Goal: Task Accomplishment & Management: Manage account settings

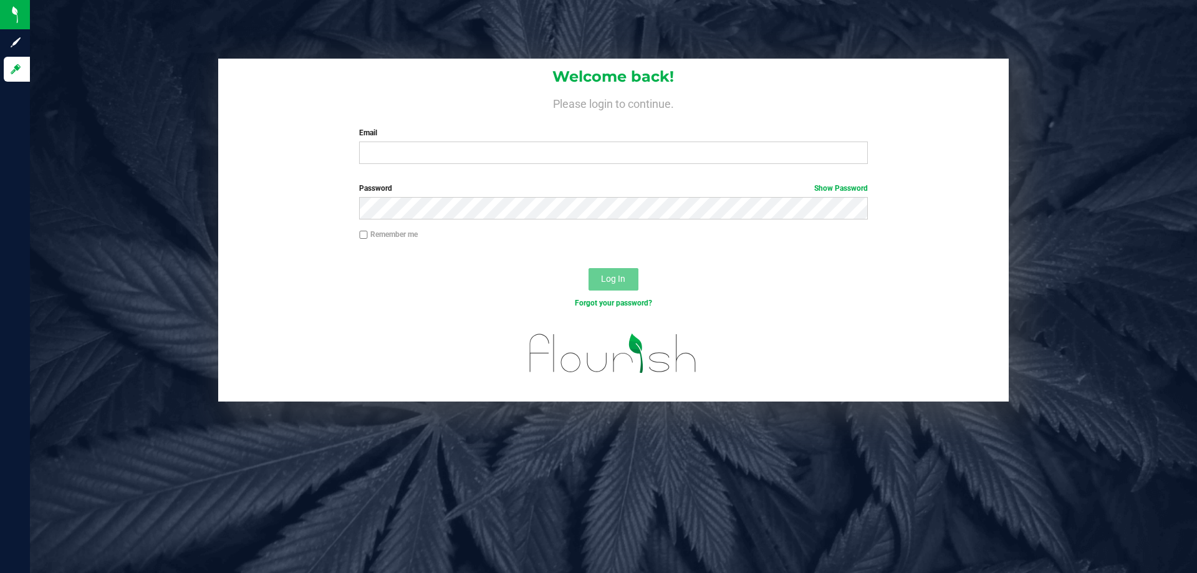
drag, startPoint x: 150, startPoint y: 150, endPoint x: 166, endPoint y: 150, distance: 16.2
click at [151, 150] on div "Welcome back! Please login to continue. Email Required Please format your email…" at bounding box center [614, 230] width 1186 height 343
click at [437, 161] on input "Email" at bounding box center [613, 153] width 508 height 22
type input "jfrace@liveparallel.com"
click at [589, 268] on button "Log In" at bounding box center [614, 279] width 50 height 22
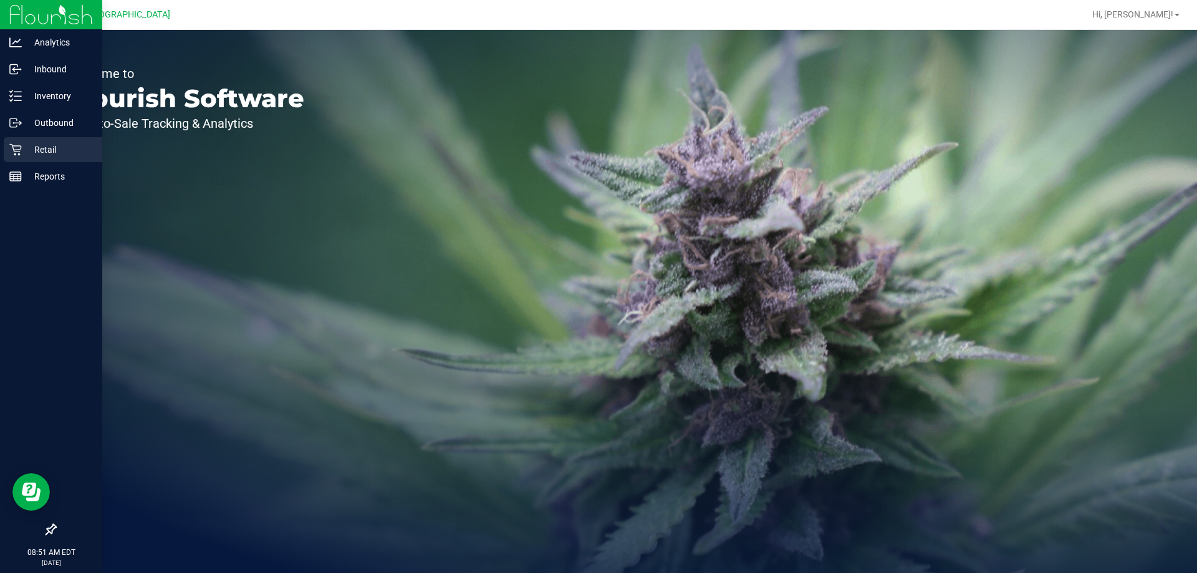
click at [34, 140] on div "Retail" at bounding box center [53, 149] width 99 height 25
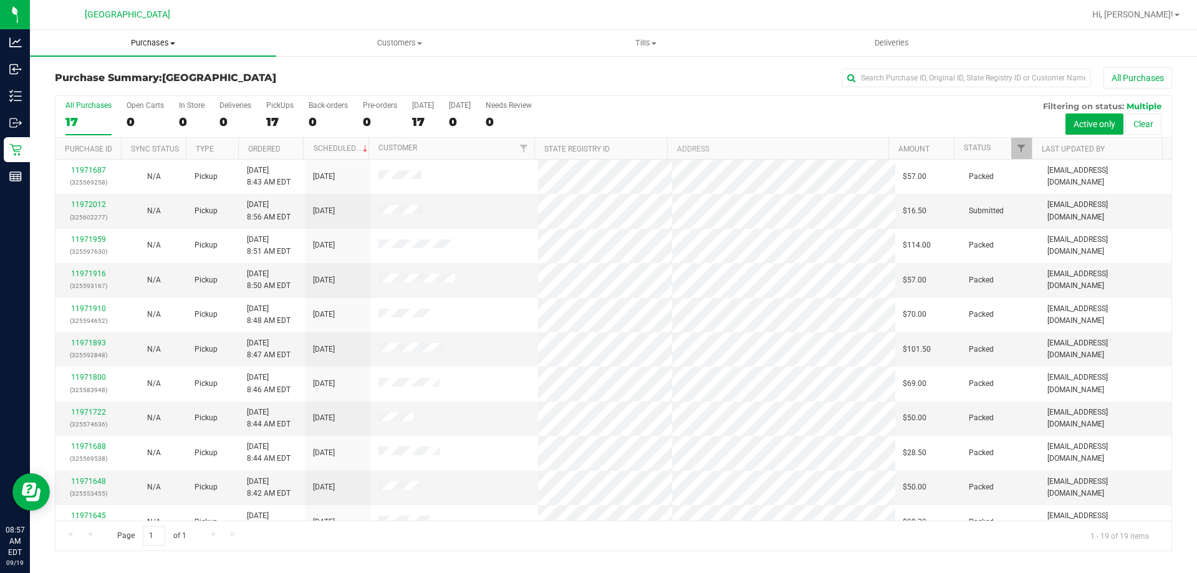
click at [138, 40] on span "Purchases" at bounding box center [153, 42] width 246 height 11
click at [131, 84] on li "Fulfillment" at bounding box center [153, 90] width 246 height 15
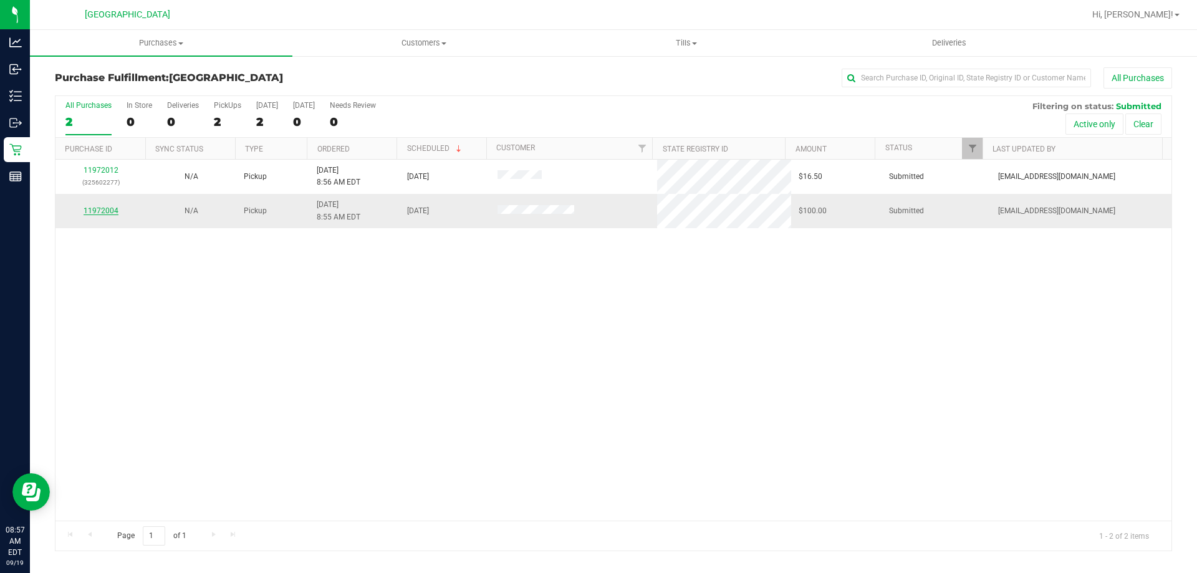
click at [89, 211] on link "11972004" at bounding box center [101, 210] width 35 height 9
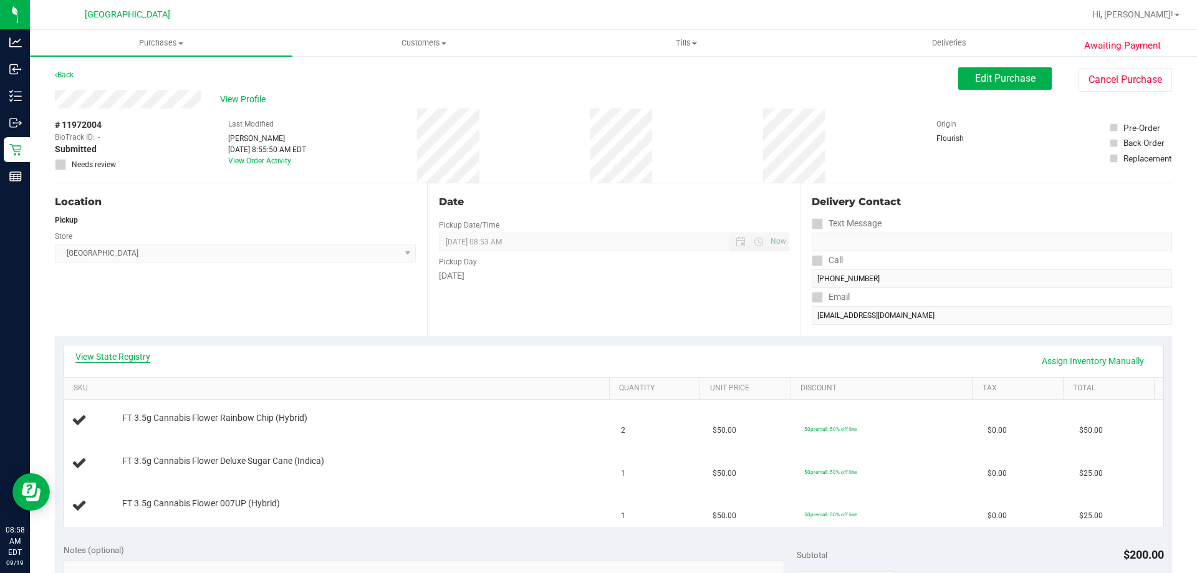
click at [112, 359] on link "View State Registry" at bounding box center [112, 356] width 75 height 12
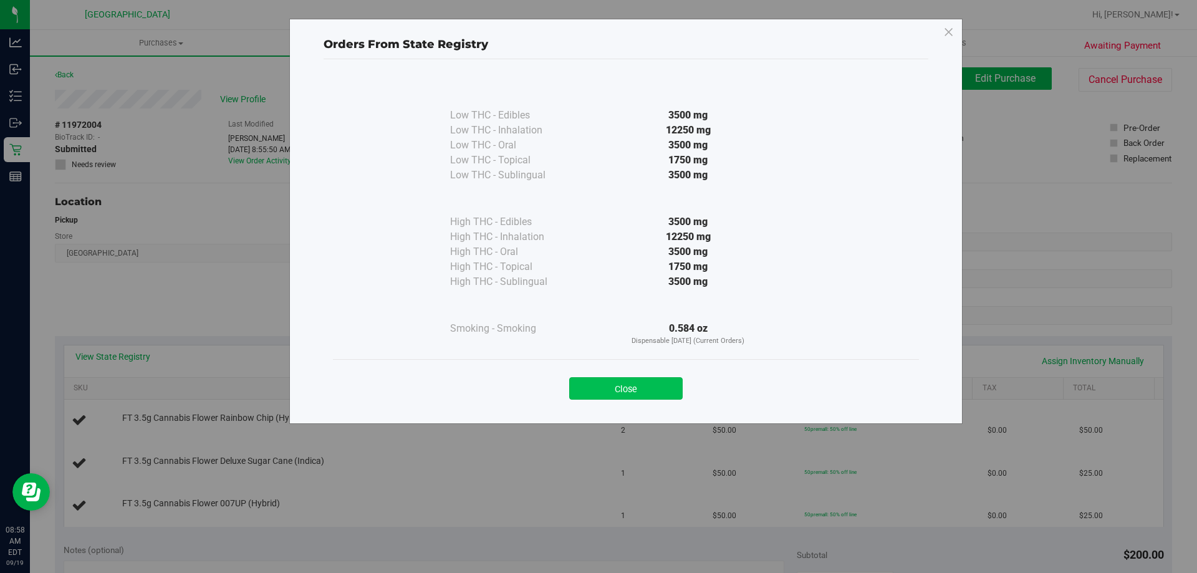
click at [669, 392] on button "Close" at bounding box center [625, 388] width 113 height 22
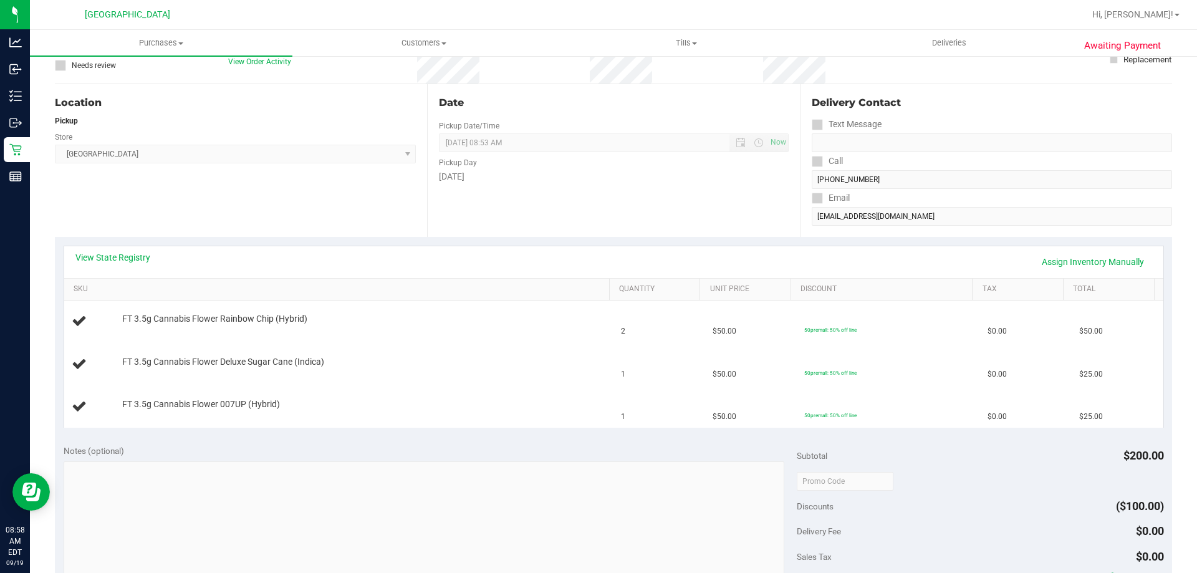
scroll to position [312, 0]
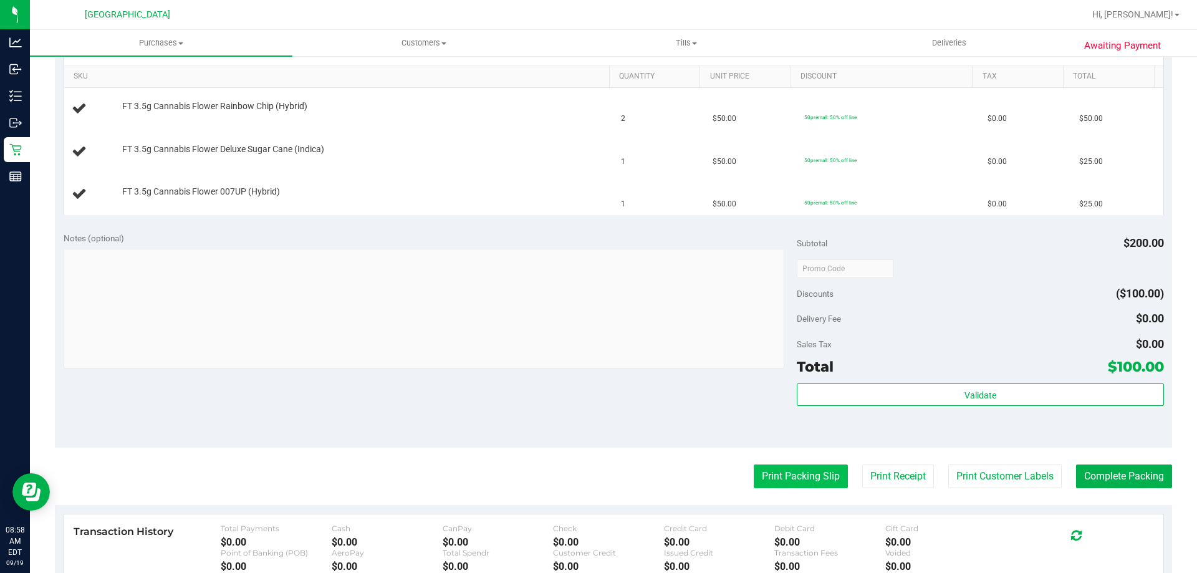
click at [802, 482] on button "Print Packing Slip" at bounding box center [801, 477] width 94 height 24
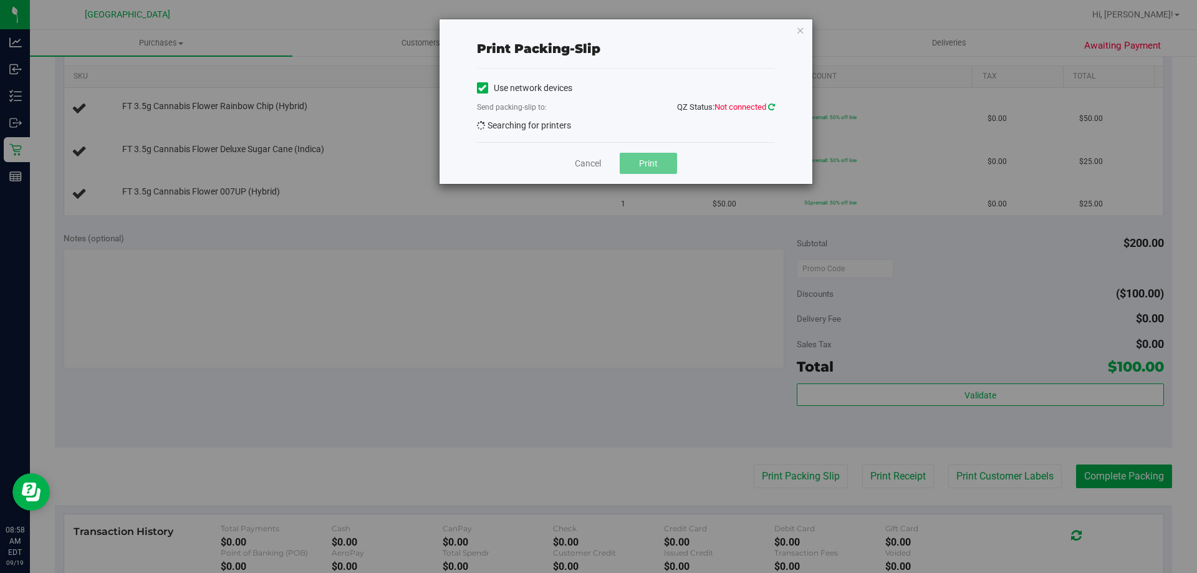
click at [771, 109] on icon at bounding box center [771, 107] width 7 height 8
click at [801, 31] on icon "button" at bounding box center [800, 29] width 9 height 15
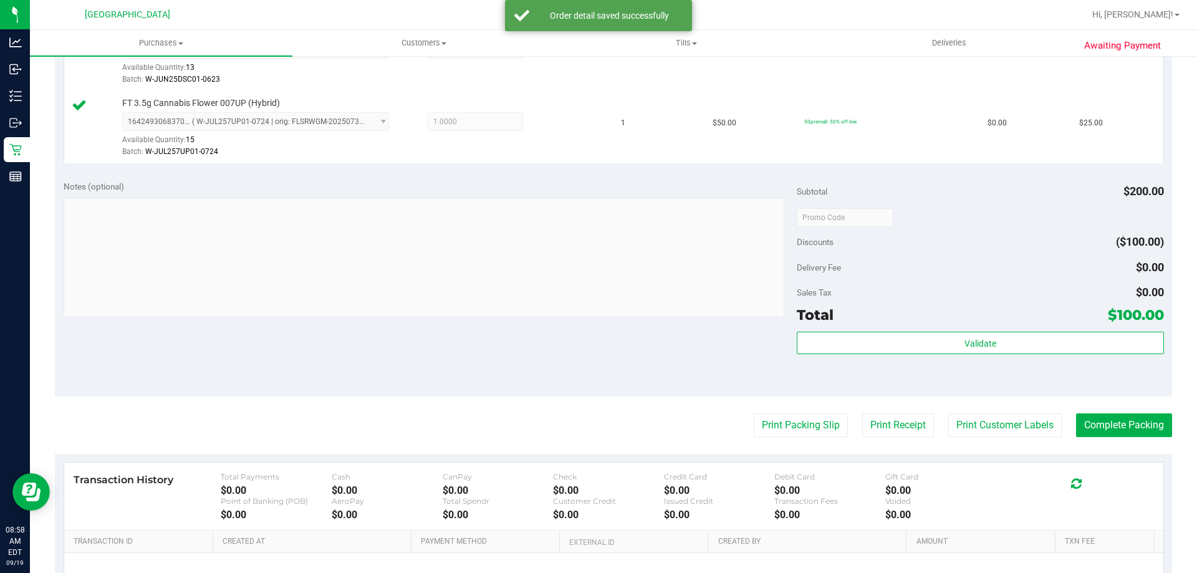
scroll to position [591, 0]
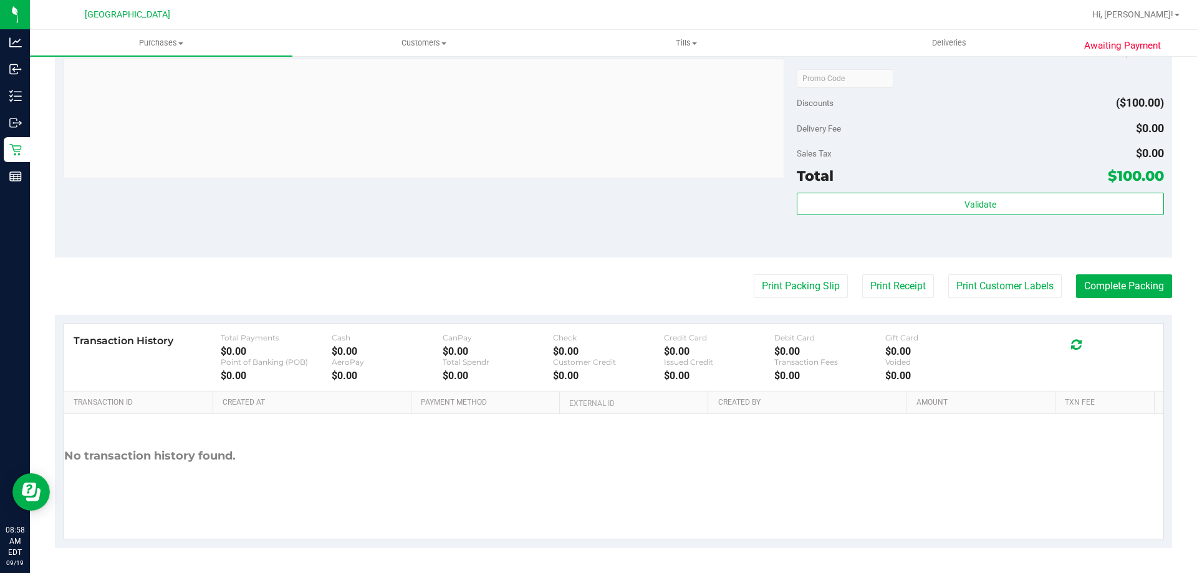
click at [642, 272] on purchase-details "Back Edit Purchase Cancel Purchase View Profile # 11972004 BioTrack ID: - Submi…" at bounding box center [613, 12] width 1117 height 1072
click at [789, 289] on button "Print Packing Slip" at bounding box center [801, 286] width 94 height 24
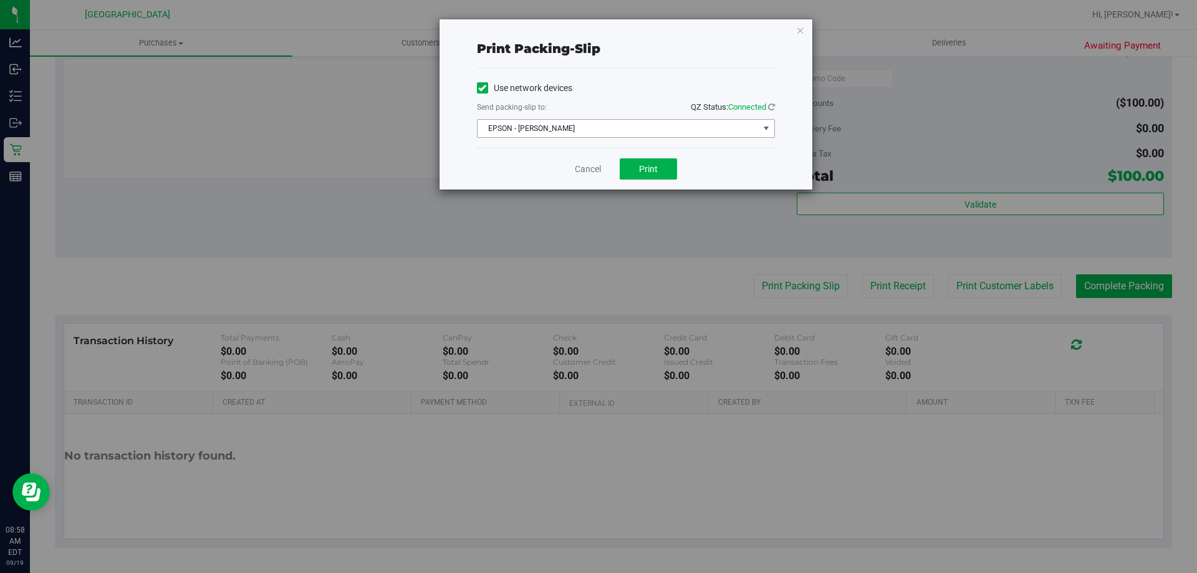
click at [670, 133] on span "EPSON - JYPSI" at bounding box center [618, 128] width 281 height 17
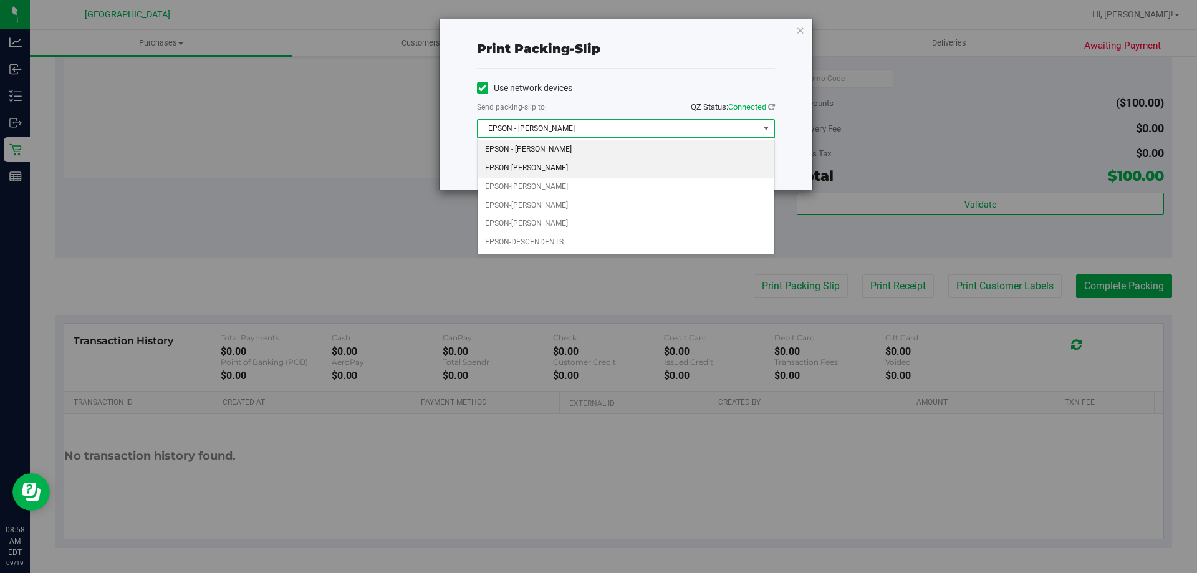
click at [609, 163] on li "EPSON-CELIA" at bounding box center [626, 168] width 297 height 19
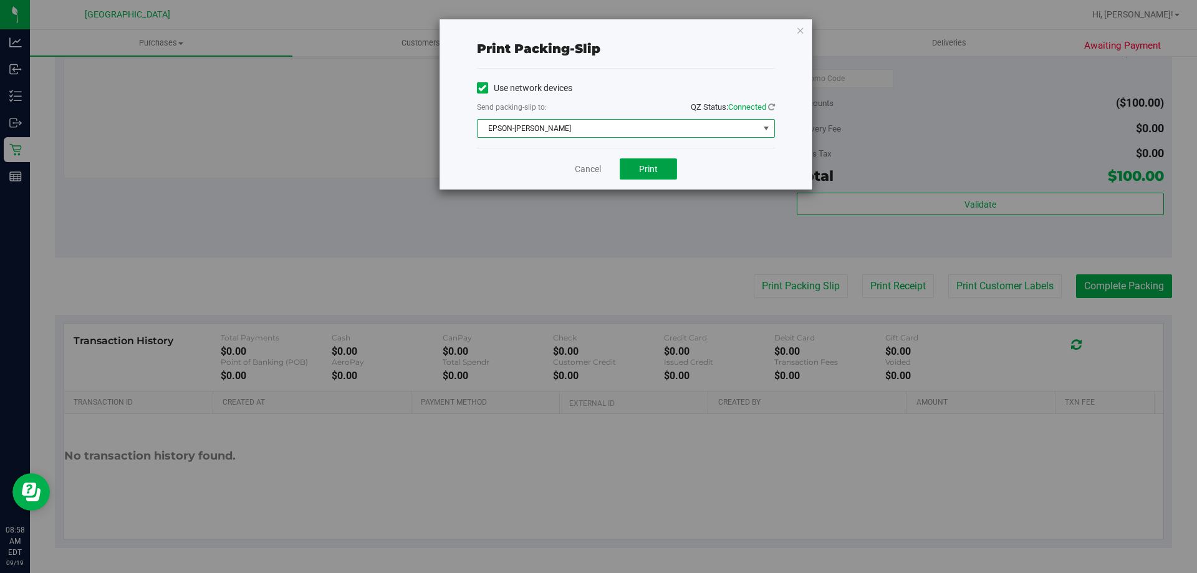
click at [632, 165] on button "Print" at bounding box center [648, 168] width 57 height 21
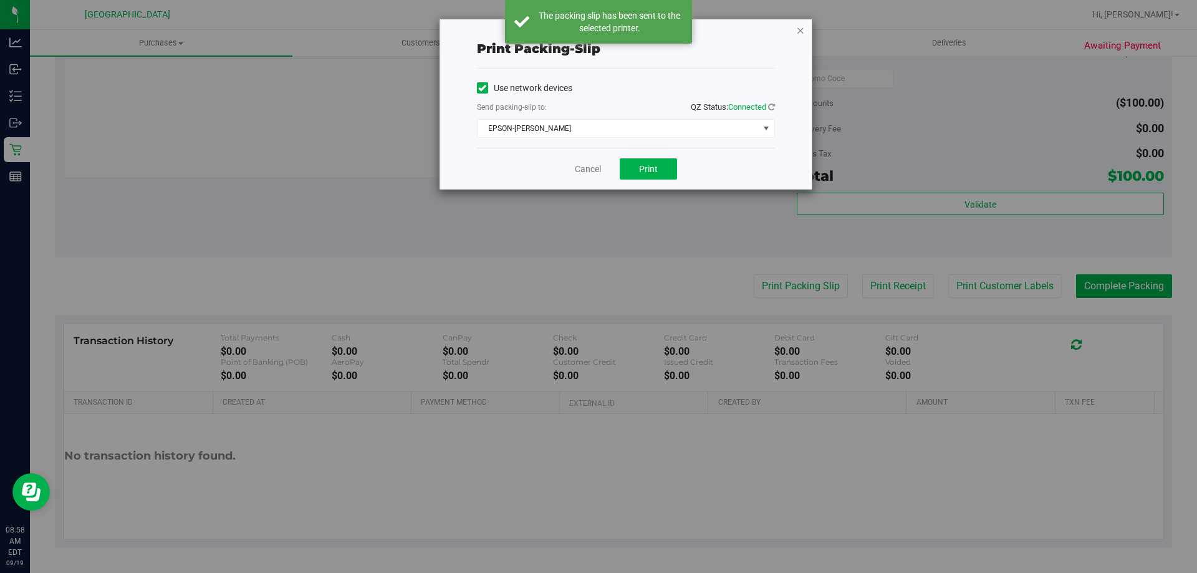
click at [802, 29] on icon "button" at bounding box center [800, 29] width 9 height 15
click at [802, 29] on nav "Palm Bay WC Hi, Joseph!" at bounding box center [613, 15] width 1167 height 30
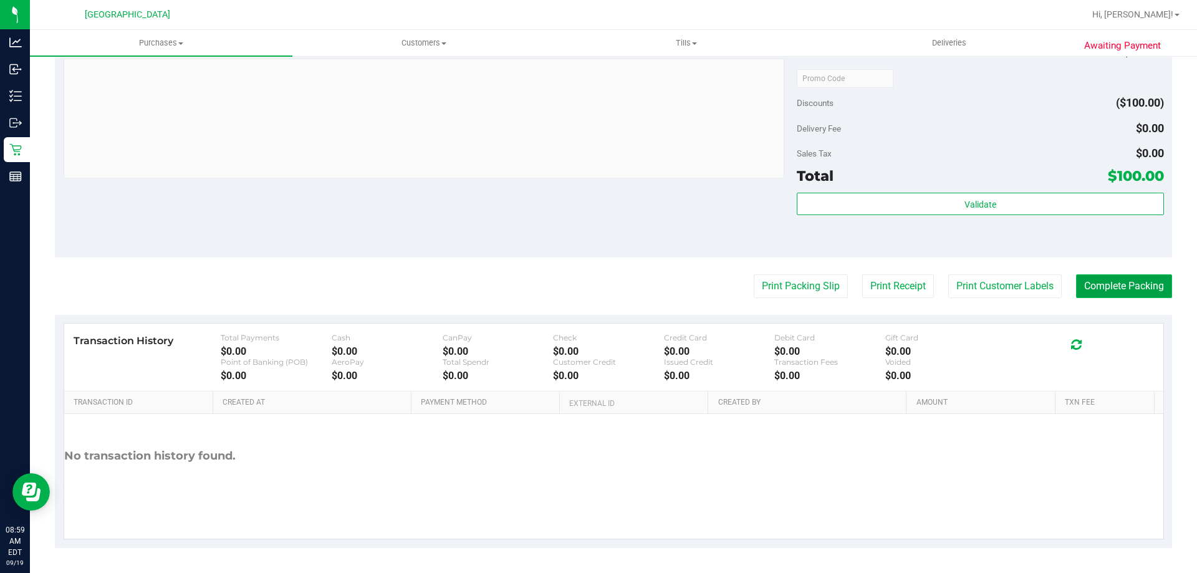
click at [1134, 285] on button "Complete Packing" at bounding box center [1124, 286] width 96 height 24
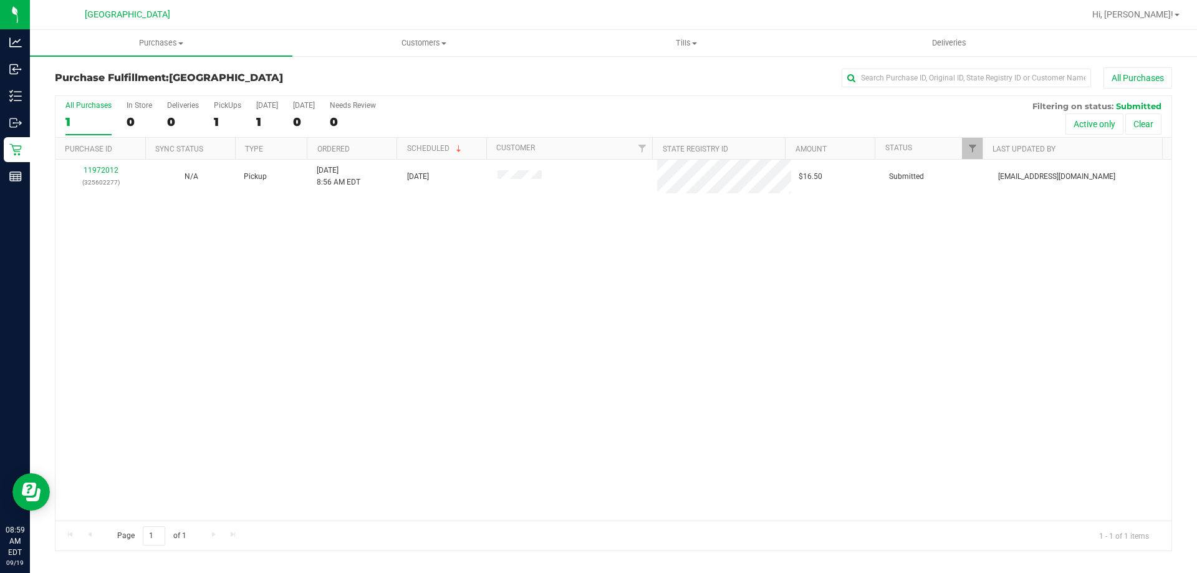
drag, startPoint x: 620, startPoint y: 318, endPoint x: 614, endPoint y: 304, distance: 15.3
click at [620, 318] on div "11972012 (325602277) N/A Pickup 9/19/2025 8:56 AM EDT 9/19/2025 $16.50 Submitte…" at bounding box center [613, 340] width 1116 height 361
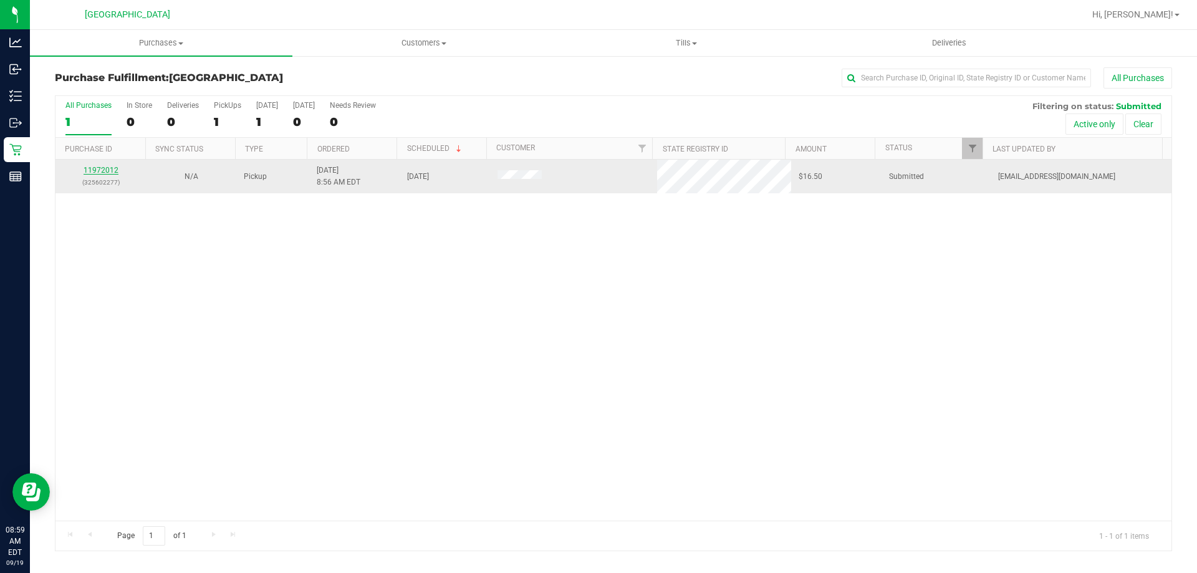
click at [110, 166] on link "11972012" at bounding box center [101, 170] width 35 height 9
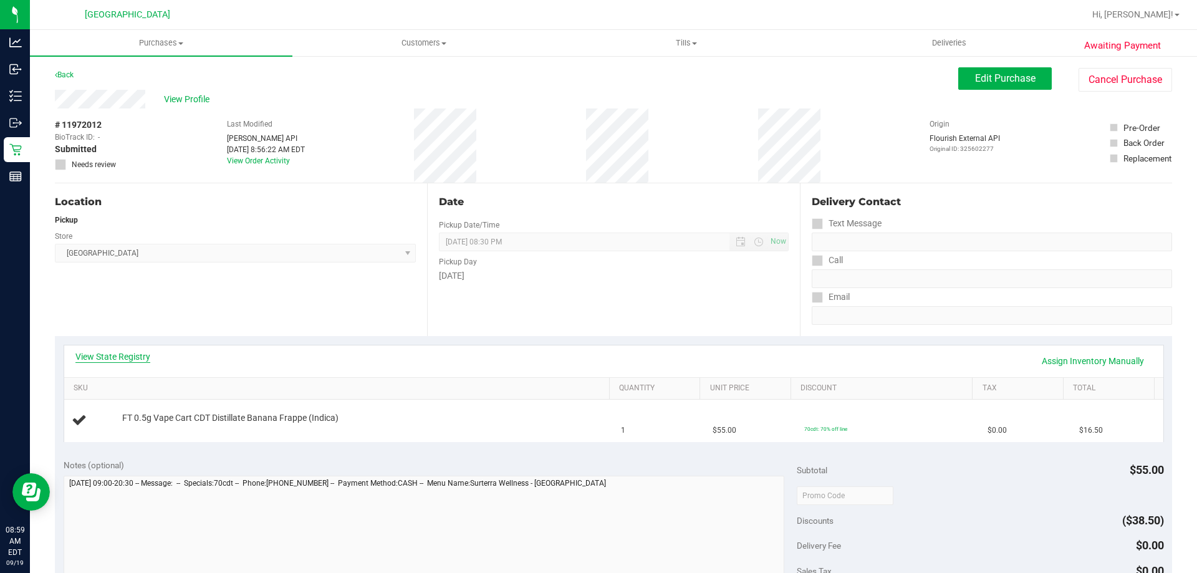
click at [138, 353] on link "View State Registry" at bounding box center [112, 356] width 75 height 12
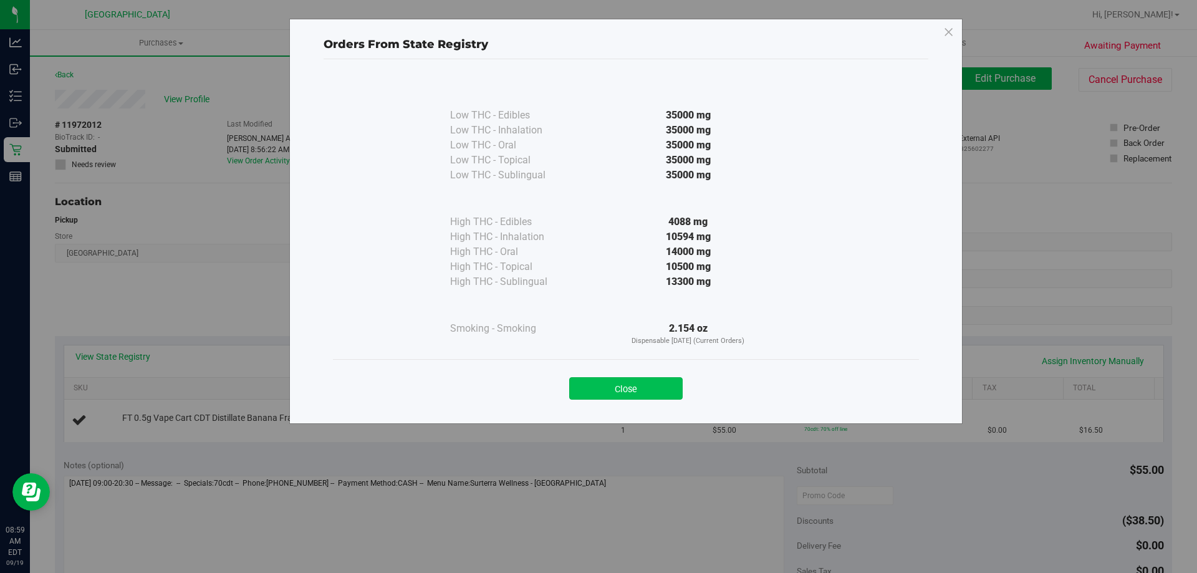
click at [601, 384] on button "Close" at bounding box center [625, 388] width 113 height 22
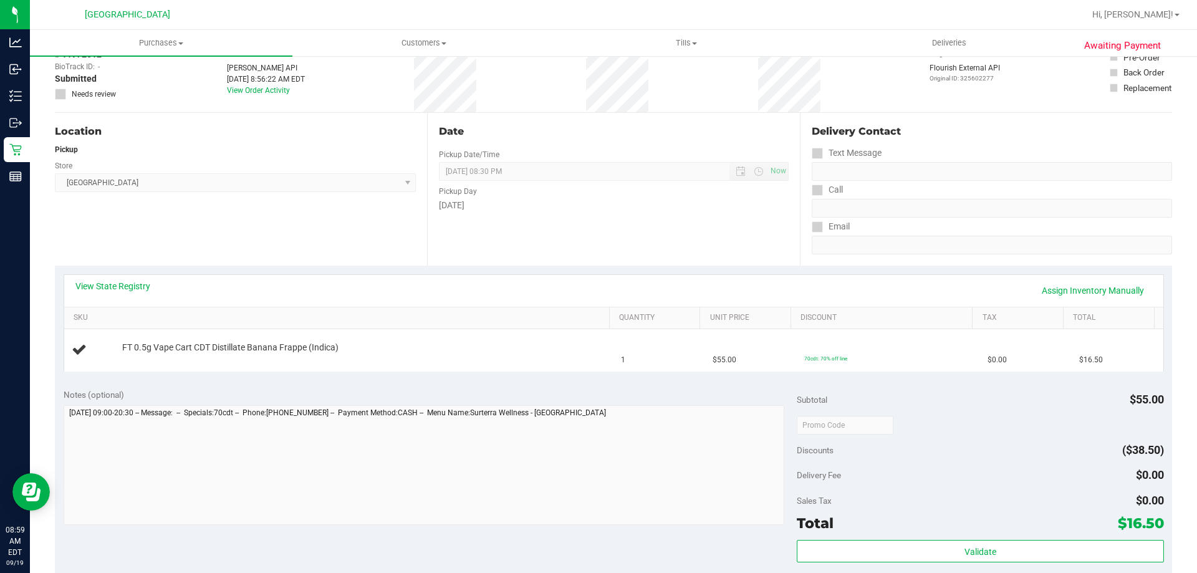
scroll to position [249, 0]
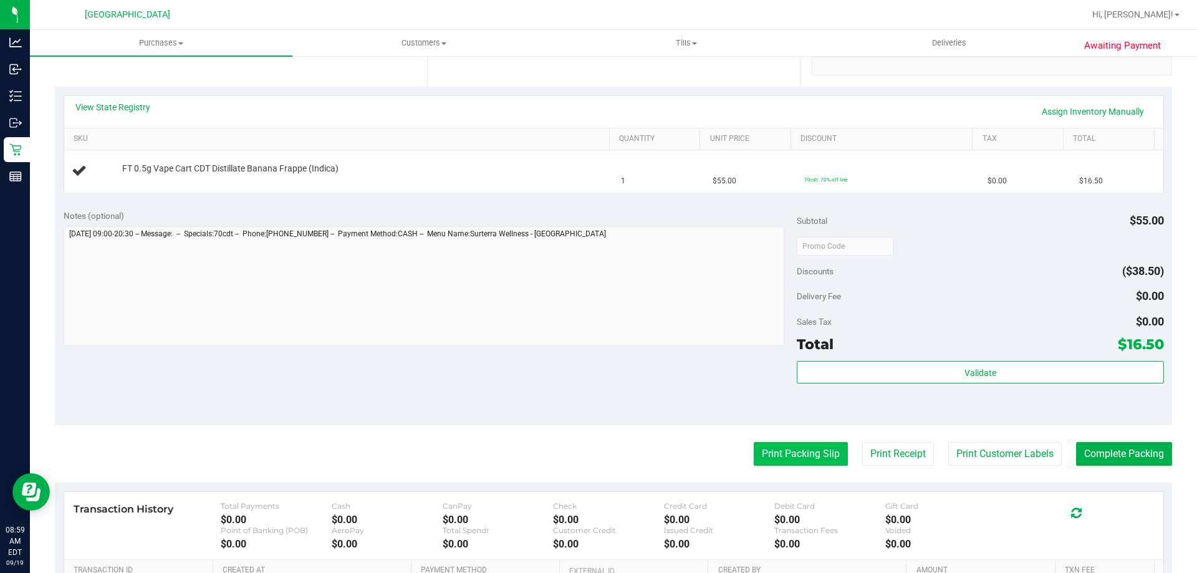
click at [776, 450] on button "Print Packing Slip" at bounding box center [801, 454] width 94 height 24
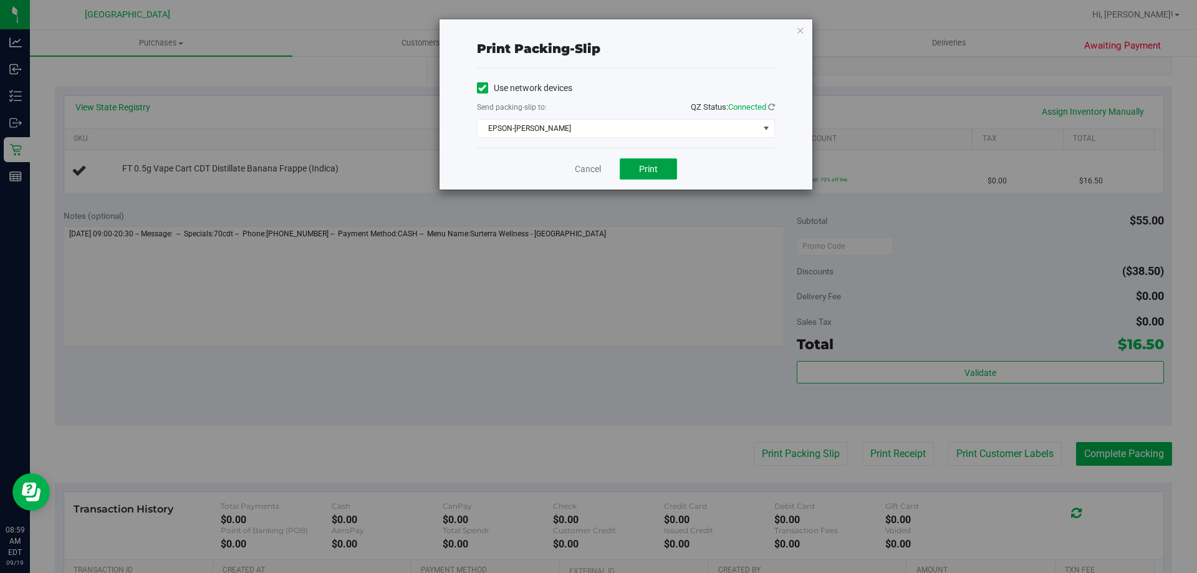
click at [641, 177] on button "Print" at bounding box center [648, 168] width 57 height 21
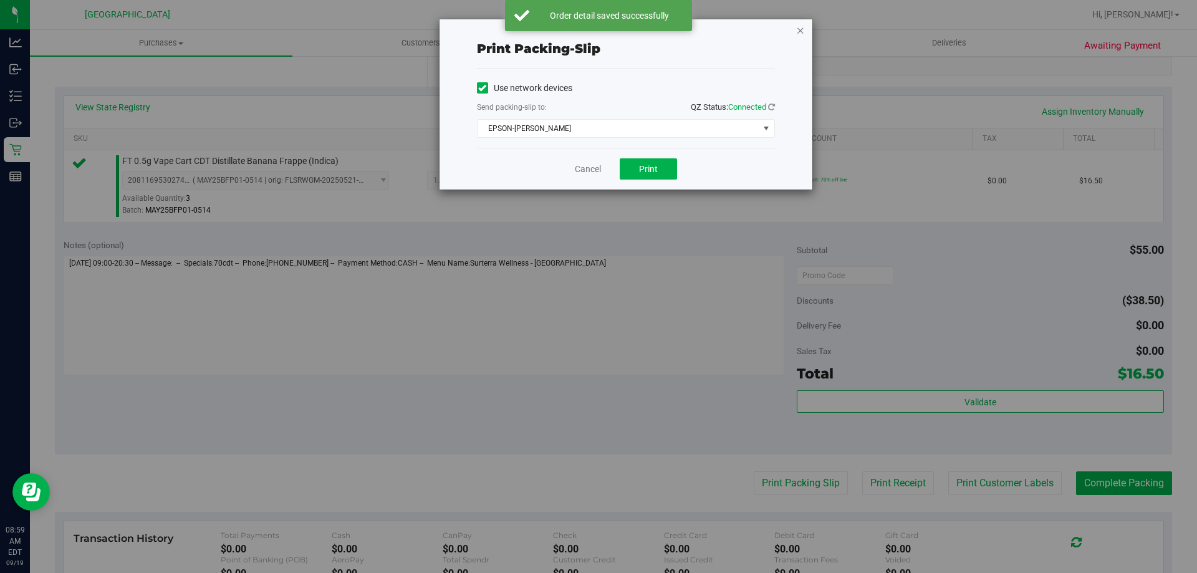
click at [799, 32] on icon "button" at bounding box center [800, 29] width 9 height 15
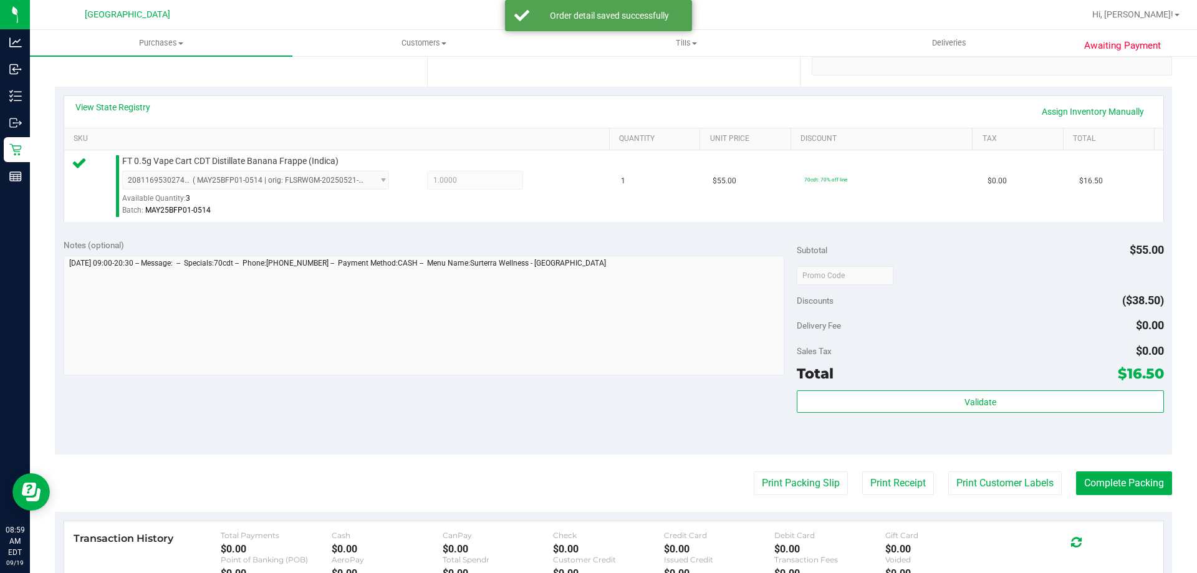
click at [952, 385] on div "Subtotal $55.00 Discounts ($38.50) Delivery Fee $0.00 Sales Tax $0.00 Total $16…" at bounding box center [980, 343] width 367 height 208
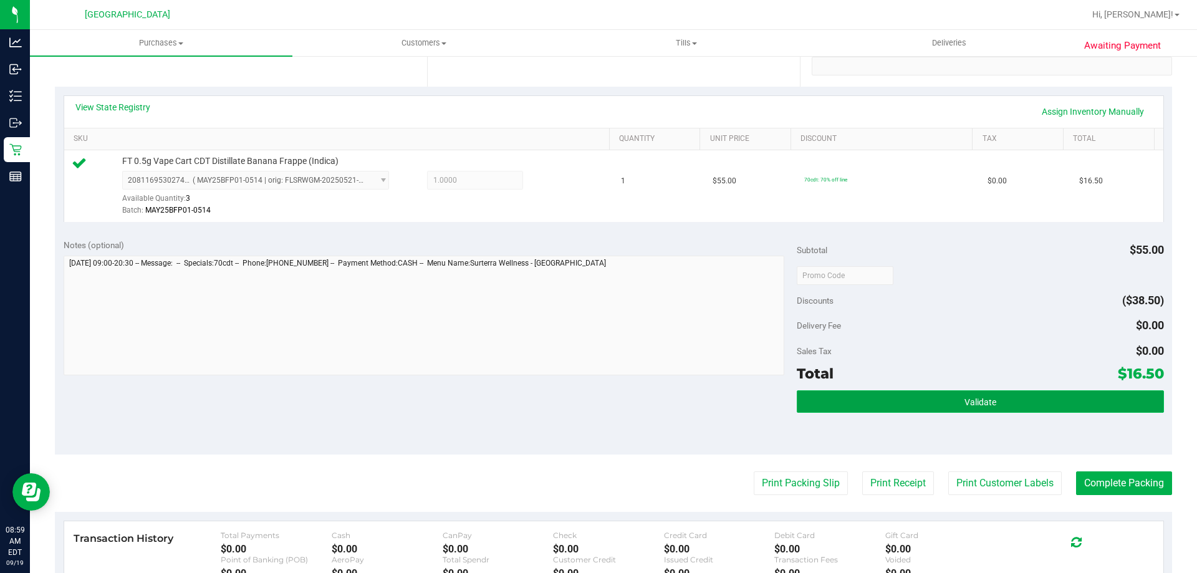
click at [945, 398] on button "Validate" at bounding box center [980, 401] width 367 height 22
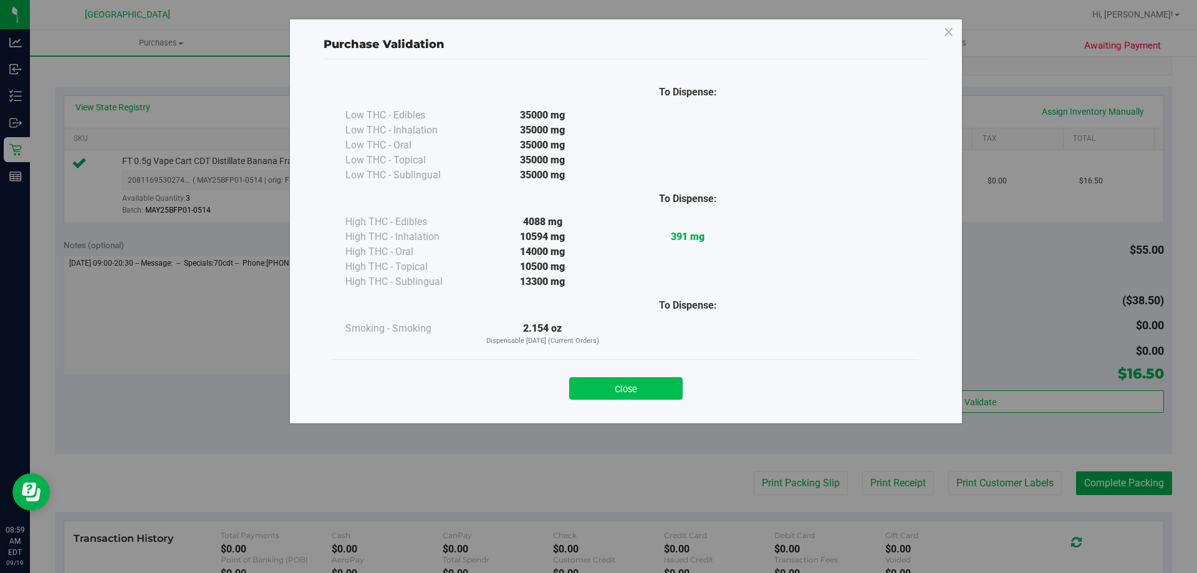
click at [629, 391] on button "Close" at bounding box center [625, 388] width 113 height 22
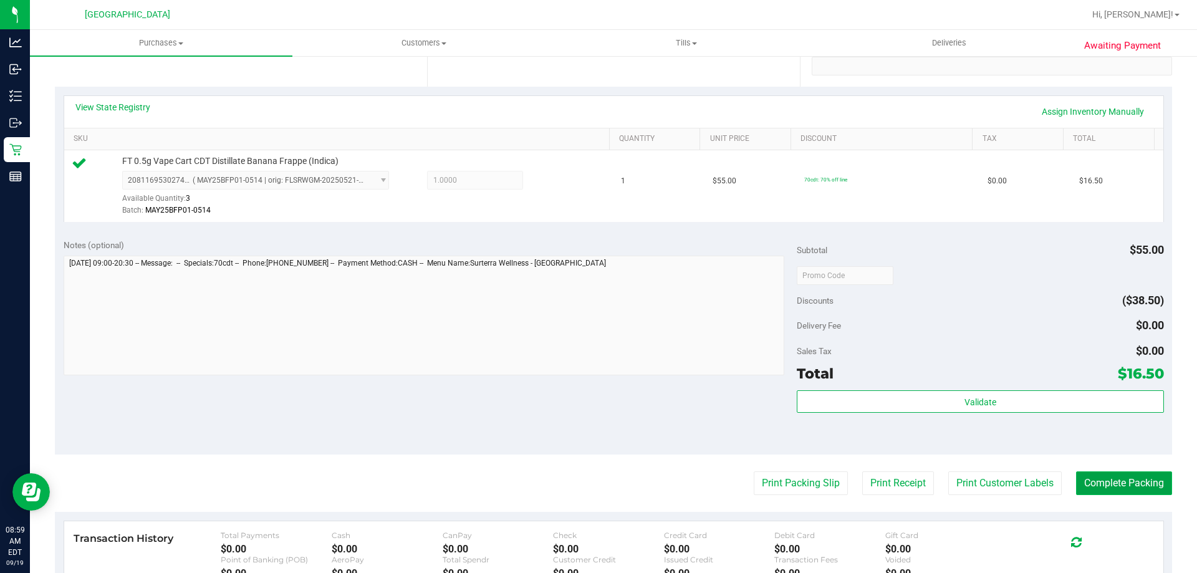
click at [1115, 491] on button "Complete Packing" at bounding box center [1124, 483] width 96 height 24
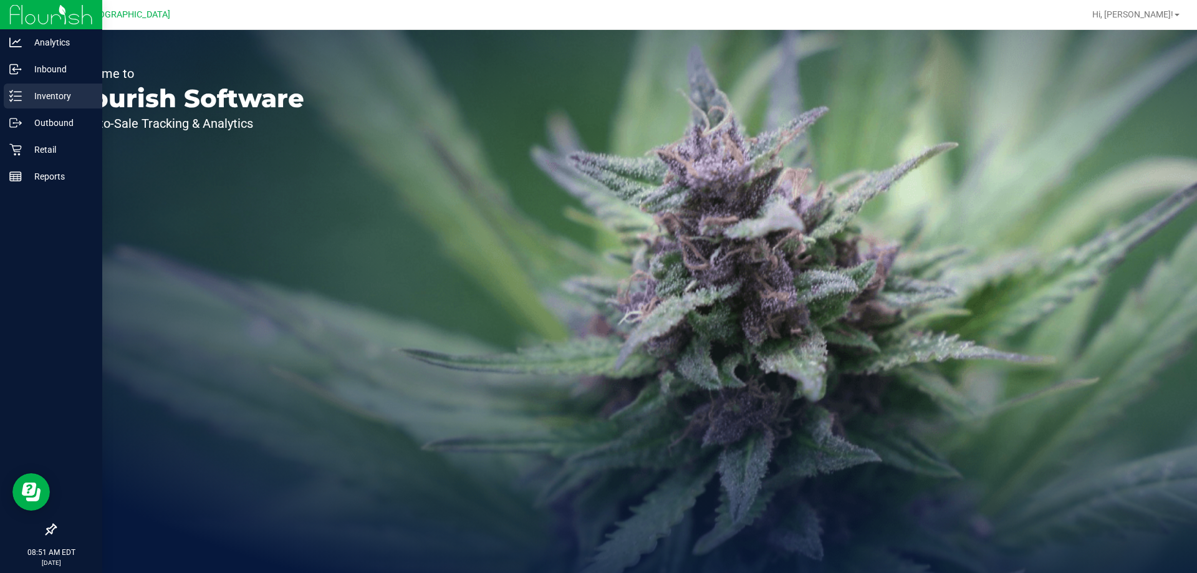
click at [46, 100] on p "Inventory" at bounding box center [59, 96] width 75 height 15
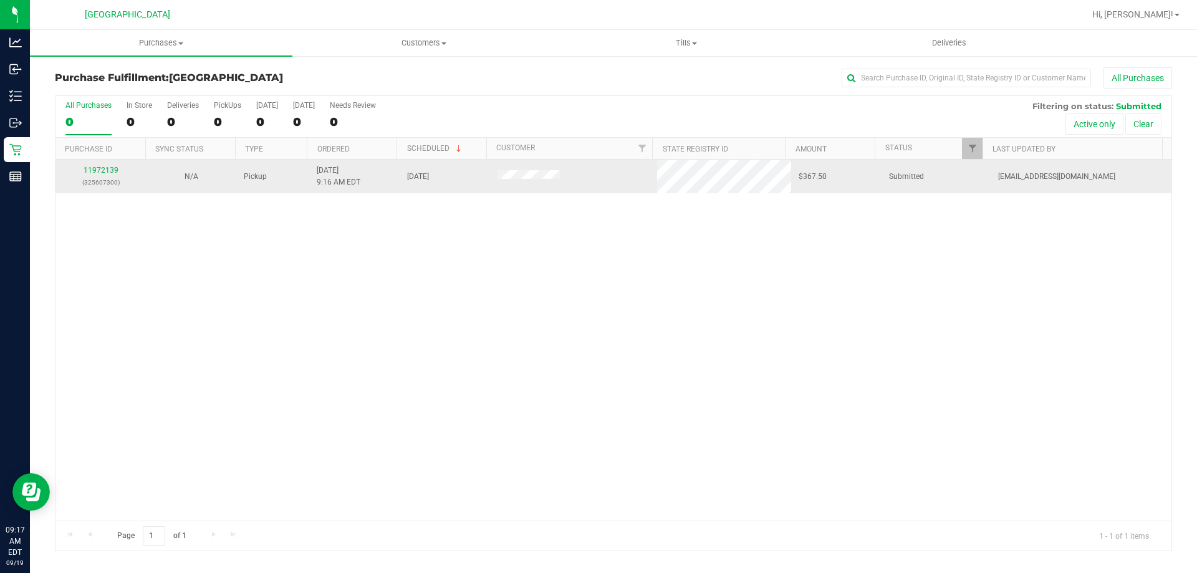
click at [106, 165] on div "11972139 (325607300)" at bounding box center [100, 177] width 75 height 24
click at [105, 170] on link "11972139" at bounding box center [101, 170] width 35 height 9
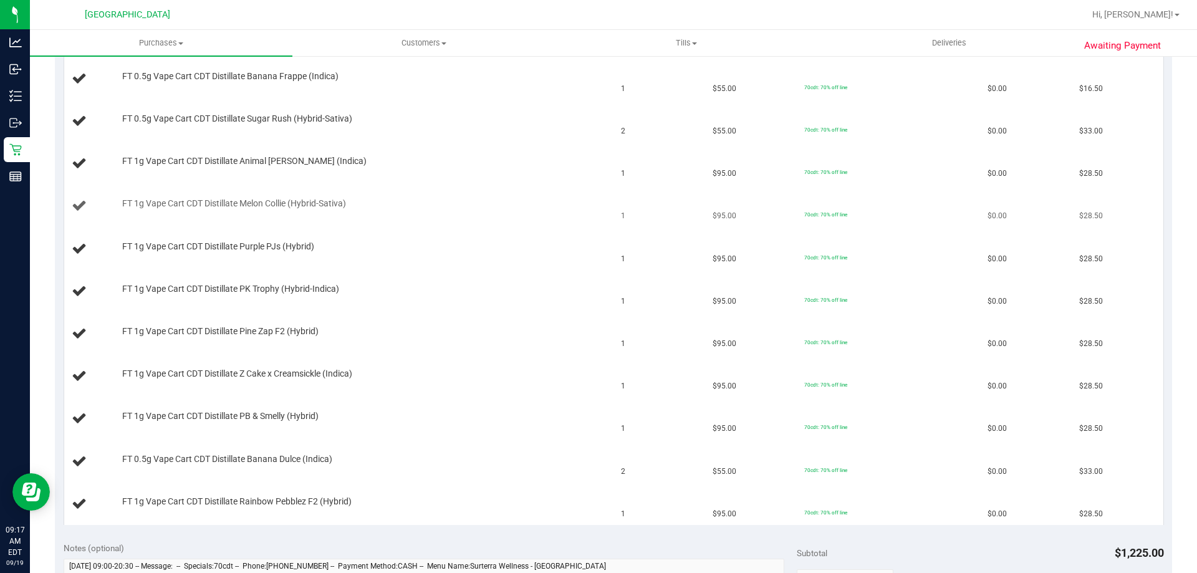
scroll to position [249, 0]
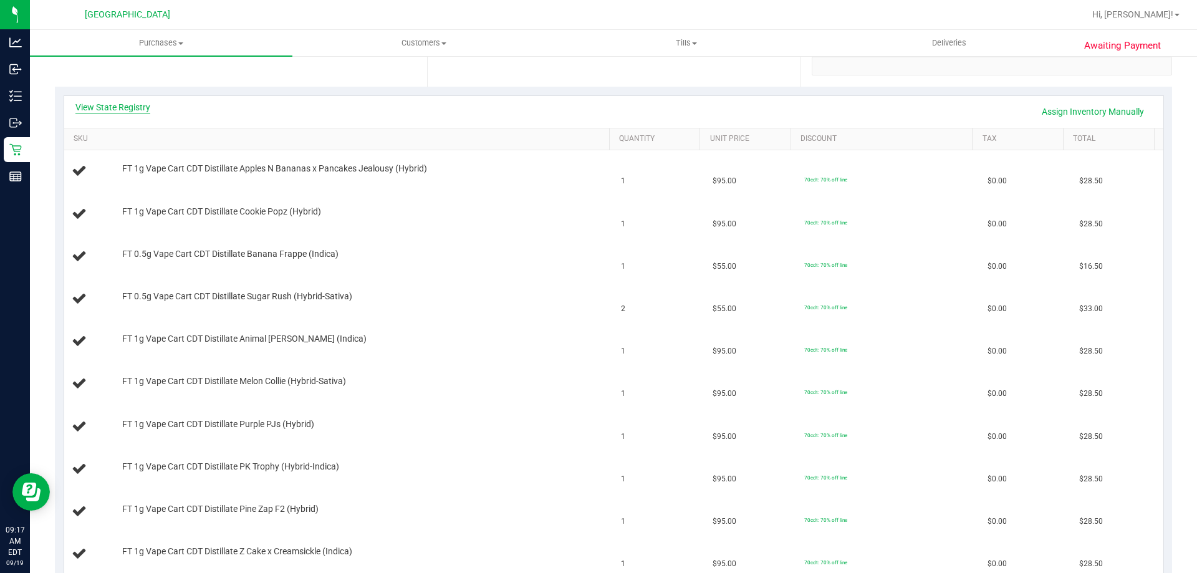
click at [125, 102] on link "View State Registry" at bounding box center [112, 107] width 75 height 12
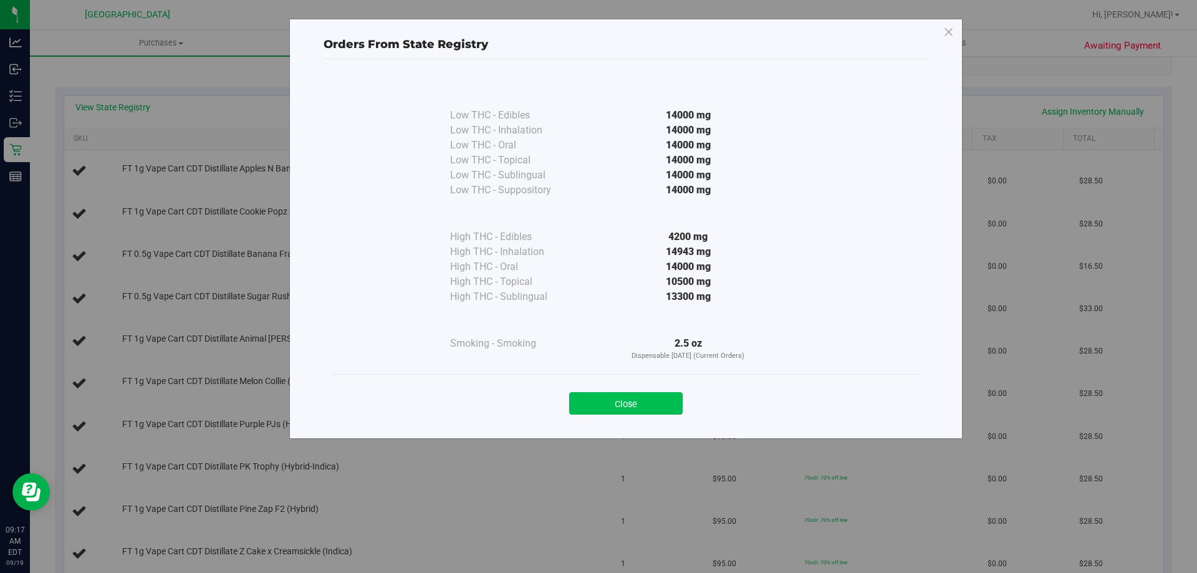
click at [655, 401] on button "Close" at bounding box center [625, 403] width 113 height 22
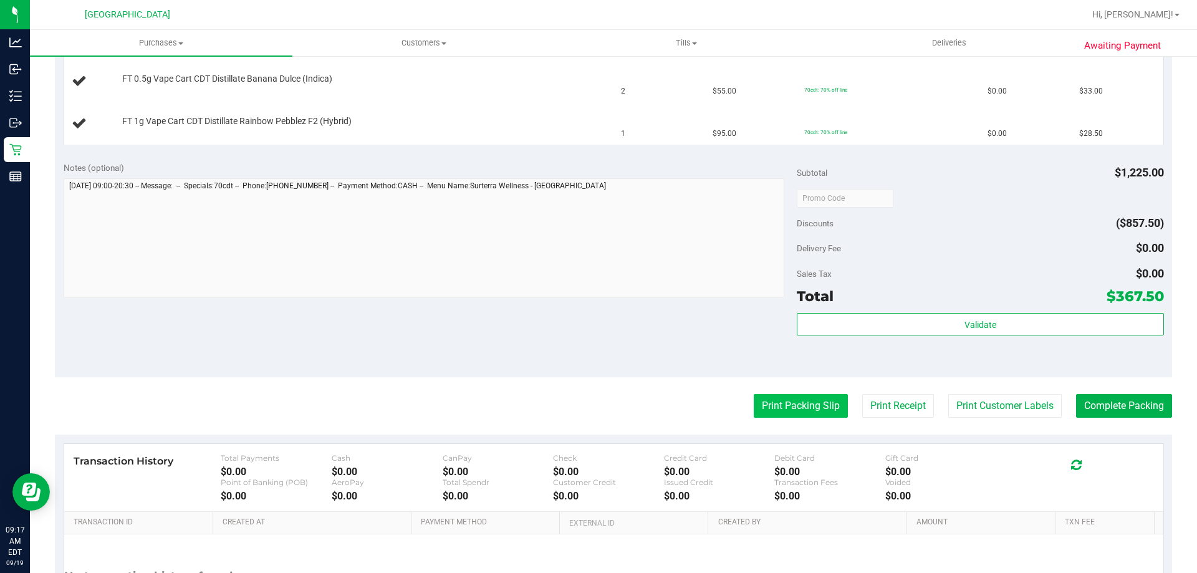
scroll to position [811, 0]
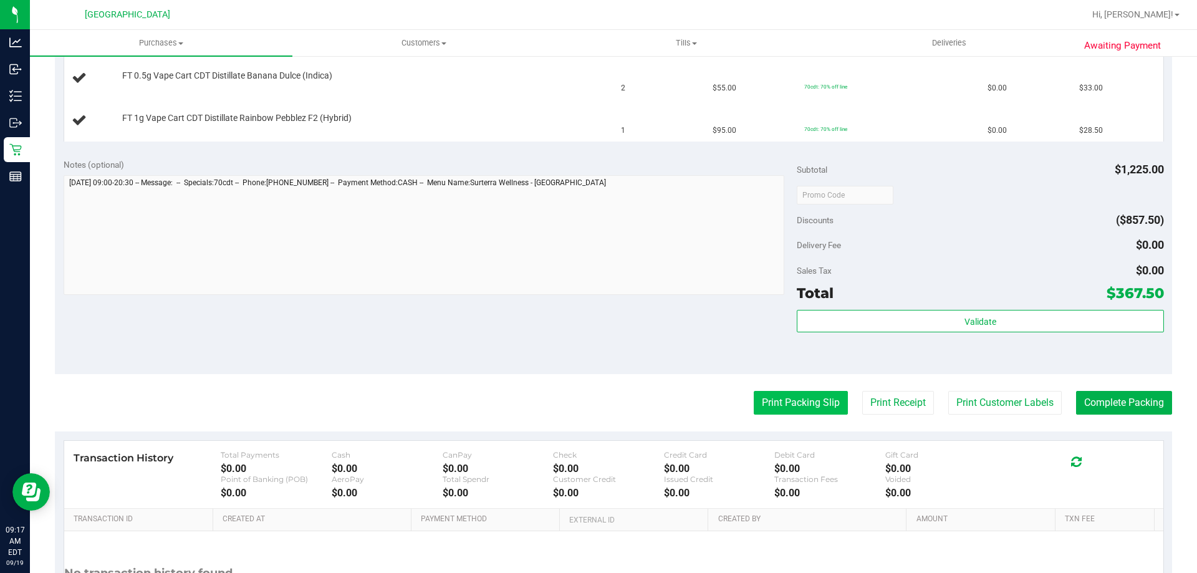
click at [798, 402] on button "Print Packing Slip" at bounding box center [801, 403] width 94 height 24
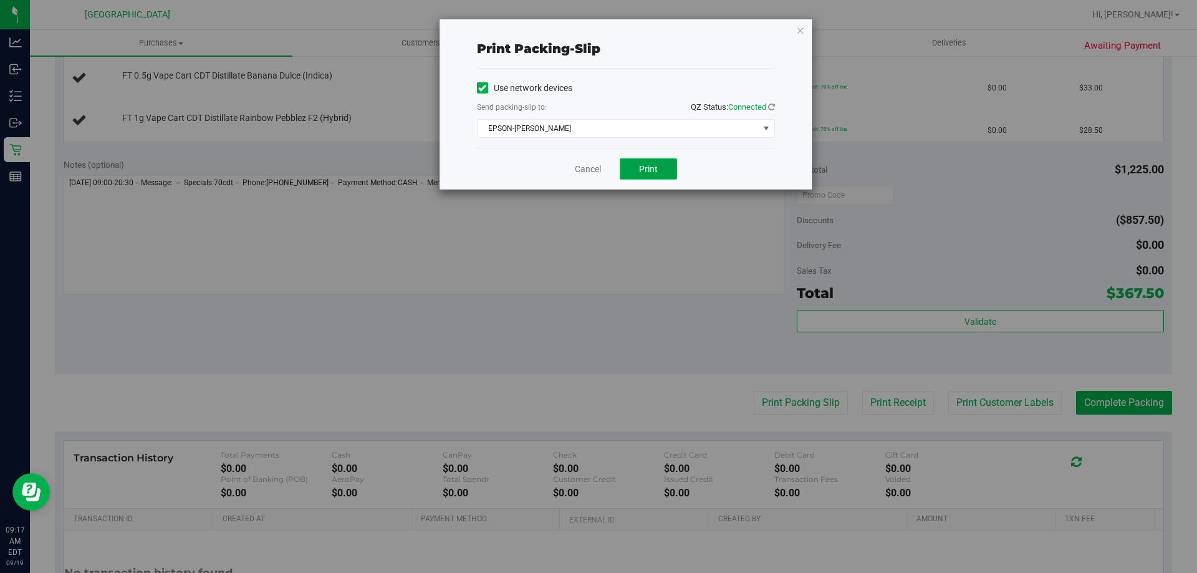
click at [660, 163] on button "Print" at bounding box center [648, 168] width 57 height 21
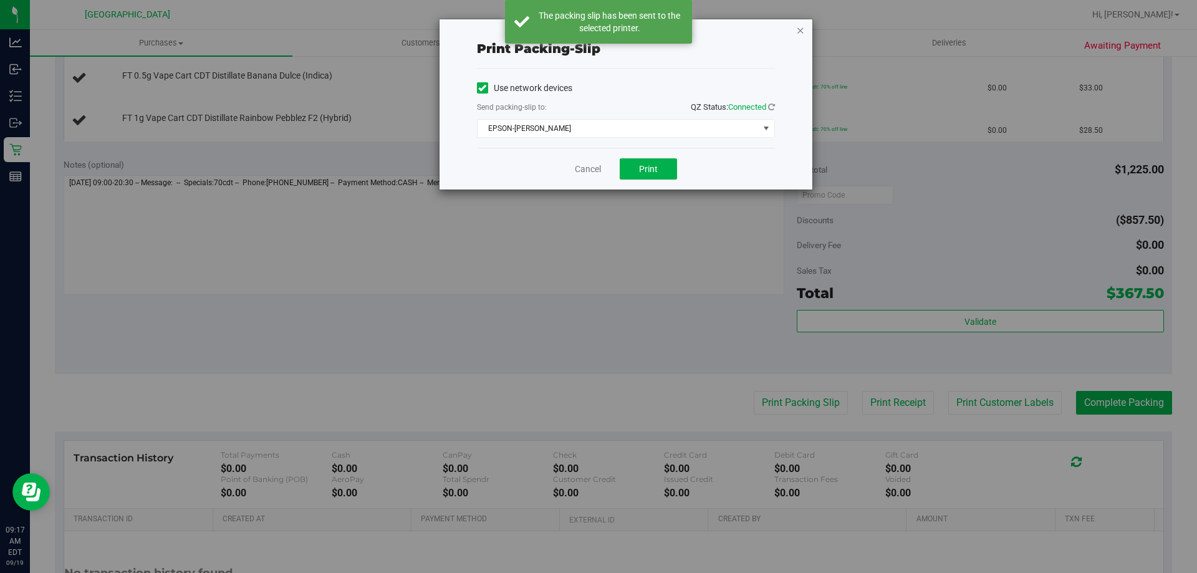
click at [802, 26] on icon "button" at bounding box center [800, 29] width 9 height 15
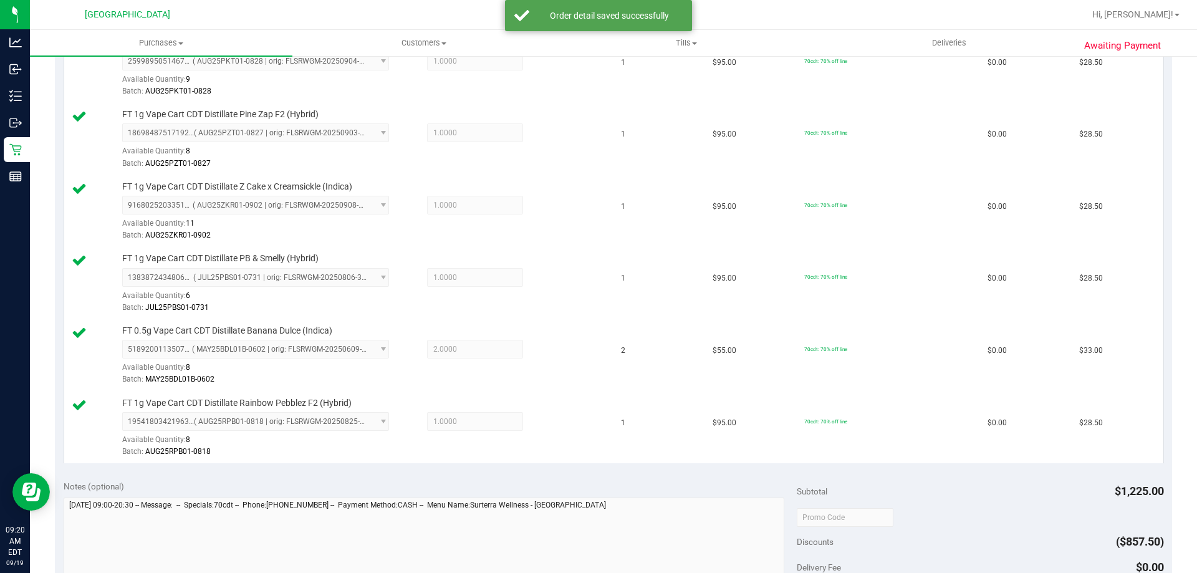
scroll to position [1185, 0]
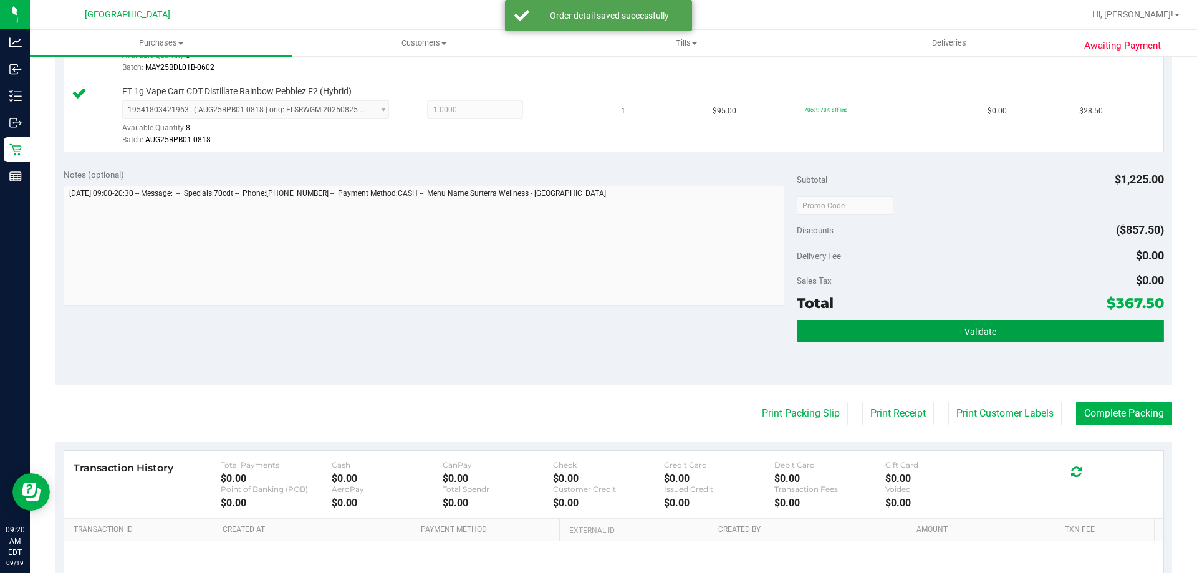
click at [935, 326] on button "Validate" at bounding box center [980, 331] width 367 height 22
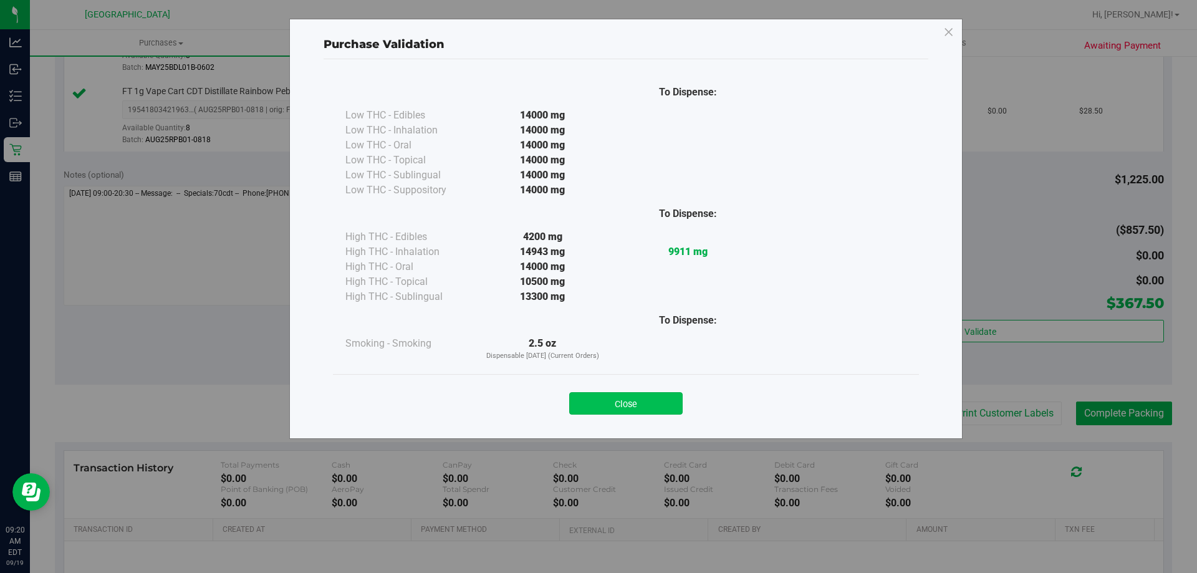
click at [635, 399] on button "Close" at bounding box center [625, 403] width 113 height 22
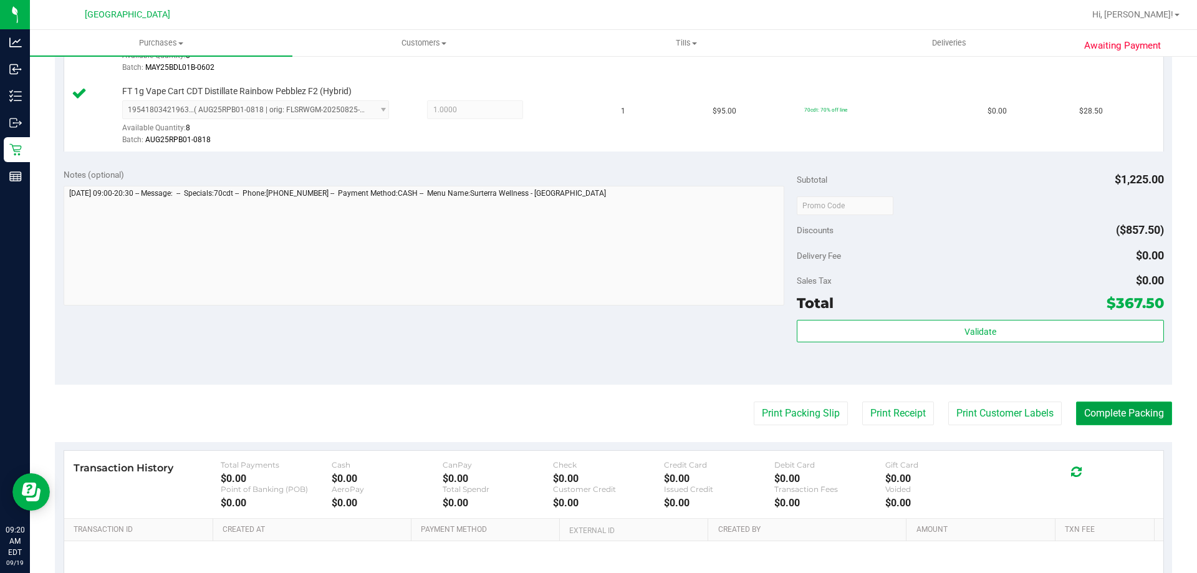
click at [1119, 413] on button "Complete Packing" at bounding box center [1124, 414] width 96 height 24
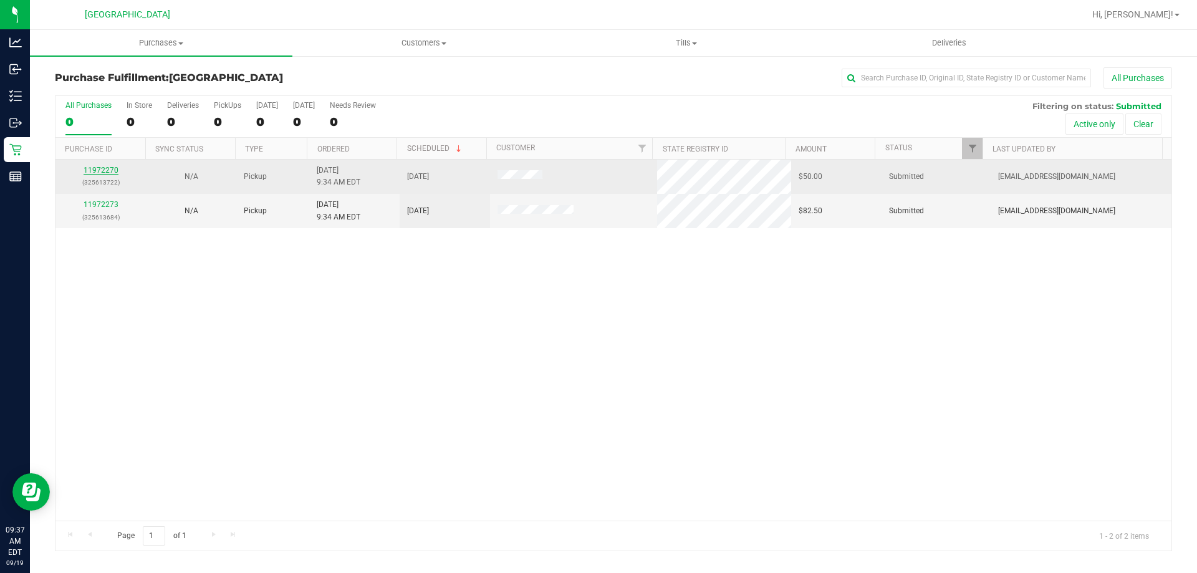
click at [101, 167] on link "11972270" at bounding box center [101, 170] width 35 height 9
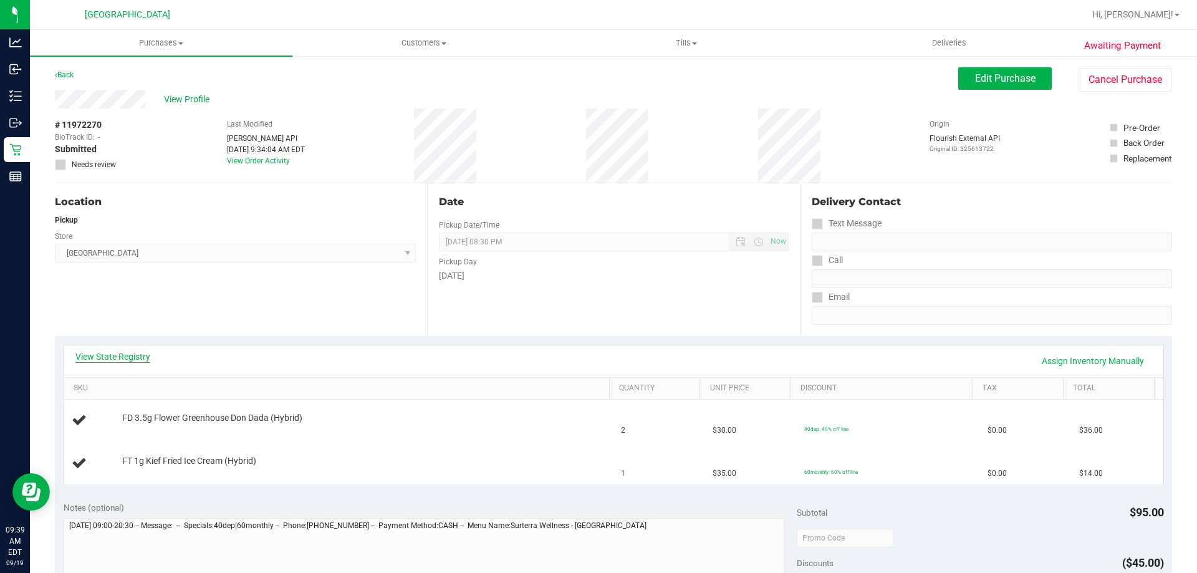
click at [140, 360] on link "View State Registry" at bounding box center [112, 356] width 75 height 12
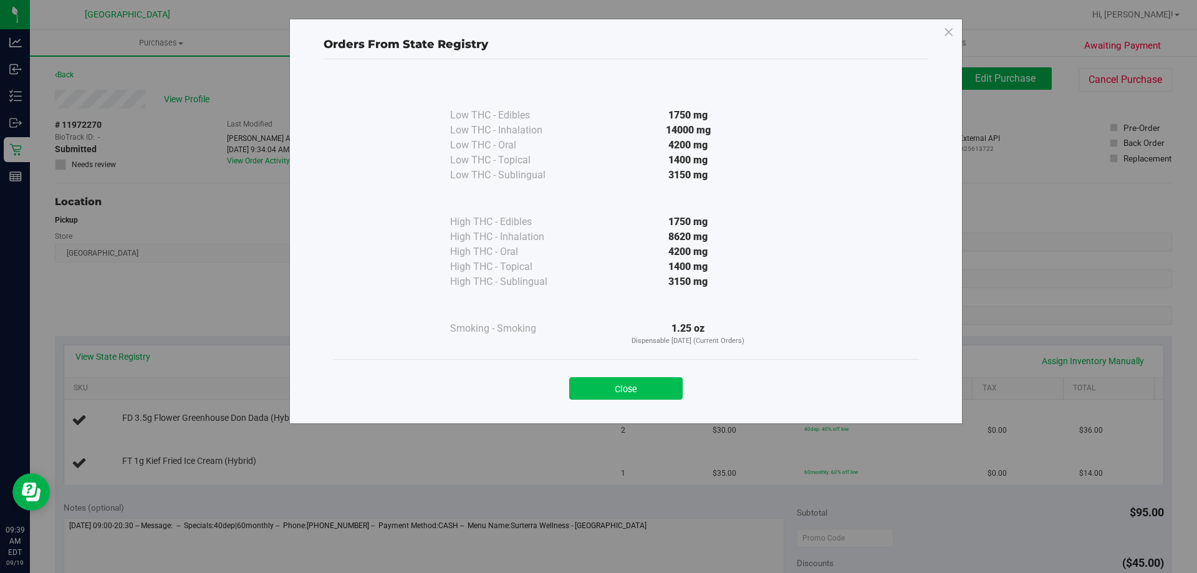
click at [633, 388] on button "Close" at bounding box center [625, 388] width 113 height 22
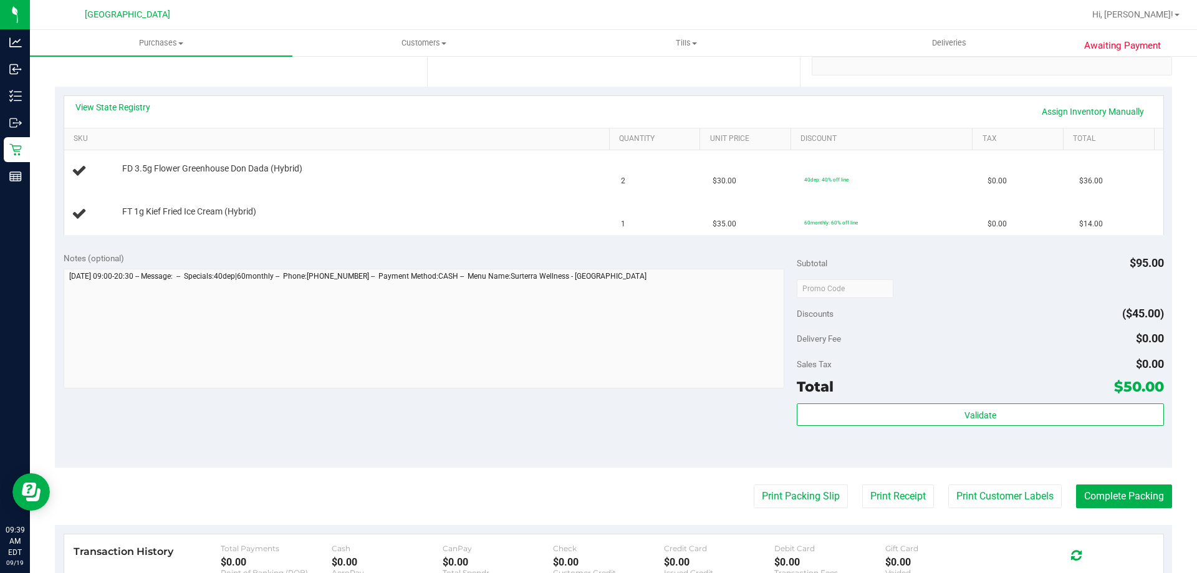
scroll to position [437, 0]
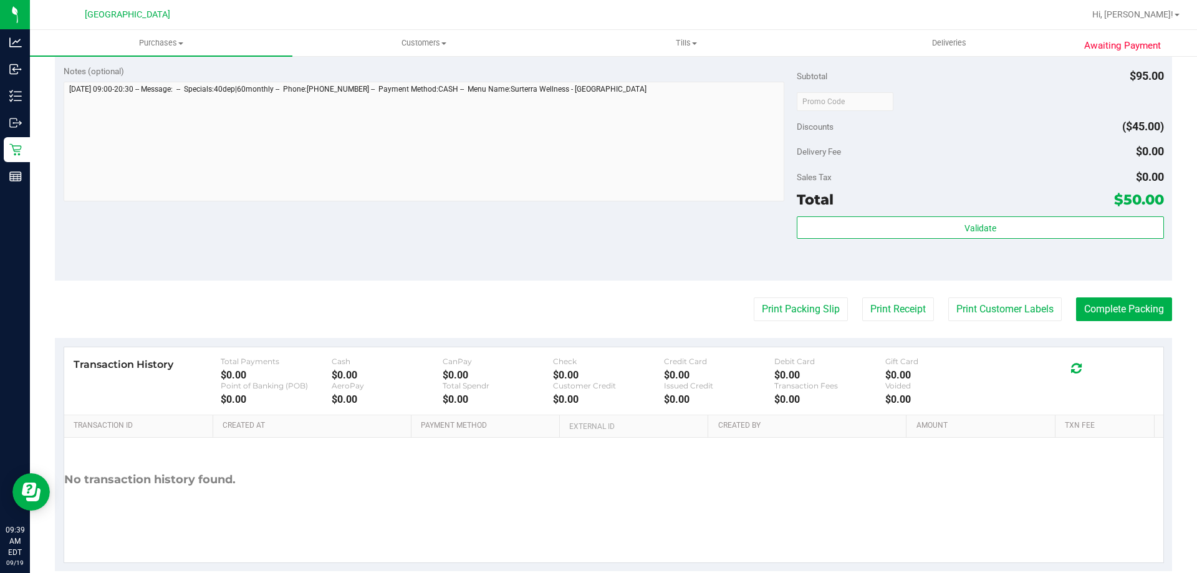
click at [785, 291] on purchase-details "Back Edit Purchase Cancel Purchase View Profile # 11972270 BioTrack ID: - Submi…" at bounding box center [613, 101] width 1117 height 940
click at [779, 309] on button "Print Packing Slip" at bounding box center [801, 309] width 94 height 24
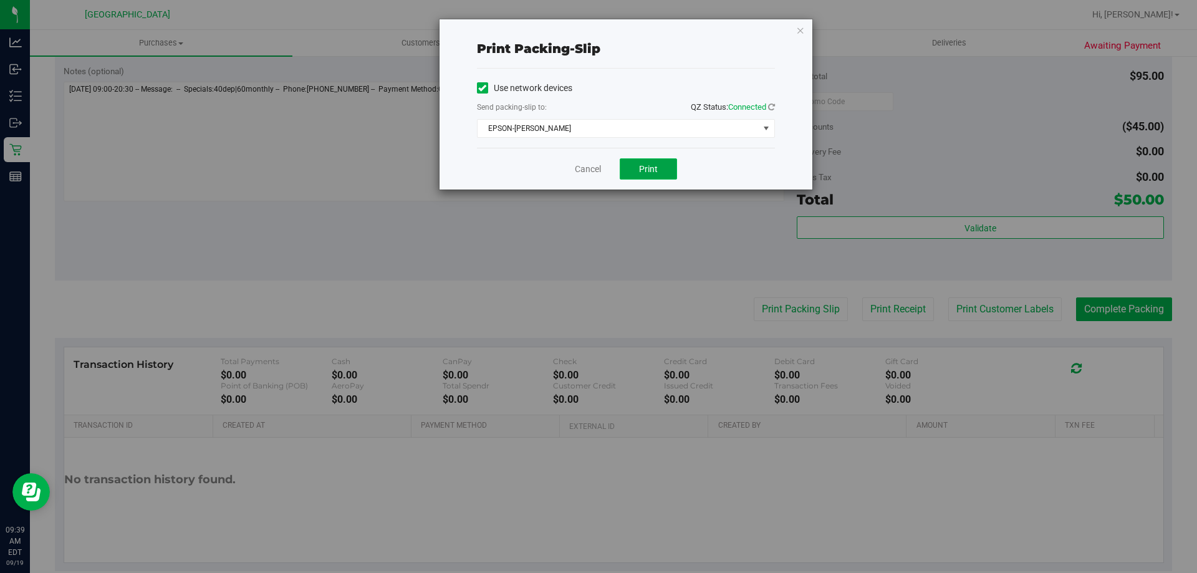
click at [651, 169] on span "Print" at bounding box center [648, 169] width 19 height 10
click at [801, 29] on icon "button" at bounding box center [800, 29] width 9 height 15
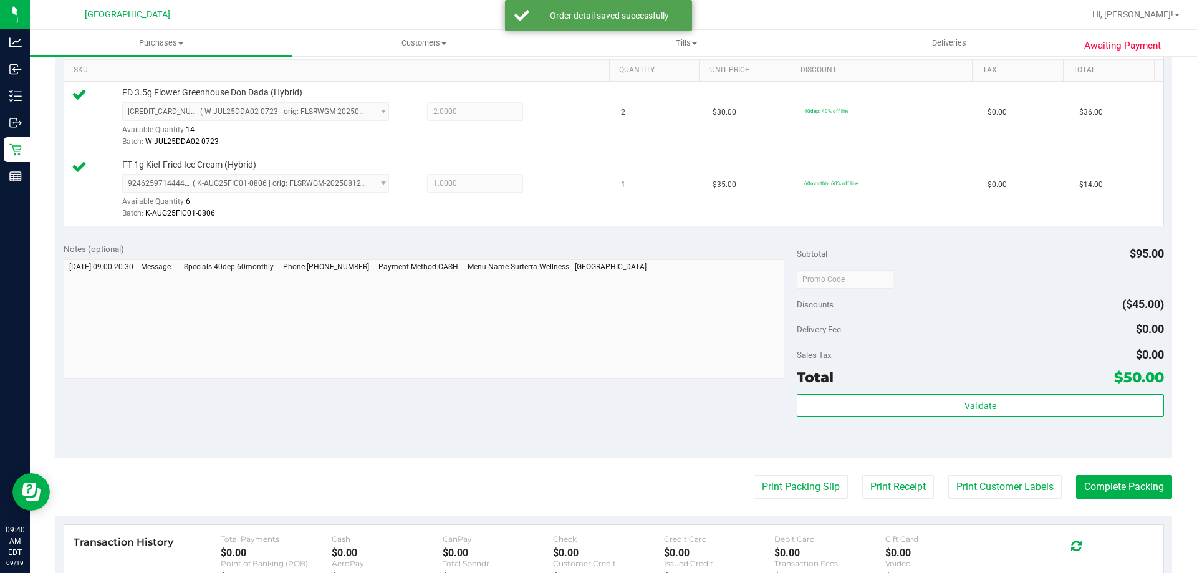
scroll to position [499, 0]
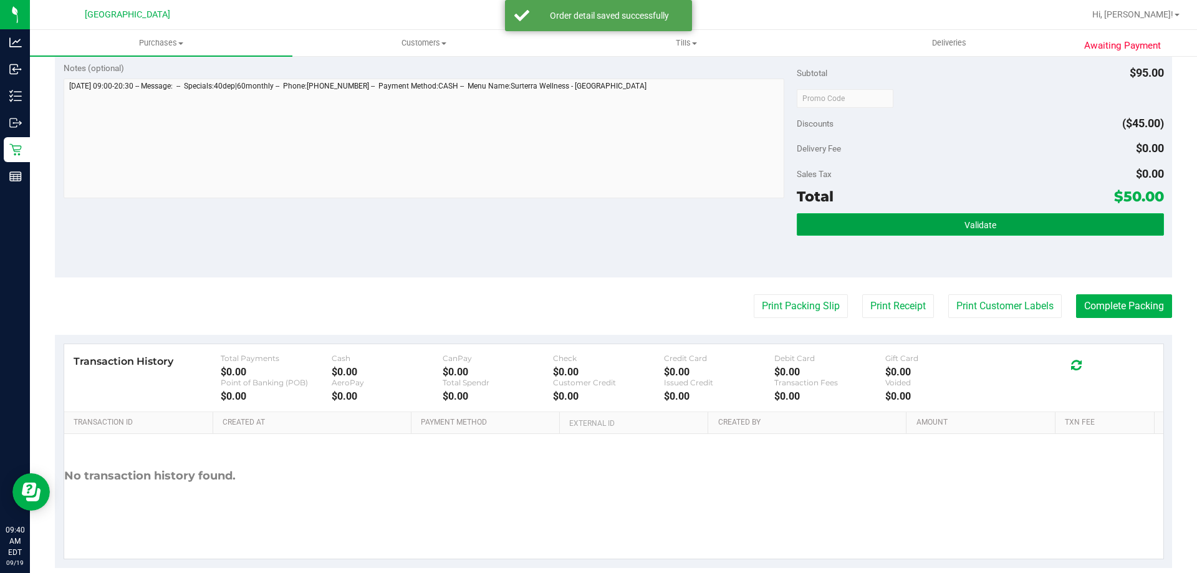
click at [940, 230] on button "Validate" at bounding box center [980, 224] width 367 height 22
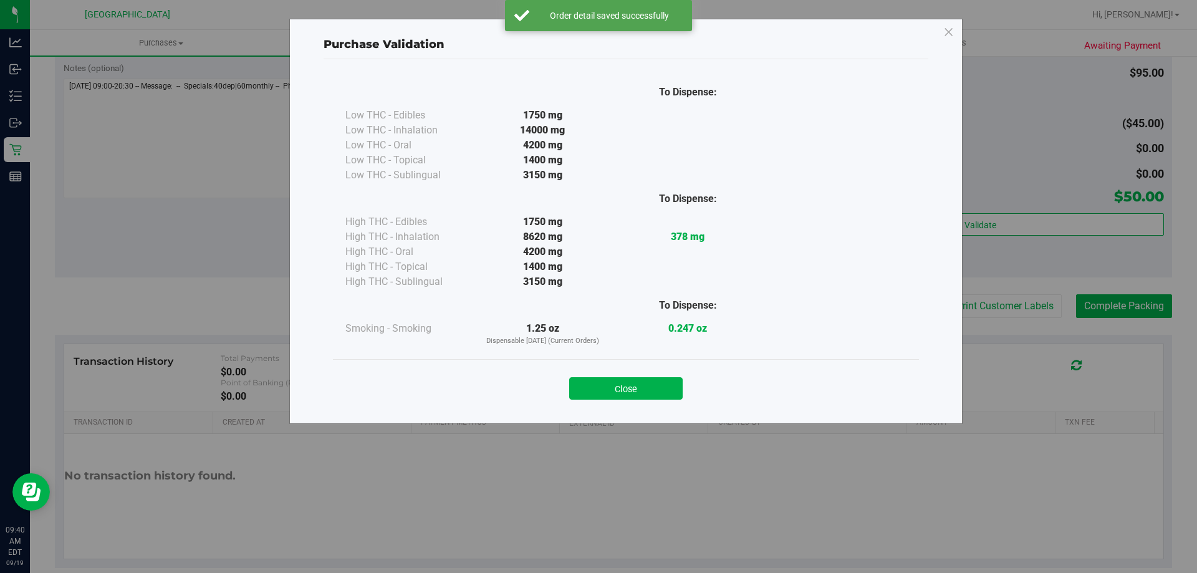
click at [652, 400] on div "Close" at bounding box center [626, 384] width 586 height 51
click at [645, 379] on button "Close" at bounding box center [625, 388] width 113 height 22
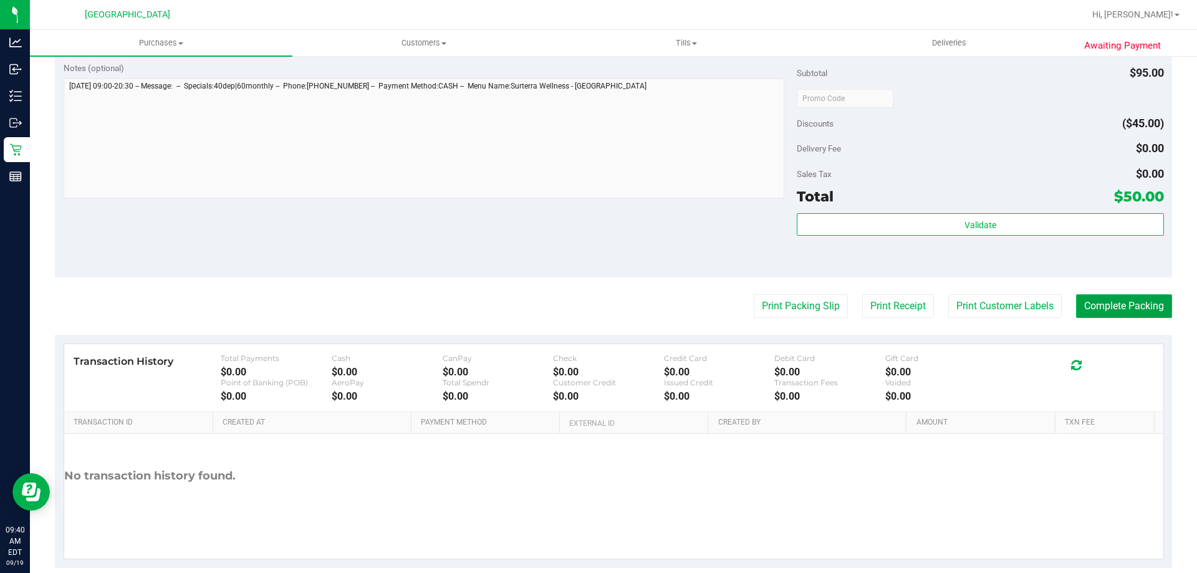
click at [1141, 305] on button "Complete Packing" at bounding box center [1124, 306] width 96 height 24
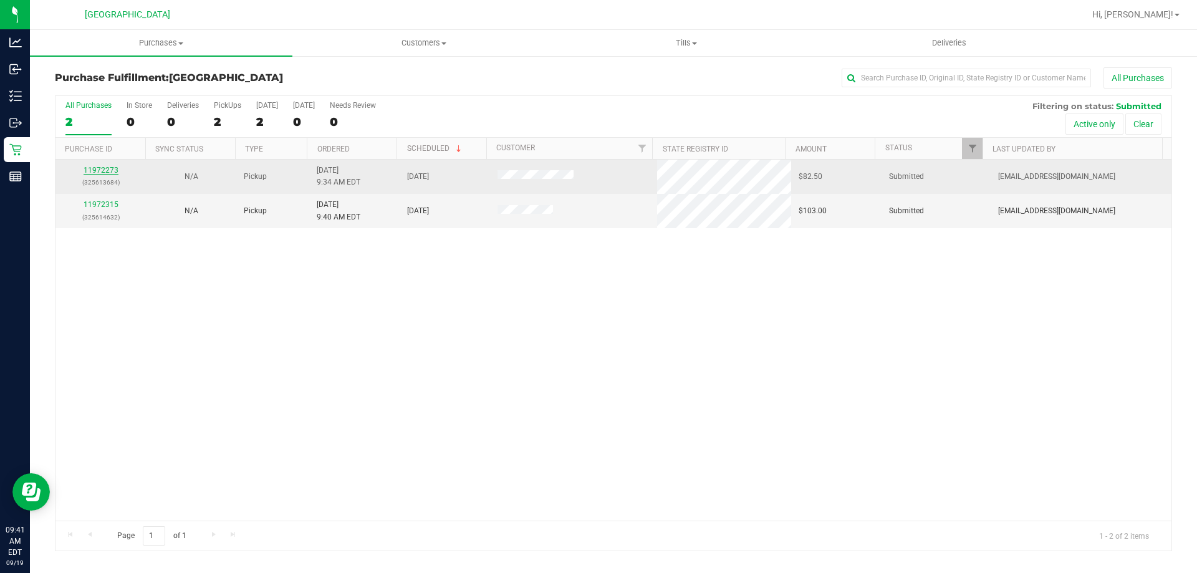
click at [115, 168] on link "11972273" at bounding box center [101, 170] width 35 height 9
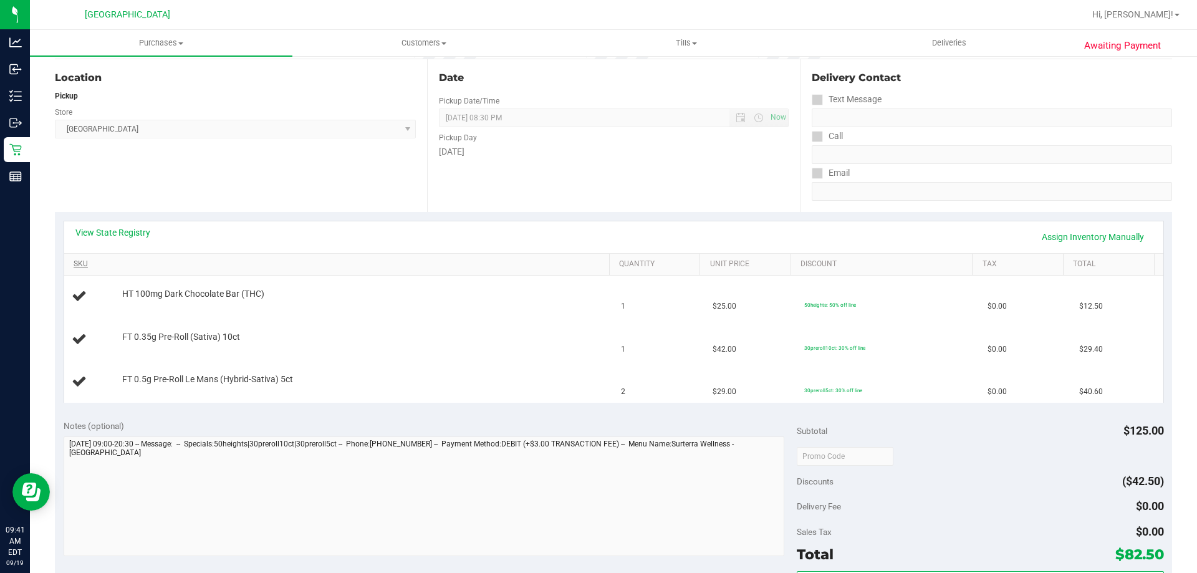
scroll to position [125, 0]
click at [134, 229] on link "View State Registry" at bounding box center [112, 232] width 75 height 12
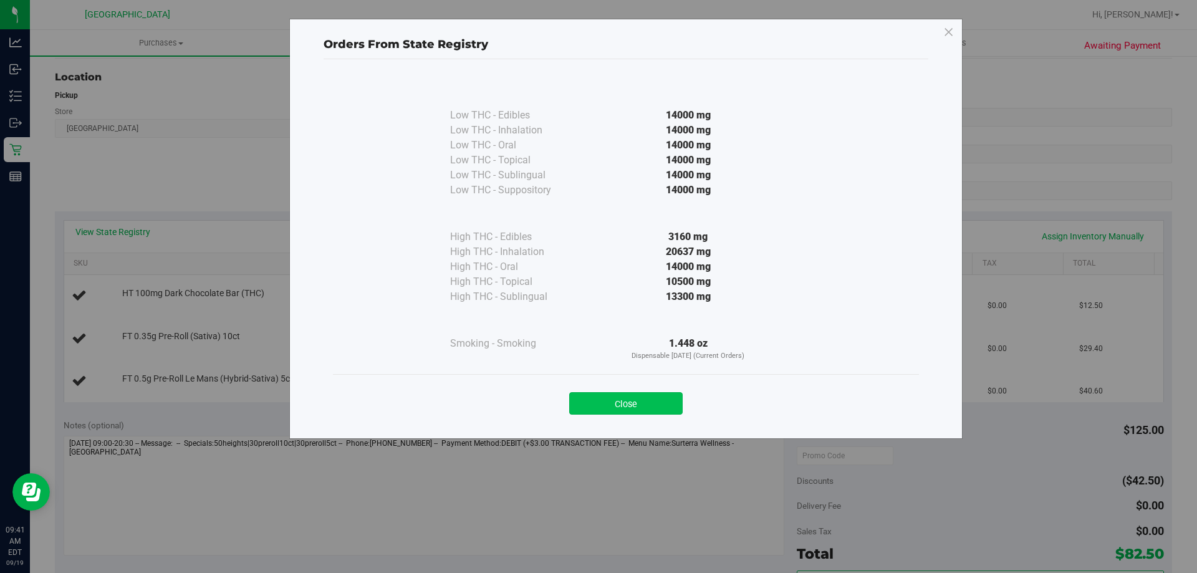
click at [622, 404] on button "Close" at bounding box center [625, 403] width 113 height 22
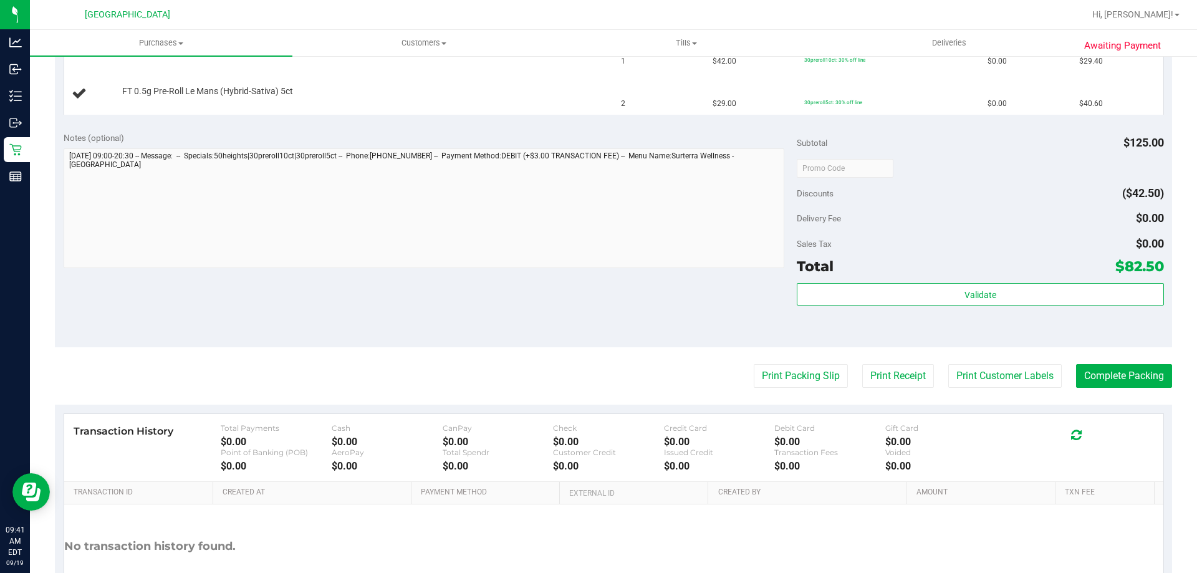
scroll to position [437, 0]
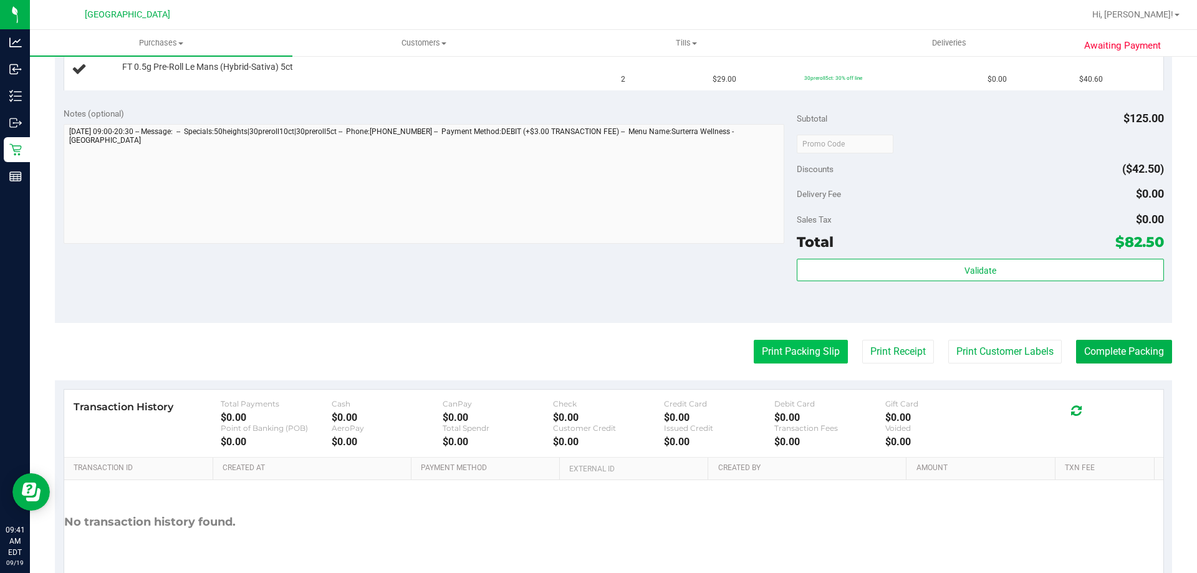
click at [770, 348] on button "Print Packing Slip" at bounding box center [801, 352] width 94 height 24
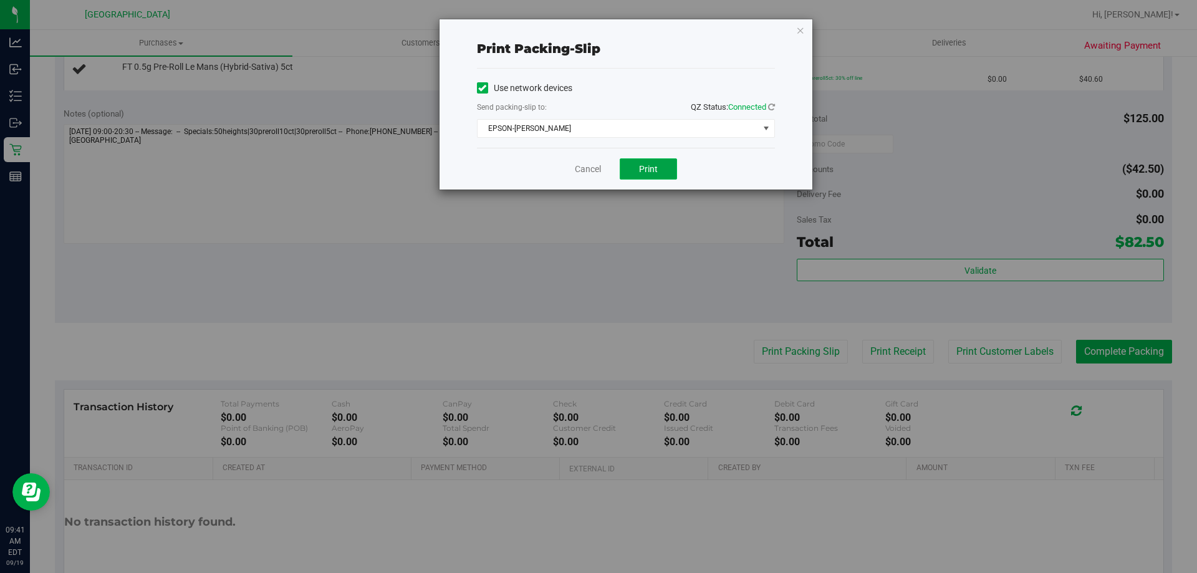
click at [640, 165] on span "Print" at bounding box center [648, 169] width 19 height 10
click at [799, 28] on icon "button" at bounding box center [800, 29] width 9 height 15
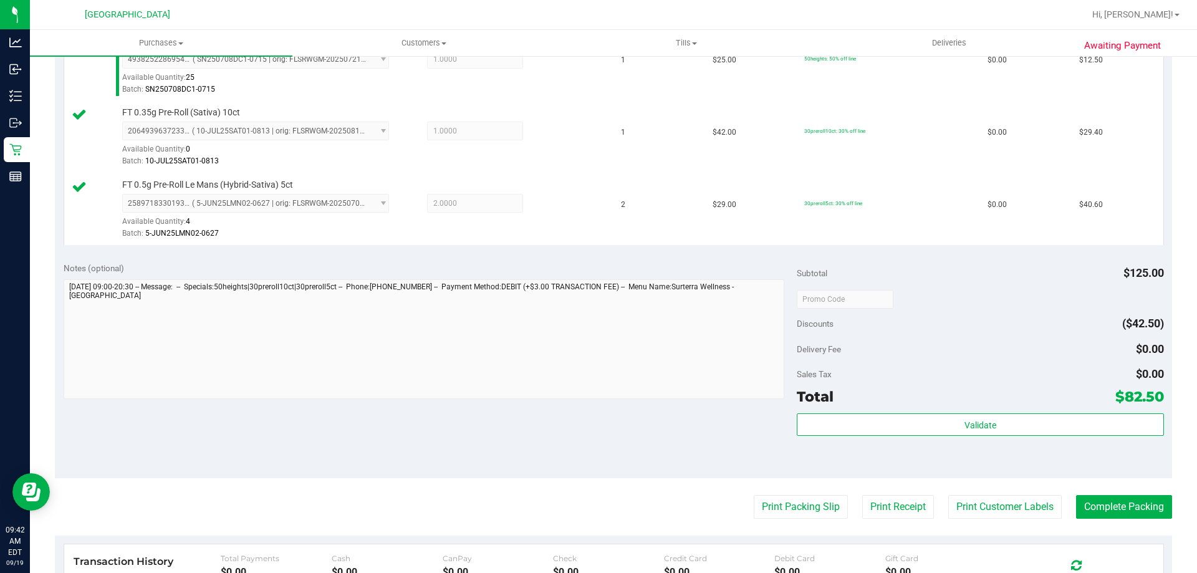
scroll to position [374, 0]
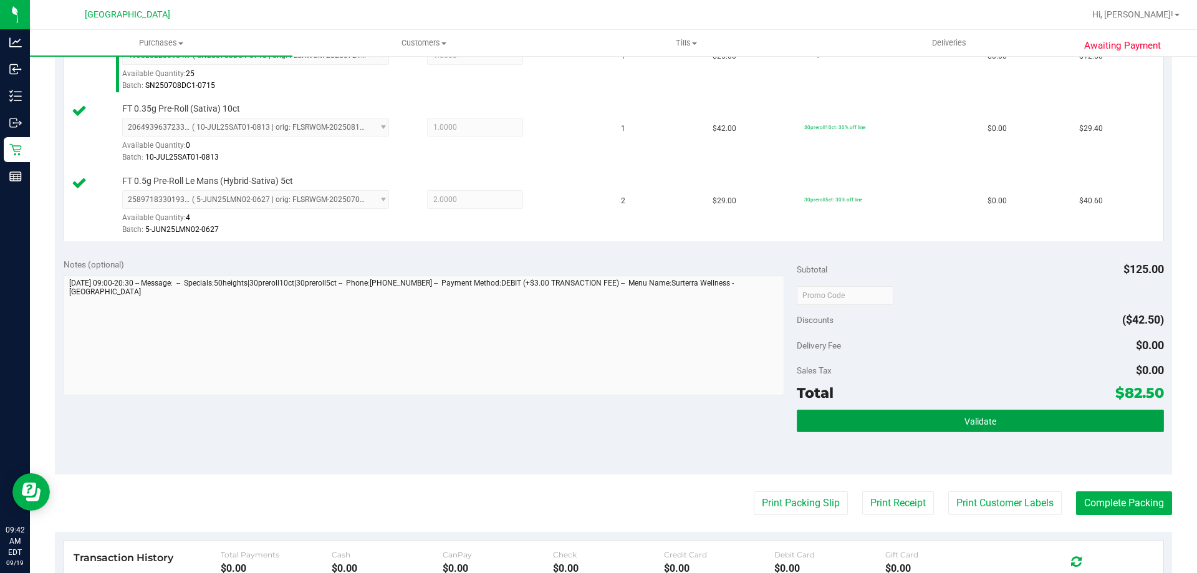
click at [1008, 420] on button "Validate" at bounding box center [980, 421] width 367 height 22
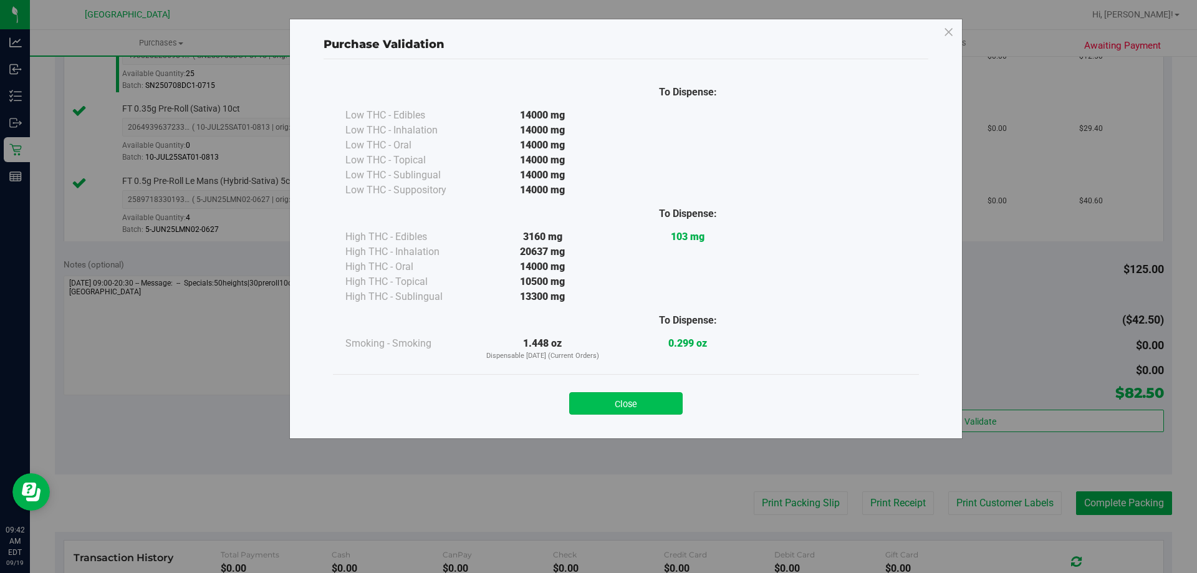
click at [623, 414] on button "Close" at bounding box center [625, 403] width 113 height 22
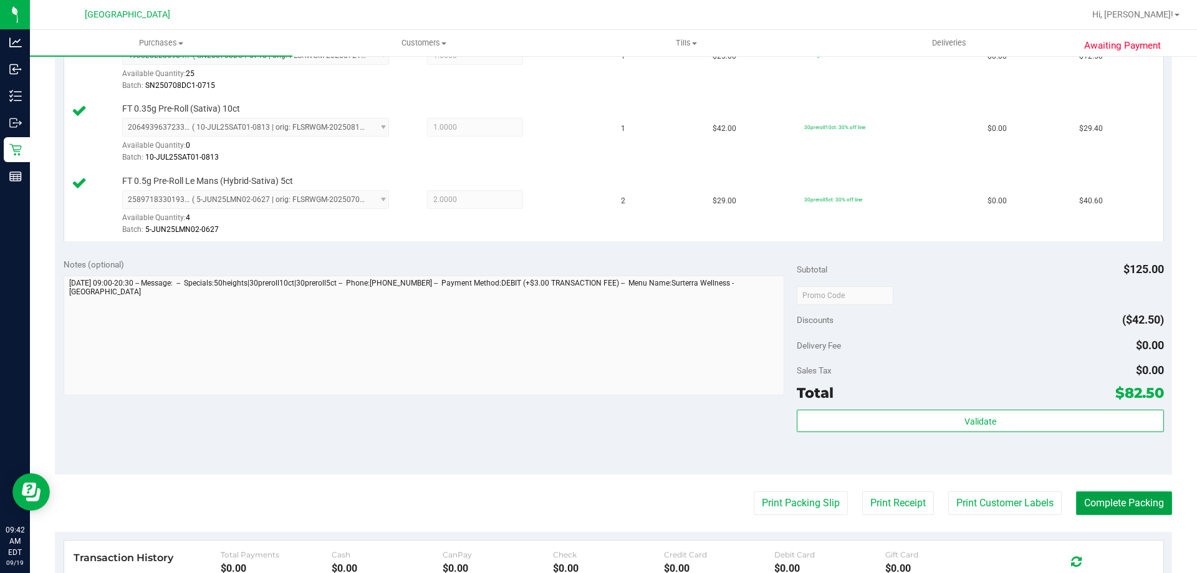
click at [1094, 508] on button "Complete Packing" at bounding box center [1124, 503] width 96 height 24
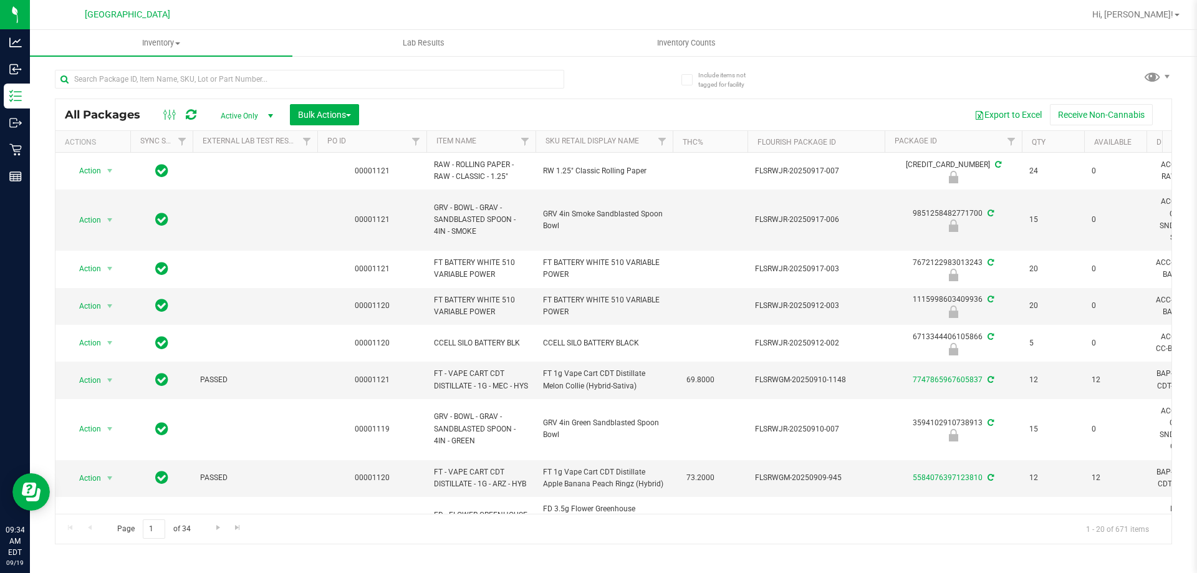
click at [212, 89] on div at bounding box center [309, 84] width 509 height 29
click at [213, 79] on input "text" at bounding box center [309, 79] width 509 height 19
type input "7818572167769595"
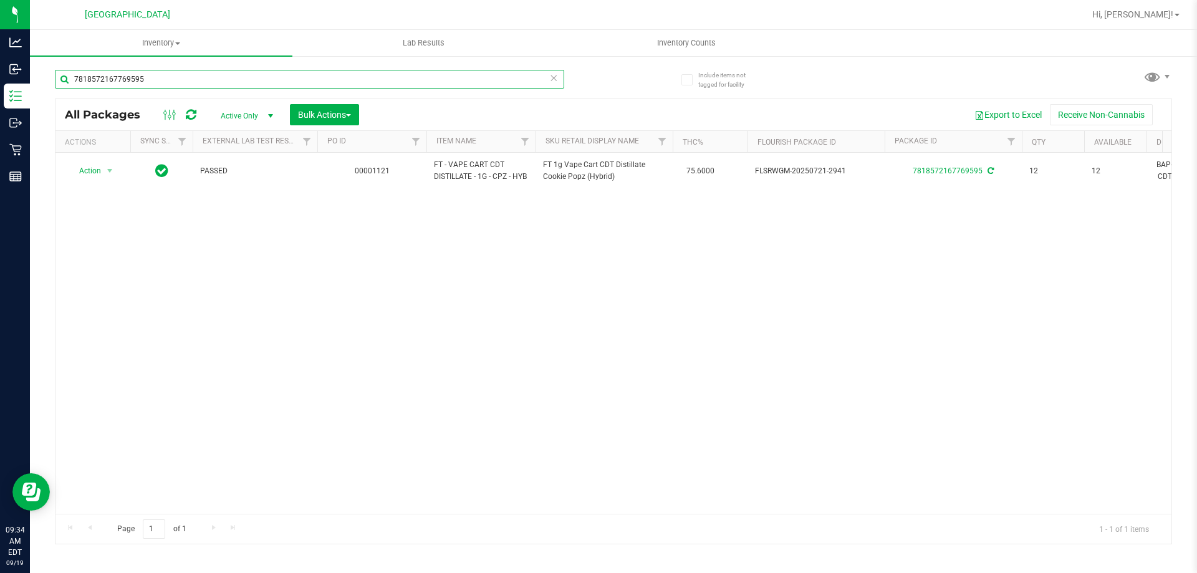
drag, startPoint x: 213, startPoint y: 79, endPoint x: 205, endPoint y: 82, distance: 8.5
click at [205, 82] on input "7818572167769595" at bounding box center [309, 79] width 509 height 19
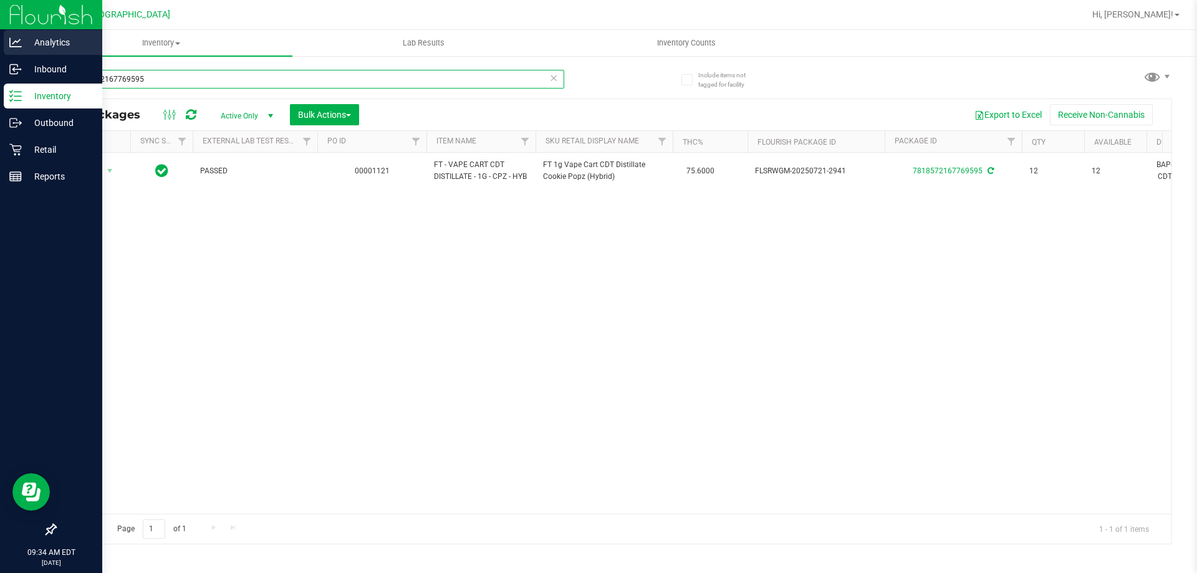
drag, startPoint x: 205, startPoint y: 82, endPoint x: 0, endPoint y: 38, distance: 209.1
click at [0, 38] on div "Analytics Inbound Inventory Outbound Retail Reports 09:34 AM EDT 09/19/2025 09/…" at bounding box center [598, 286] width 1197 height 573
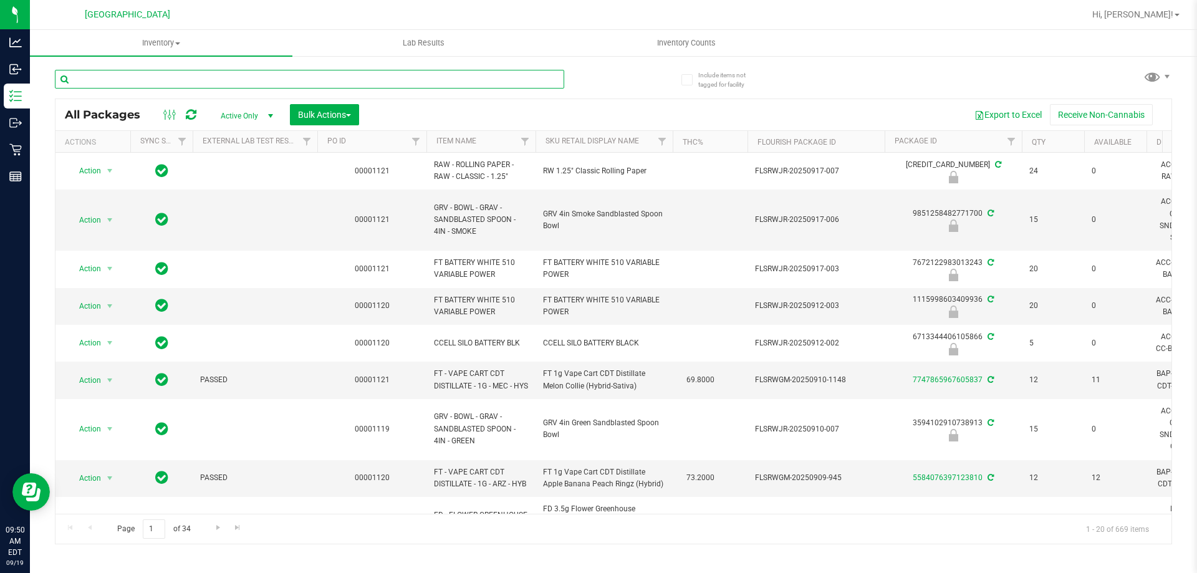
click at [313, 79] on input "text" at bounding box center [309, 79] width 509 height 19
type input "hbg"
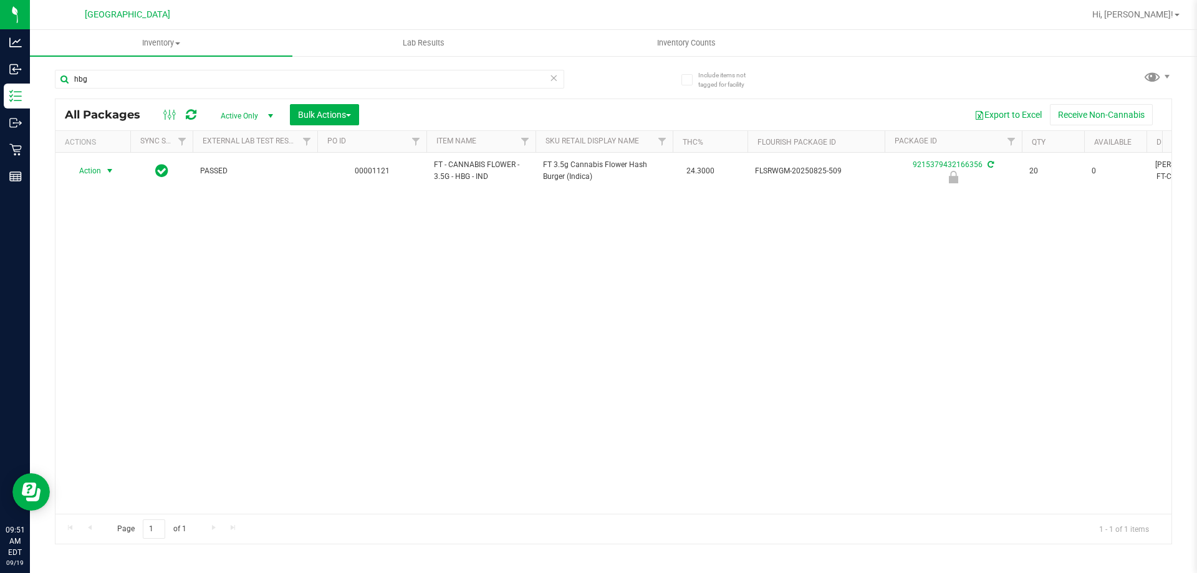
drag, startPoint x: 109, startPoint y: 167, endPoint x: 93, endPoint y: 190, distance: 27.7
click at [109, 166] on span "select" at bounding box center [110, 171] width 10 height 10
click at [106, 310] on li "Unlock package" at bounding box center [109, 319] width 80 height 19
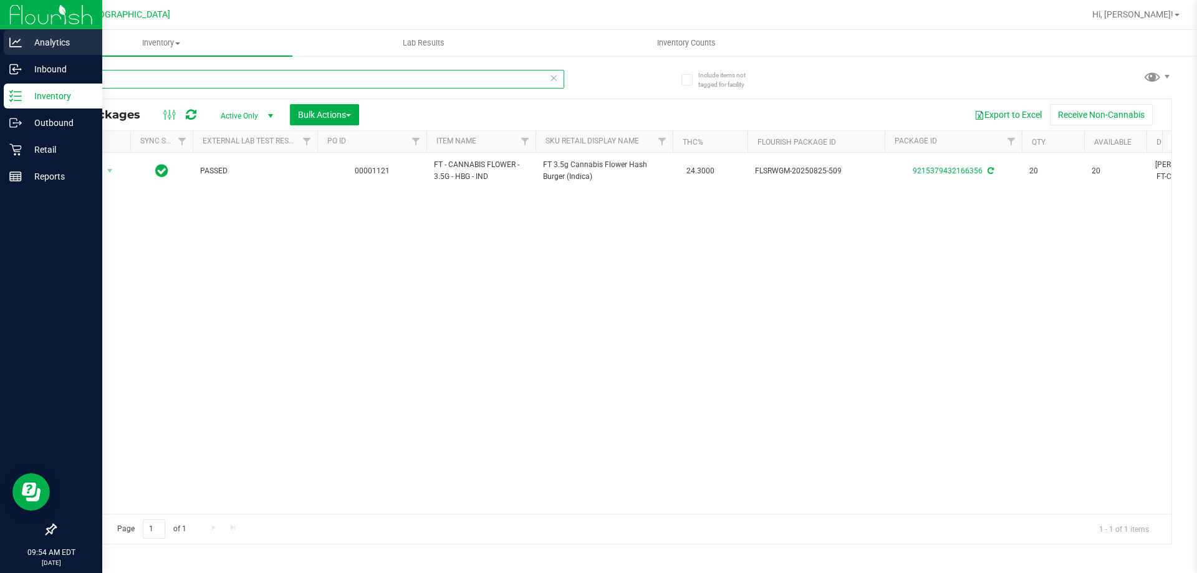
drag, startPoint x: 103, startPoint y: 78, endPoint x: 0, endPoint y: 44, distance: 108.3
click at [0, 78] on div "Analytics Inbound Inventory Outbound Retail Reports 09:54 AM EDT 09/19/2025 09/…" at bounding box center [598, 286] width 1197 height 573
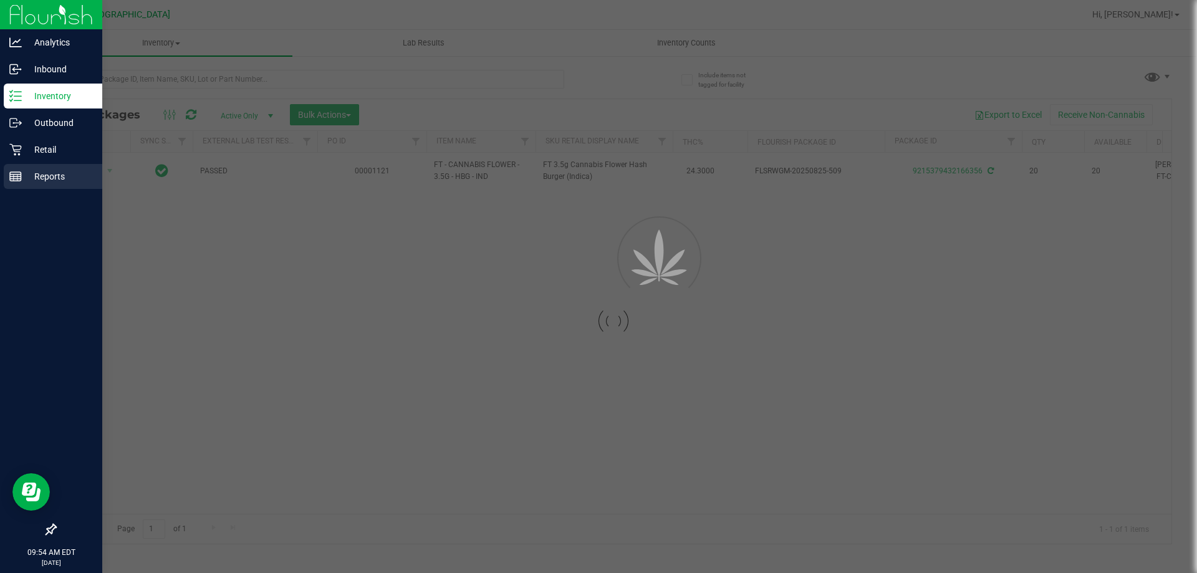
click at [12, 176] on line at bounding box center [15, 176] width 11 height 0
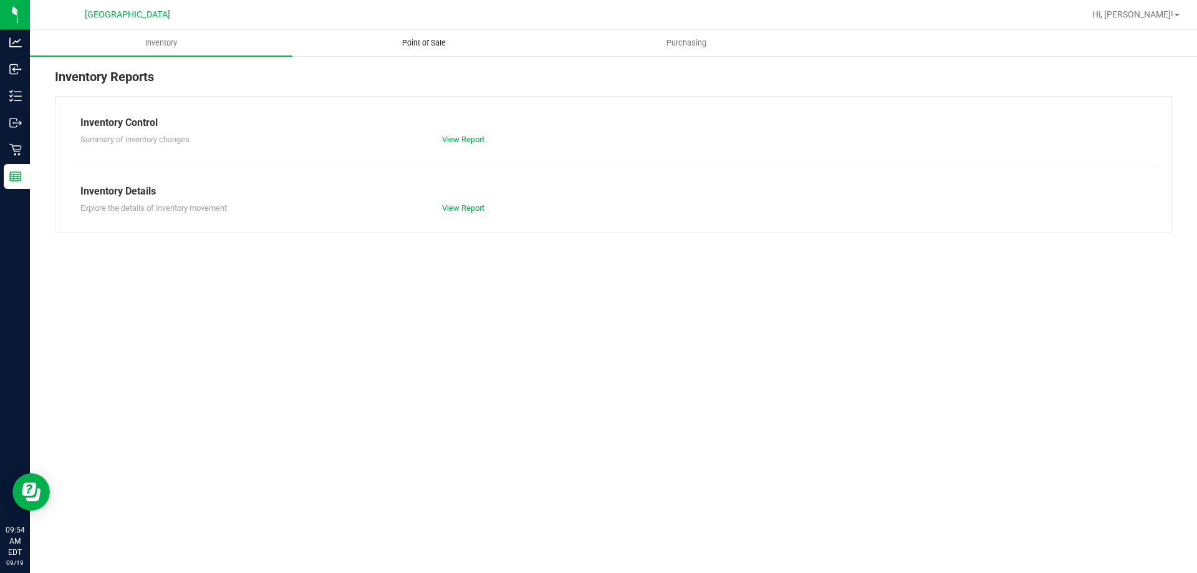
click at [415, 44] on span "Point of Sale" at bounding box center [423, 42] width 77 height 11
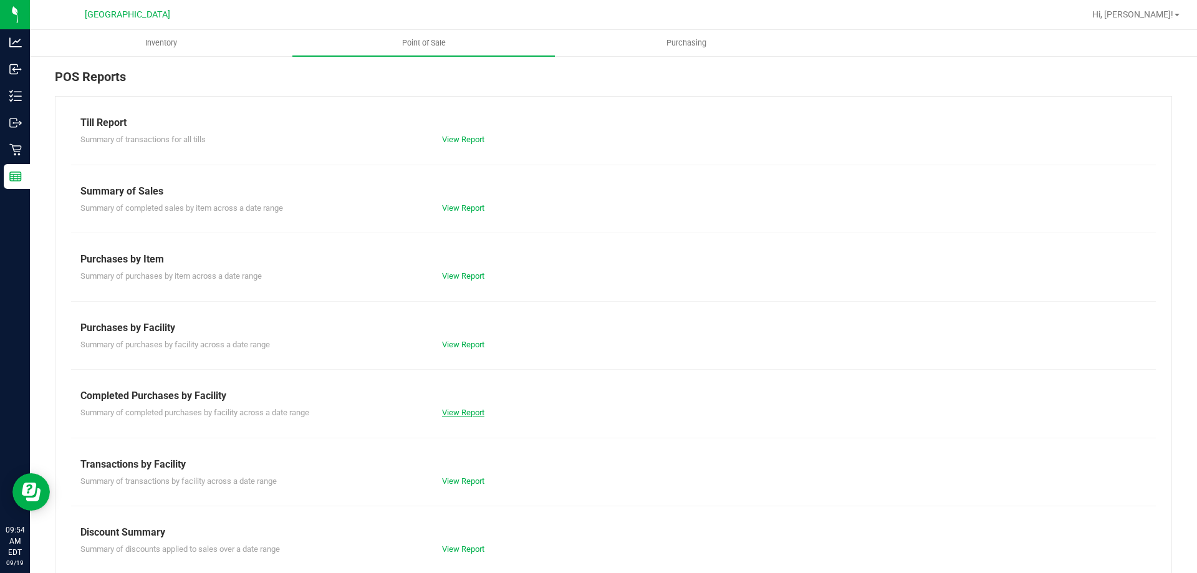
click at [465, 409] on link "View Report" at bounding box center [463, 412] width 42 height 9
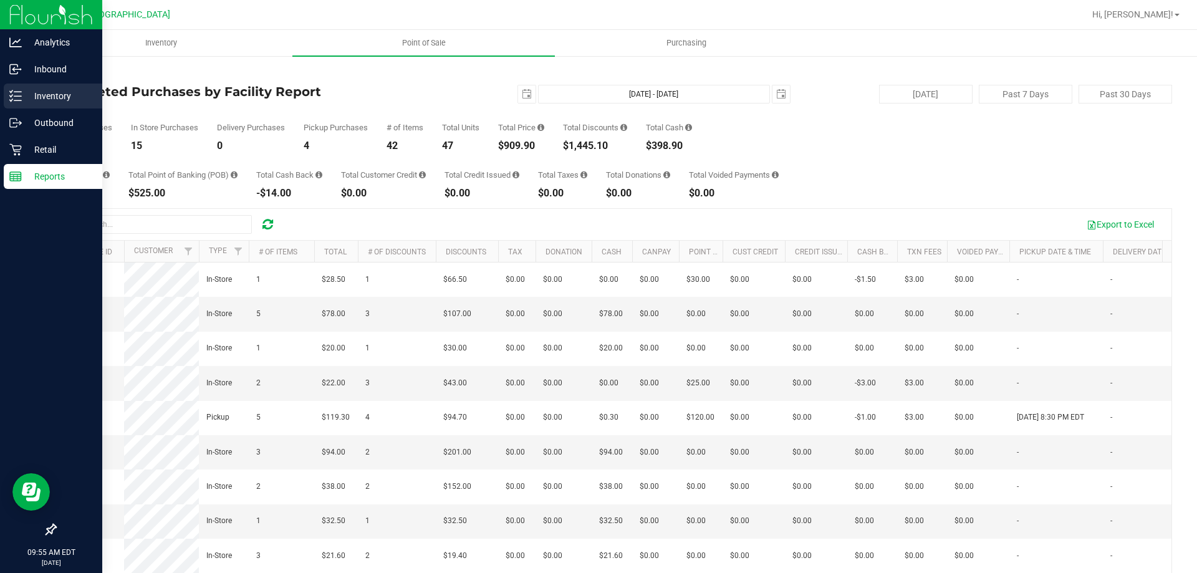
click at [24, 102] on p "Inventory" at bounding box center [59, 96] width 75 height 15
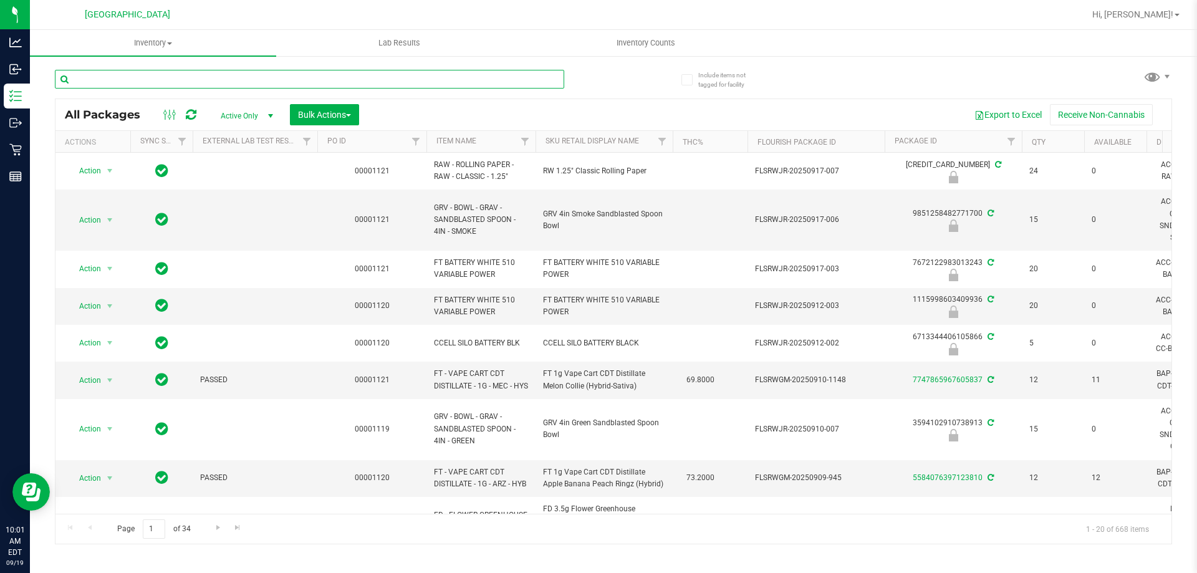
click at [256, 82] on input "text" at bounding box center [309, 79] width 509 height 19
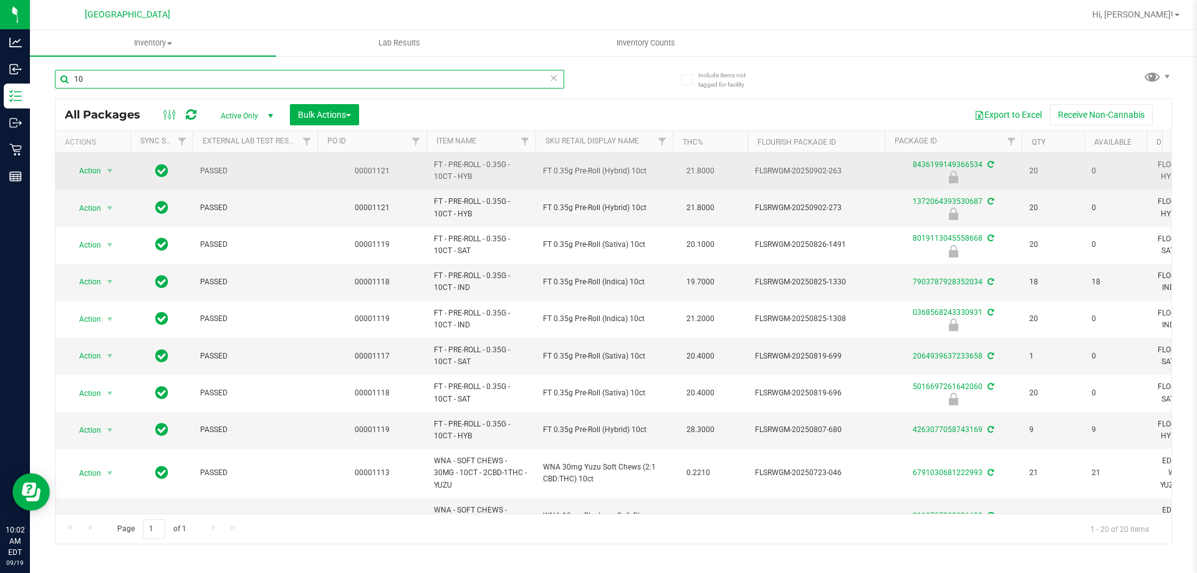
type input "1"
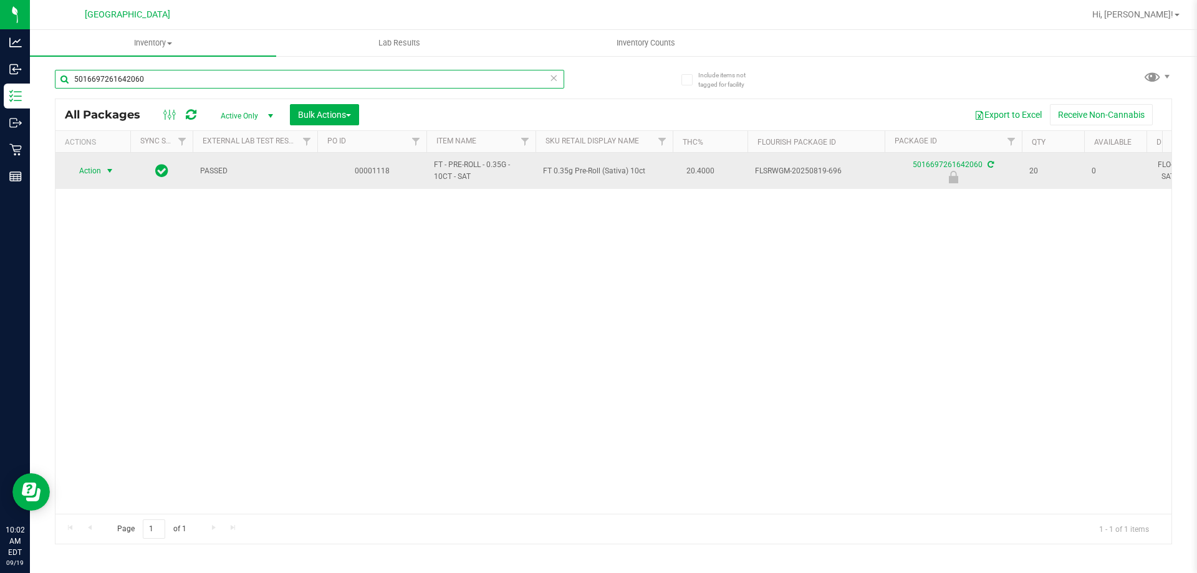
type input "5016697261642060"
click at [104, 178] on span "select" at bounding box center [110, 170] width 16 height 17
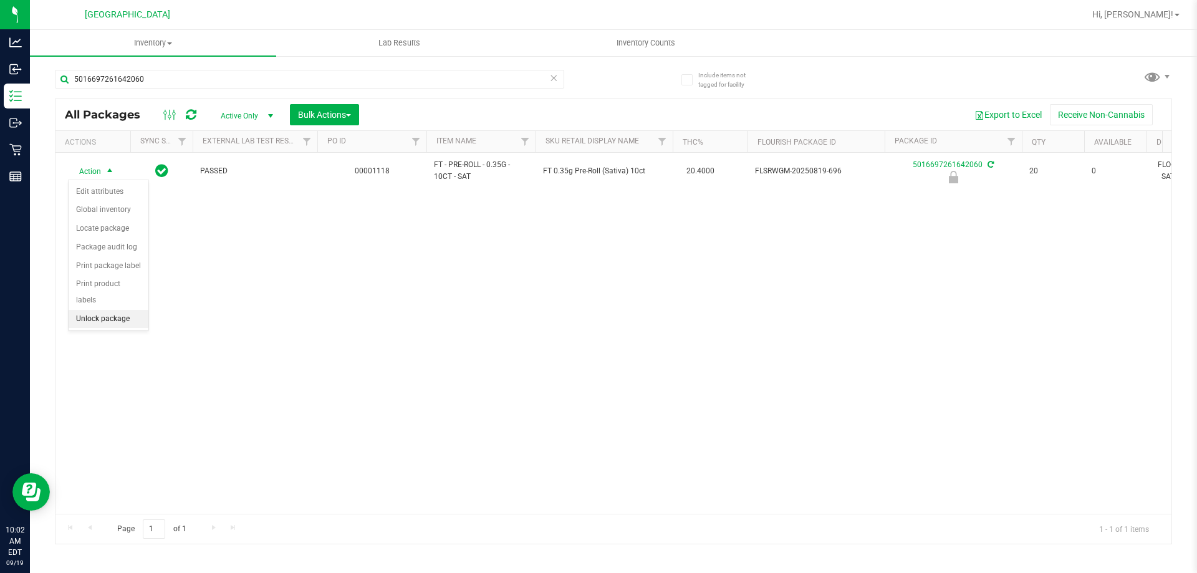
click at [115, 310] on li "Unlock package" at bounding box center [109, 319] width 80 height 19
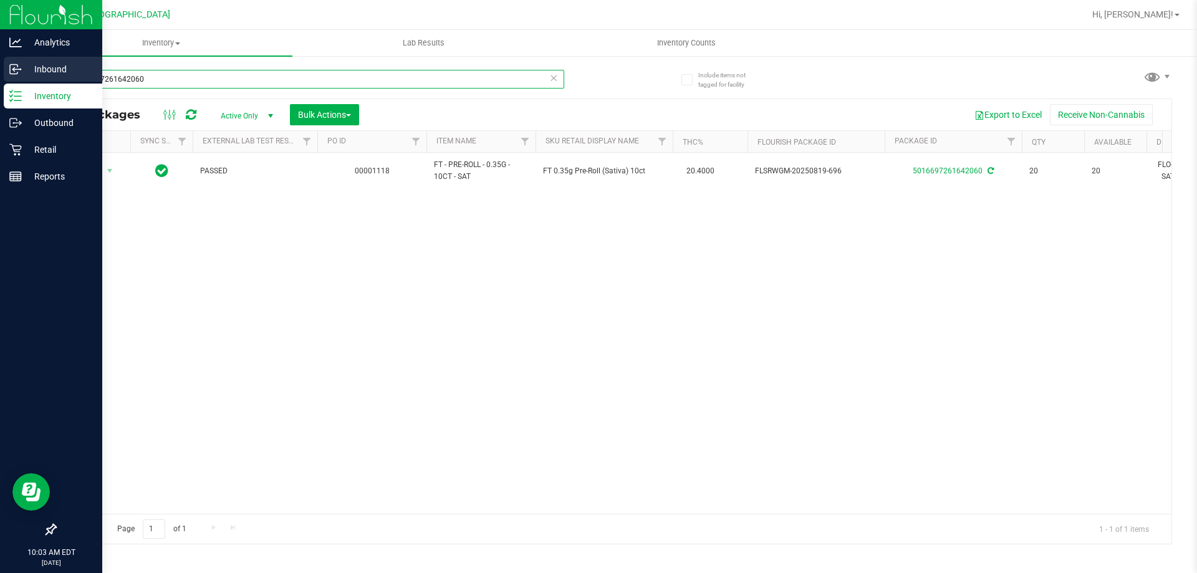
drag, startPoint x: 179, startPoint y: 80, endPoint x: 0, endPoint y: 57, distance: 180.5
click at [0, 56] on div "Analytics Inbound Inventory Outbound Retail Reports 10:03 AM EDT 09/19/2025 09/…" at bounding box center [598, 286] width 1197 height 573
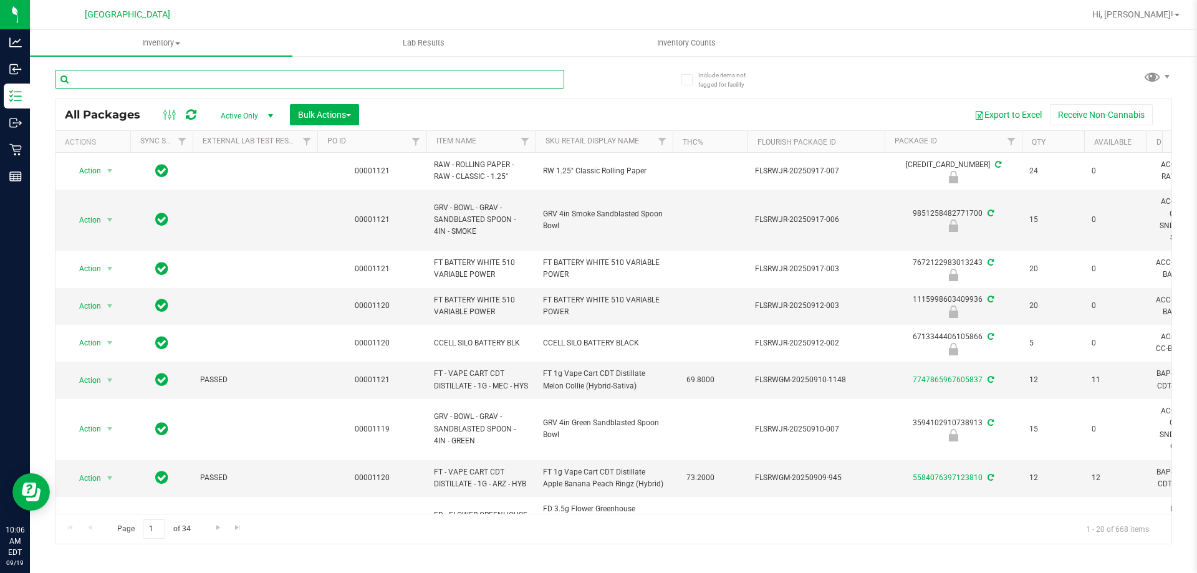
click at [261, 74] on input "text" at bounding box center [309, 79] width 509 height 19
click at [271, 80] on input "text" at bounding box center [309, 79] width 509 height 19
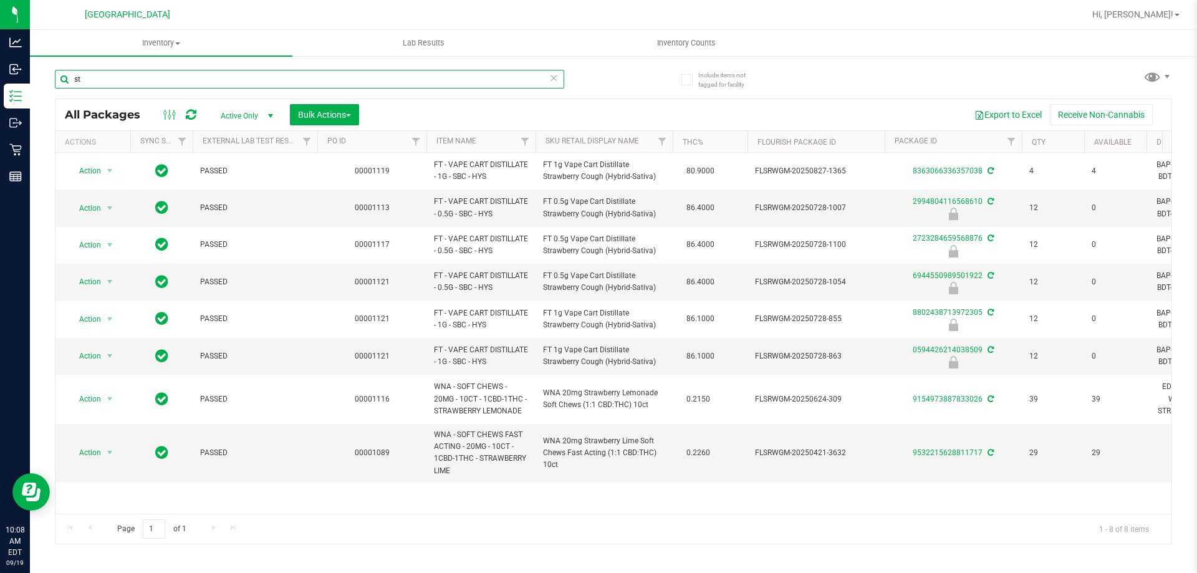
type input "s"
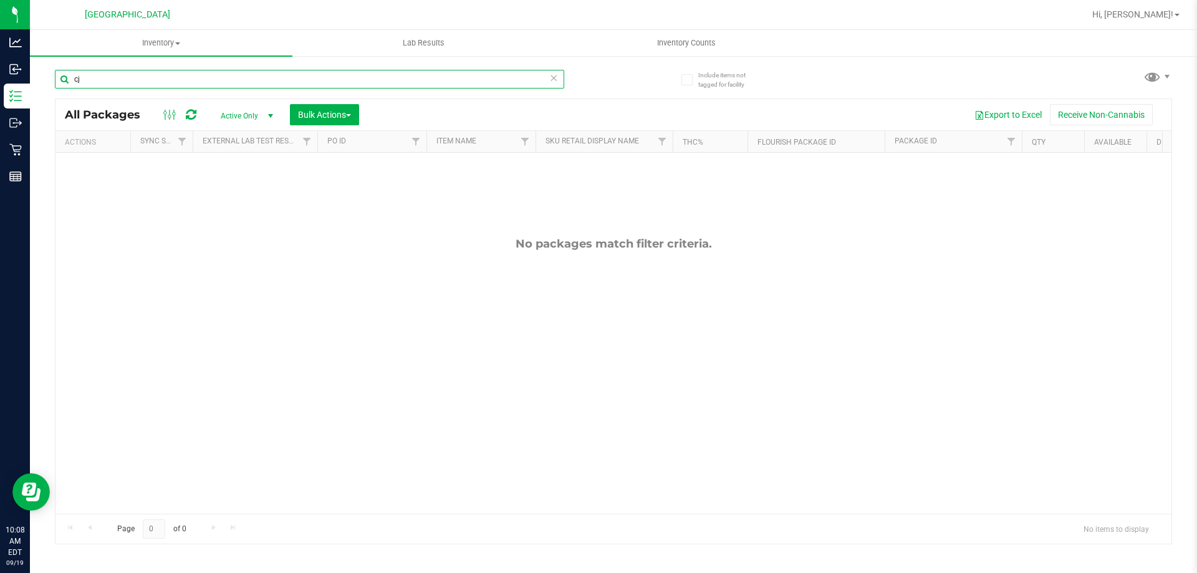
type input "c"
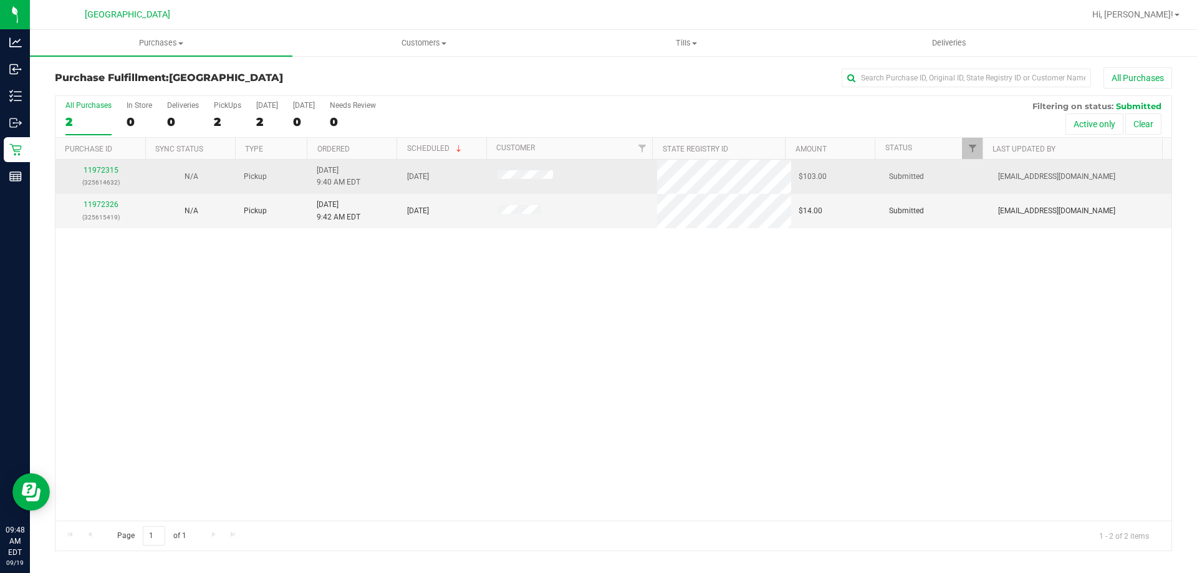
click at [106, 165] on div "11972315 (325614632)" at bounding box center [100, 177] width 75 height 24
click at [104, 167] on link "11972315" at bounding box center [101, 170] width 35 height 9
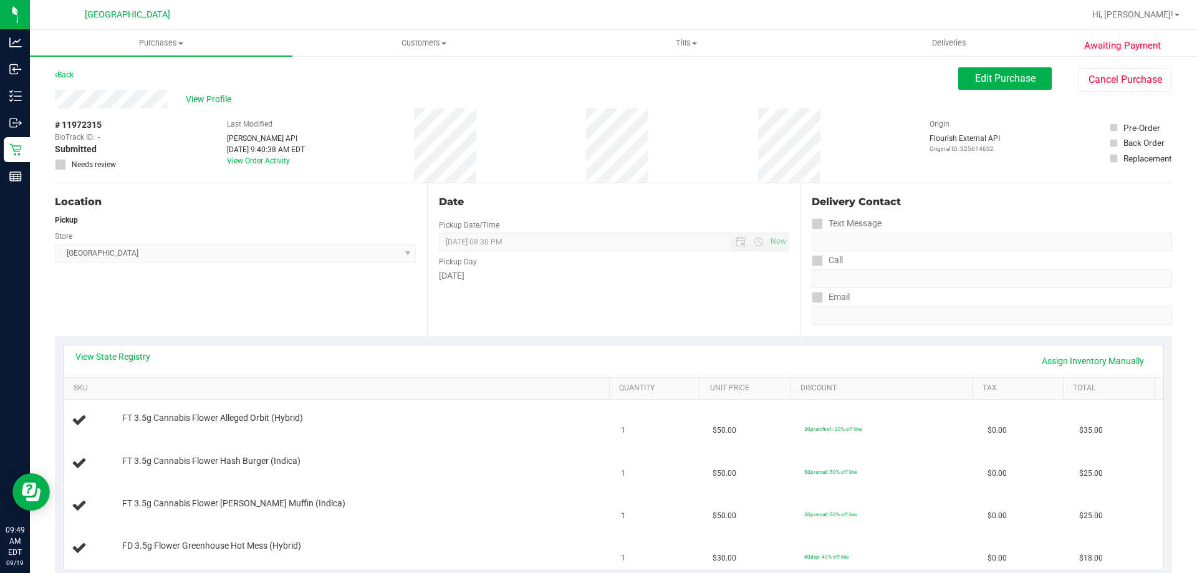
scroll to position [187, 0]
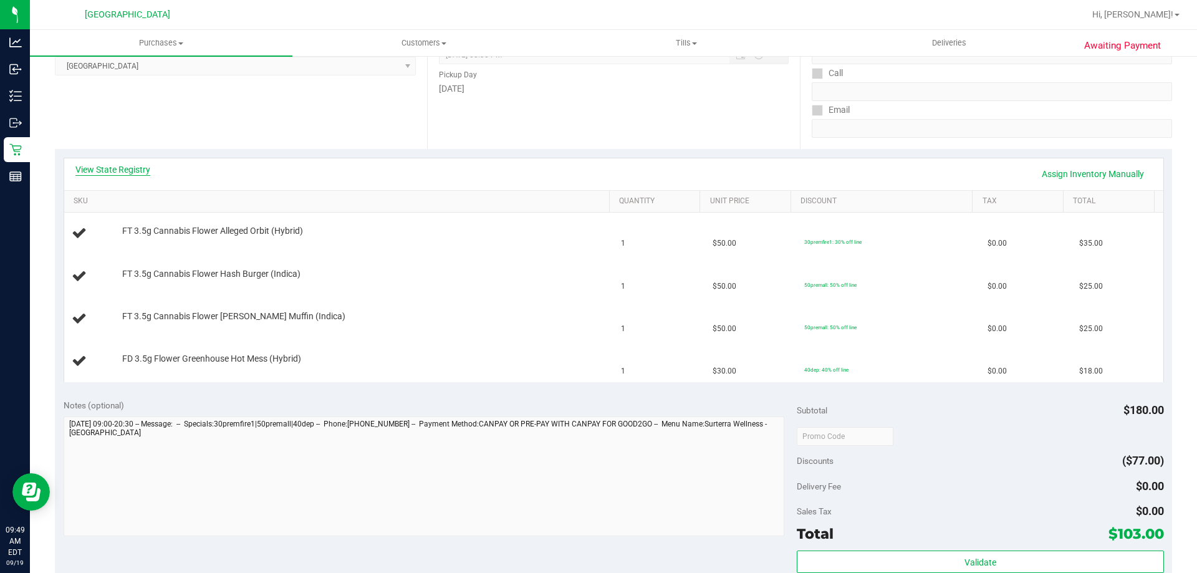
click at [115, 167] on link "View State Registry" at bounding box center [112, 169] width 75 height 12
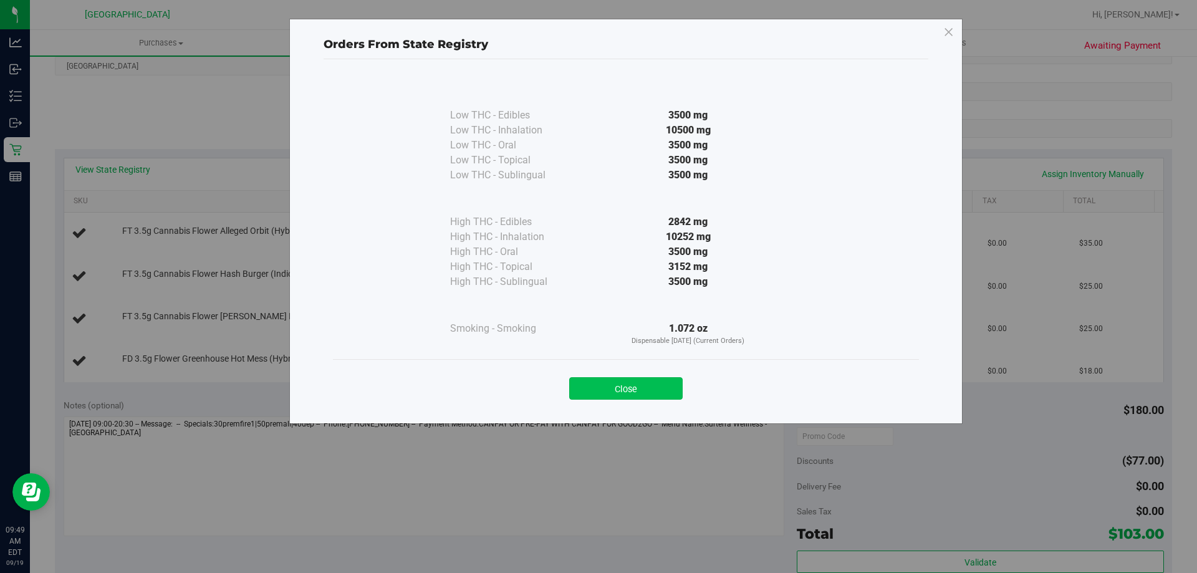
click at [668, 392] on button "Close" at bounding box center [625, 388] width 113 height 22
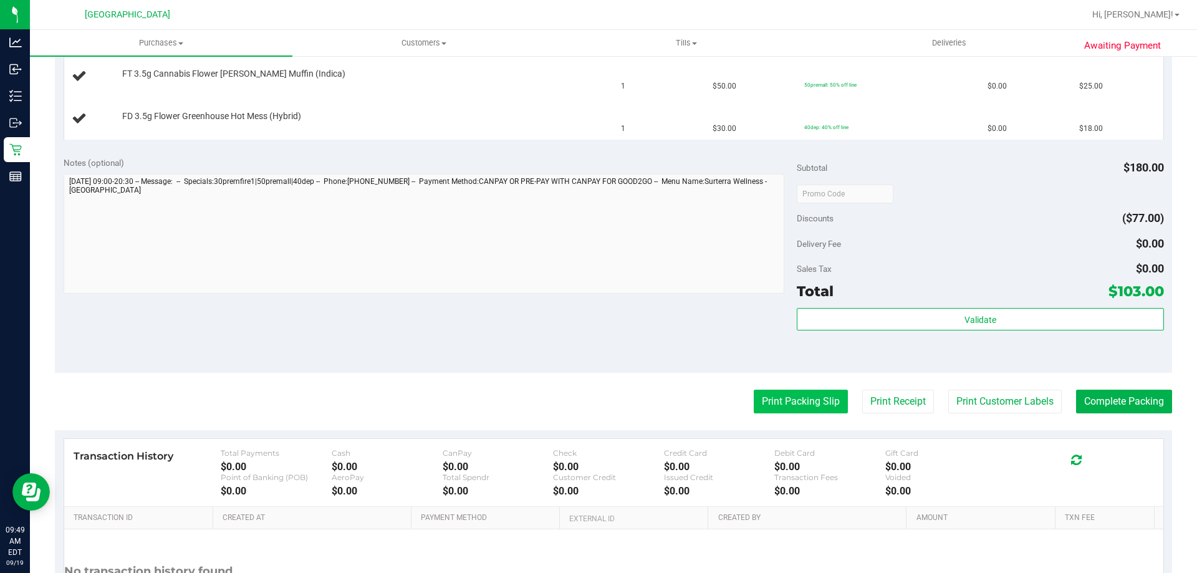
scroll to position [437, 0]
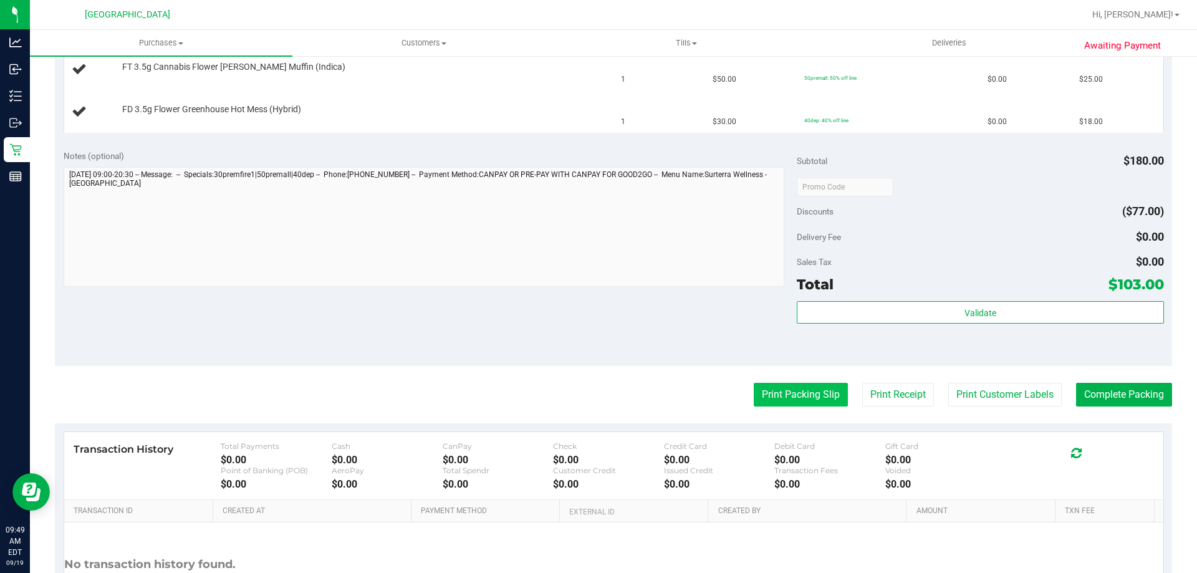
click at [795, 400] on button "Print Packing Slip" at bounding box center [801, 395] width 94 height 24
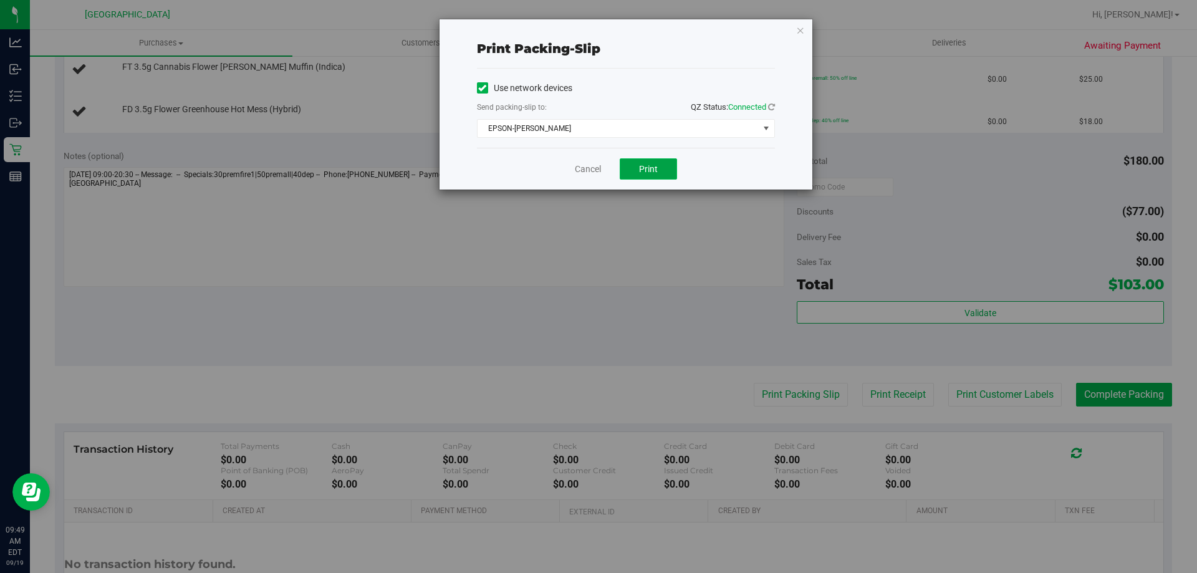
click at [655, 173] on span "Print" at bounding box center [648, 169] width 19 height 10
click at [802, 29] on icon "button" at bounding box center [800, 29] width 9 height 15
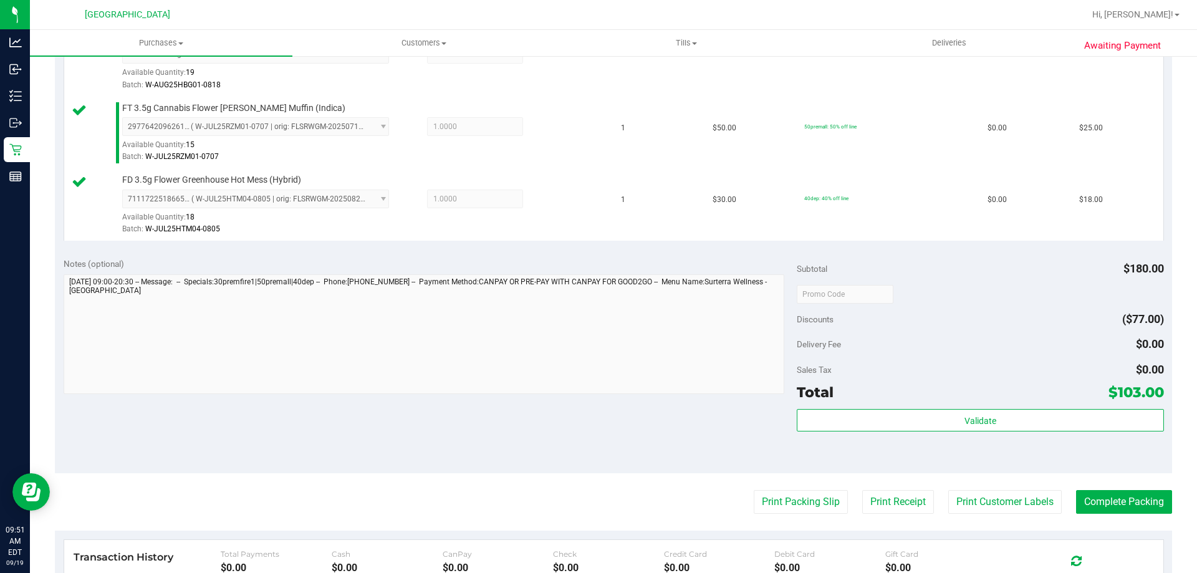
scroll to position [561, 0]
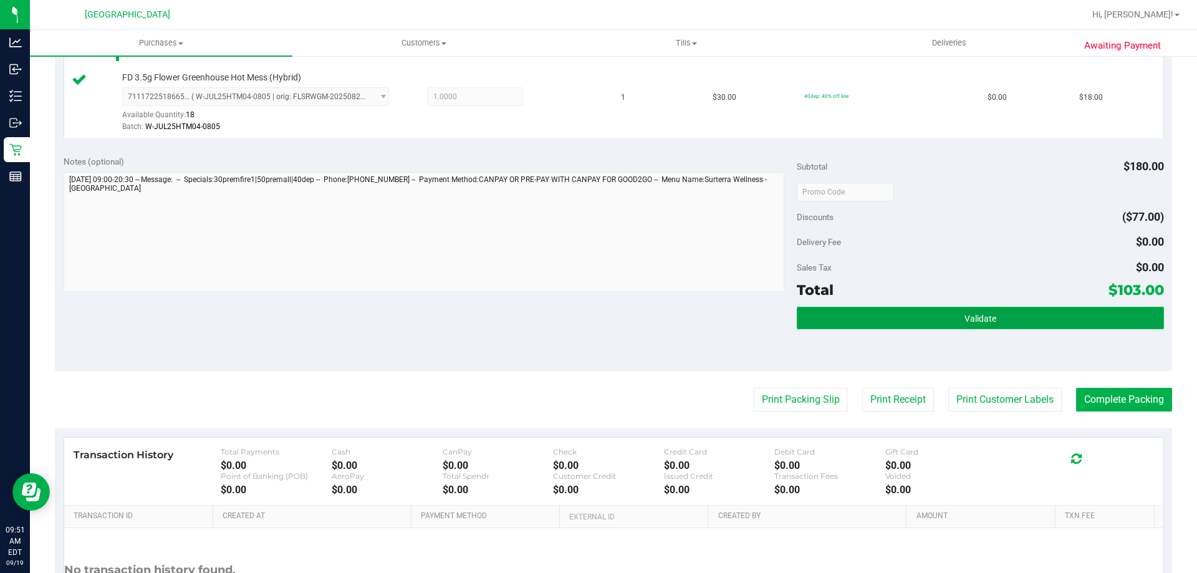
click at [889, 319] on button "Validate" at bounding box center [980, 318] width 367 height 22
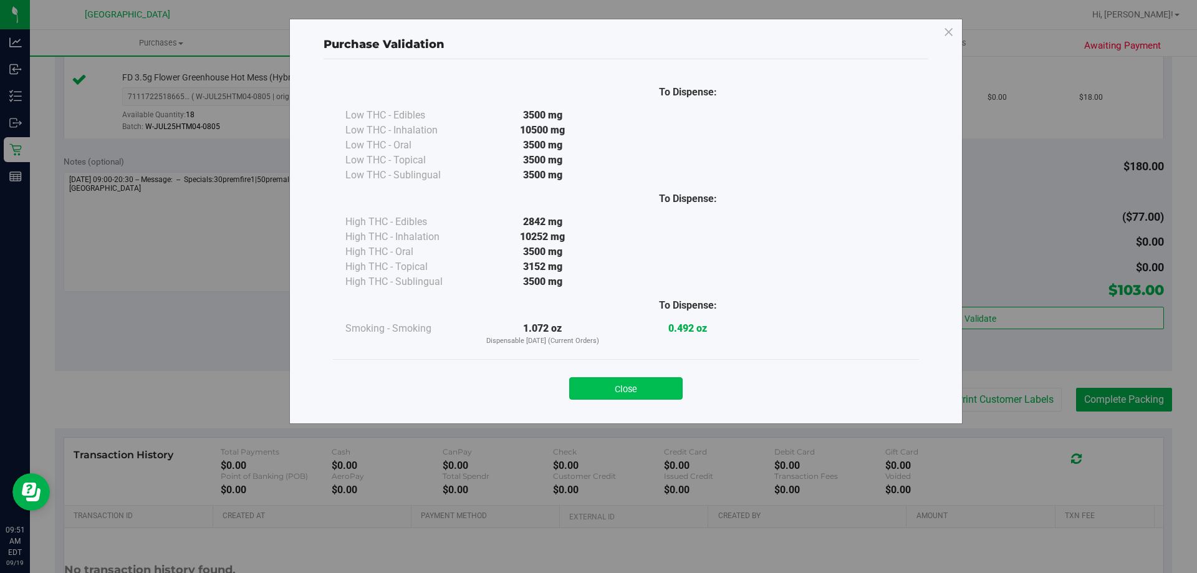
click at [658, 389] on button "Close" at bounding box center [625, 388] width 113 height 22
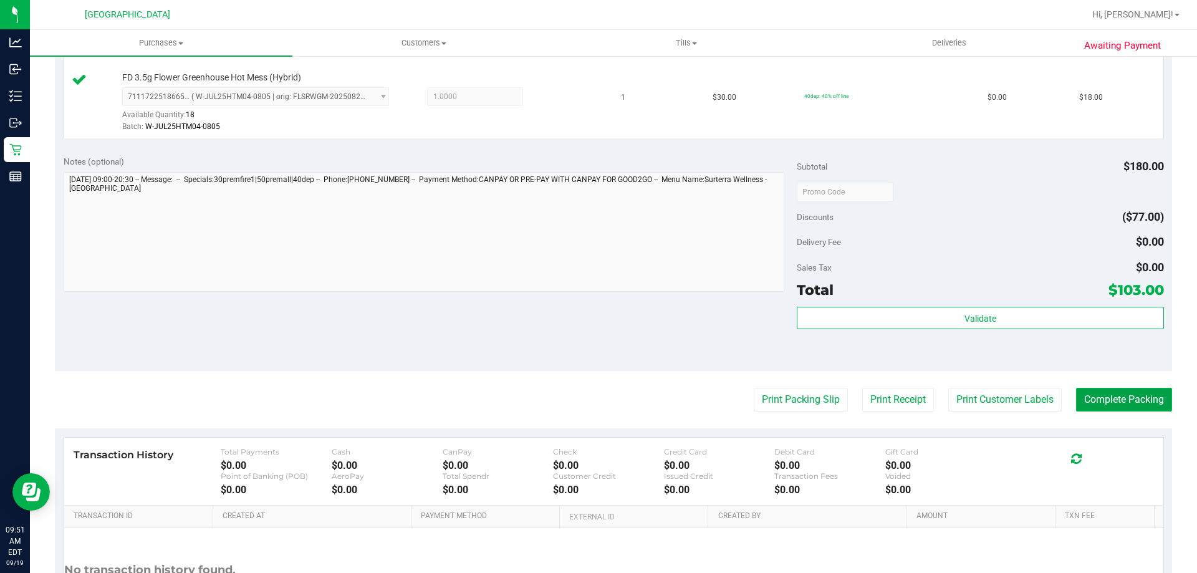
click at [1134, 398] on button "Complete Packing" at bounding box center [1124, 400] width 96 height 24
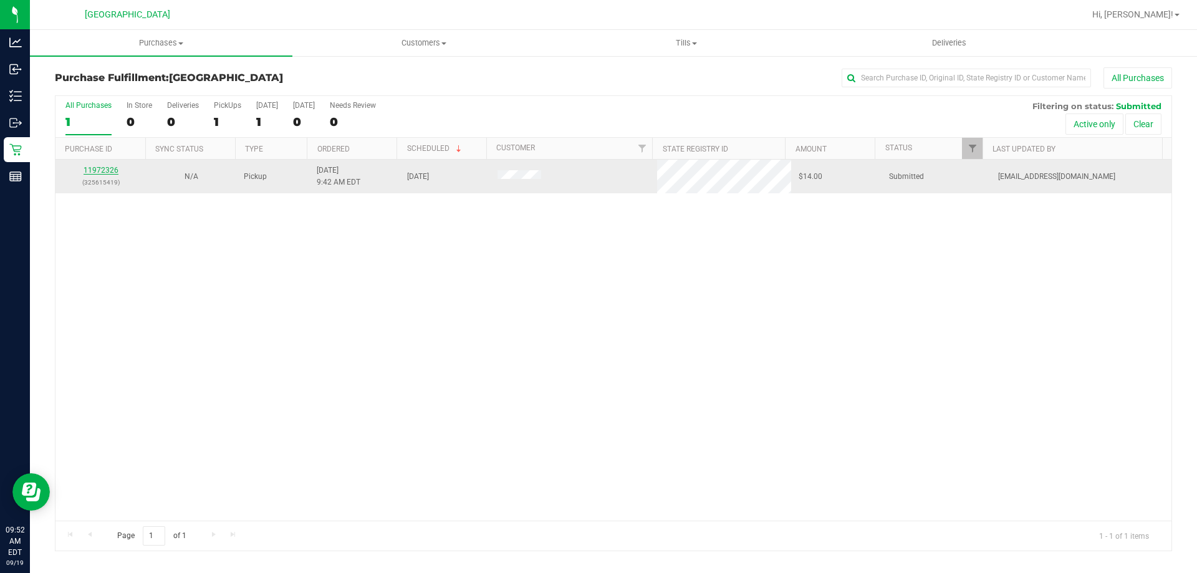
click at [99, 168] on link "11972326" at bounding box center [101, 170] width 35 height 9
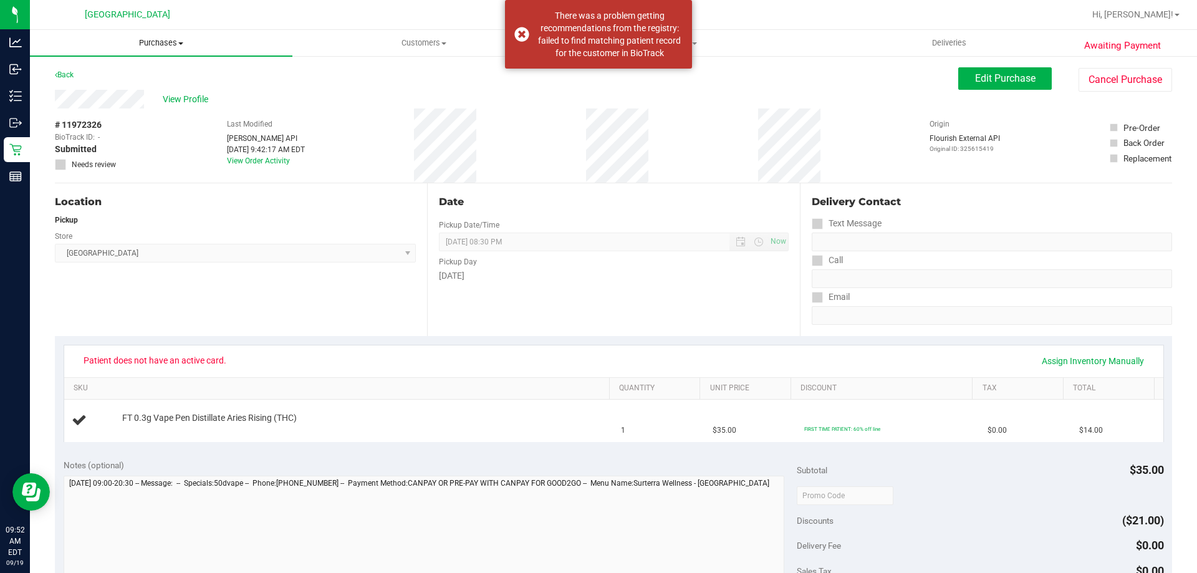
click at [155, 43] on span "Purchases" at bounding box center [161, 42] width 263 height 11
click at [124, 87] on li "Fulfillment" at bounding box center [161, 90] width 263 height 15
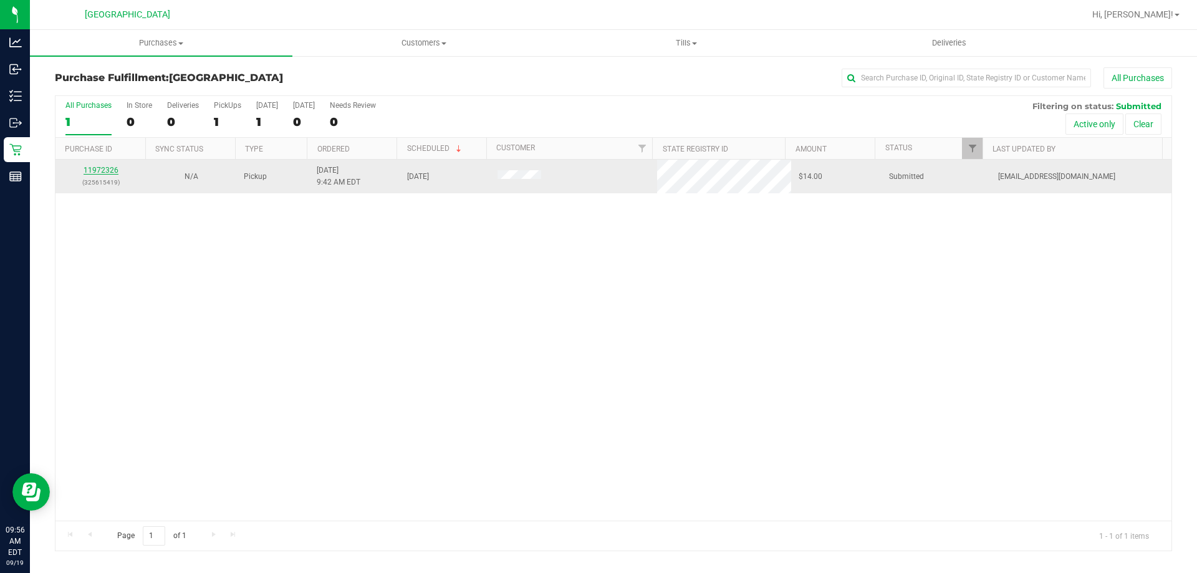
click at [101, 173] on link "11972326" at bounding box center [101, 170] width 35 height 9
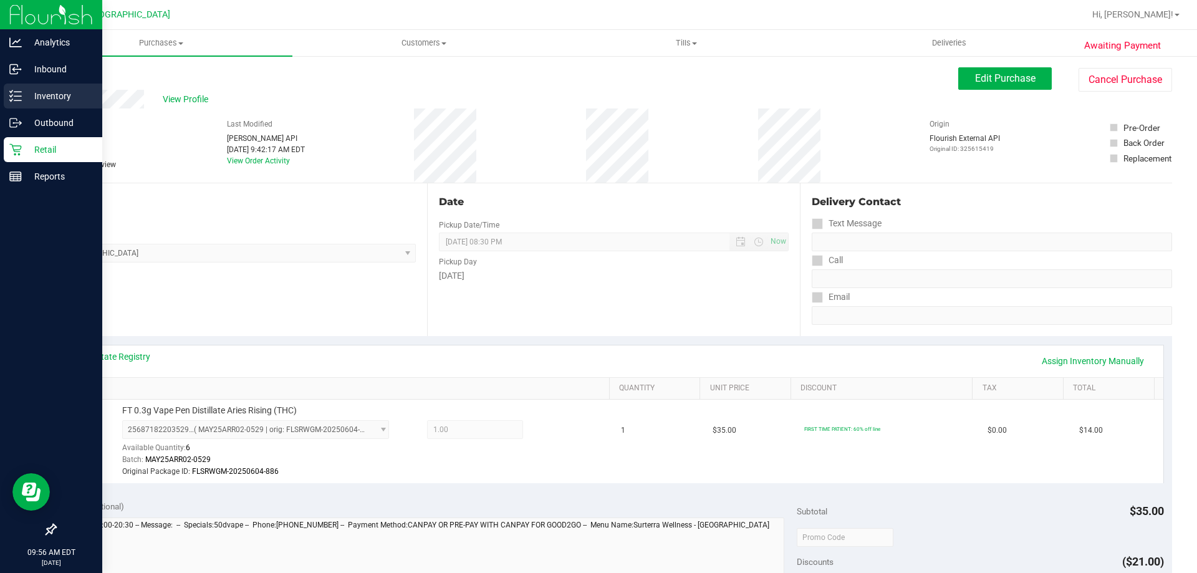
click at [34, 97] on p "Inventory" at bounding box center [59, 96] width 75 height 15
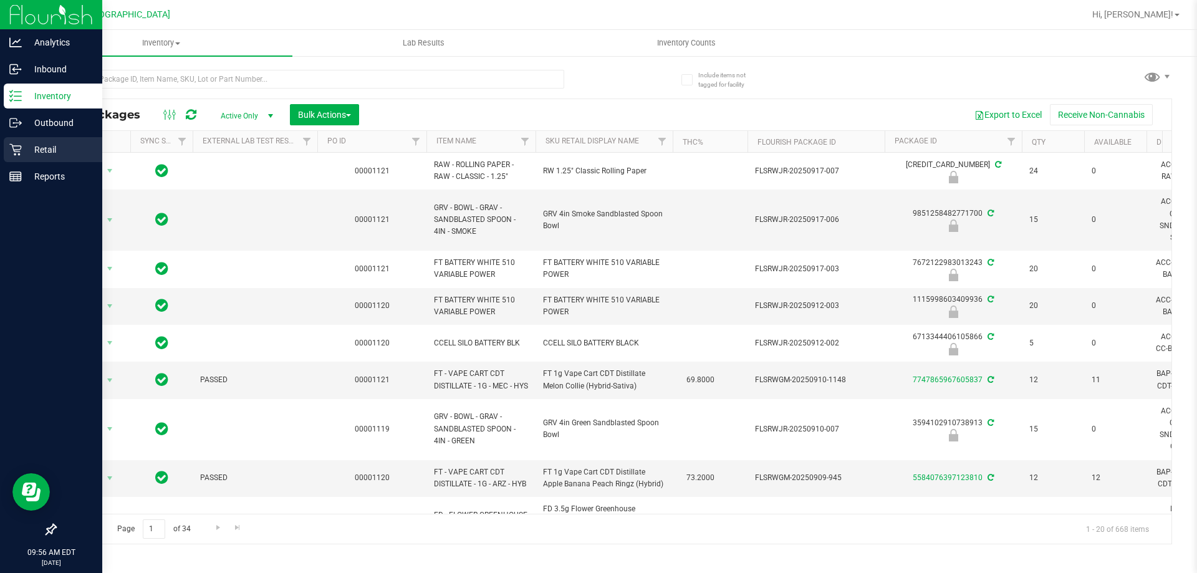
click at [41, 155] on p "Retail" at bounding box center [59, 149] width 75 height 15
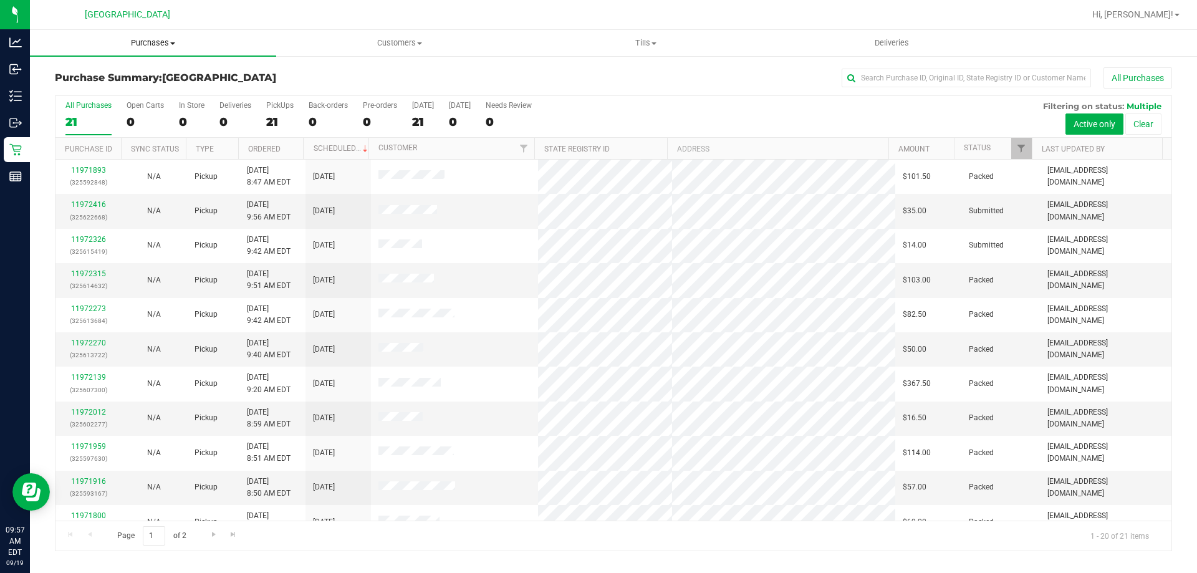
click at [166, 45] on span "Purchases" at bounding box center [153, 42] width 246 height 11
click at [143, 90] on li "Fulfillment" at bounding box center [153, 90] width 246 height 15
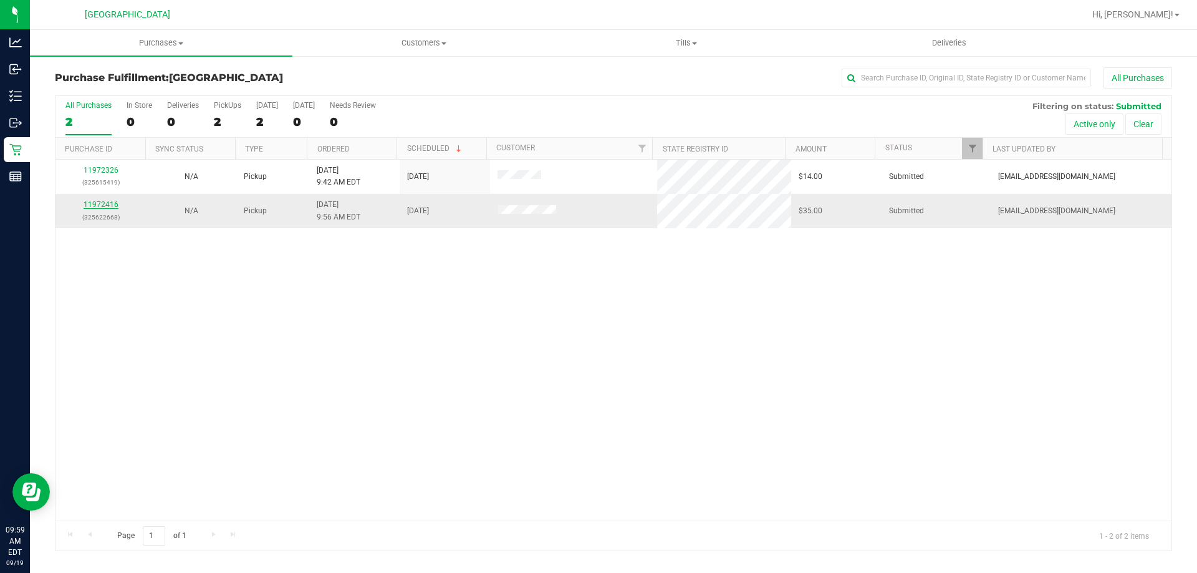
click at [110, 208] on link "11972416" at bounding box center [101, 204] width 35 height 9
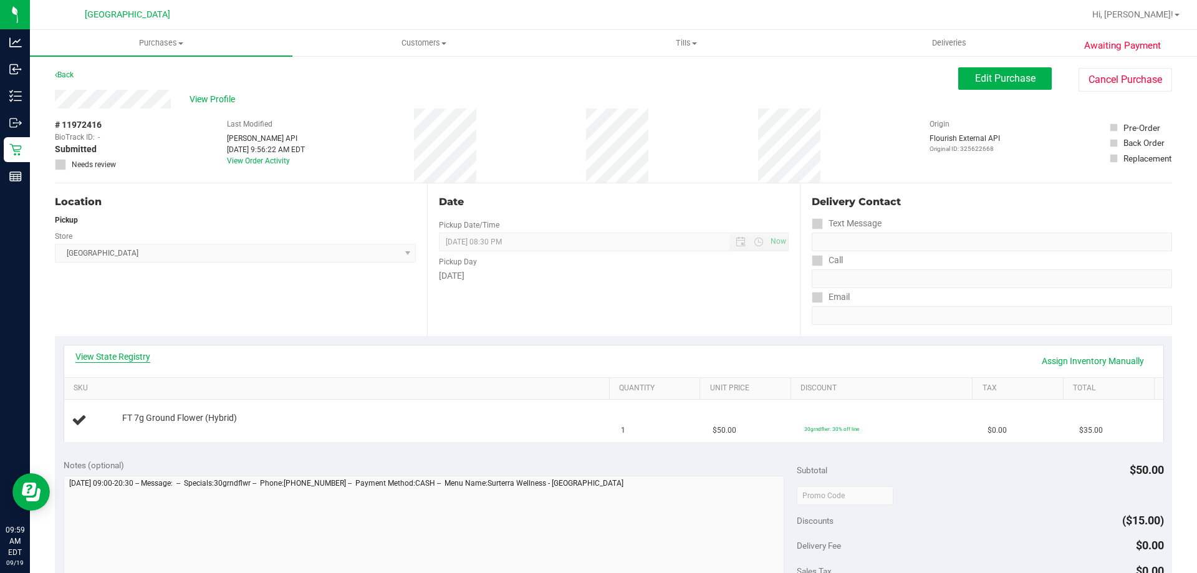
click at [142, 354] on link "View State Registry" at bounding box center [112, 356] width 75 height 12
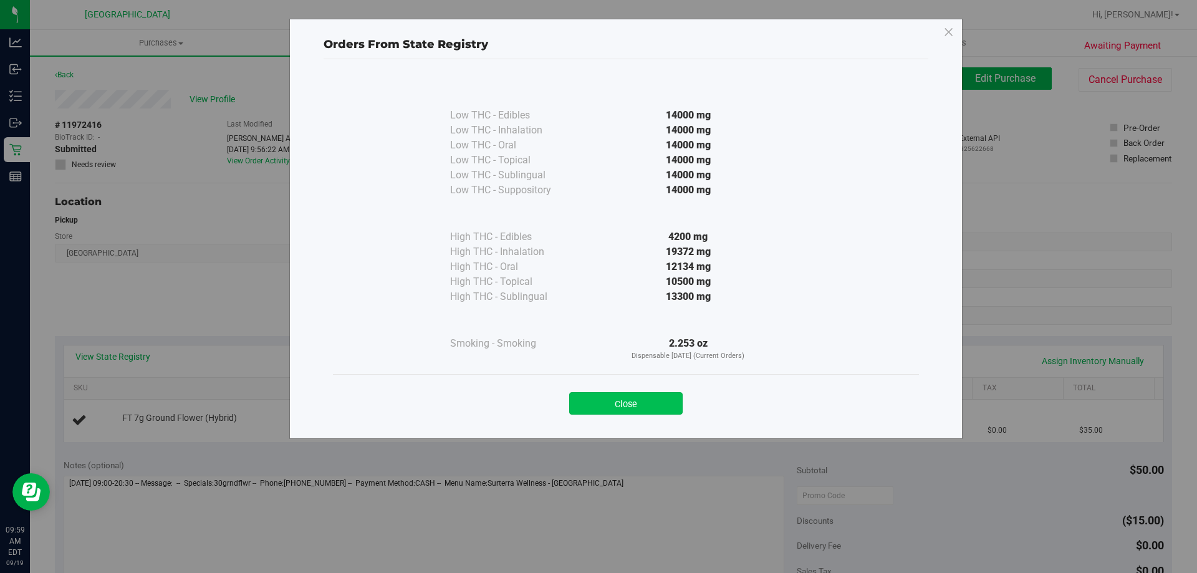
click at [604, 400] on button "Close" at bounding box center [625, 403] width 113 height 22
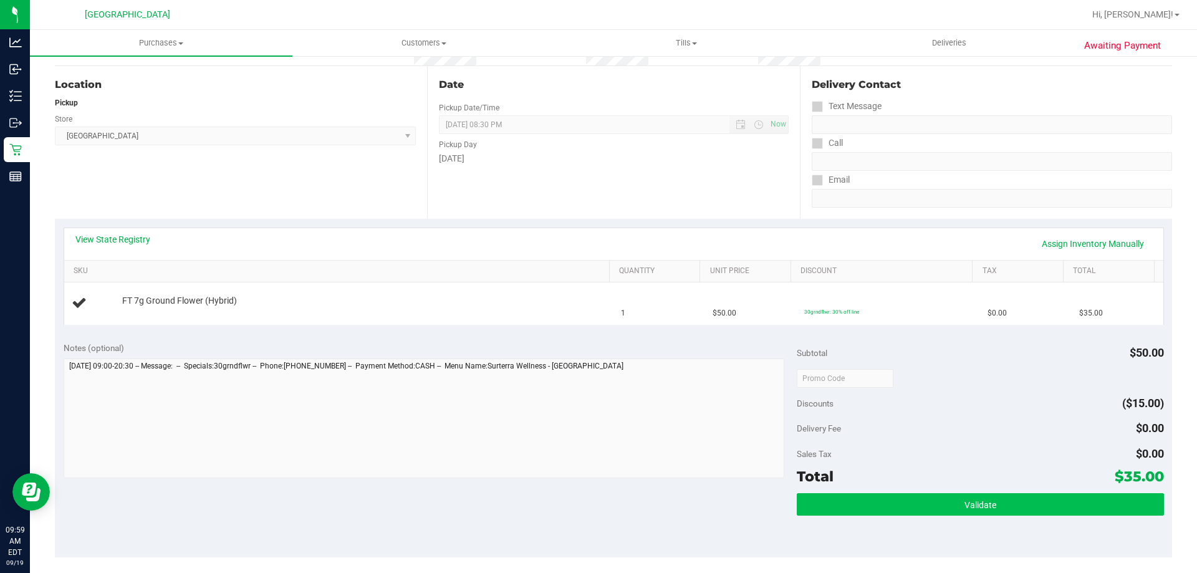
scroll to position [249, 0]
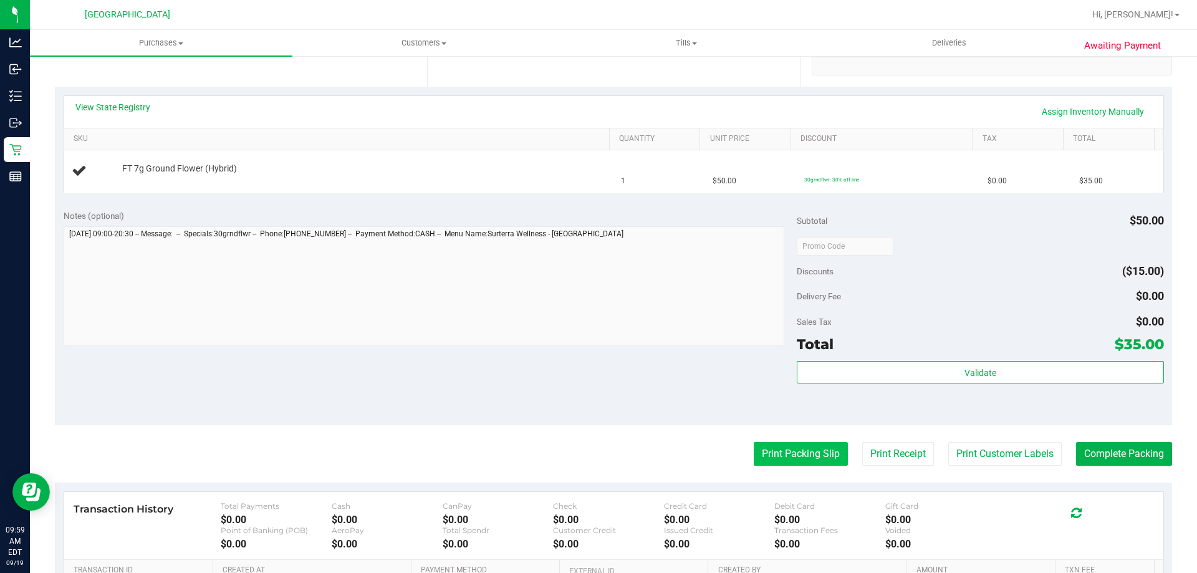
click at [793, 450] on button "Print Packing Slip" at bounding box center [801, 454] width 94 height 24
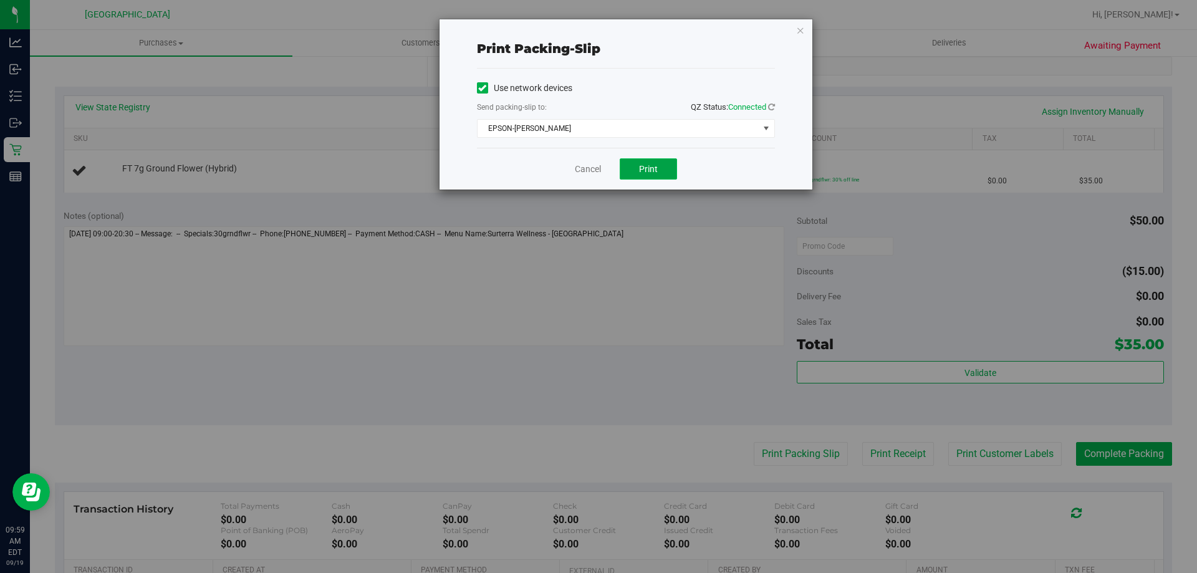
click at [655, 162] on button "Print" at bounding box center [648, 168] width 57 height 21
click at [799, 26] on icon "button" at bounding box center [800, 29] width 9 height 15
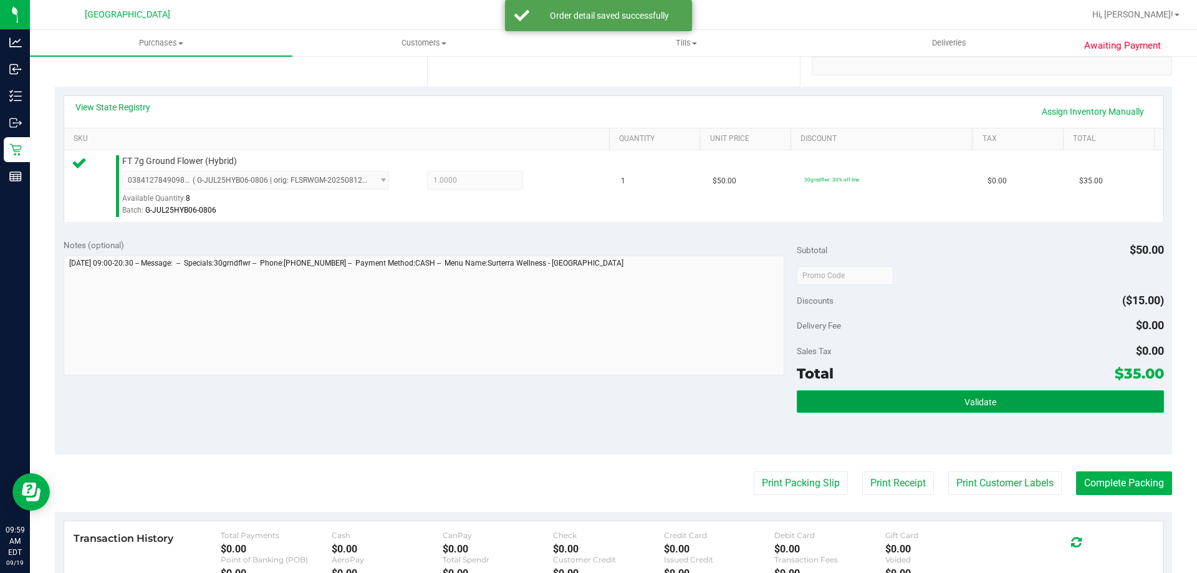
click at [1023, 399] on button "Validate" at bounding box center [980, 401] width 367 height 22
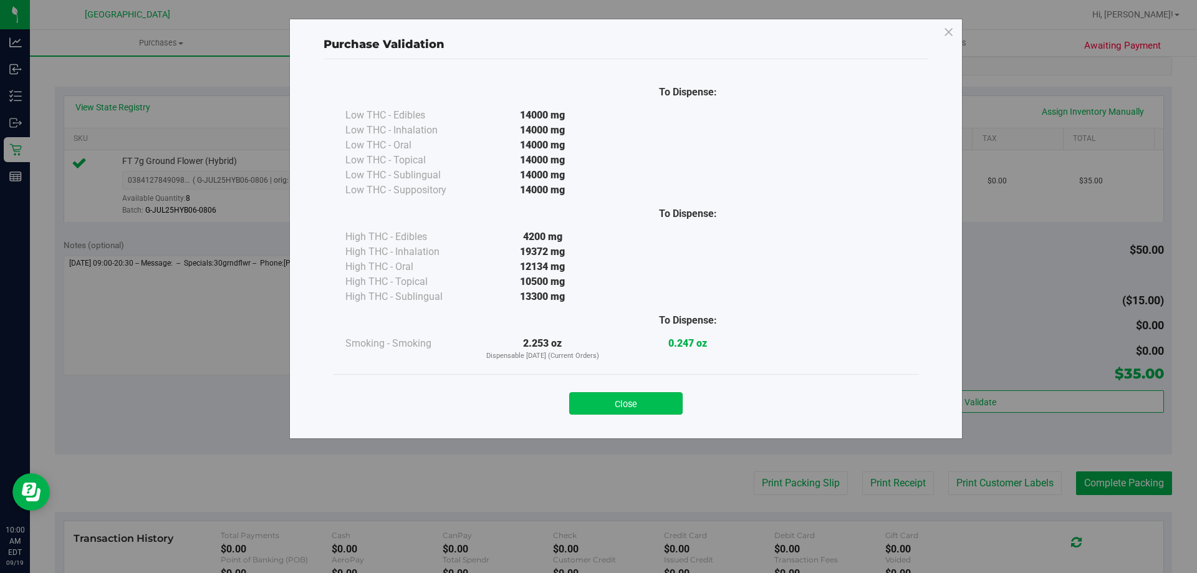
click at [633, 400] on button "Close" at bounding box center [625, 403] width 113 height 22
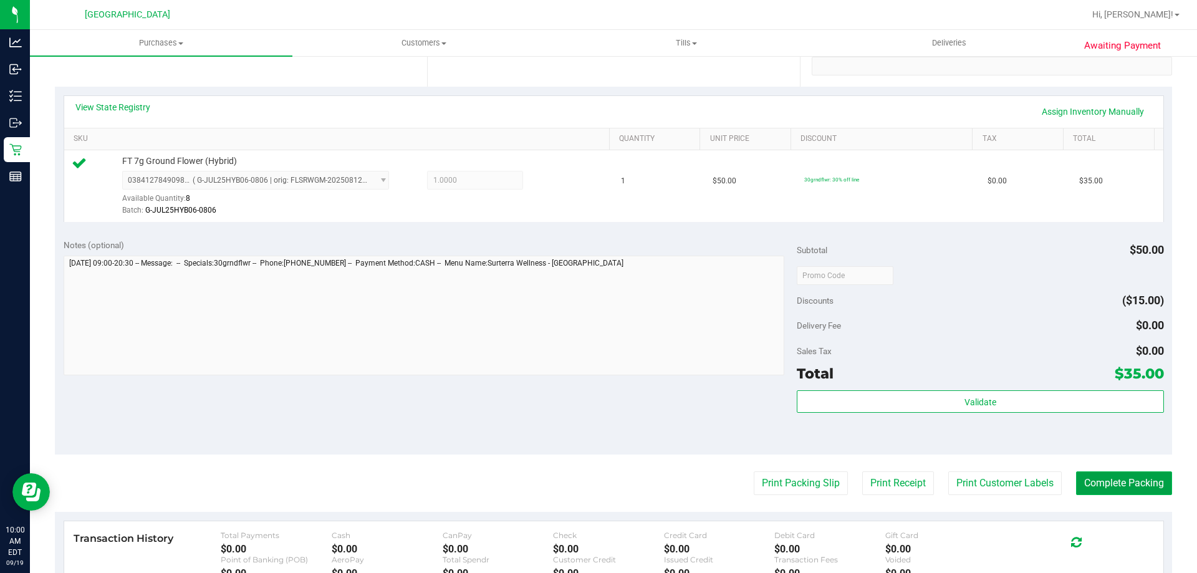
click at [1088, 478] on button "Complete Packing" at bounding box center [1124, 483] width 96 height 24
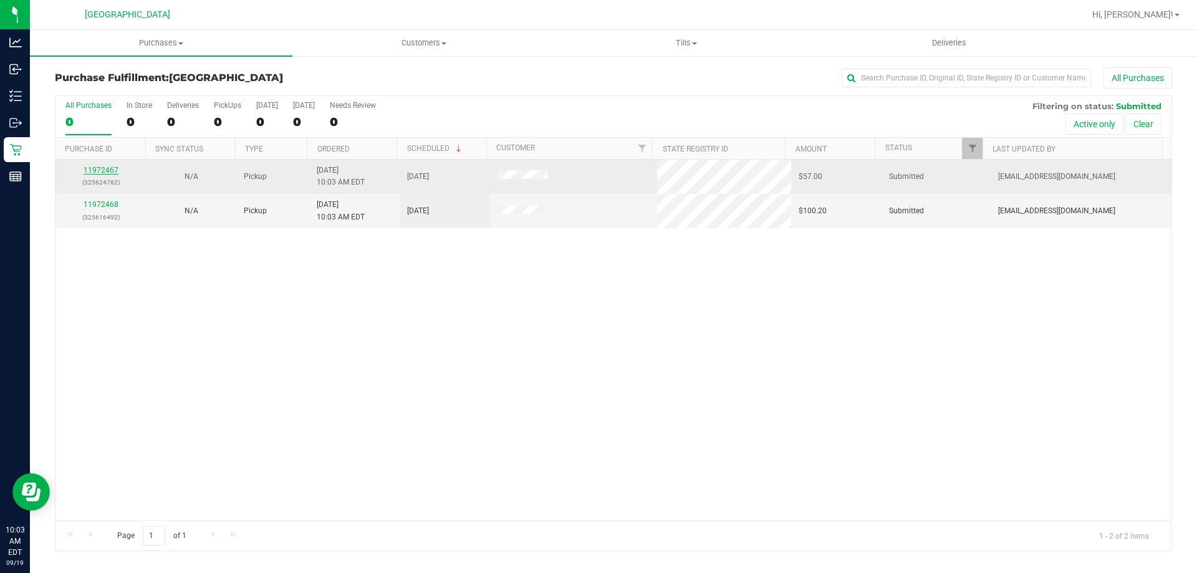
click at [109, 168] on link "11972467" at bounding box center [101, 170] width 35 height 9
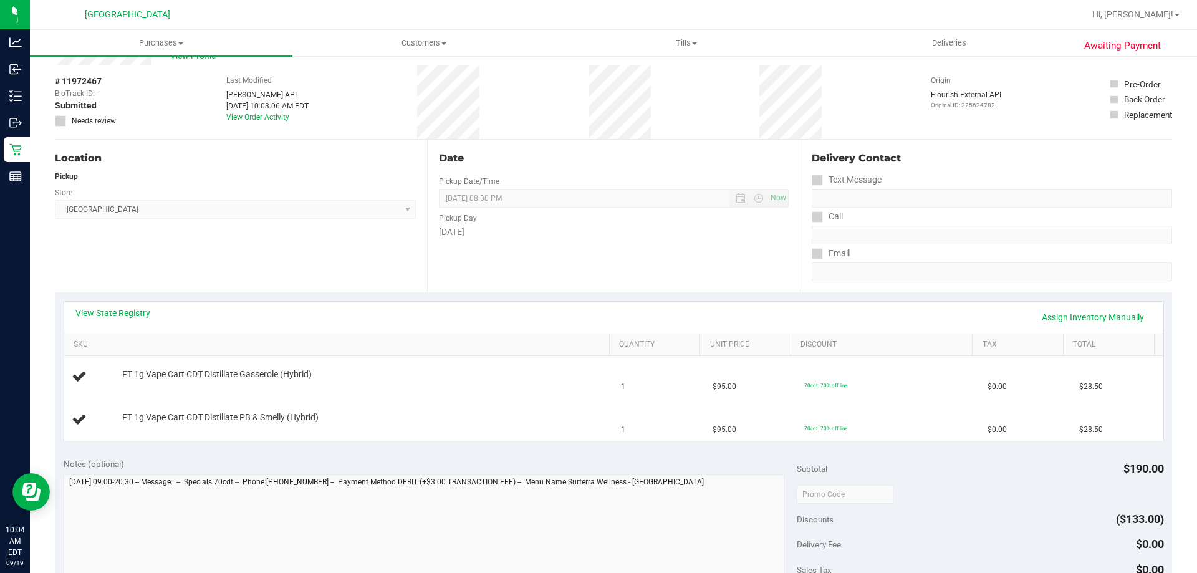
scroll to position [62, 0]
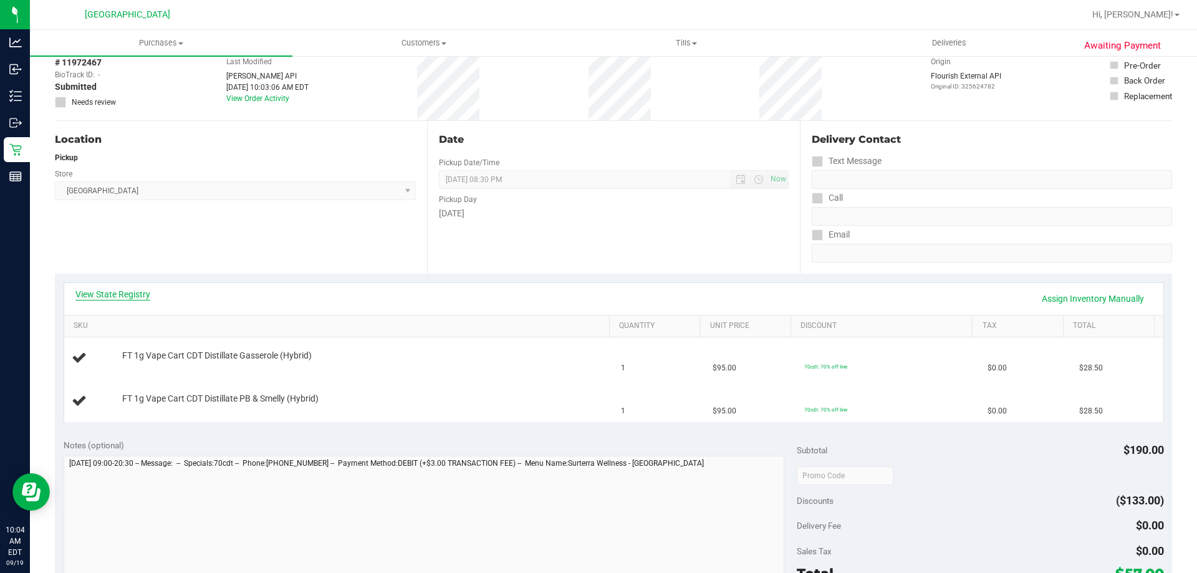
click at [136, 296] on link "View State Registry" at bounding box center [112, 294] width 75 height 12
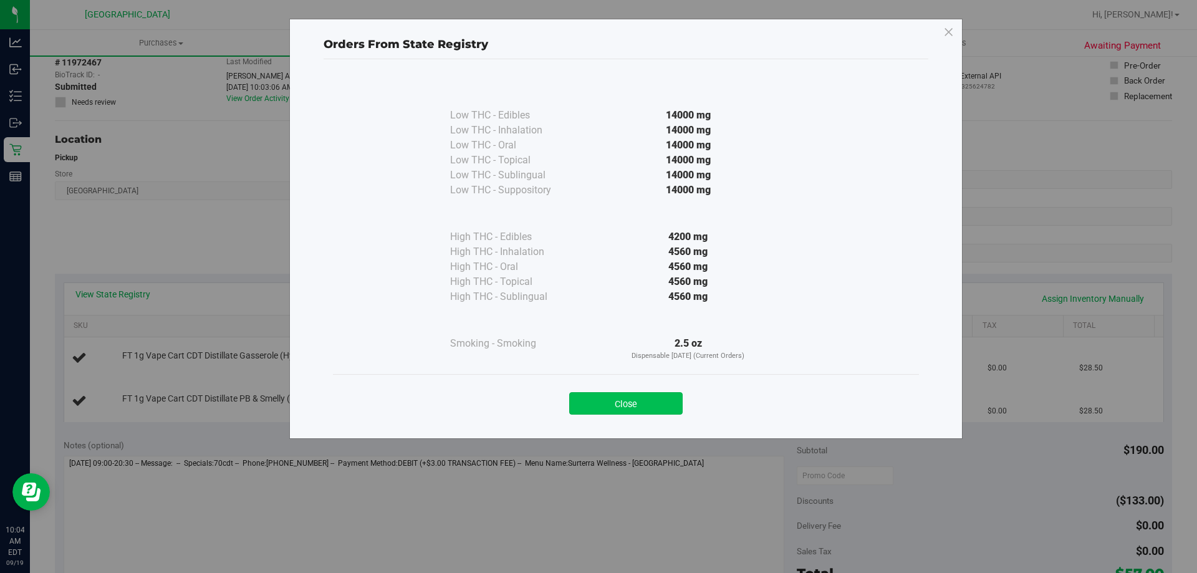
click at [636, 400] on button "Close" at bounding box center [625, 403] width 113 height 22
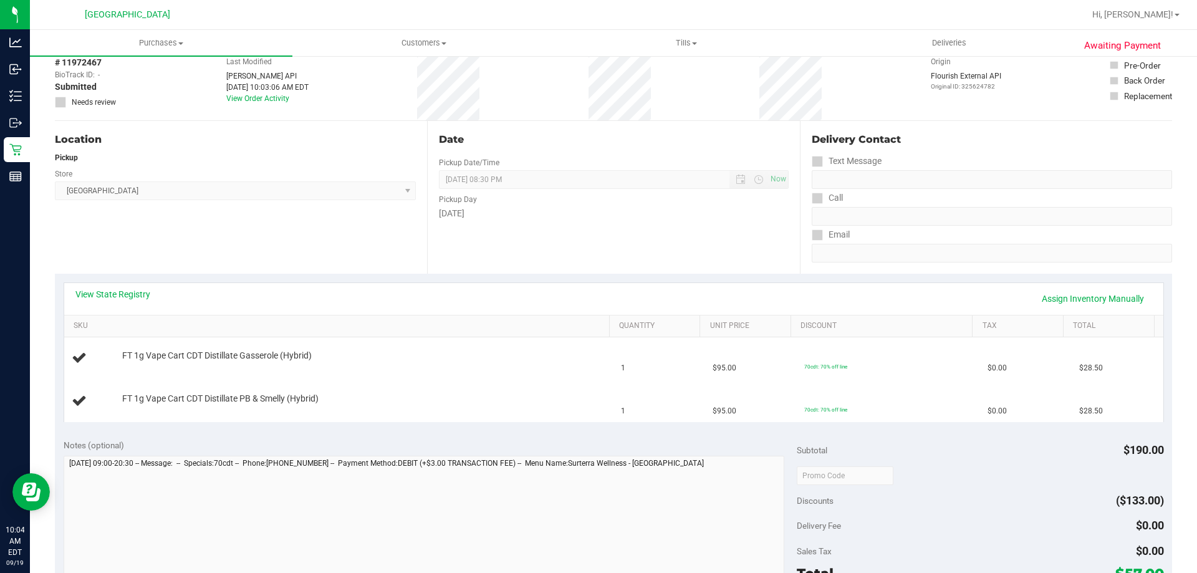
scroll to position [249, 0]
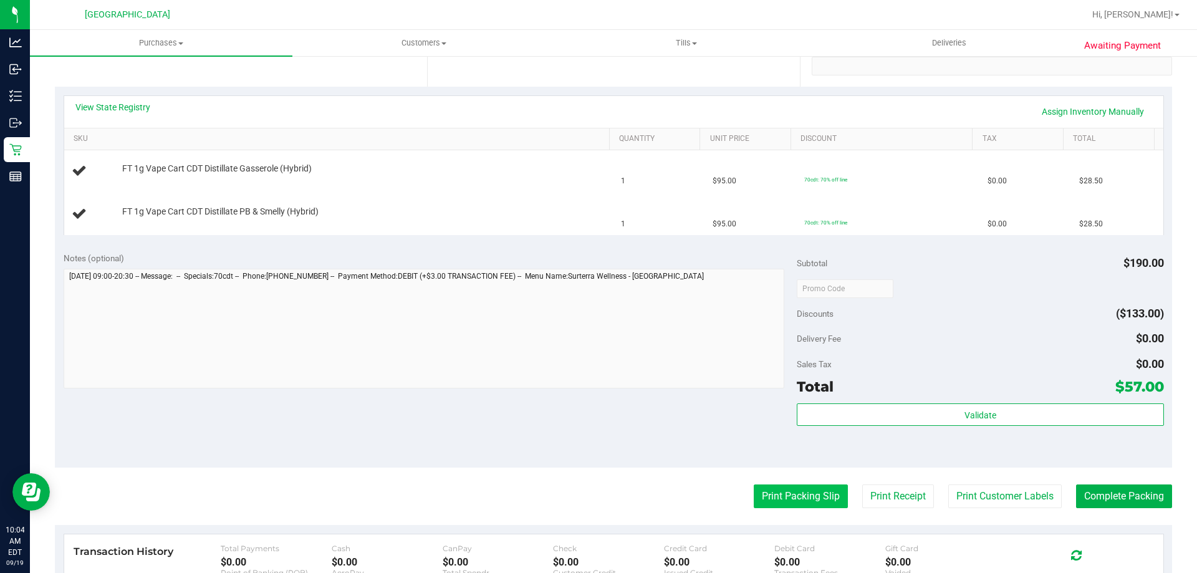
click at [806, 496] on button "Print Packing Slip" at bounding box center [801, 497] width 94 height 24
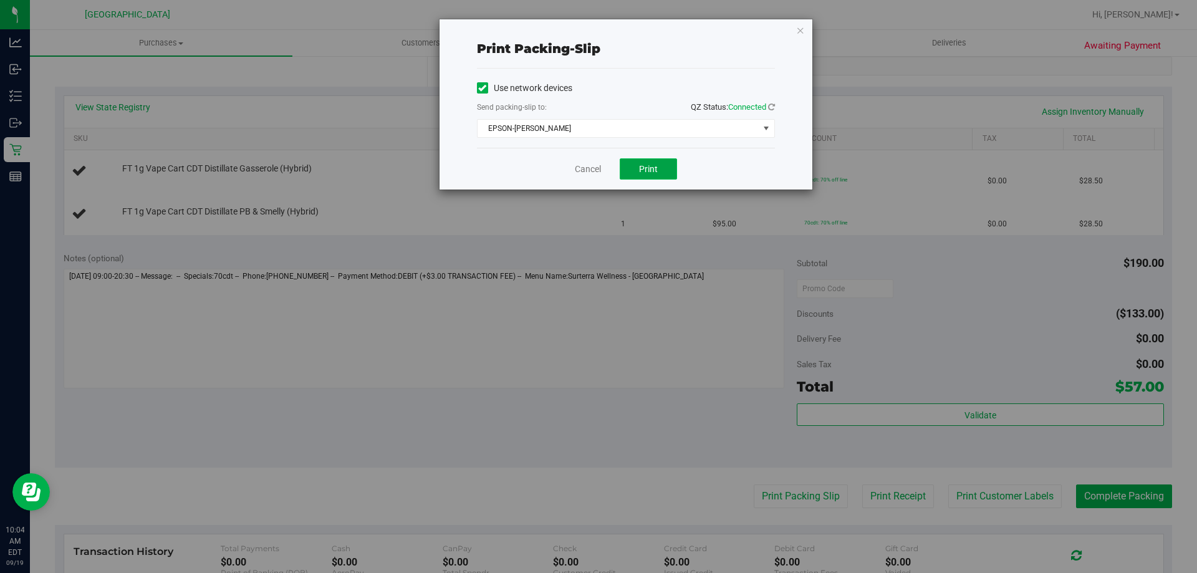
click at [672, 169] on button "Print" at bounding box center [648, 168] width 57 height 21
click at [804, 32] on icon "button" at bounding box center [800, 29] width 9 height 15
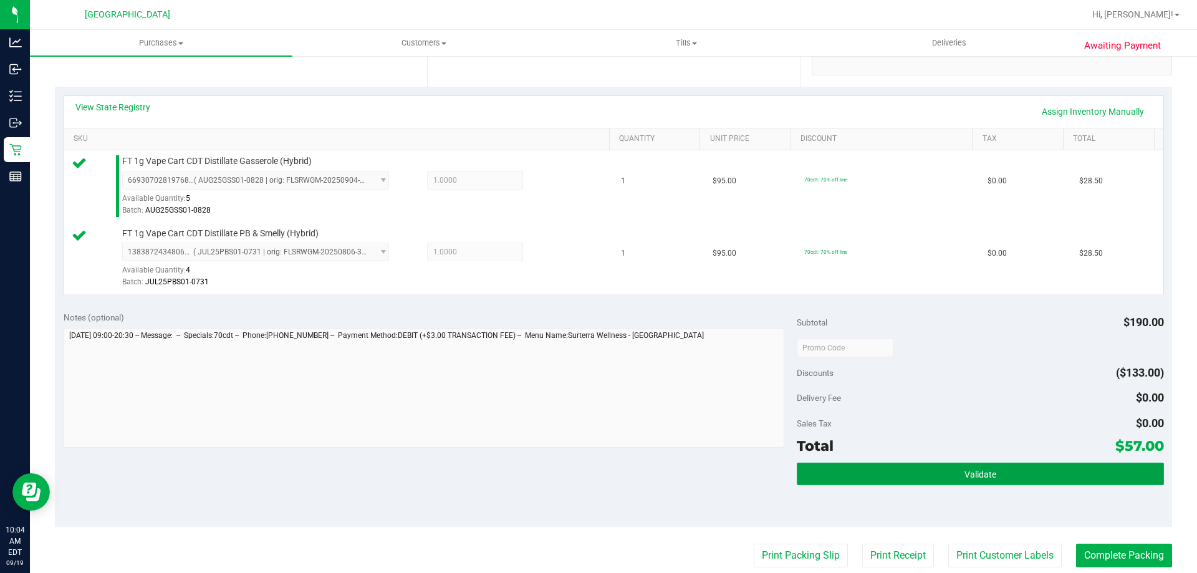
click at [1099, 478] on button "Validate" at bounding box center [980, 474] width 367 height 22
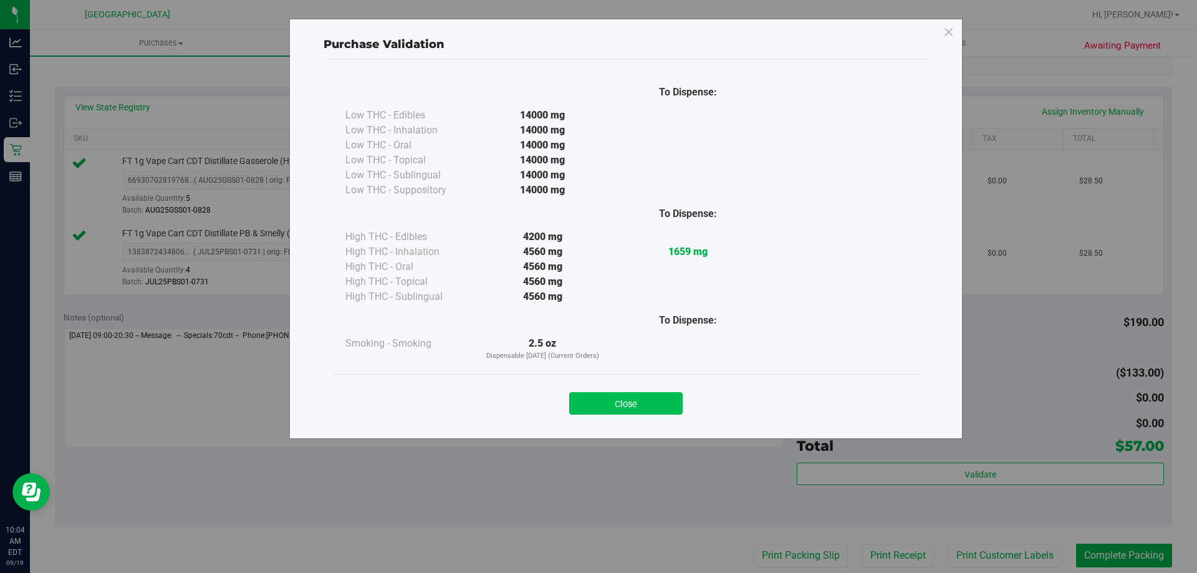
click at [623, 409] on button "Close" at bounding box center [625, 403] width 113 height 22
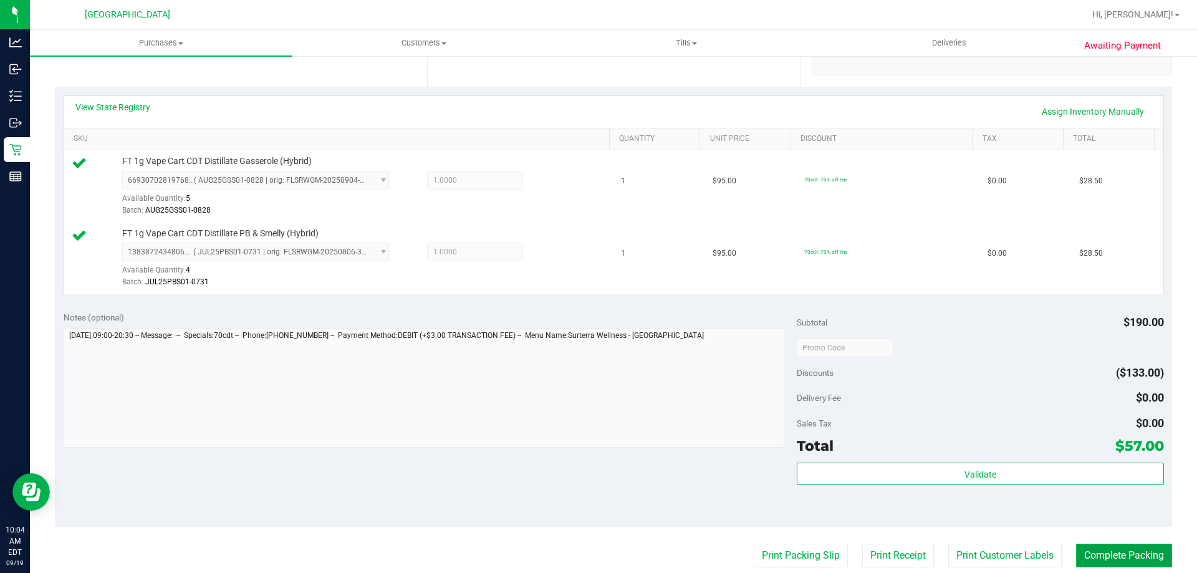
click at [1122, 562] on button "Complete Packing" at bounding box center [1124, 556] width 96 height 24
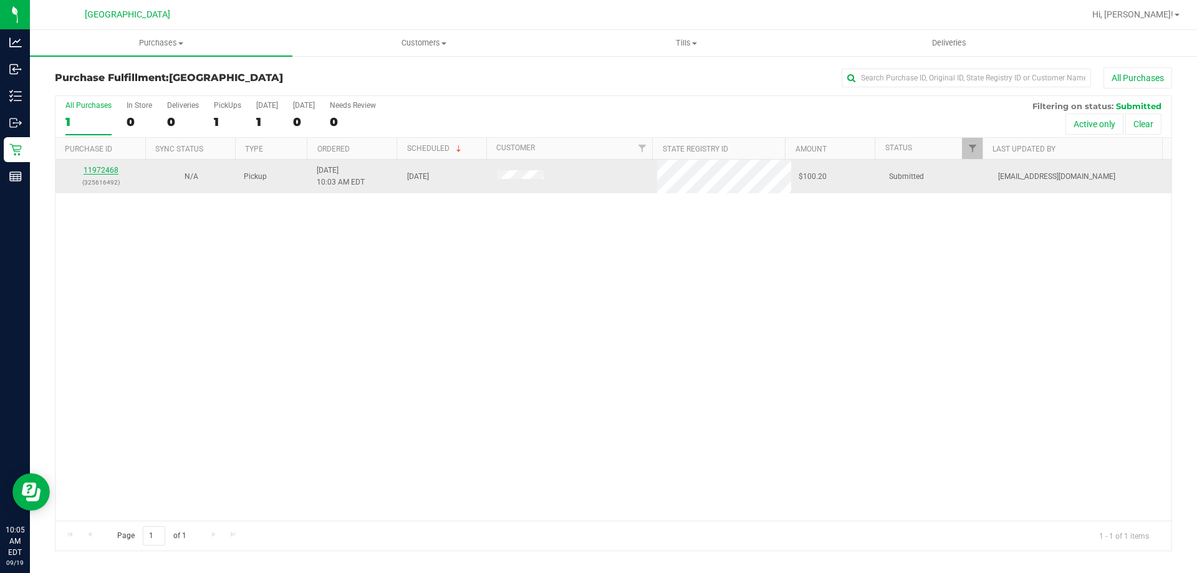
click at [104, 173] on link "11972468" at bounding box center [101, 170] width 35 height 9
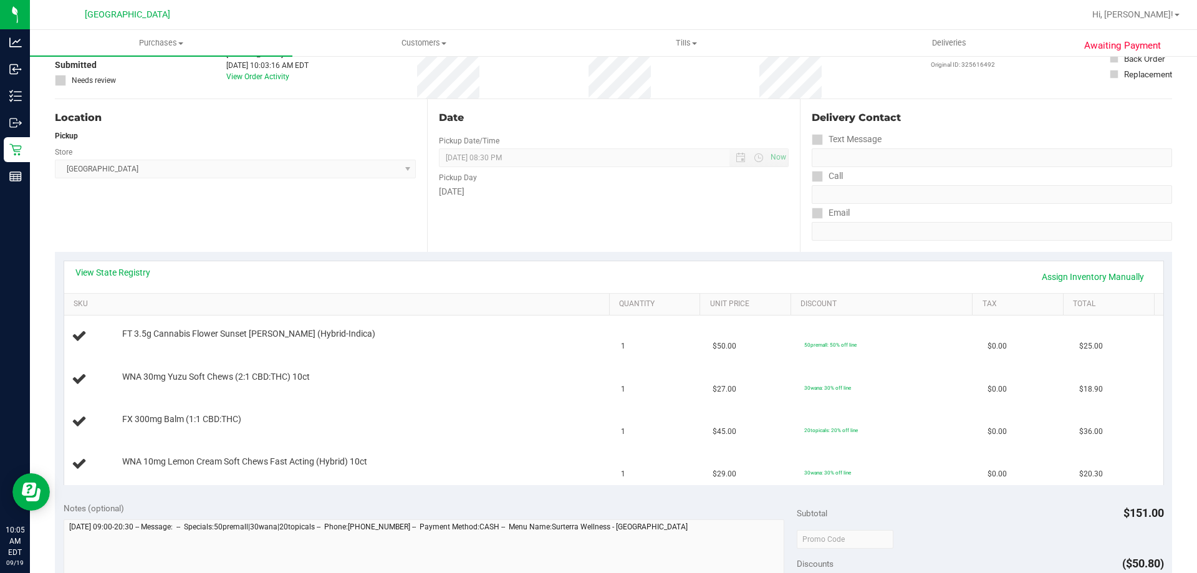
scroll to position [249, 0]
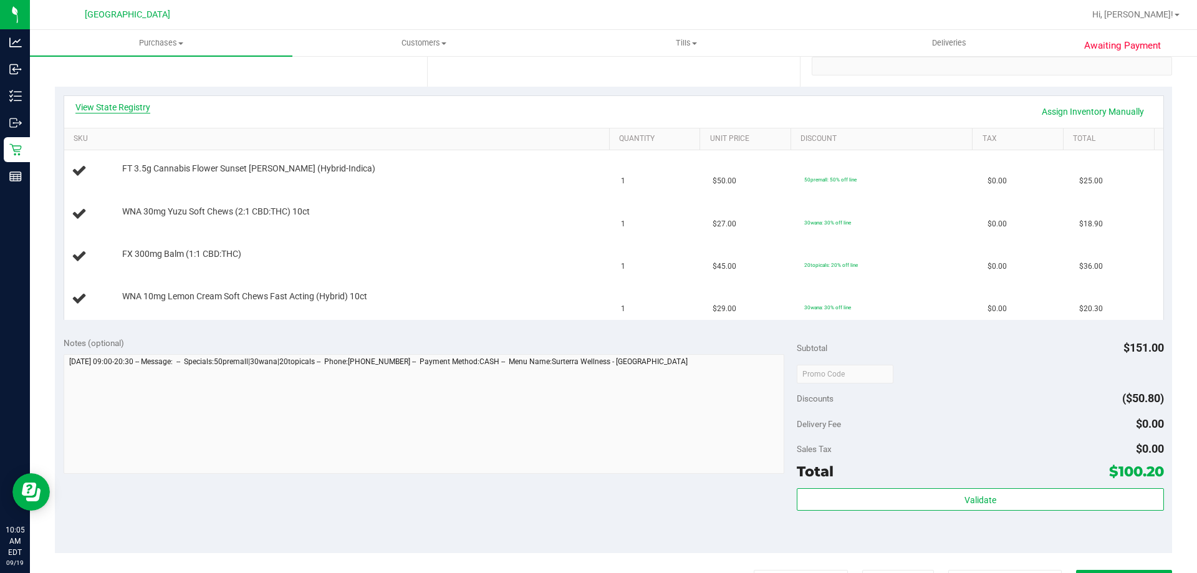
click at [124, 111] on link "View State Registry" at bounding box center [112, 107] width 75 height 12
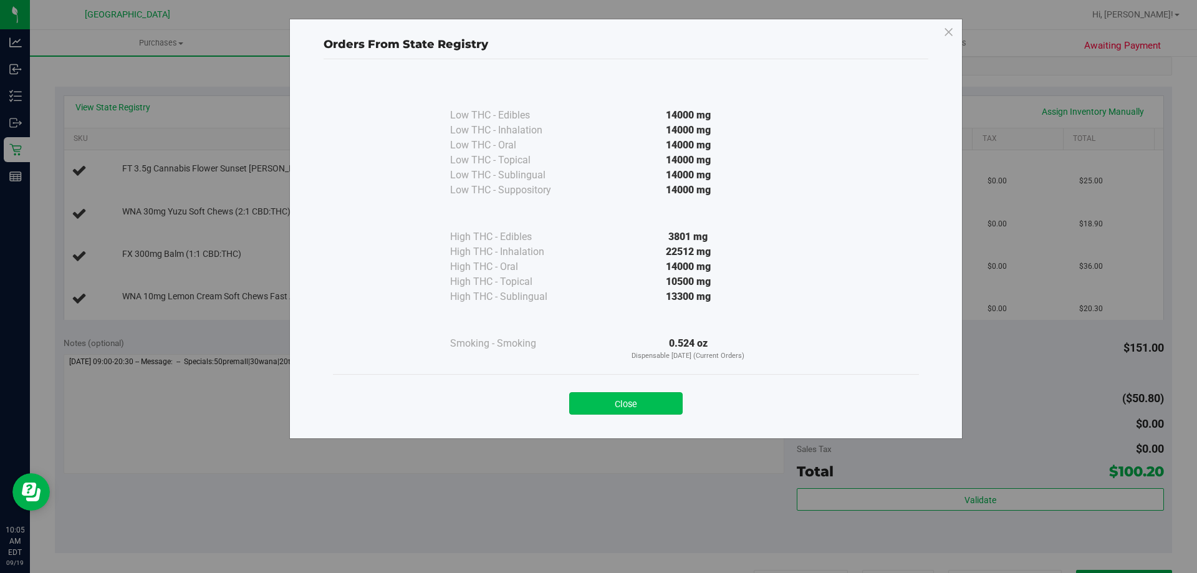
click at [632, 406] on button "Close" at bounding box center [625, 403] width 113 height 22
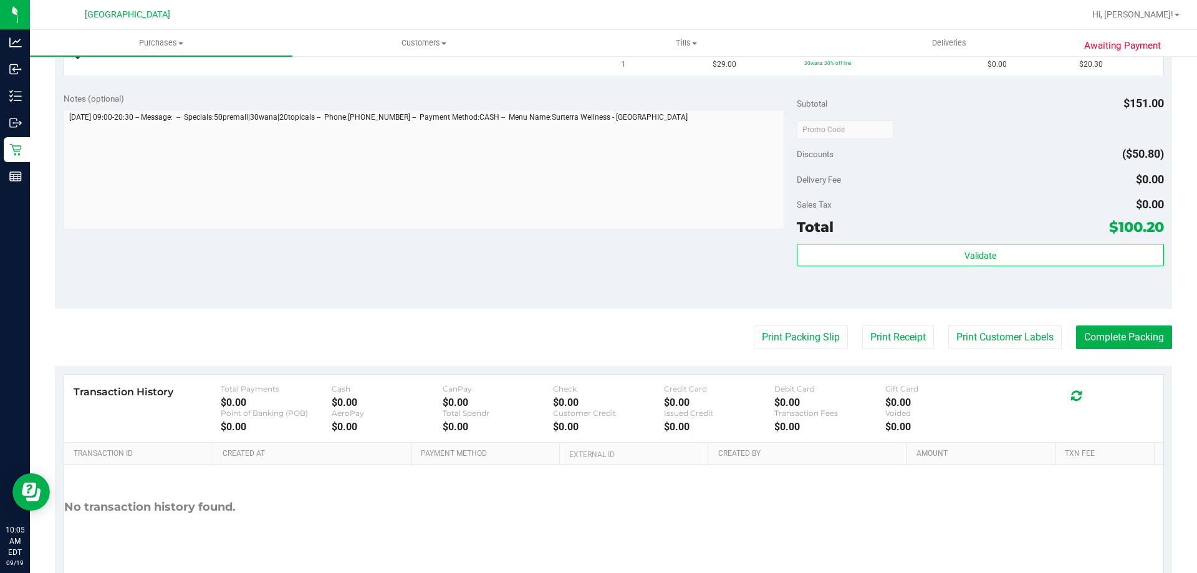
scroll to position [499, 0]
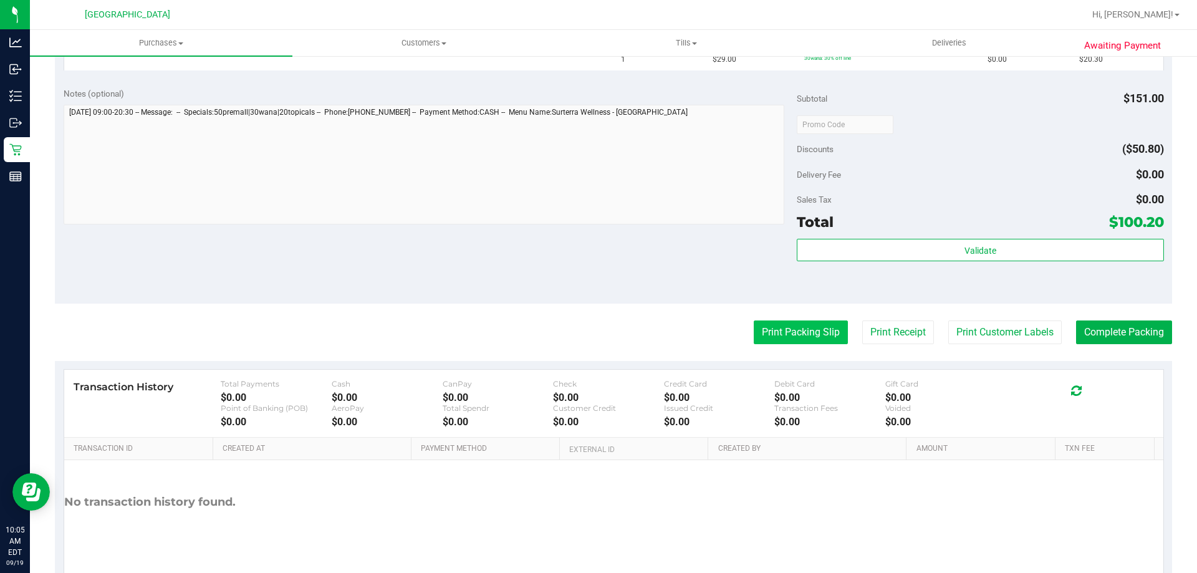
click at [771, 331] on button "Print Packing Slip" at bounding box center [801, 333] width 94 height 24
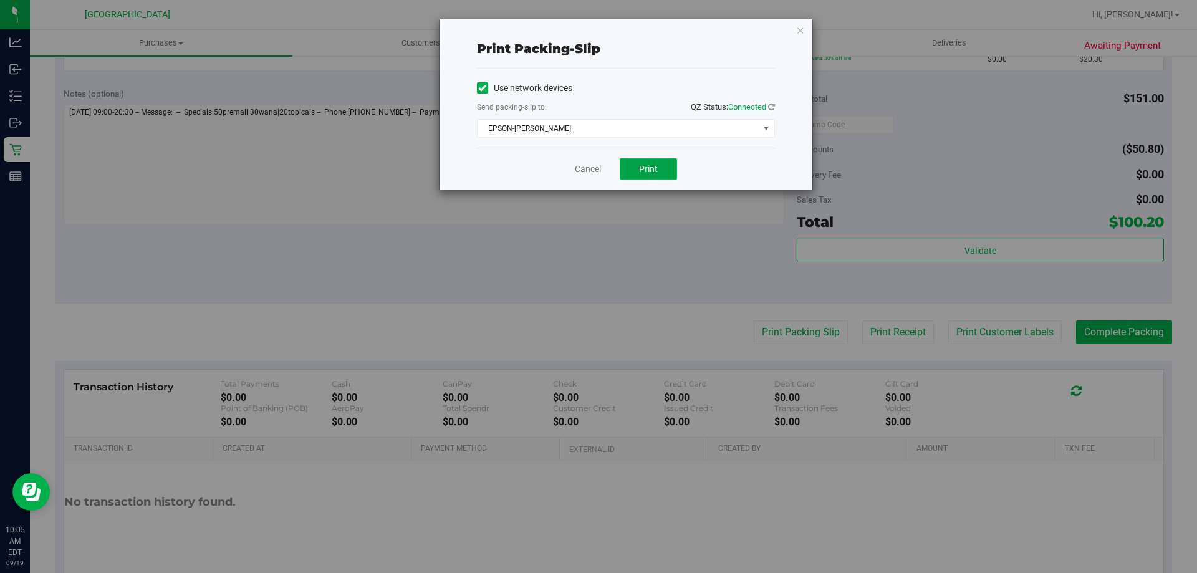
click at [648, 163] on button "Print" at bounding box center [648, 168] width 57 height 21
click at [800, 31] on icon "button" at bounding box center [800, 29] width 9 height 15
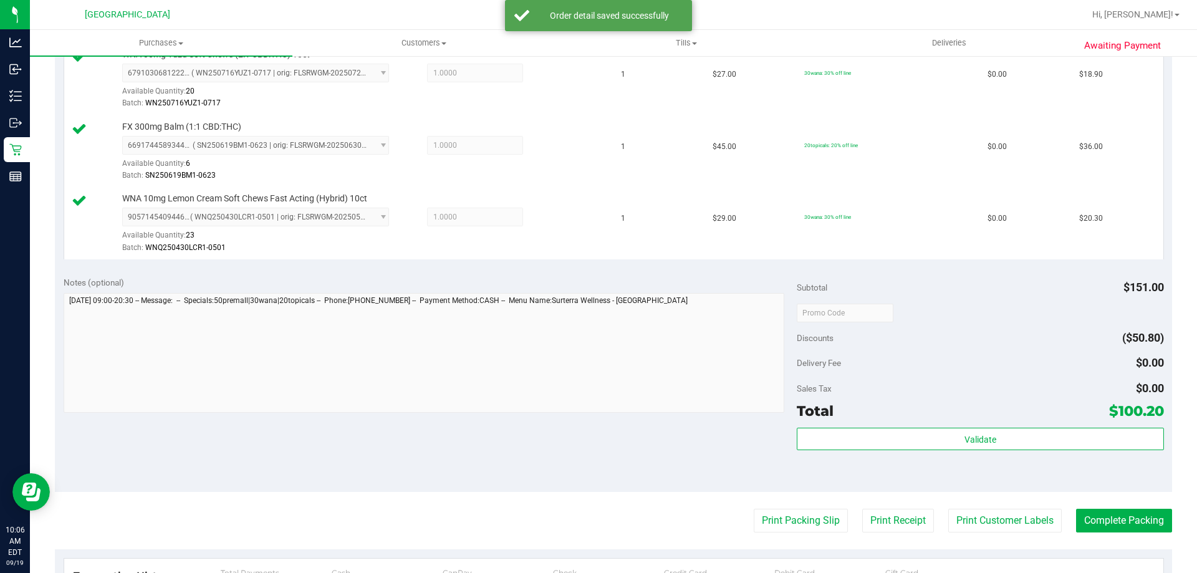
scroll to position [437, 0]
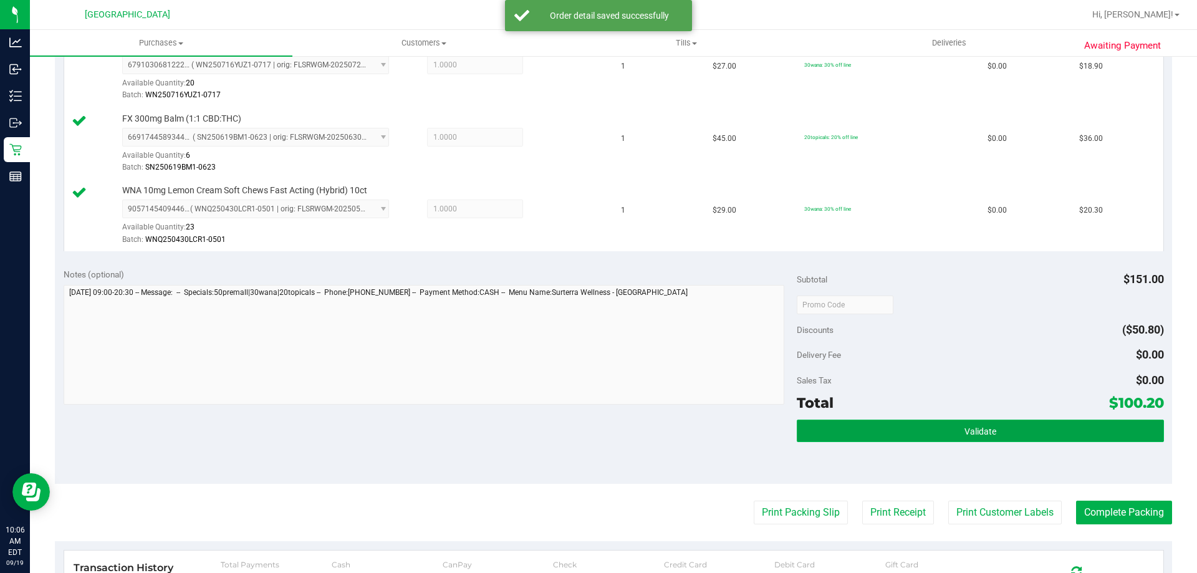
click at [947, 435] on button "Validate" at bounding box center [980, 431] width 367 height 22
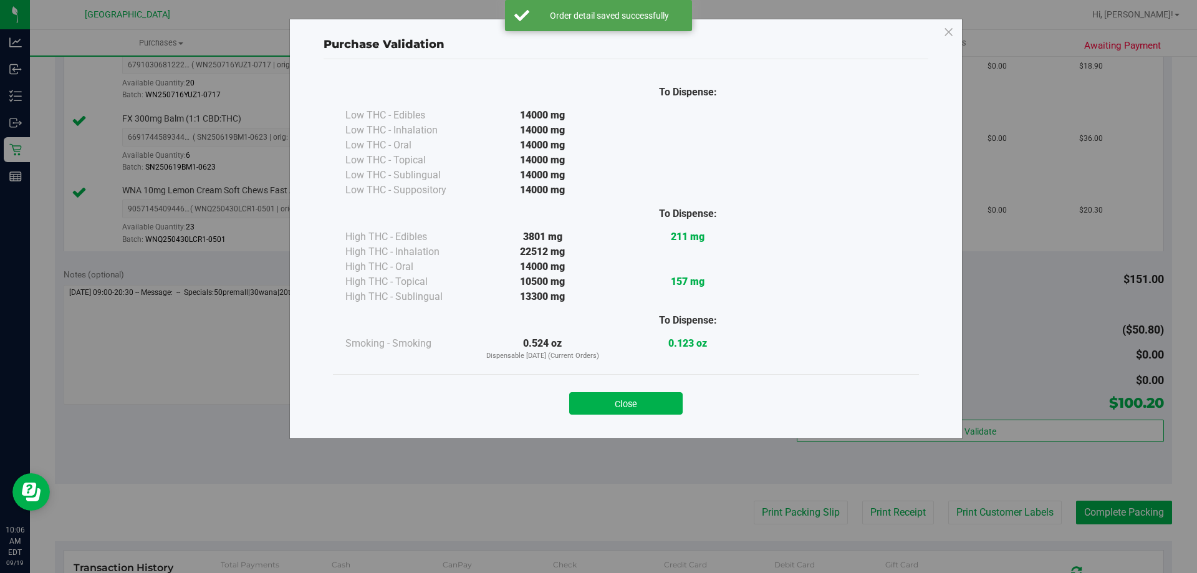
drag, startPoint x: 604, startPoint y: 408, endPoint x: 631, endPoint y: 392, distance: 31.6
click at [604, 408] on button "Close" at bounding box center [625, 403] width 113 height 22
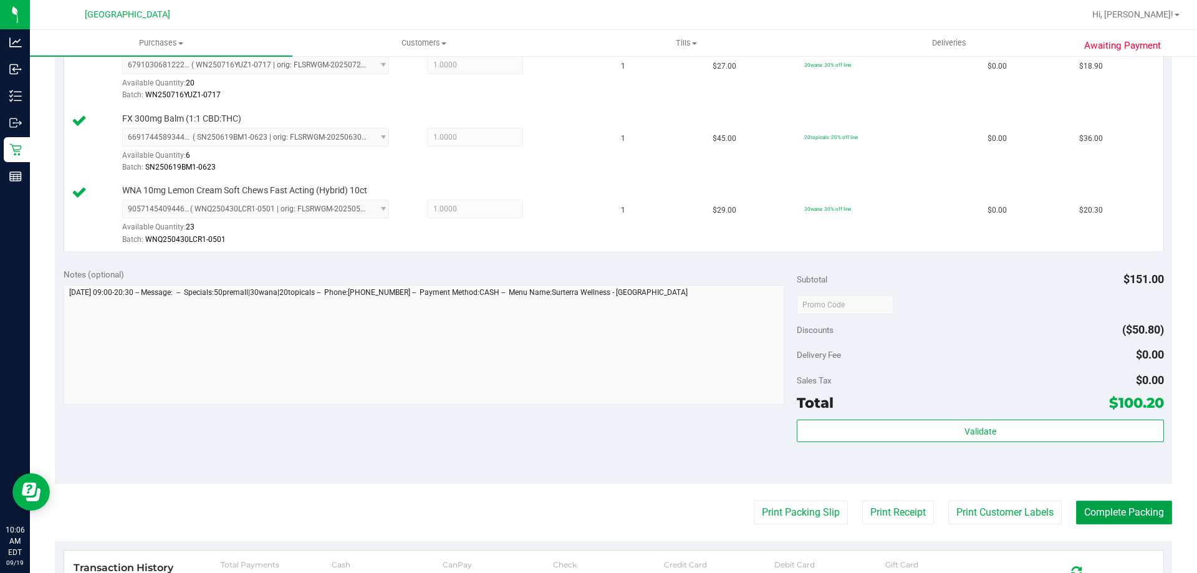
click at [1120, 515] on button "Complete Packing" at bounding box center [1124, 513] width 96 height 24
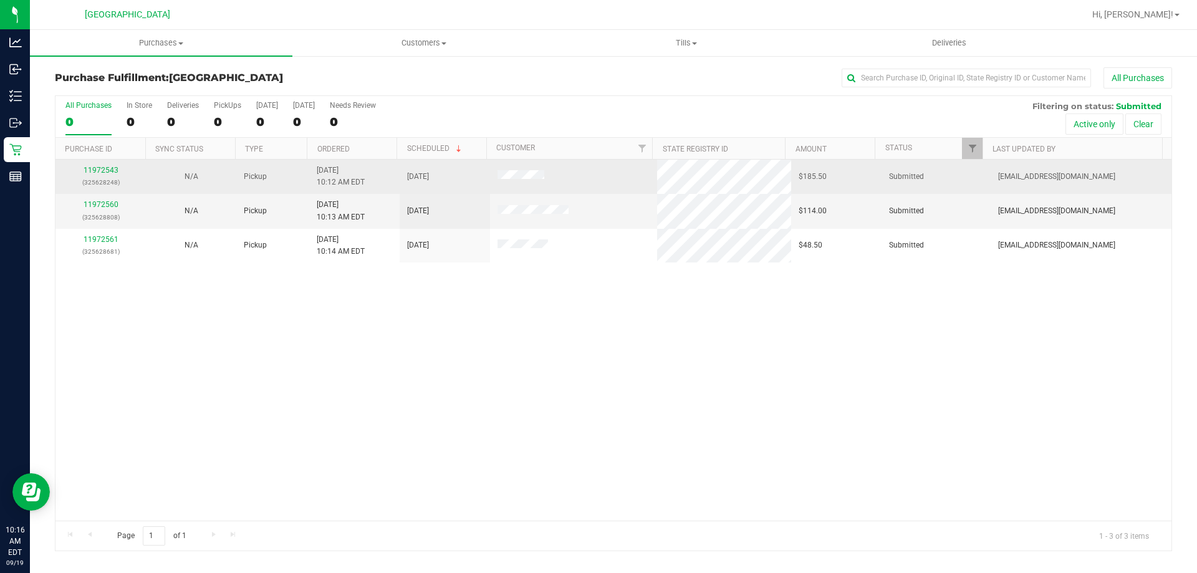
click at [110, 165] on div "11972543 (325628248)" at bounding box center [100, 177] width 75 height 24
click at [100, 166] on link "11972543" at bounding box center [101, 170] width 35 height 9
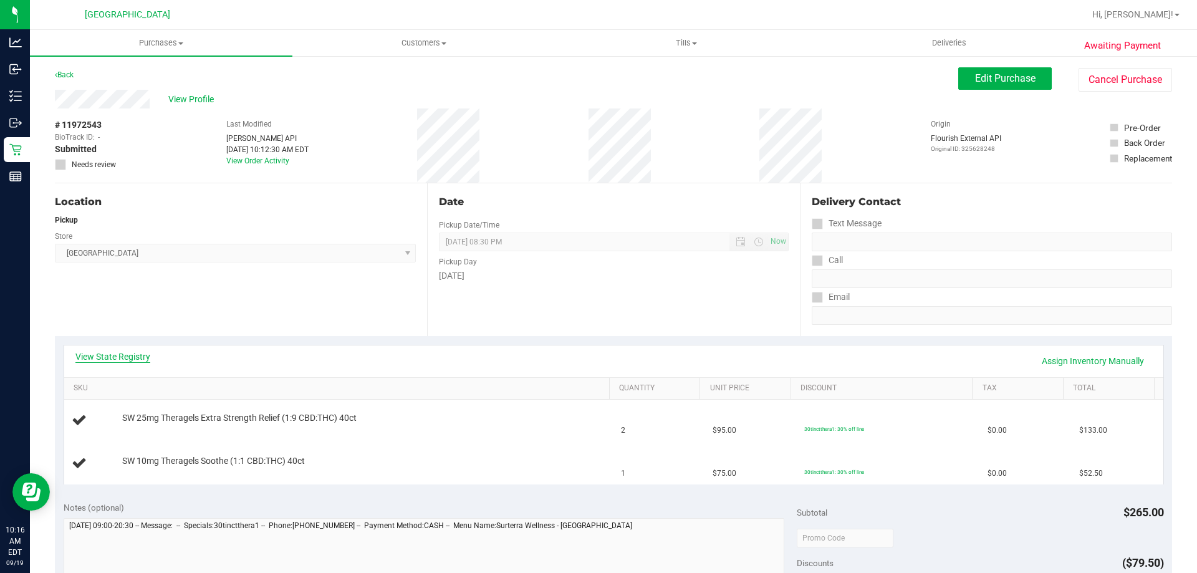
click at [112, 354] on link "View State Registry" at bounding box center [112, 356] width 75 height 12
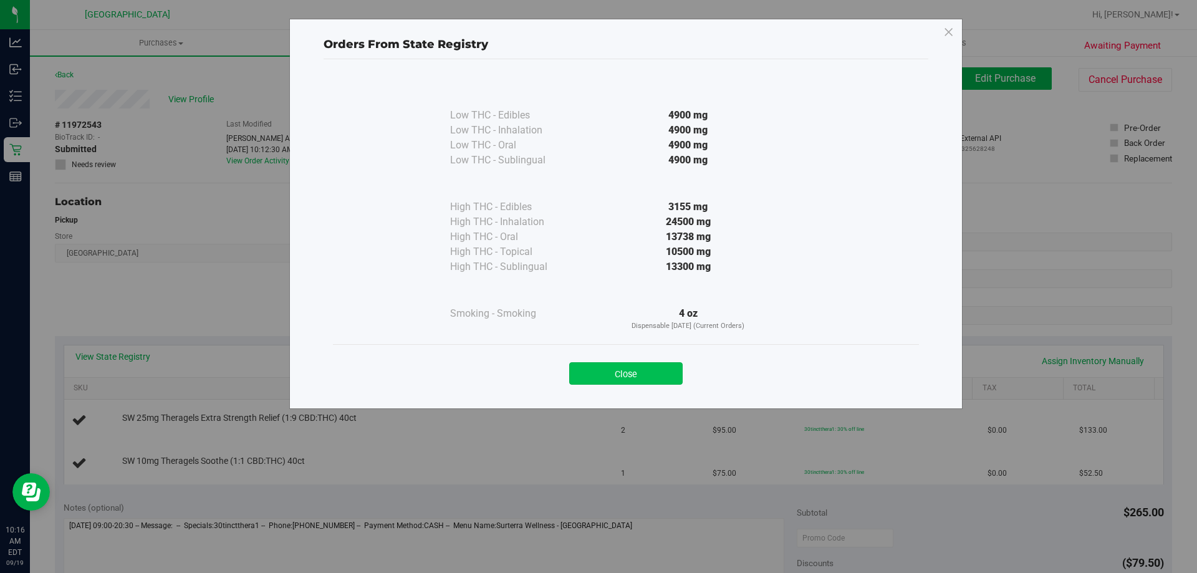
click at [646, 369] on button "Close" at bounding box center [625, 373] width 113 height 22
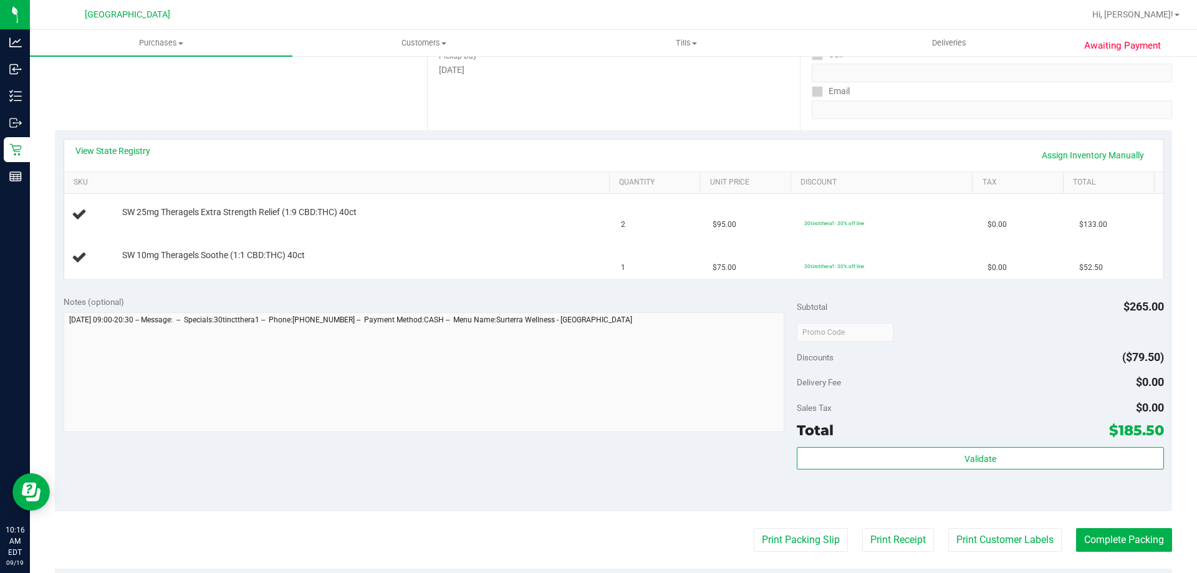
scroll to position [249, 0]
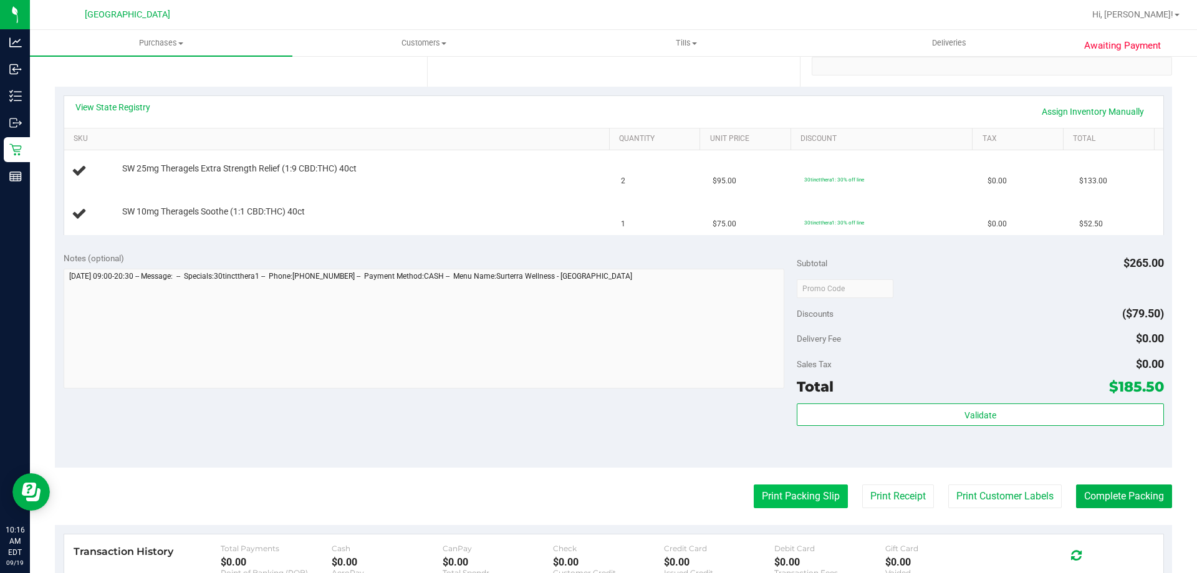
click at [796, 492] on button "Print Packing Slip" at bounding box center [801, 497] width 94 height 24
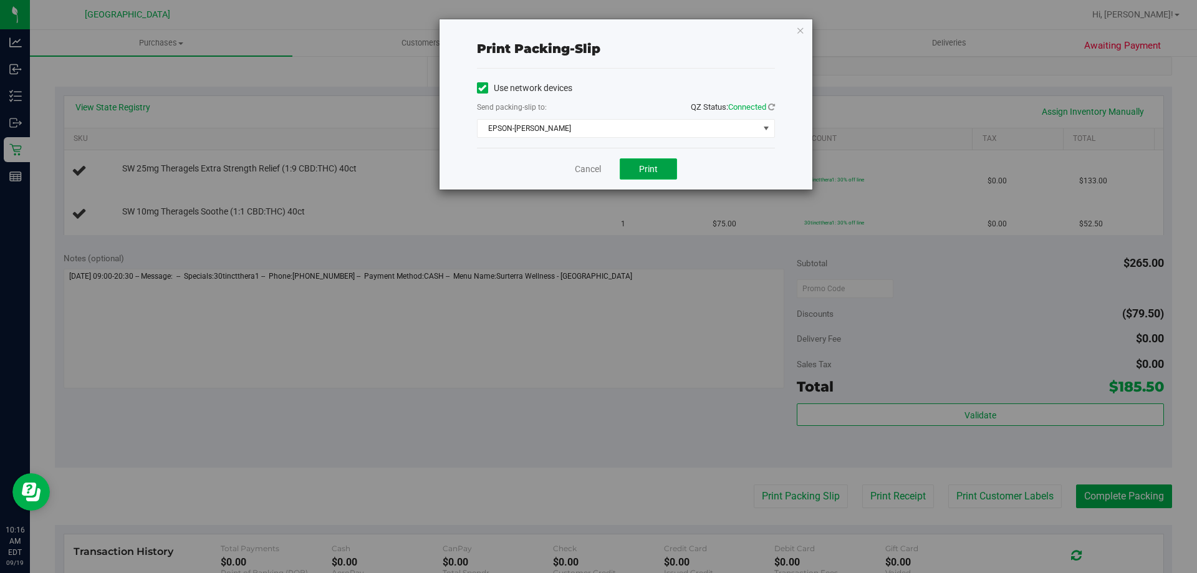
click at [636, 161] on button "Print" at bounding box center [648, 168] width 57 height 21
click at [797, 26] on icon "button" at bounding box center [800, 29] width 9 height 15
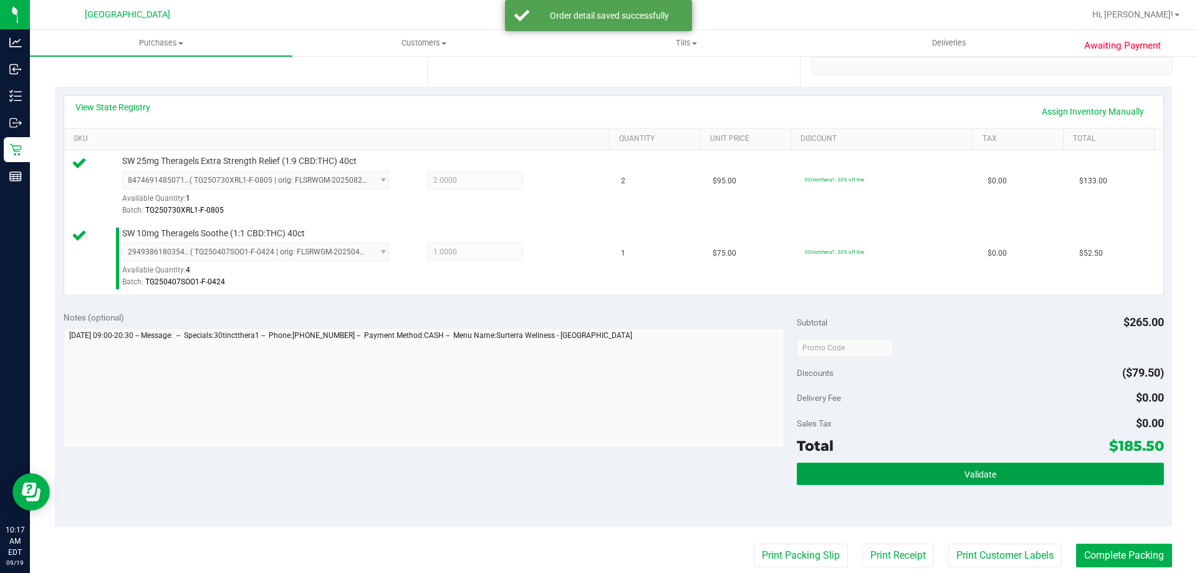
click at [967, 478] on span "Validate" at bounding box center [981, 475] width 32 height 10
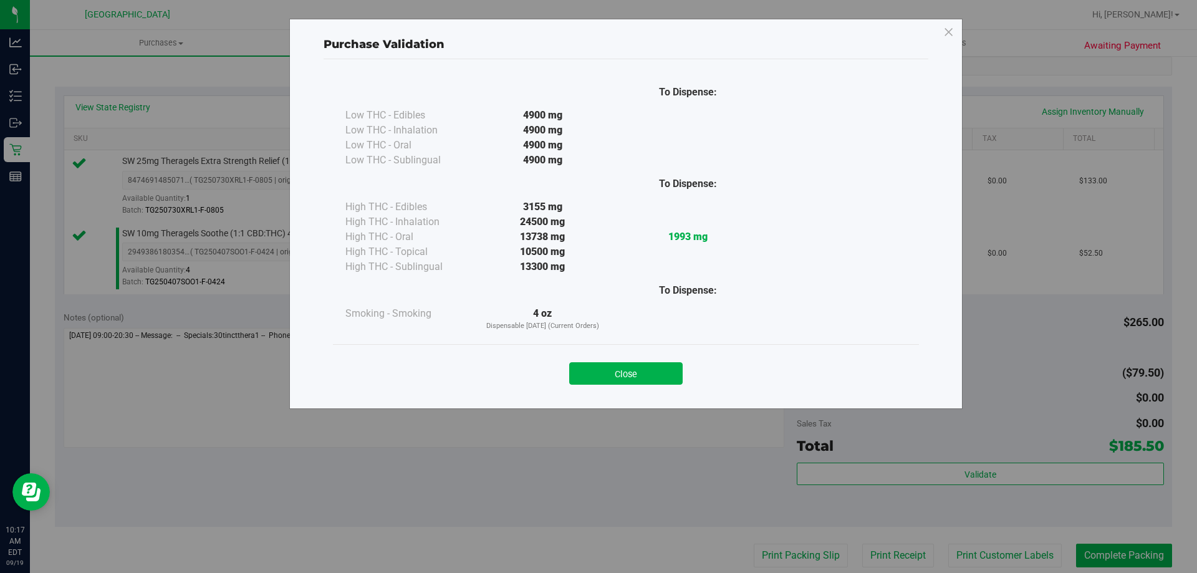
click at [637, 361] on div "Close" at bounding box center [625, 369] width 567 height 31
click at [642, 375] on button "Close" at bounding box center [625, 373] width 113 height 22
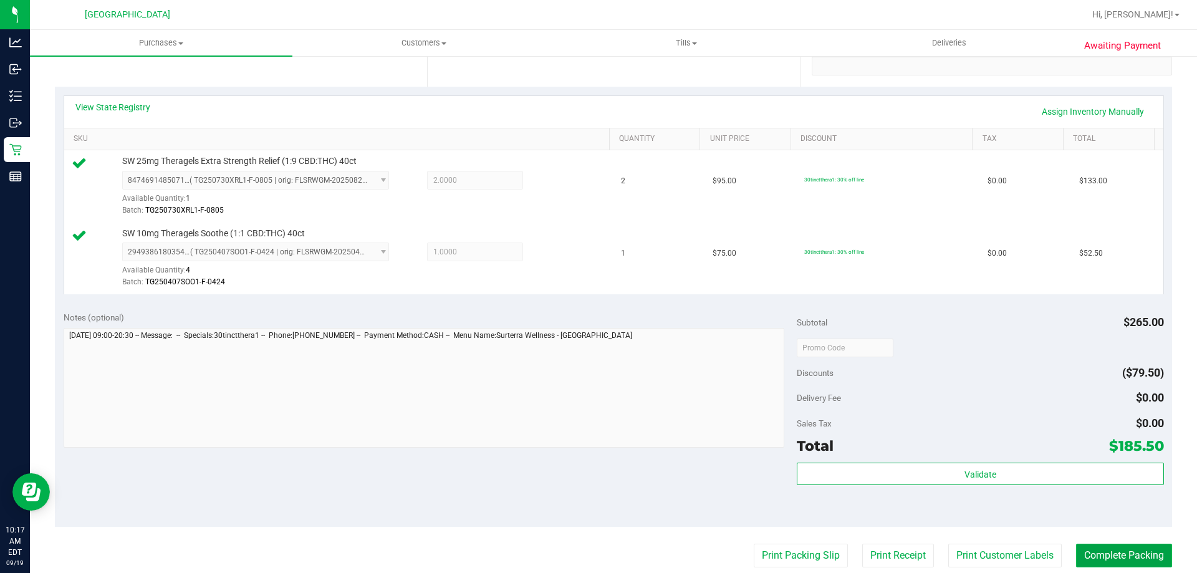
click at [1093, 547] on button "Complete Packing" at bounding box center [1124, 556] width 96 height 24
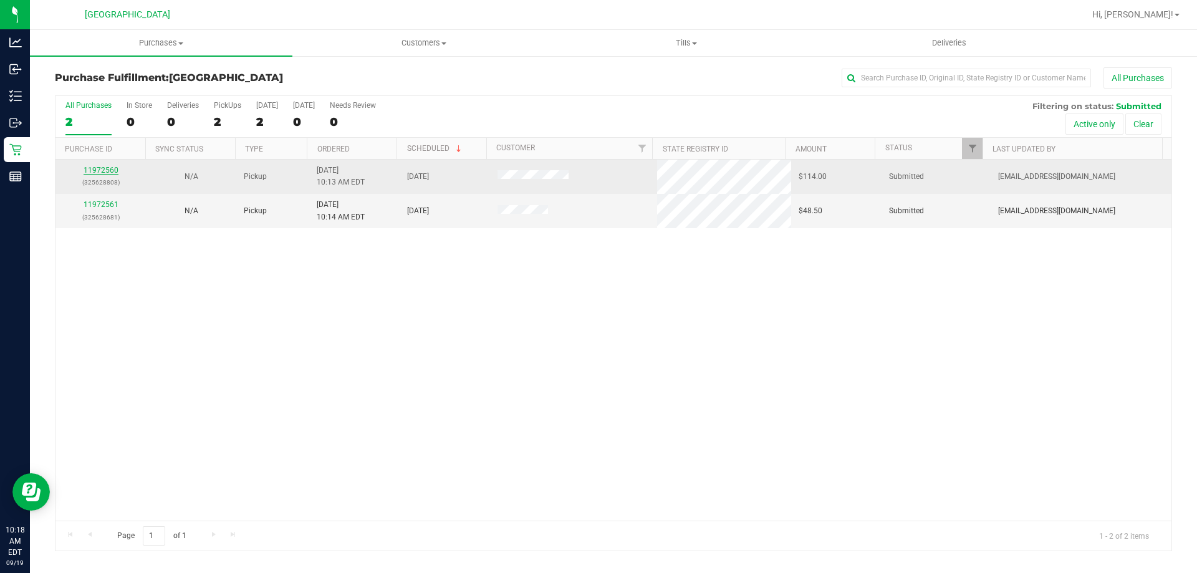
click at [102, 174] on link "11972560" at bounding box center [101, 170] width 35 height 9
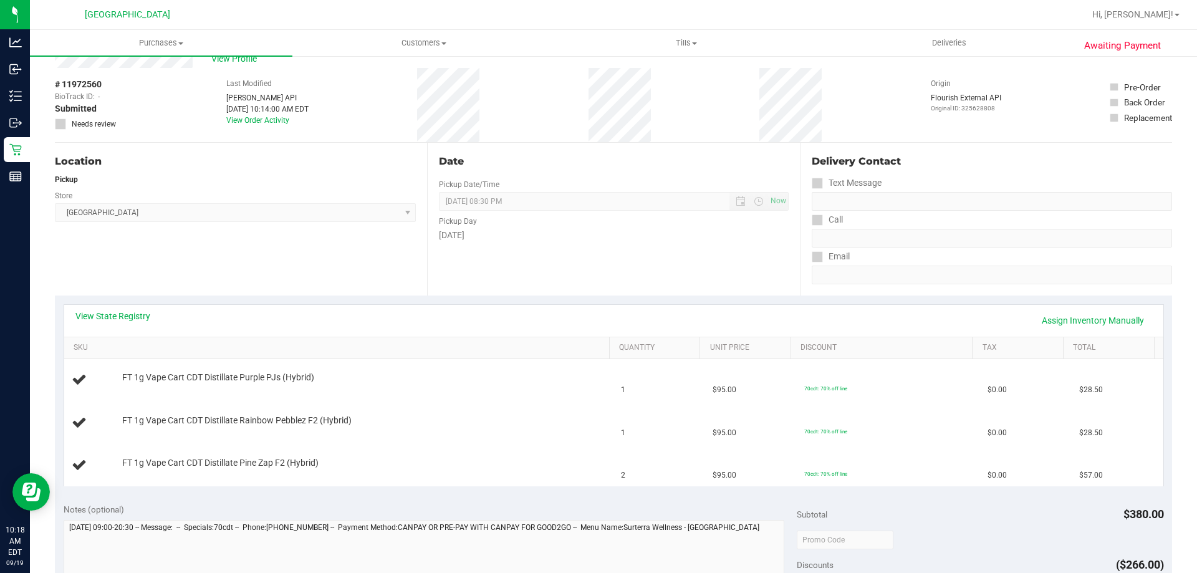
scroll to position [62, 0]
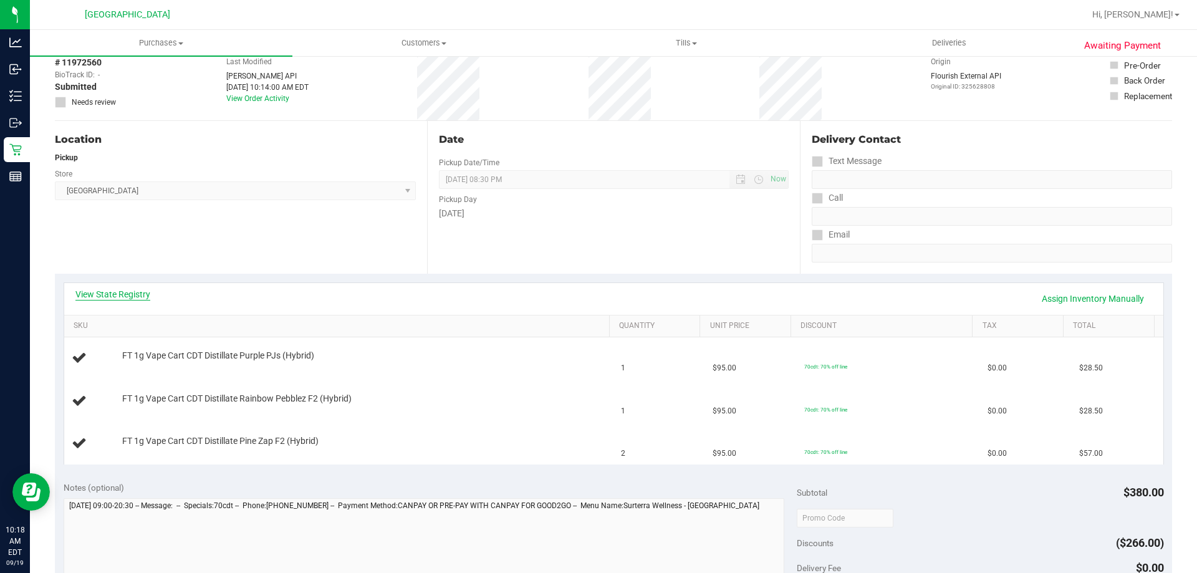
click at [104, 291] on link "View State Registry" at bounding box center [112, 294] width 75 height 12
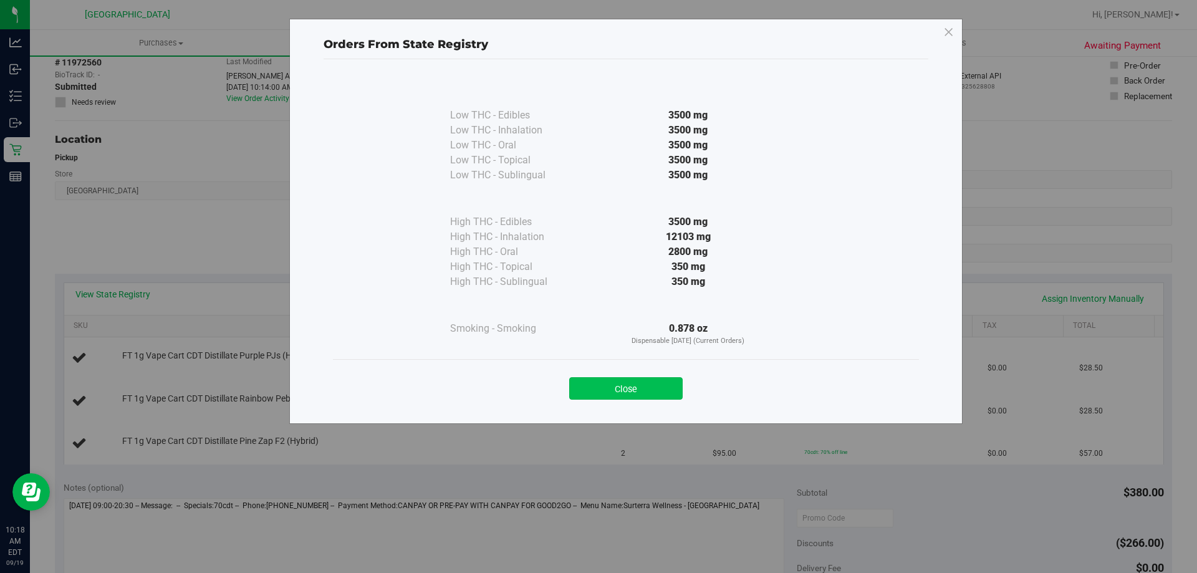
click at [626, 383] on button "Close" at bounding box center [625, 388] width 113 height 22
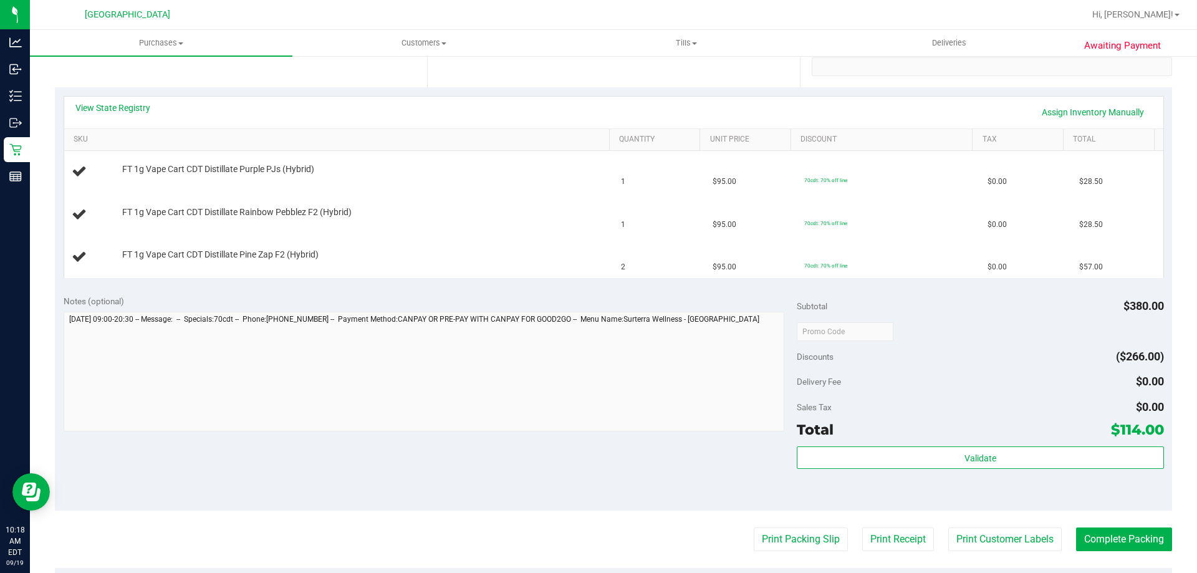
scroll to position [249, 0]
click at [793, 538] on button "Print Packing Slip" at bounding box center [801, 539] width 94 height 24
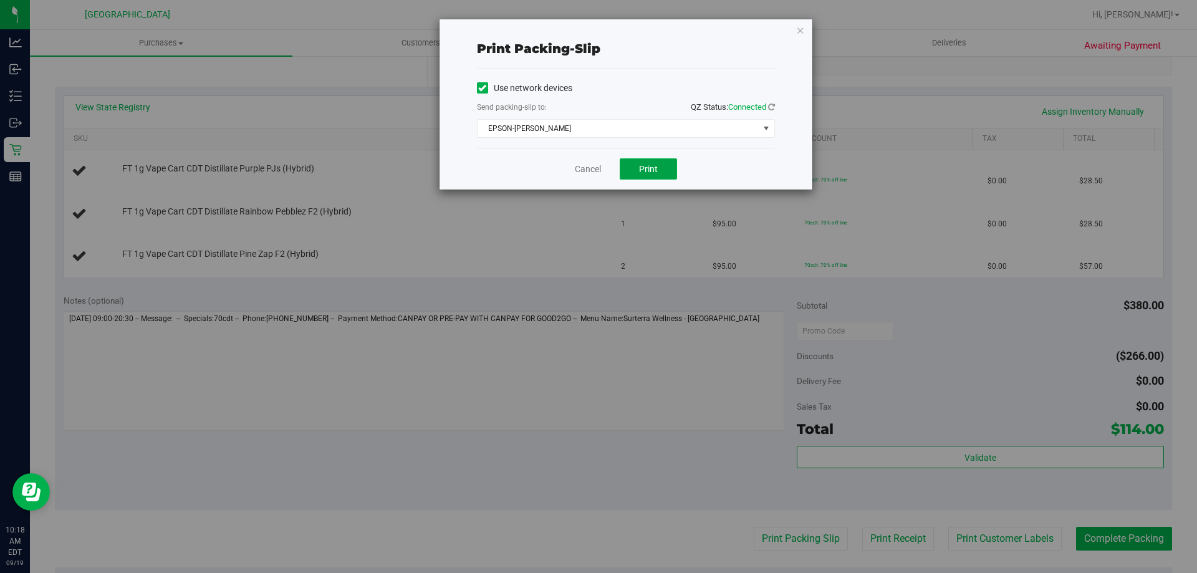
click at [653, 168] on span "Print" at bounding box center [648, 169] width 19 height 10
click at [801, 32] on icon "button" at bounding box center [800, 29] width 9 height 15
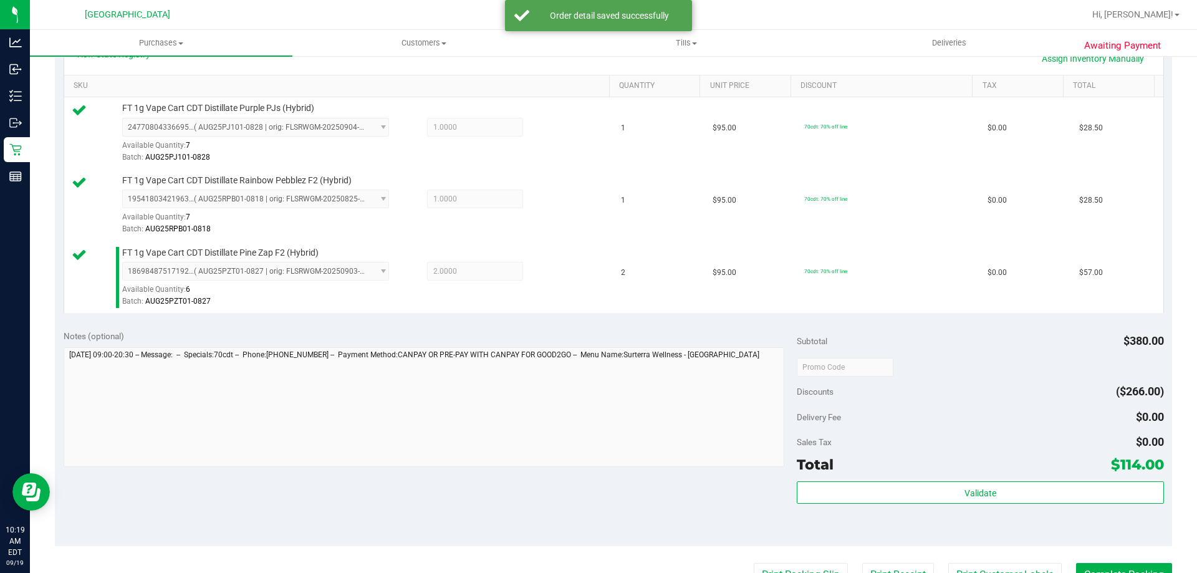
scroll to position [437, 0]
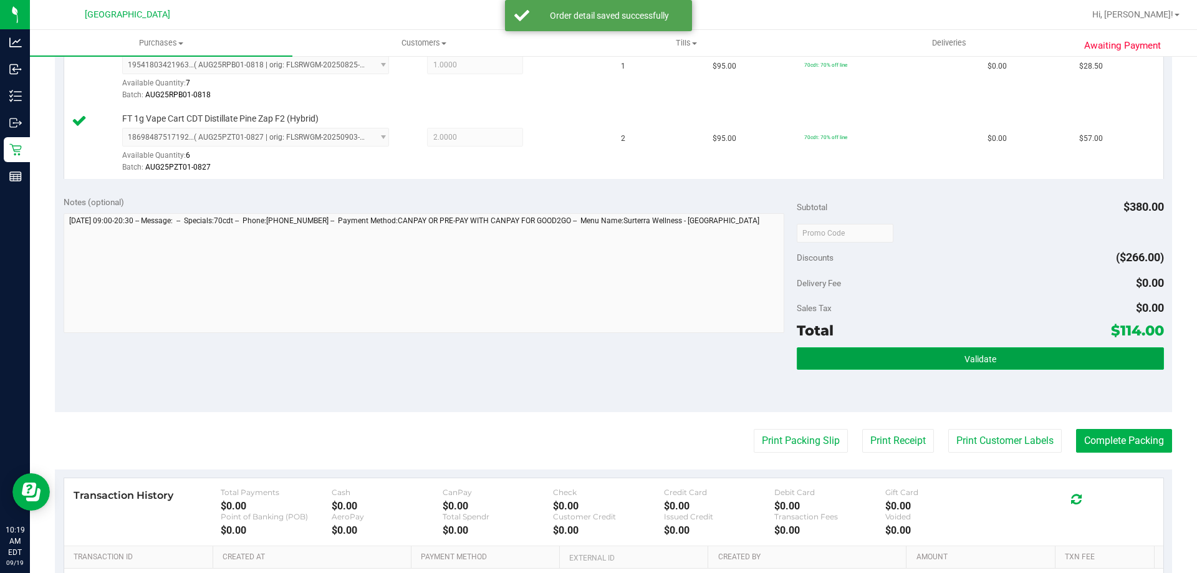
click at [965, 363] on span "Validate" at bounding box center [981, 359] width 32 height 10
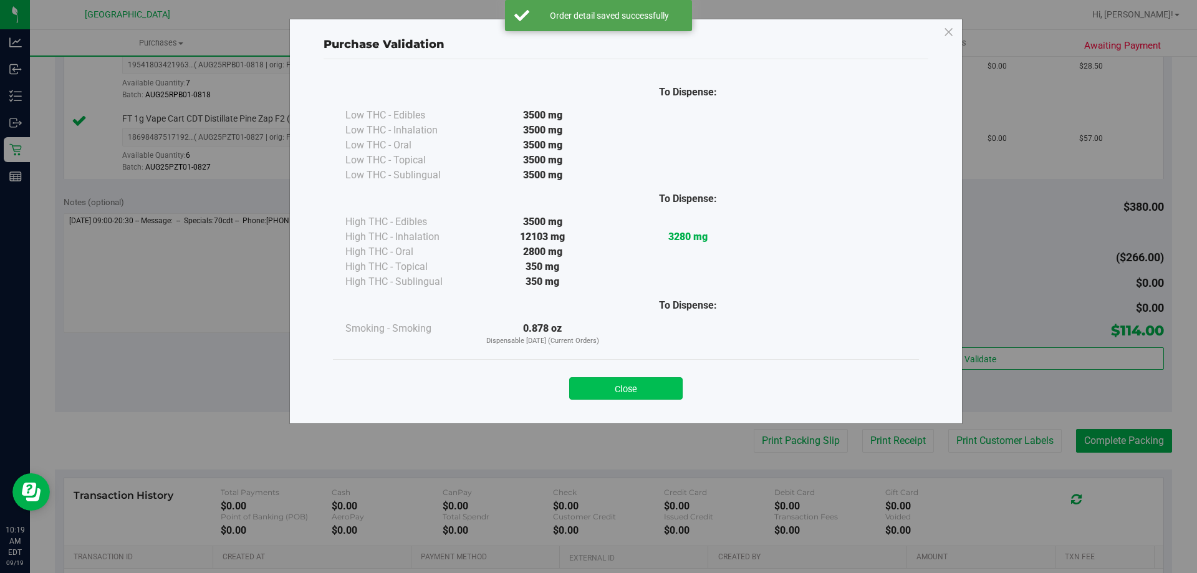
click at [625, 390] on button "Close" at bounding box center [625, 388] width 113 height 22
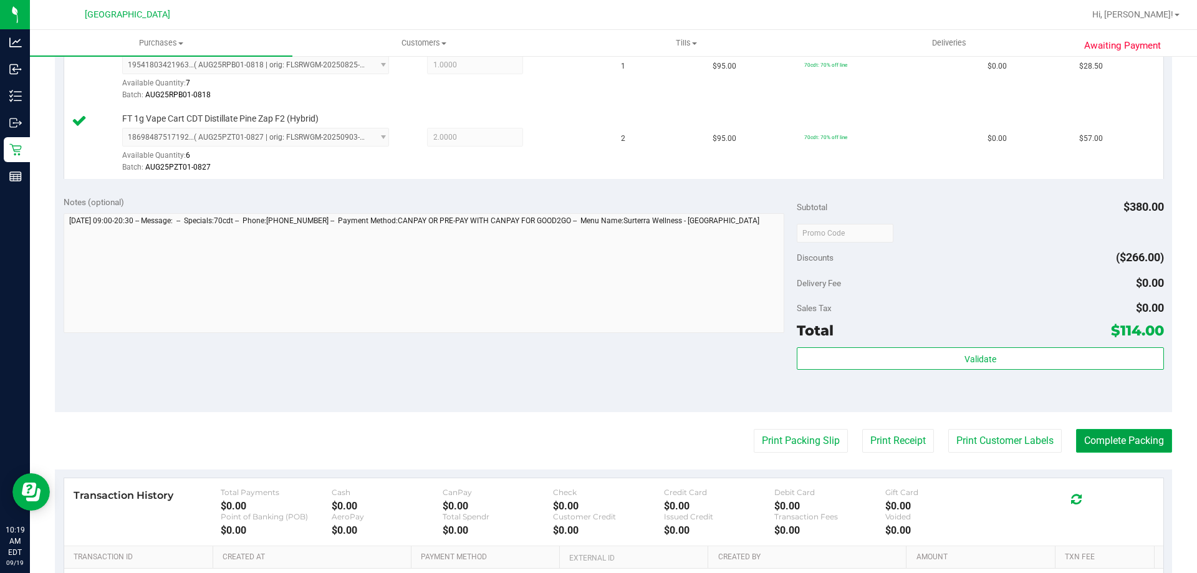
click at [1124, 441] on button "Complete Packing" at bounding box center [1124, 441] width 96 height 24
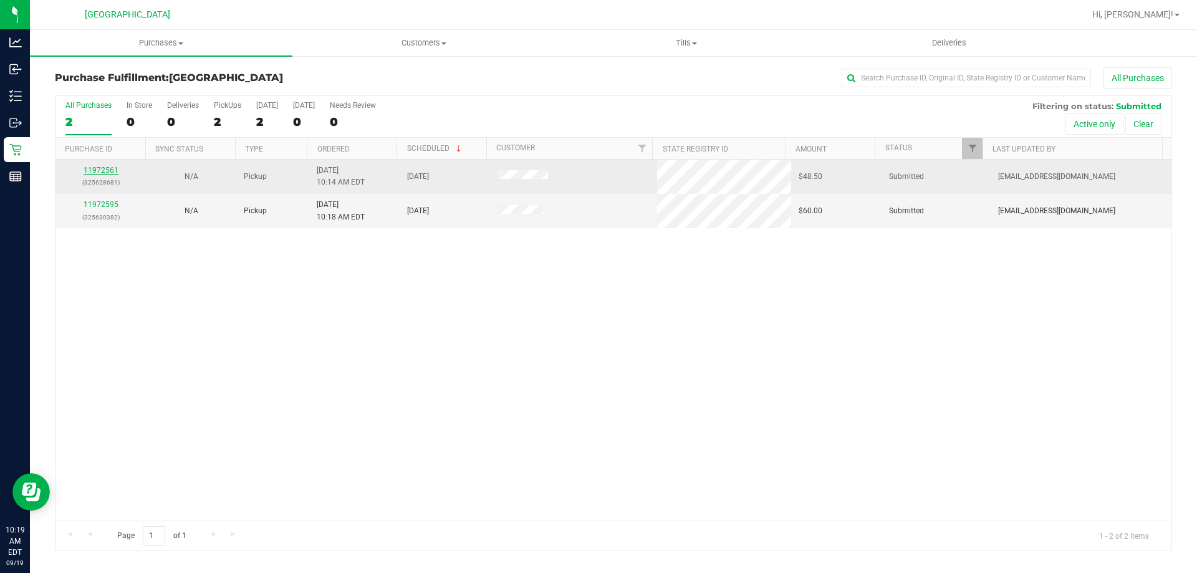
click at [107, 170] on link "11972561" at bounding box center [101, 170] width 35 height 9
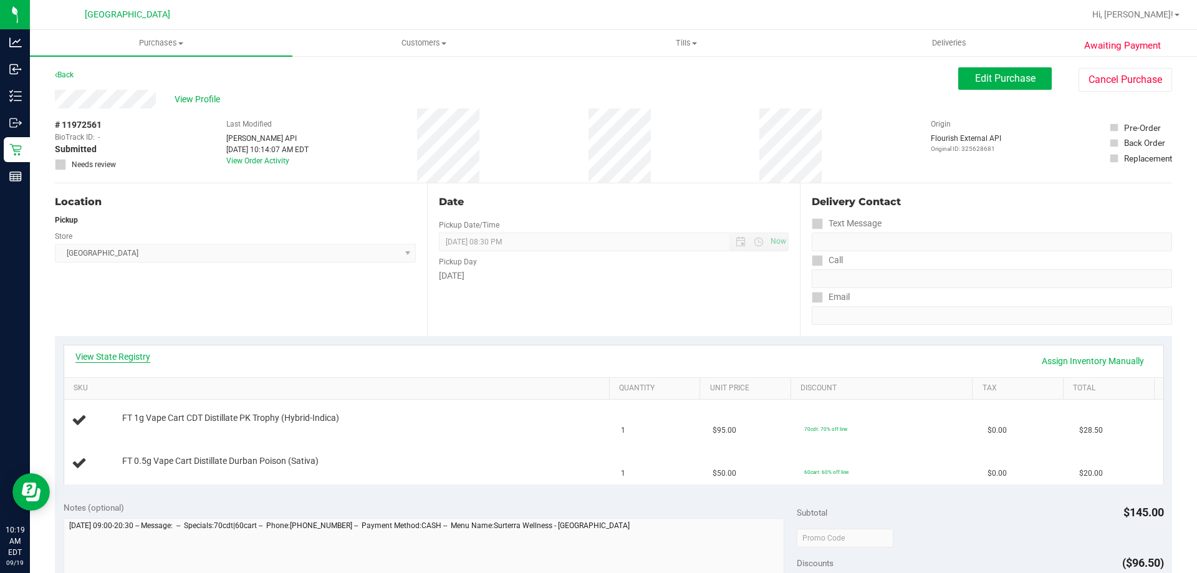
click at [129, 360] on link "View State Registry" at bounding box center [112, 356] width 75 height 12
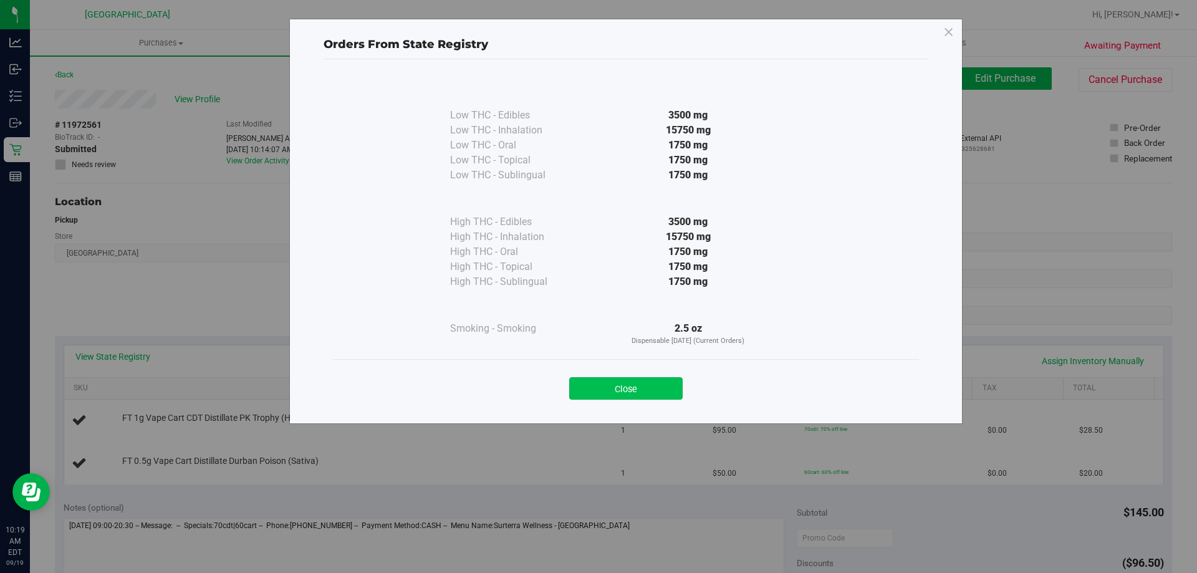
click at [659, 389] on button "Close" at bounding box center [625, 388] width 113 height 22
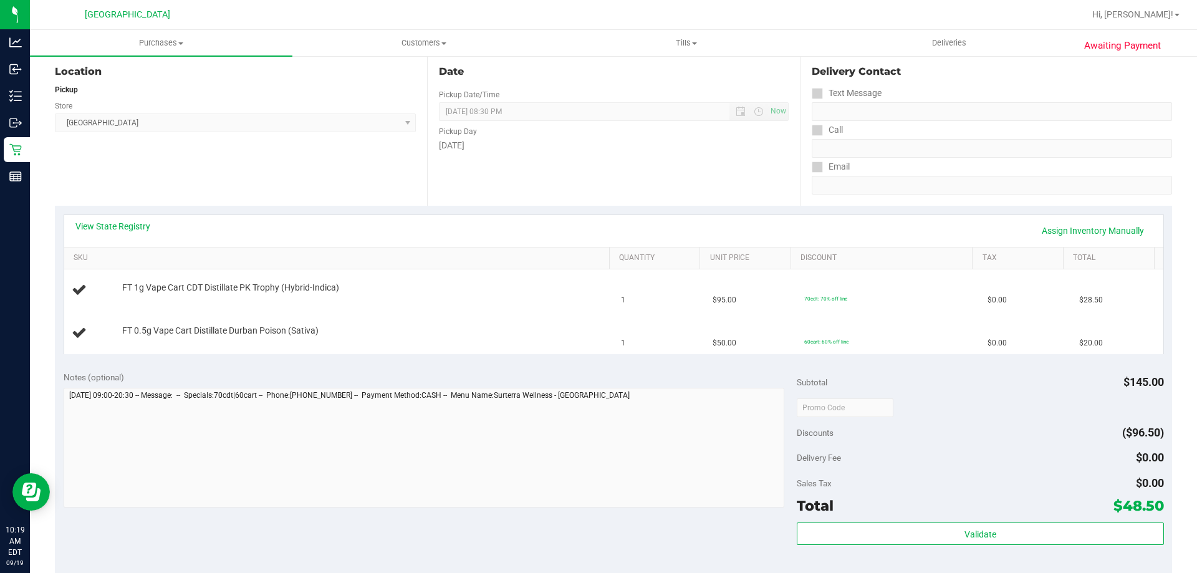
scroll to position [312, 0]
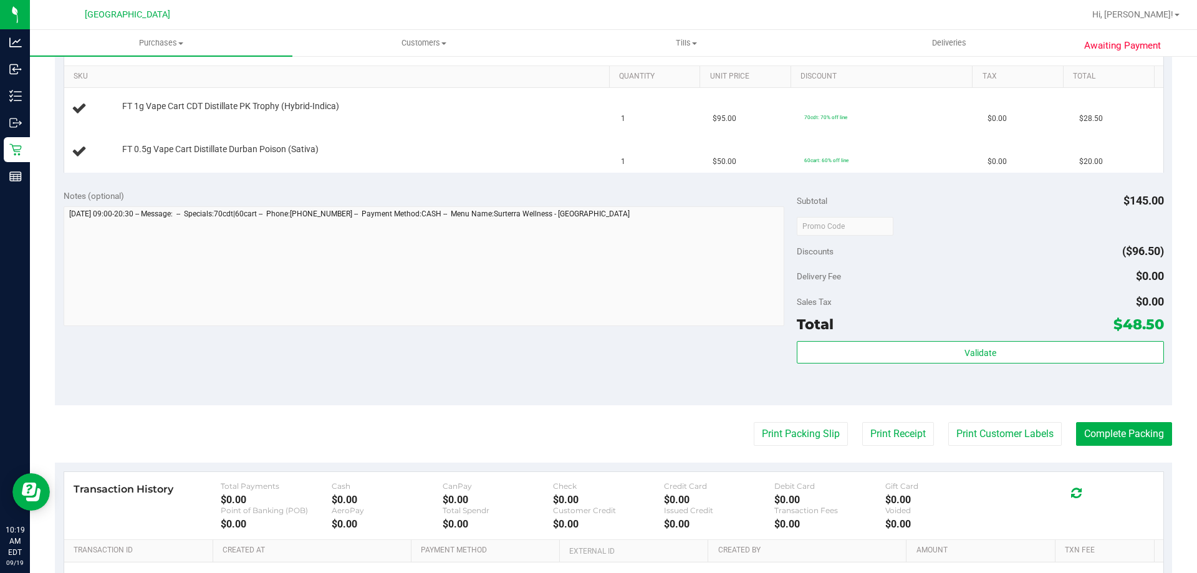
click at [764, 447] on purchase-details "Back Edit Purchase Cancel Purchase View Profile # 11972561 BioTrack ID: - Submi…" at bounding box center [613, 226] width 1117 height 940
click at [760, 438] on button "Print Packing Slip" at bounding box center [801, 434] width 94 height 24
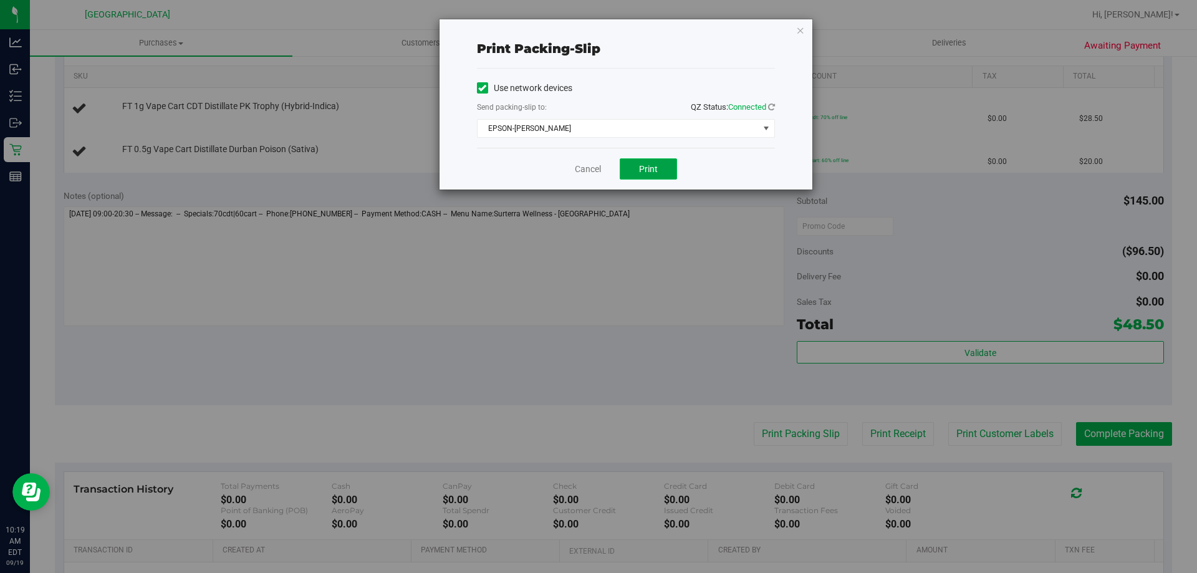
click at [657, 178] on button "Print" at bounding box center [648, 168] width 57 height 21
click at [803, 30] on icon "button" at bounding box center [800, 29] width 9 height 15
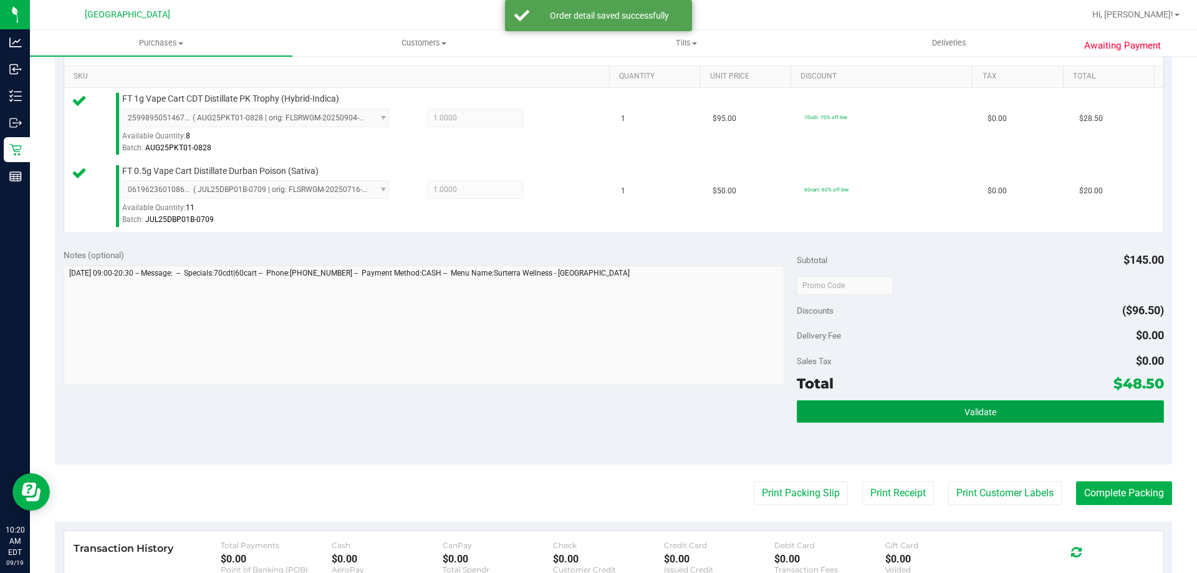
click at [980, 419] on button "Validate" at bounding box center [980, 411] width 367 height 22
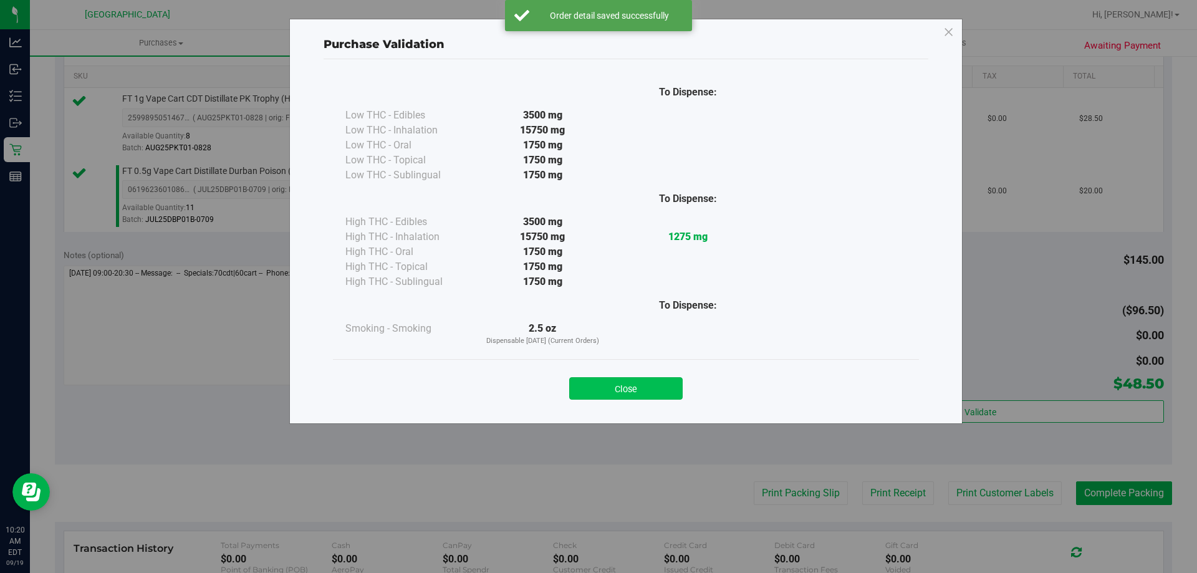
click at [621, 386] on button "Close" at bounding box center [625, 388] width 113 height 22
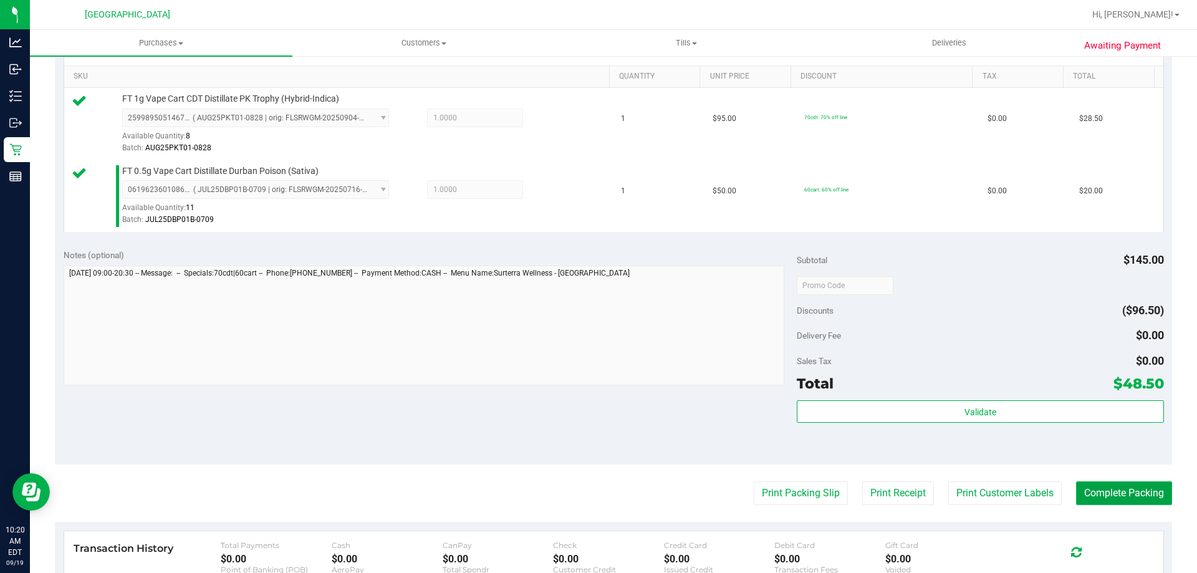
click at [1089, 494] on button "Complete Packing" at bounding box center [1124, 493] width 96 height 24
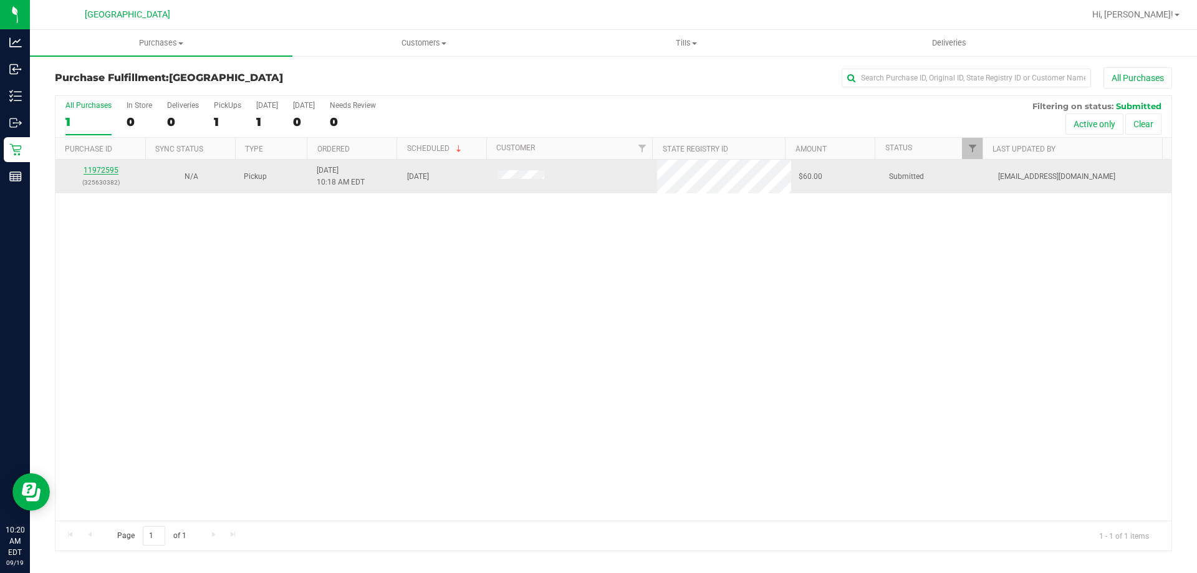
click at [113, 167] on link "11972595" at bounding box center [101, 170] width 35 height 9
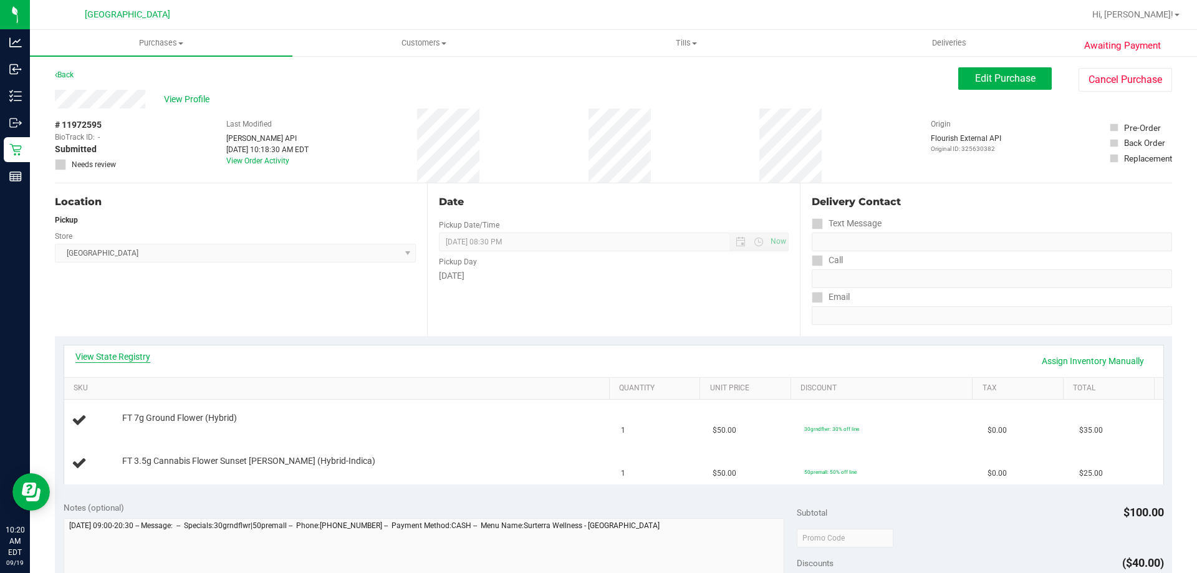
click at [130, 361] on link "View State Registry" at bounding box center [112, 356] width 75 height 12
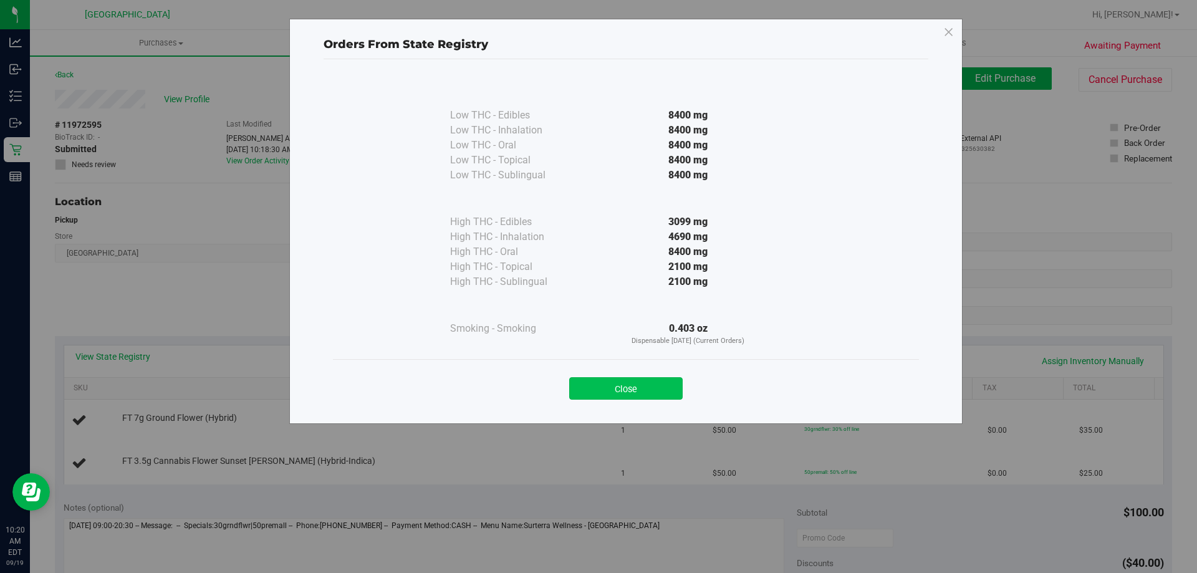
click at [622, 380] on button "Close" at bounding box center [625, 388] width 113 height 22
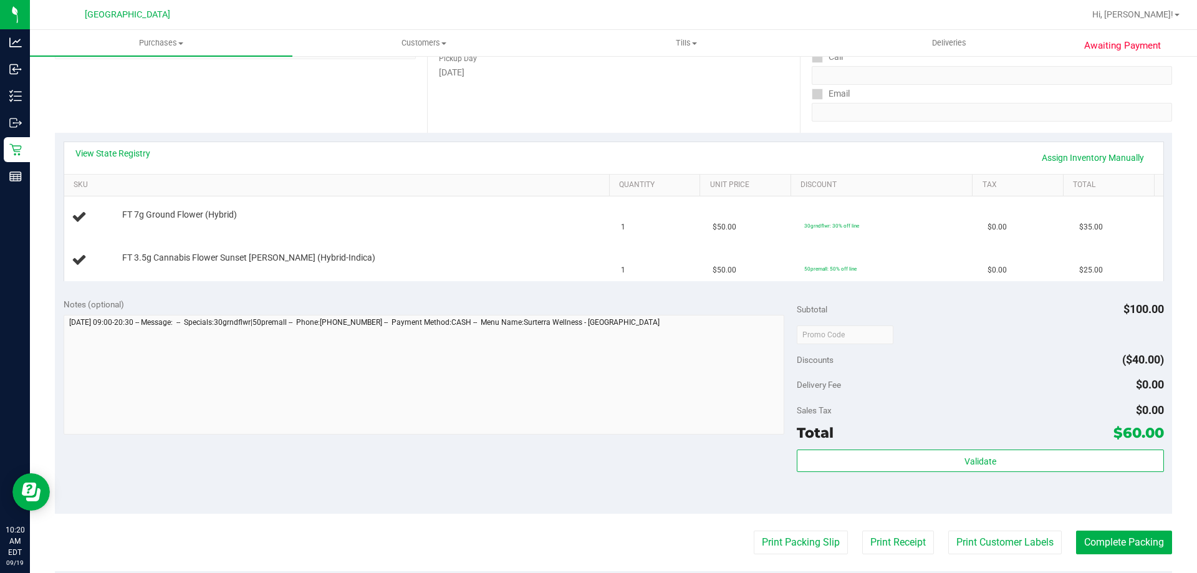
scroll to position [249, 0]
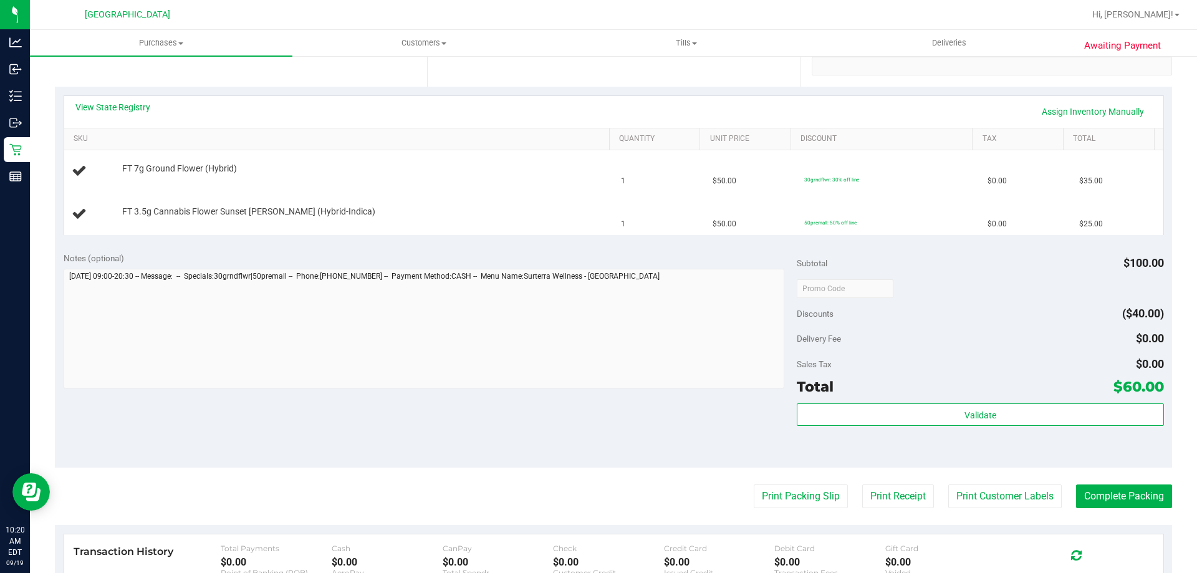
click at [800, 509] on purchase-details "Back Edit Purchase Cancel Purchase View Profile # 11972595 BioTrack ID: - Submi…" at bounding box center [613, 288] width 1117 height 940
click at [795, 500] on button "Print Packing Slip" at bounding box center [801, 497] width 94 height 24
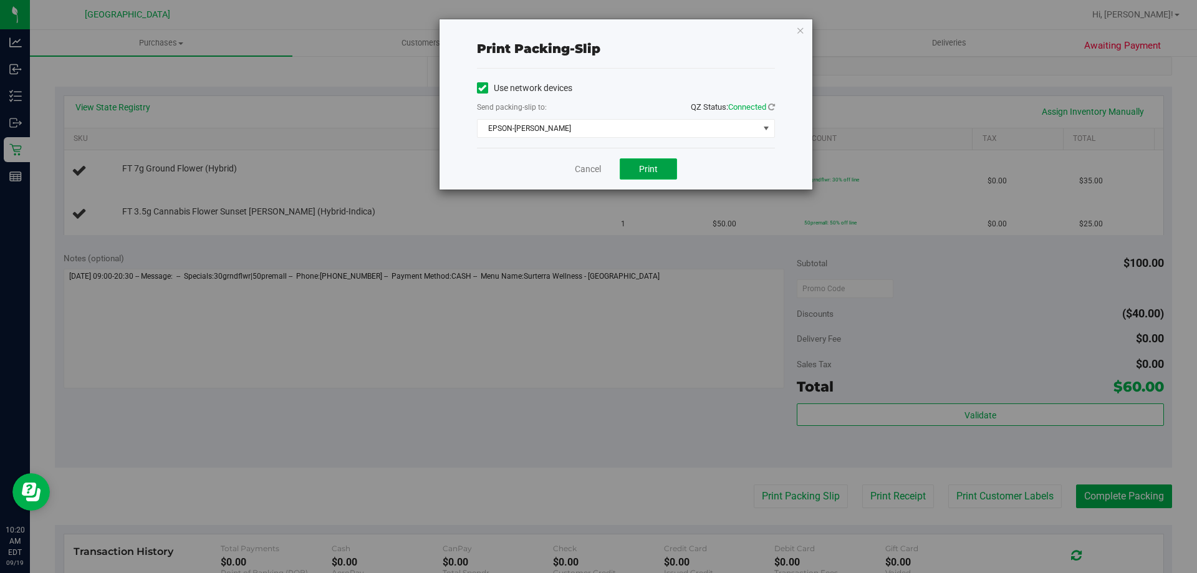
click at [657, 171] on span "Print" at bounding box center [648, 169] width 19 height 10
click at [799, 27] on icon "button" at bounding box center [800, 29] width 9 height 15
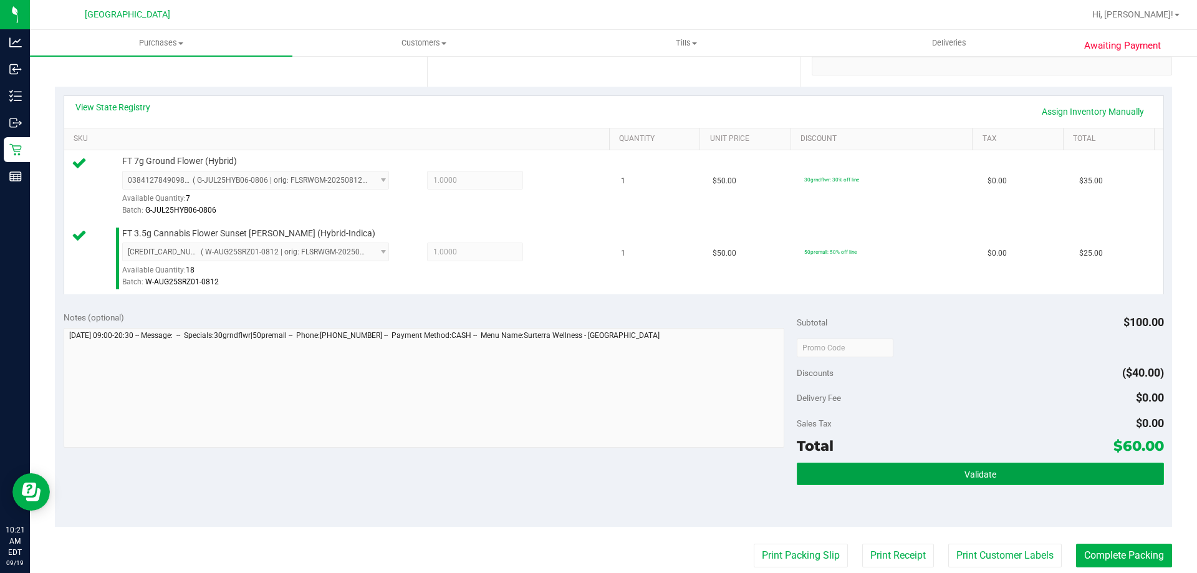
click at [937, 482] on button "Validate" at bounding box center [980, 474] width 367 height 22
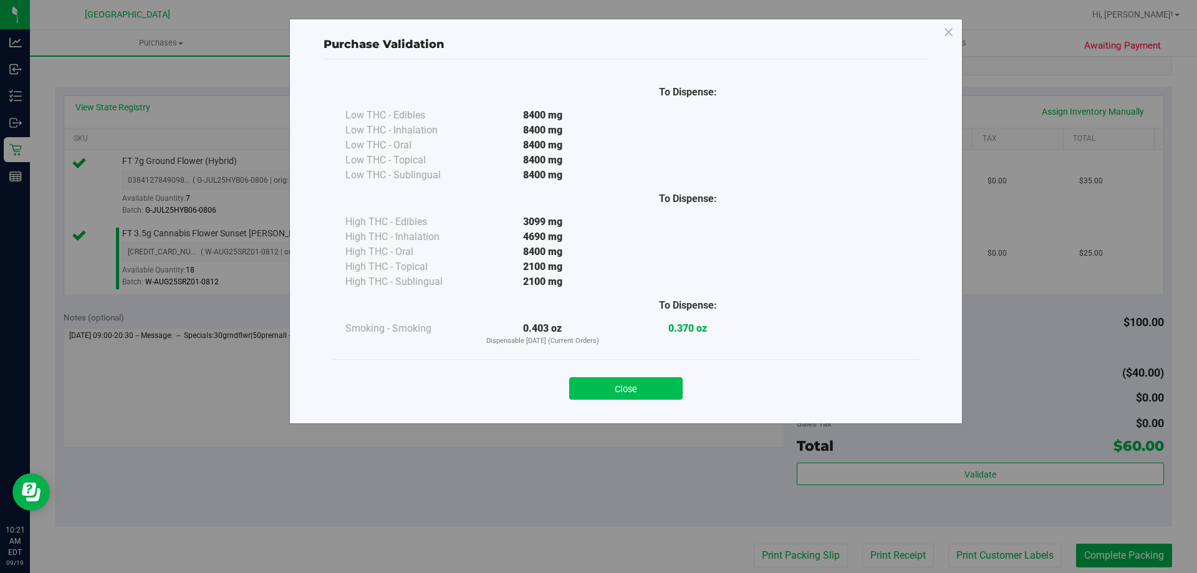
click at [641, 393] on button "Close" at bounding box center [625, 388] width 113 height 22
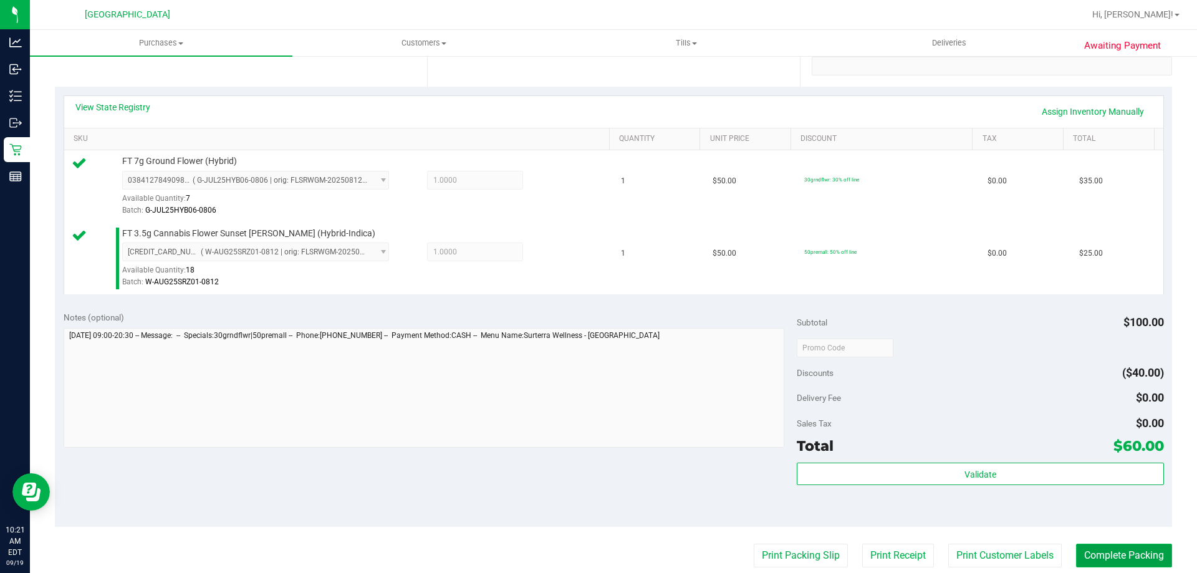
click at [1129, 551] on button "Complete Packing" at bounding box center [1124, 556] width 96 height 24
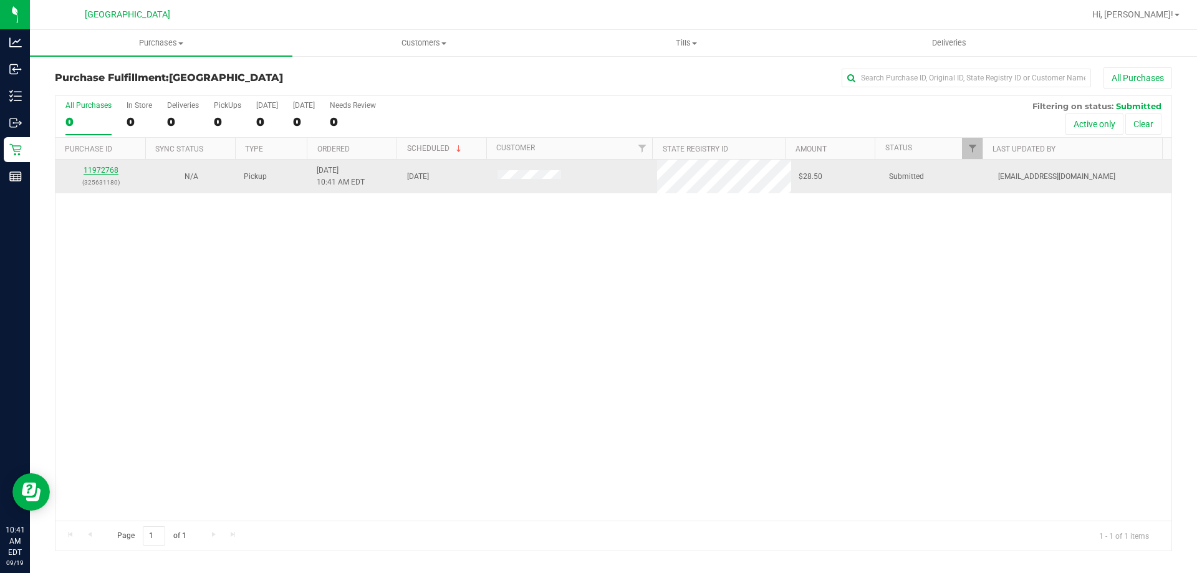
click at [87, 166] on link "11972768" at bounding box center [101, 170] width 35 height 9
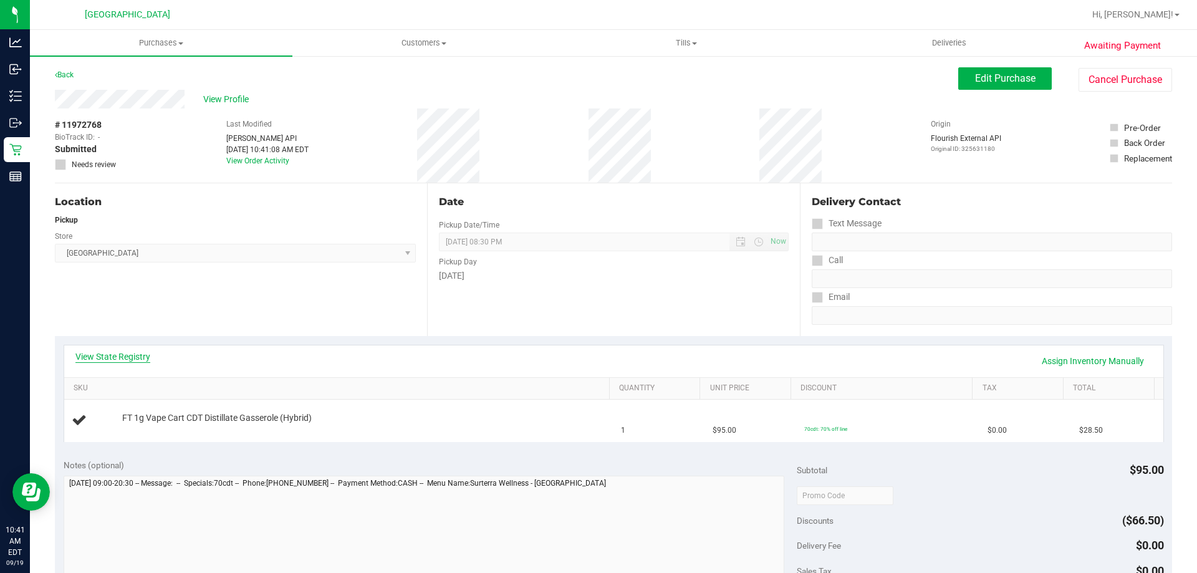
click at [137, 352] on link "View State Registry" at bounding box center [112, 356] width 75 height 12
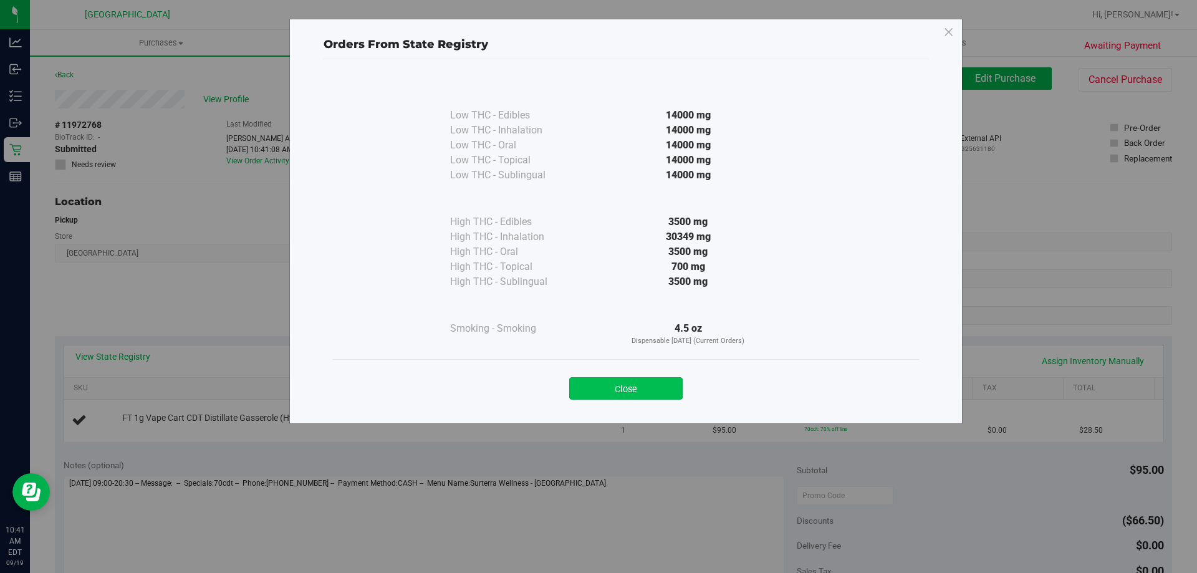
click at [647, 393] on button "Close" at bounding box center [625, 388] width 113 height 22
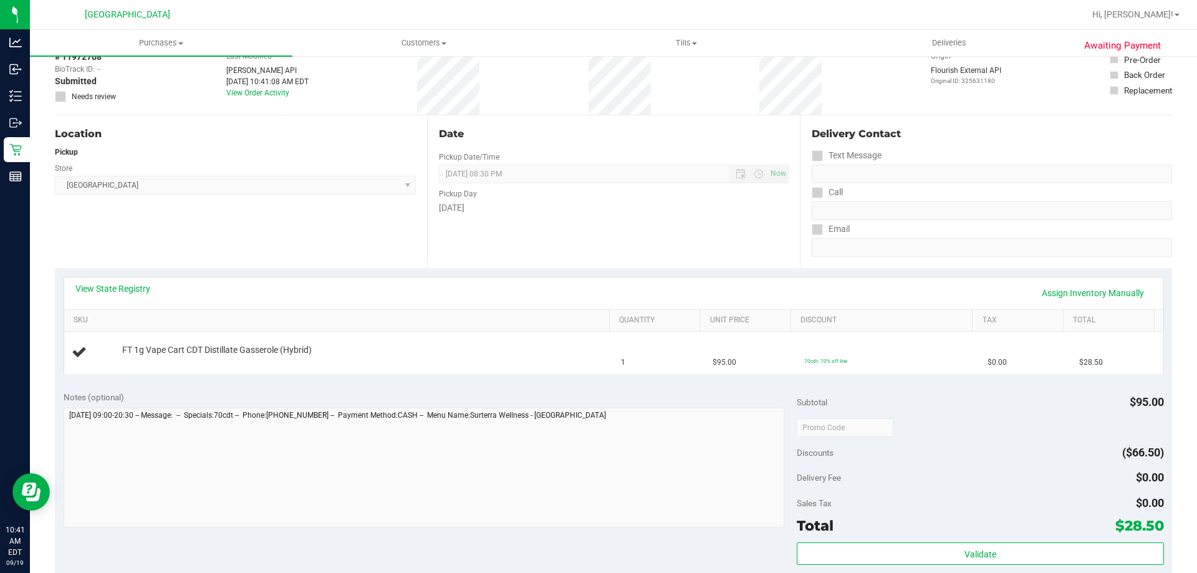
scroll to position [374, 0]
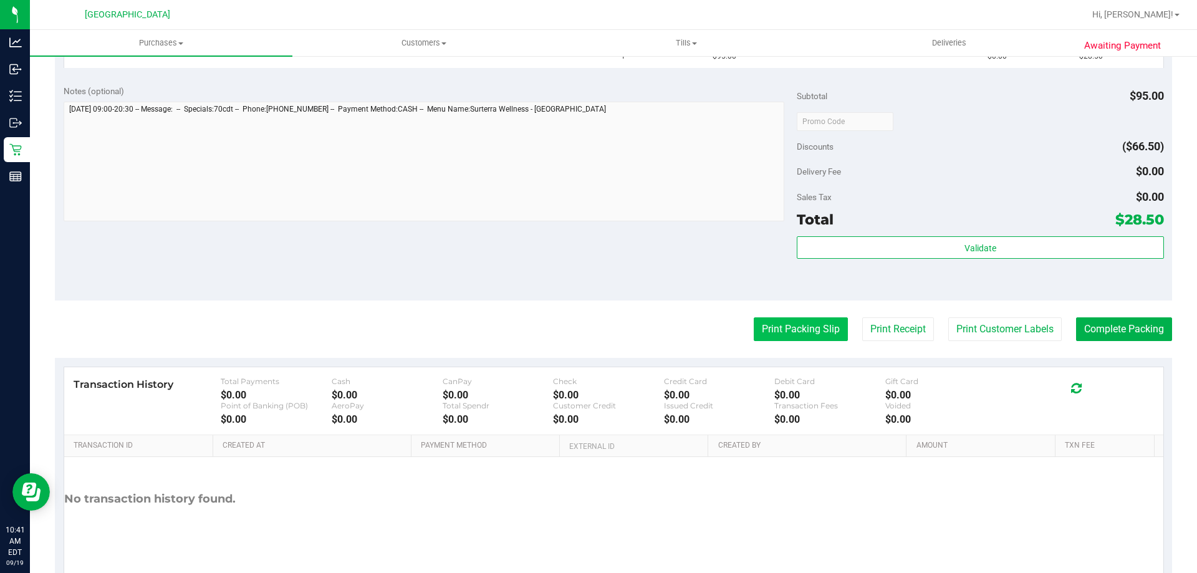
click at [795, 328] on button "Print Packing Slip" at bounding box center [801, 329] width 94 height 24
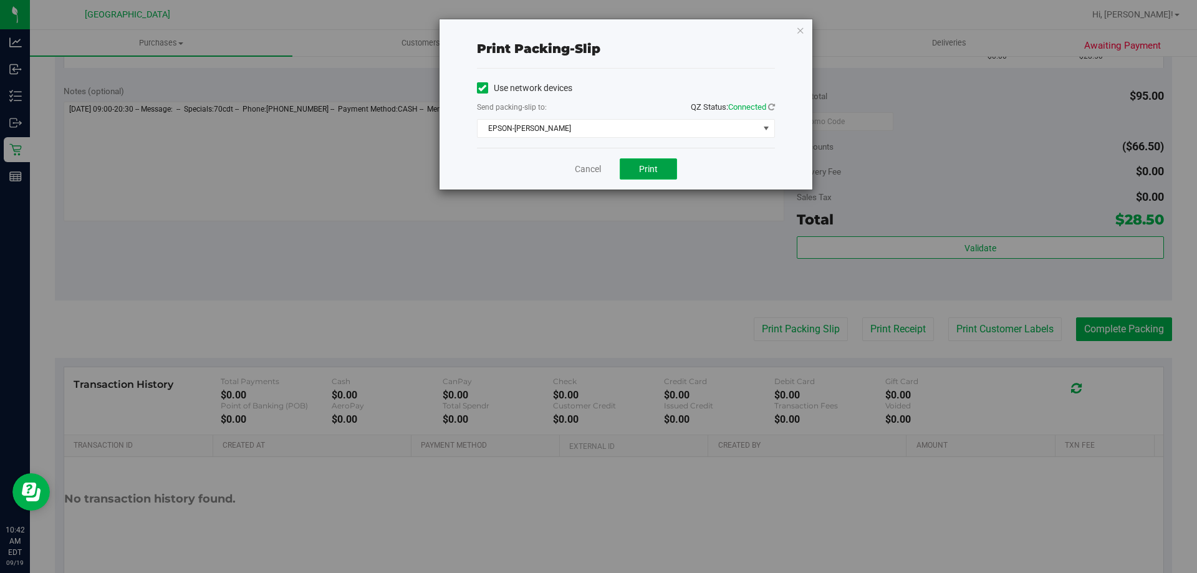
click at [662, 171] on button "Print" at bounding box center [648, 168] width 57 height 21
click at [803, 27] on icon "button" at bounding box center [800, 29] width 9 height 15
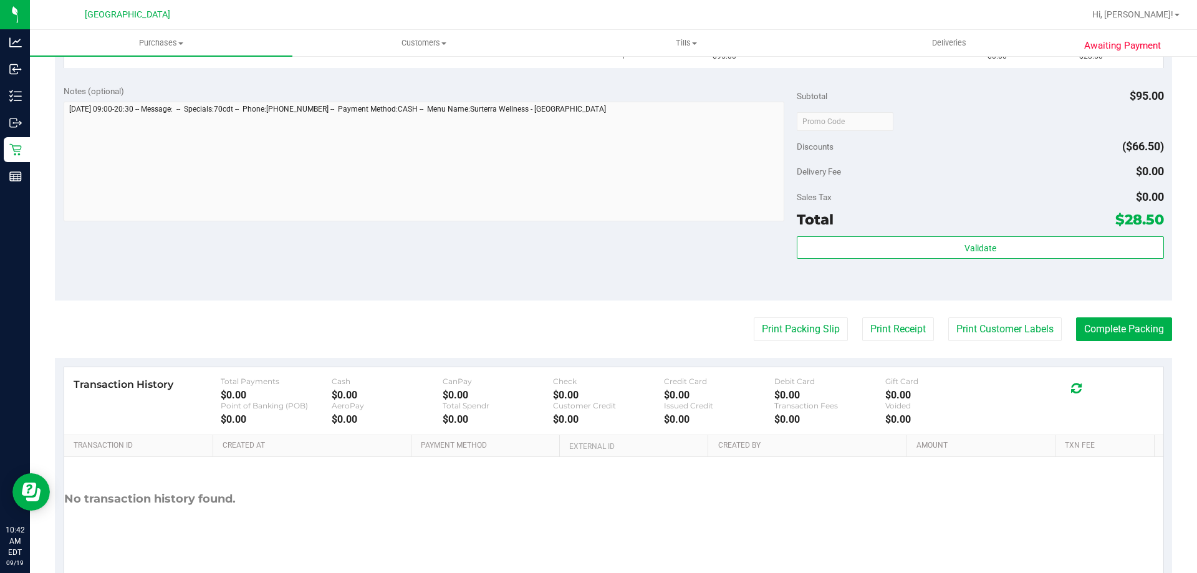
click at [892, 104] on div "Subtotal $95.00" at bounding box center [980, 96] width 367 height 22
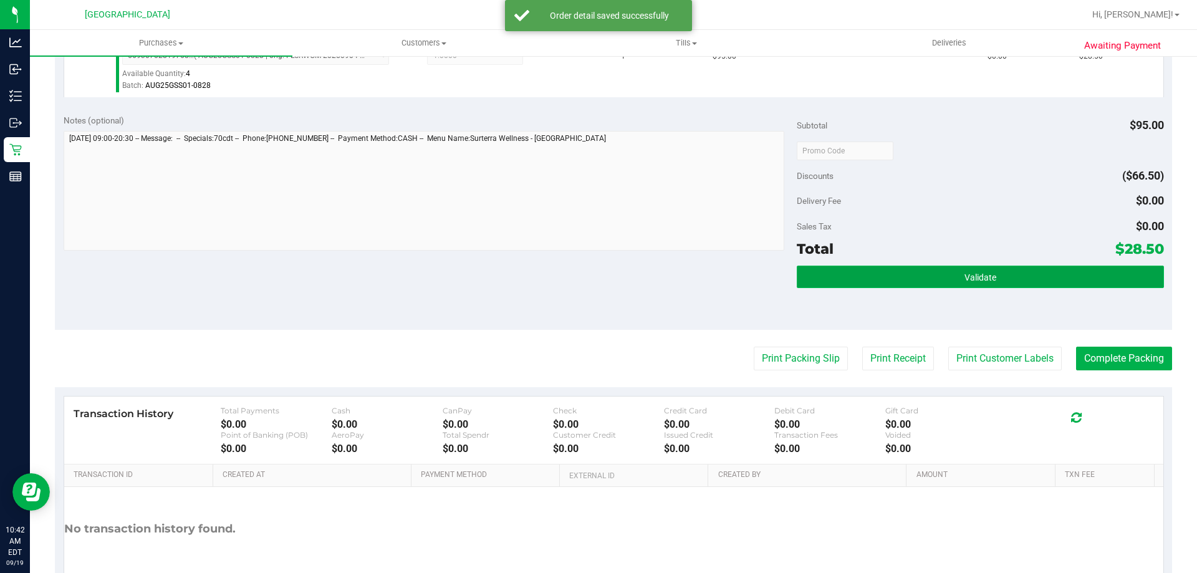
click at [967, 277] on span "Validate" at bounding box center [981, 278] width 32 height 10
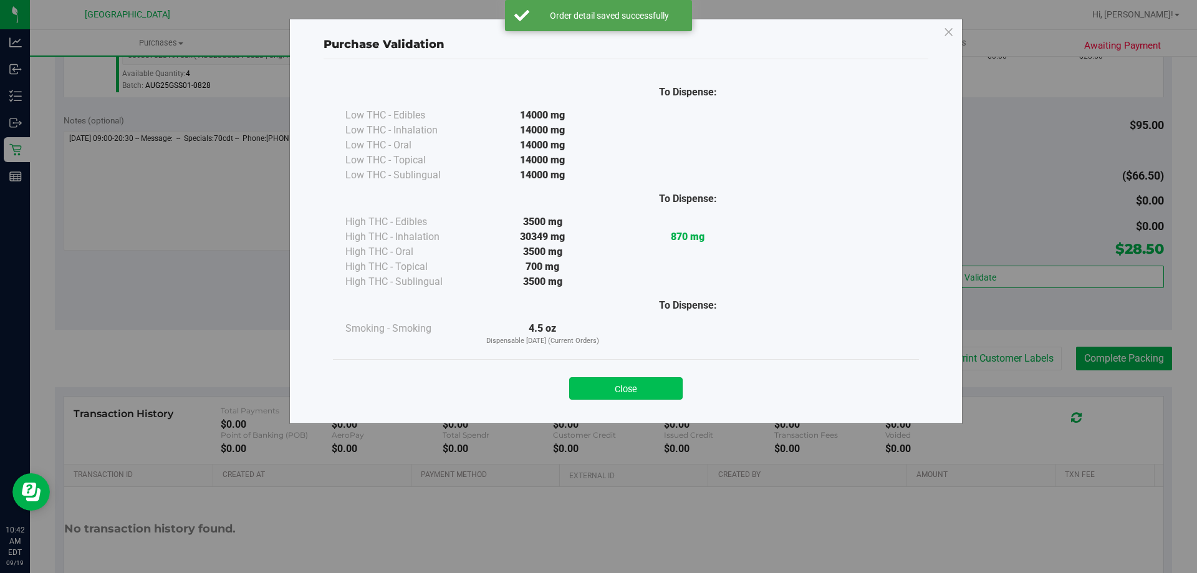
click at [645, 391] on button "Close" at bounding box center [625, 388] width 113 height 22
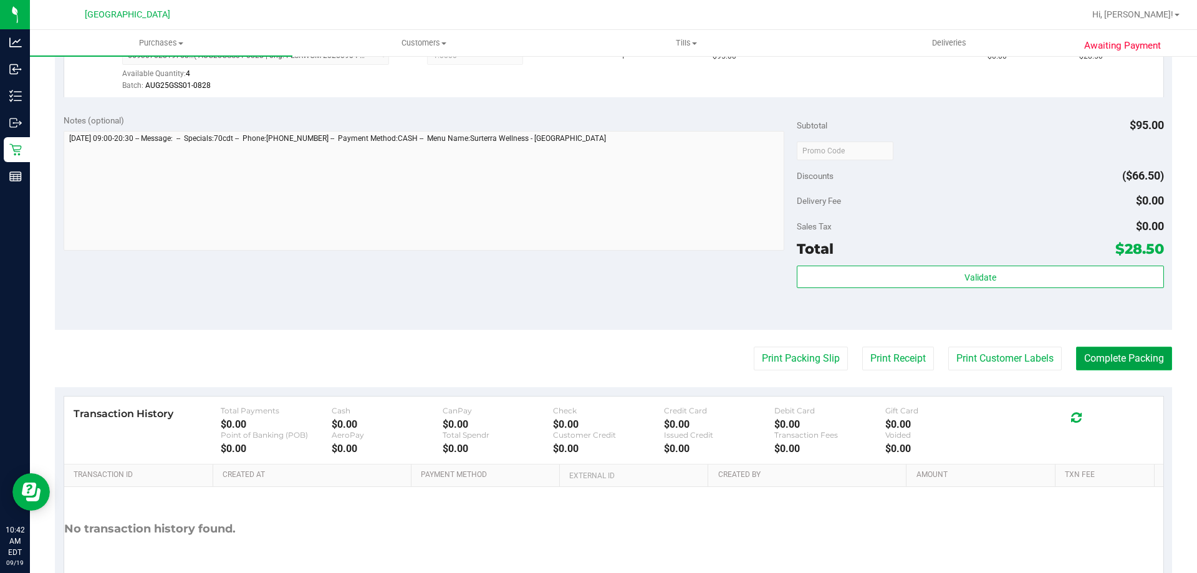
click at [1148, 352] on button "Complete Packing" at bounding box center [1124, 359] width 96 height 24
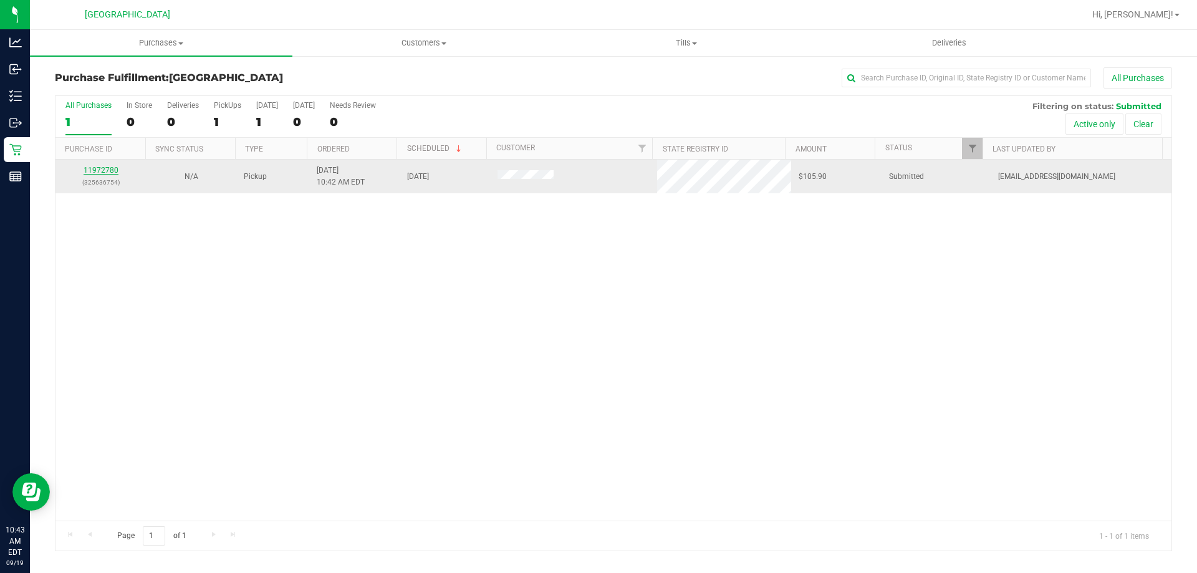
click at [90, 168] on link "11972780" at bounding box center [101, 170] width 35 height 9
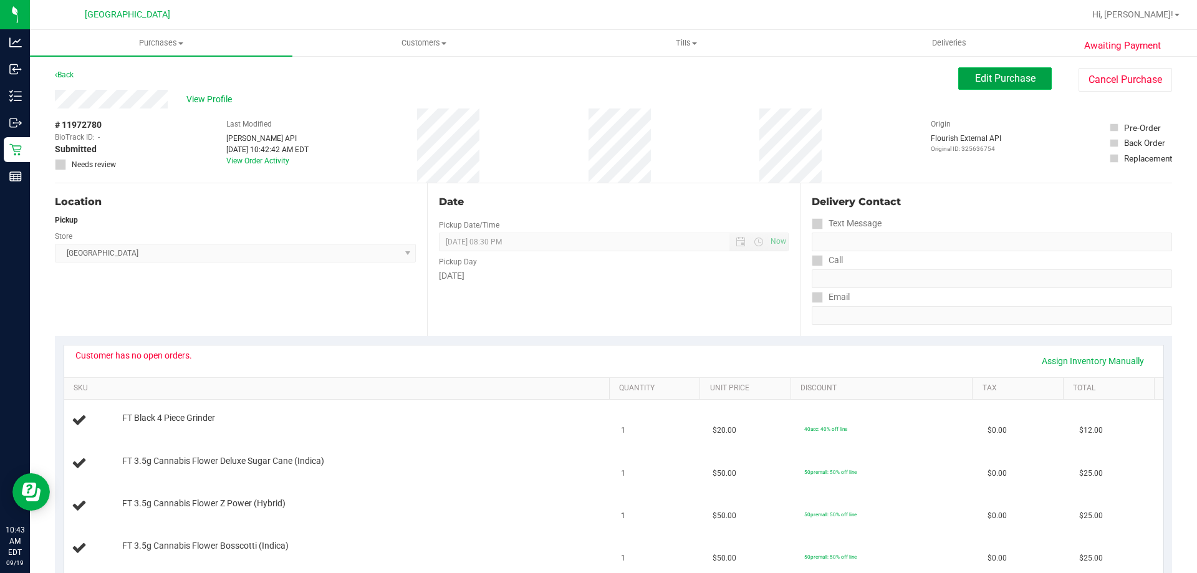
click at [975, 73] on span "Edit Purchase" at bounding box center [1005, 78] width 60 height 12
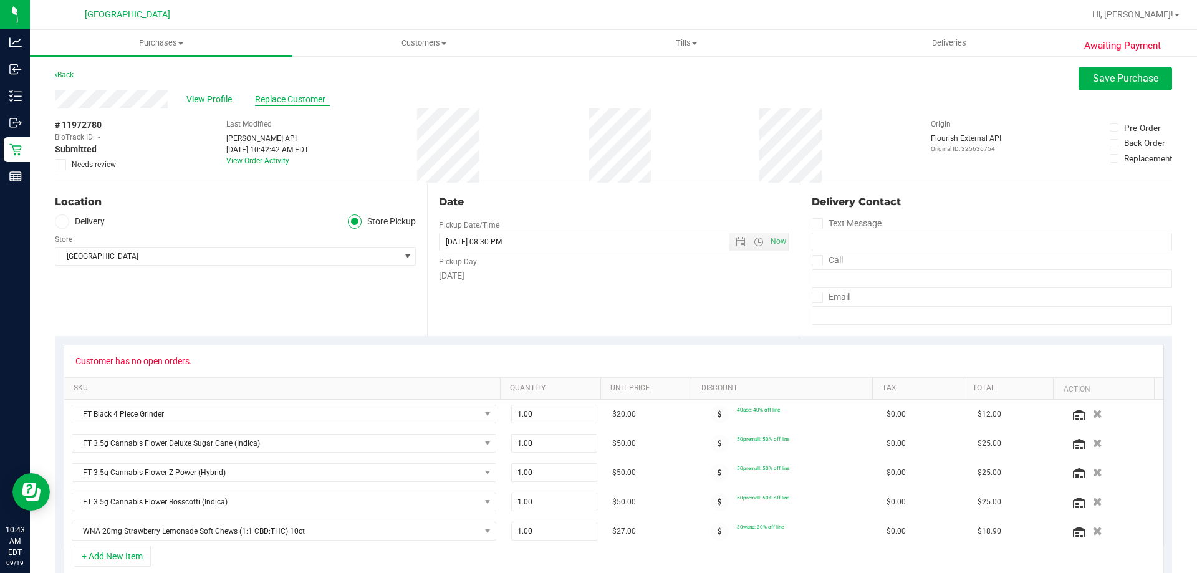
click at [304, 102] on span "Replace Customer" at bounding box center [292, 99] width 75 height 13
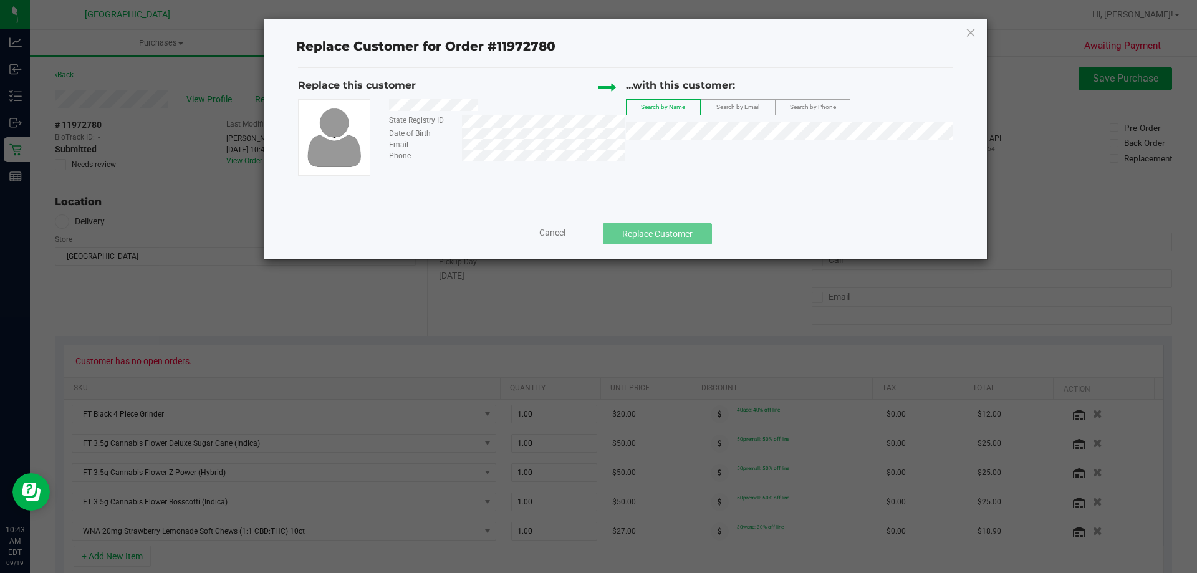
click at [713, 104] on label "Search by Email" at bounding box center [739, 107] width 74 height 15
click at [554, 171] on div "State Registry ID Date of Birth Email Phone" at bounding box center [462, 137] width 328 height 77
click at [460, 150] on div "Phone" at bounding box center [503, 155] width 246 height 11
click at [837, 100] on label "Search by Phone" at bounding box center [813, 107] width 74 height 15
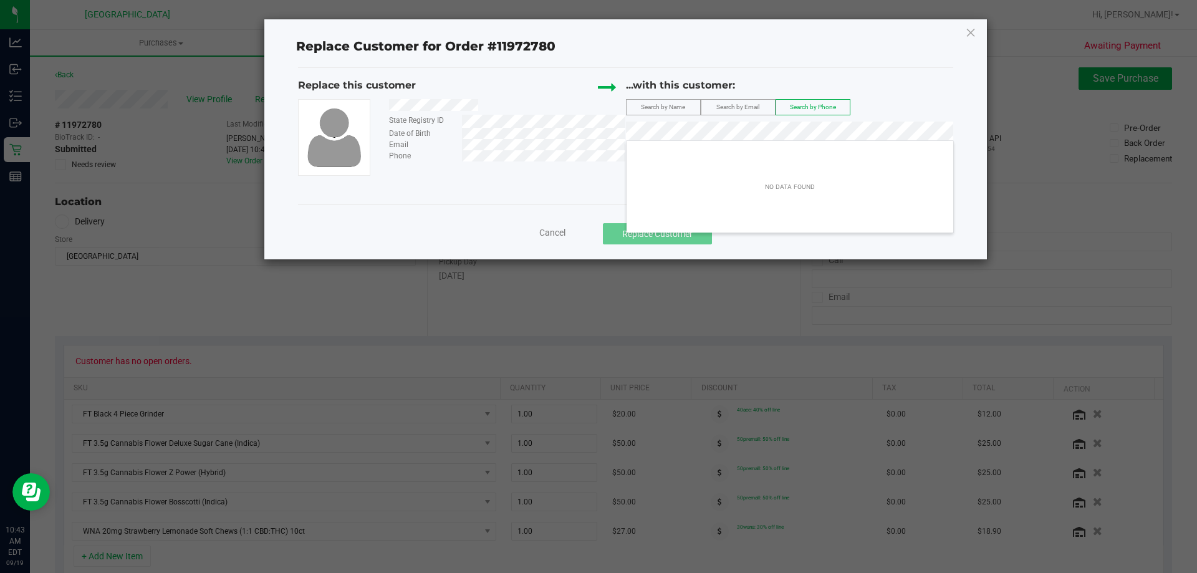
click at [538, 197] on div "Replace this customer State Registry ID Date of Birth Email Phone ...with this …" at bounding box center [625, 136] width 655 height 137
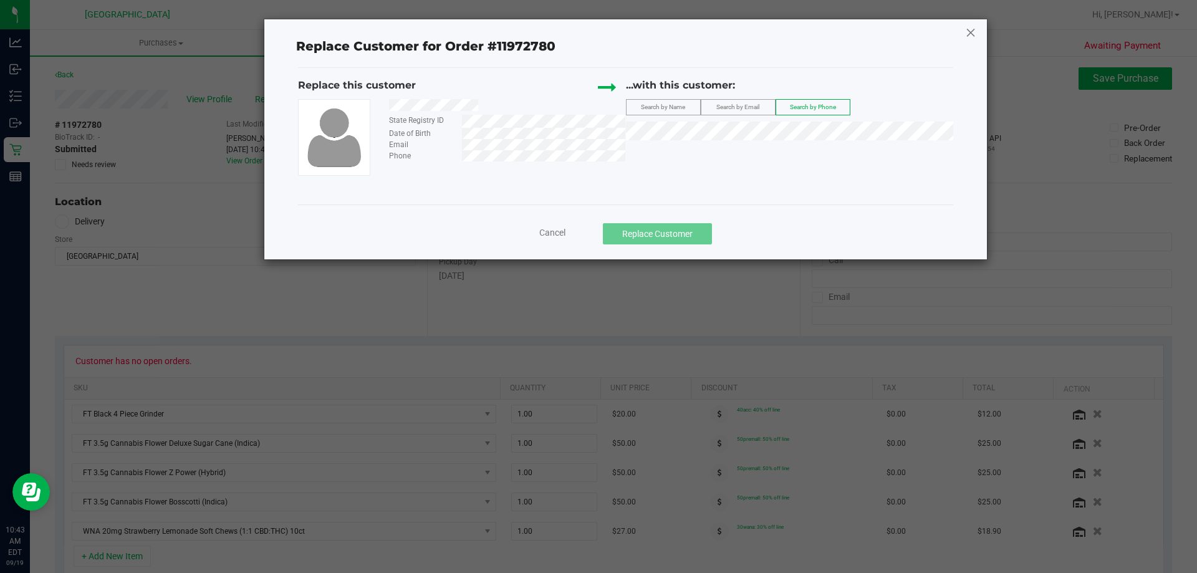
click at [967, 37] on icon at bounding box center [970, 32] width 11 height 20
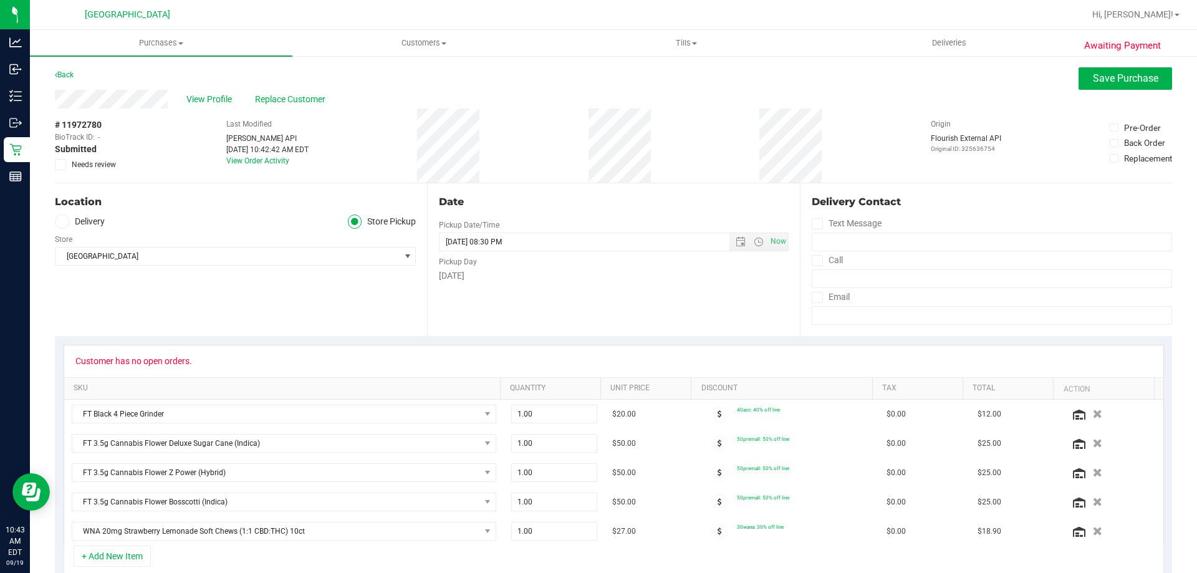
click at [65, 163] on span at bounding box center [60, 164] width 11 height 11
click at [0, 0] on input "Needs review" at bounding box center [0, 0] width 0 height 0
click at [1093, 79] on span "Save Purchase" at bounding box center [1125, 78] width 65 height 12
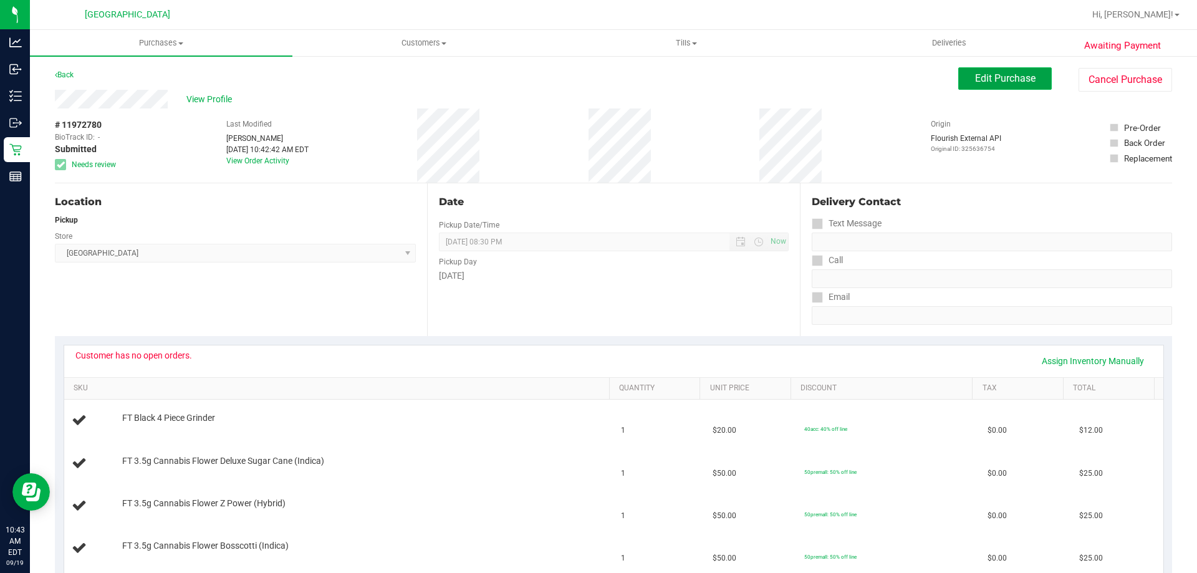
click at [975, 83] on span "Edit Purchase" at bounding box center [1005, 78] width 60 height 12
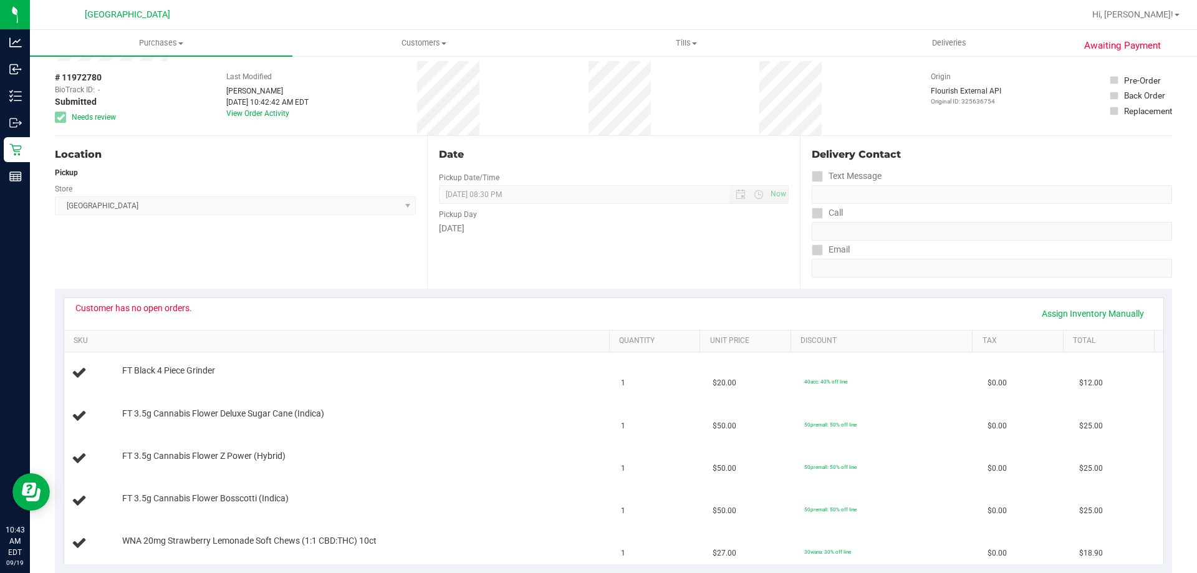
scroll to position [249, 0]
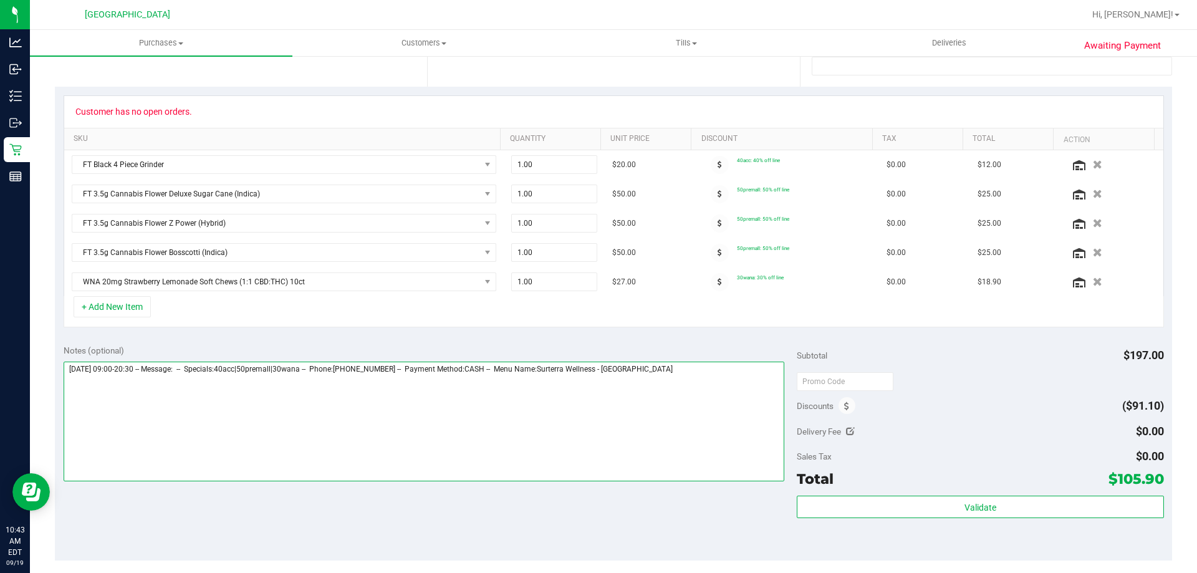
click at [687, 392] on textarea at bounding box center [424, 422] width 721 height 120
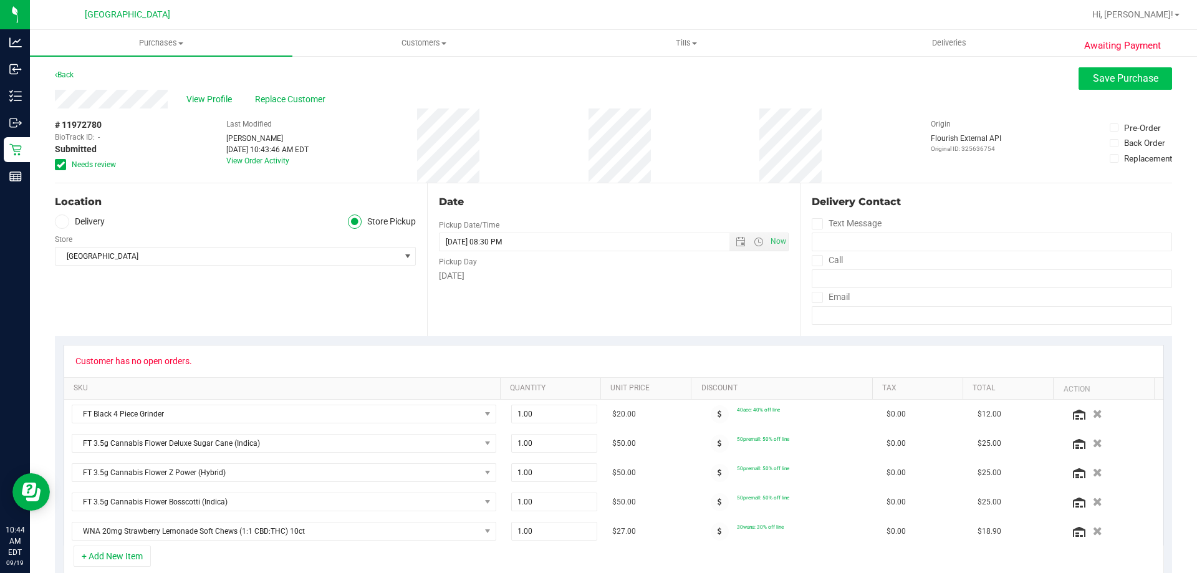
type textarea "Friday 09/19/2025 09:00-20:30 -- Message: -- Specials:40acc|50premall|30wana --…"
click at [1093, 77] on span "Save Purchase" at bounding box center [1125, 78] width 65 height 12
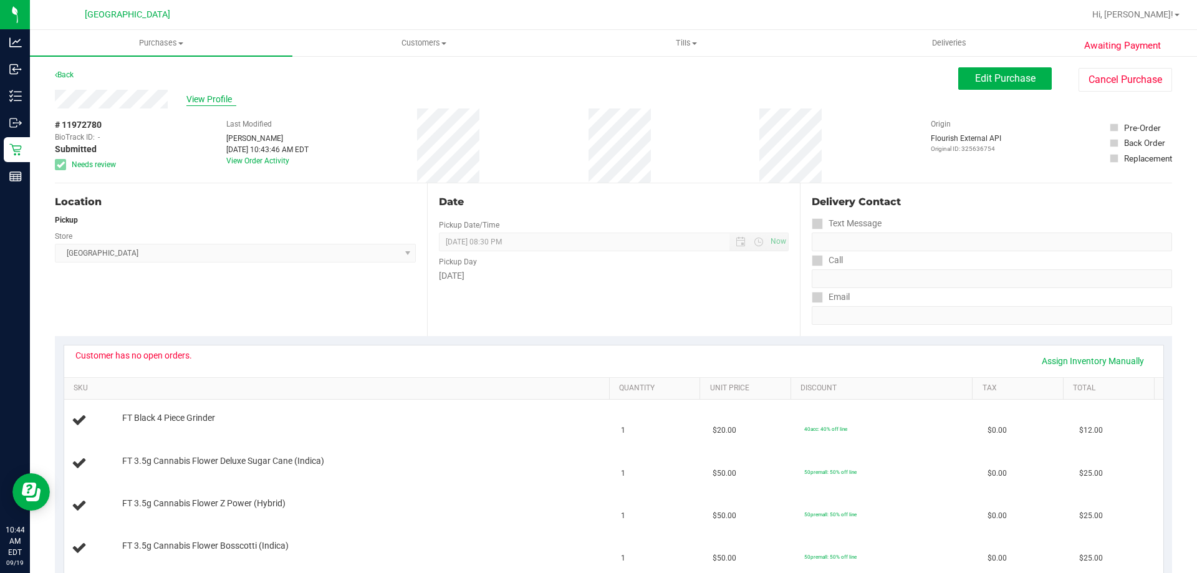
click at [211, 99] on span "View Profile" at bounding box center [211, 99] width 50 height 13
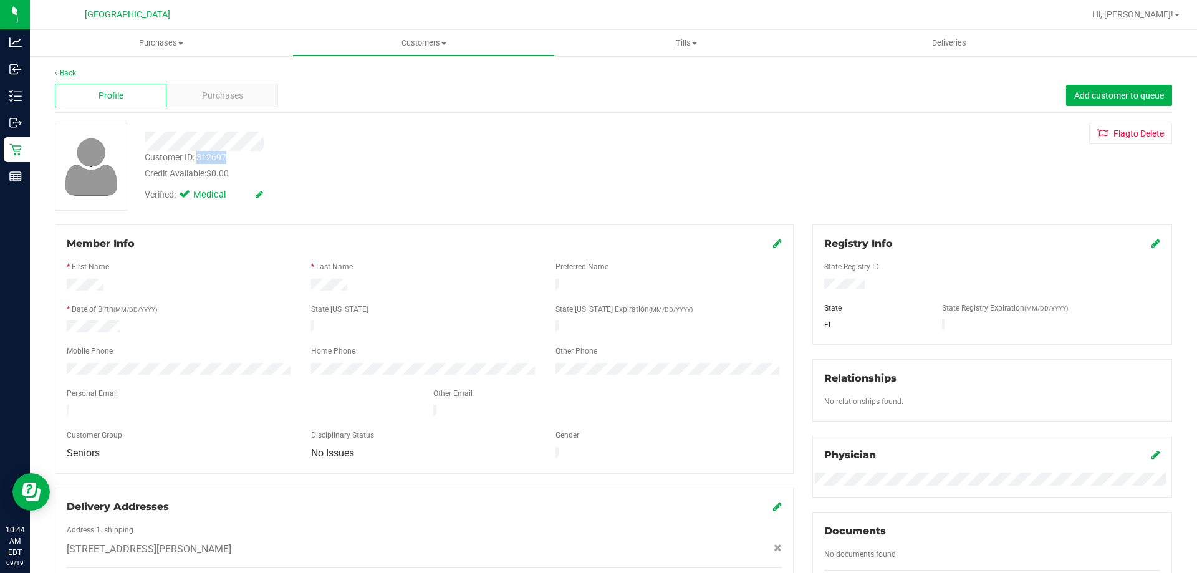
drag, startPoint x: 230, startPoint y: 157, endPoint x: 198, endPoint y: 159, distance: 31.9
click at [198, 159] on div "Customer ID: 312697 Credit Available: $0.00" at bounding box center [419, 165] width 568 height 29
copy div "312697"
click at [206, 74] on div "Back" at bounding box center [613, 72] width 1117 height 11
click at [168, 32] on uib-tab-heading "Purchases Summary of purchases Fulfillment All purchases" at bounding box center [161, 43] width 263 height 26
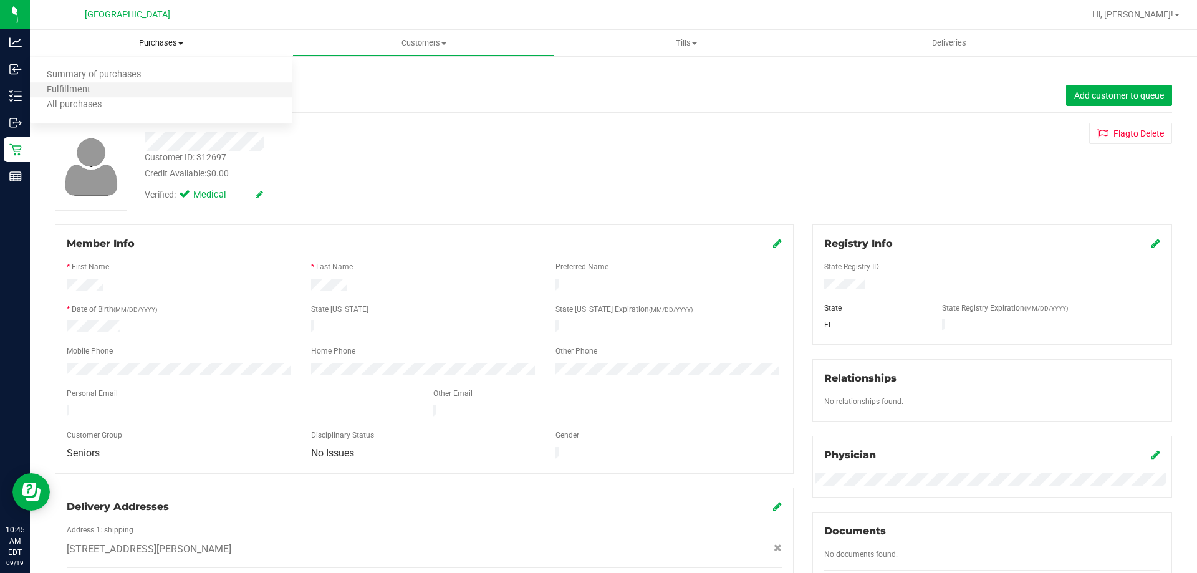
click at [133, 84] on li "Fulfillment" at bounding box center [161, 90] width 263 height 15
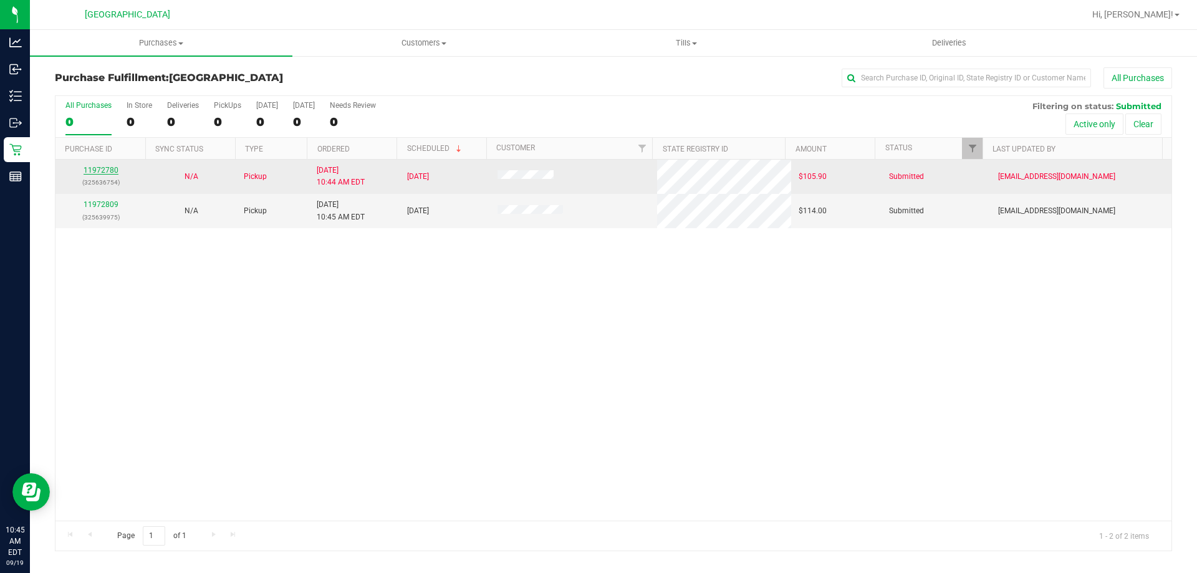
click at [109, 168] on link "11972780" at bounding box center [101, 170] width 35 height 9
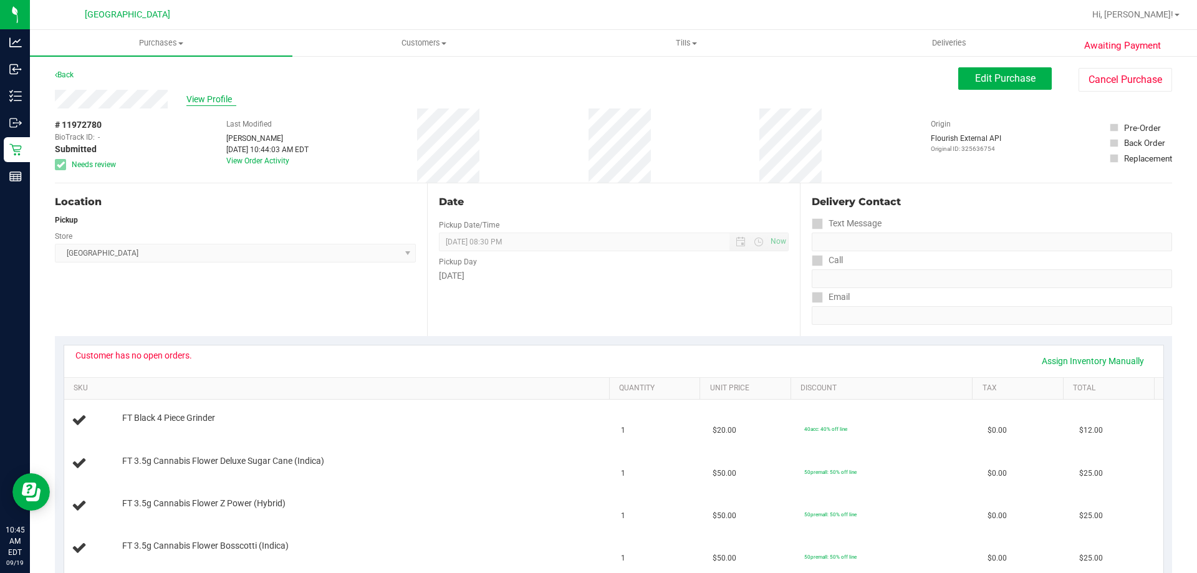
click at [216, 100] on span "View Profile" at bounding box center [211, 99] width 50 height 13
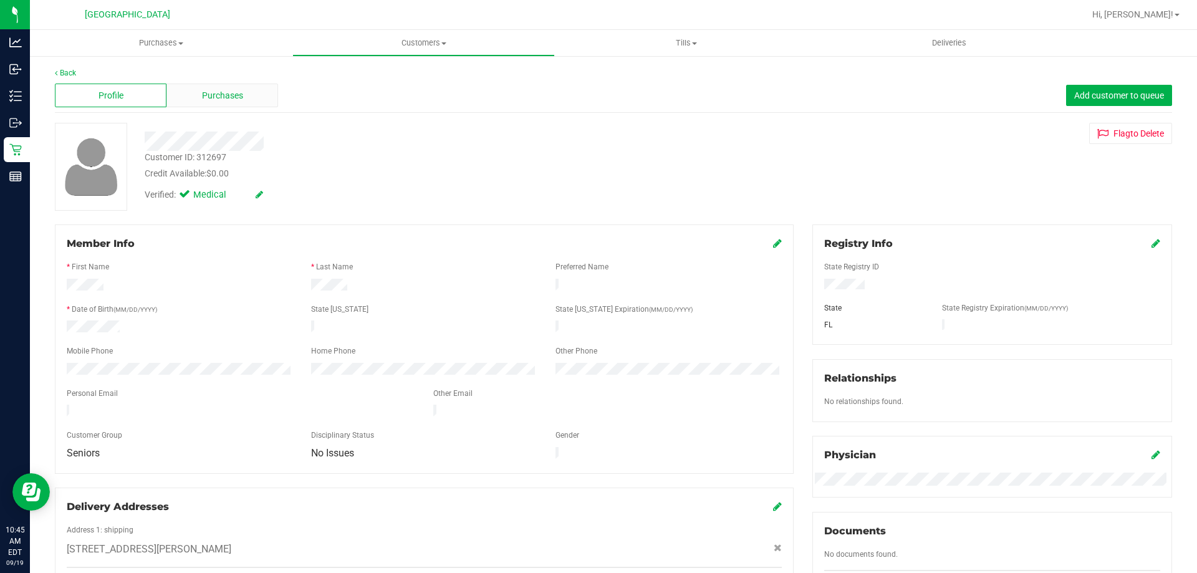
click at [244, 93] on div "Purchases" at bounding box center [222, 96] width 112 height 24
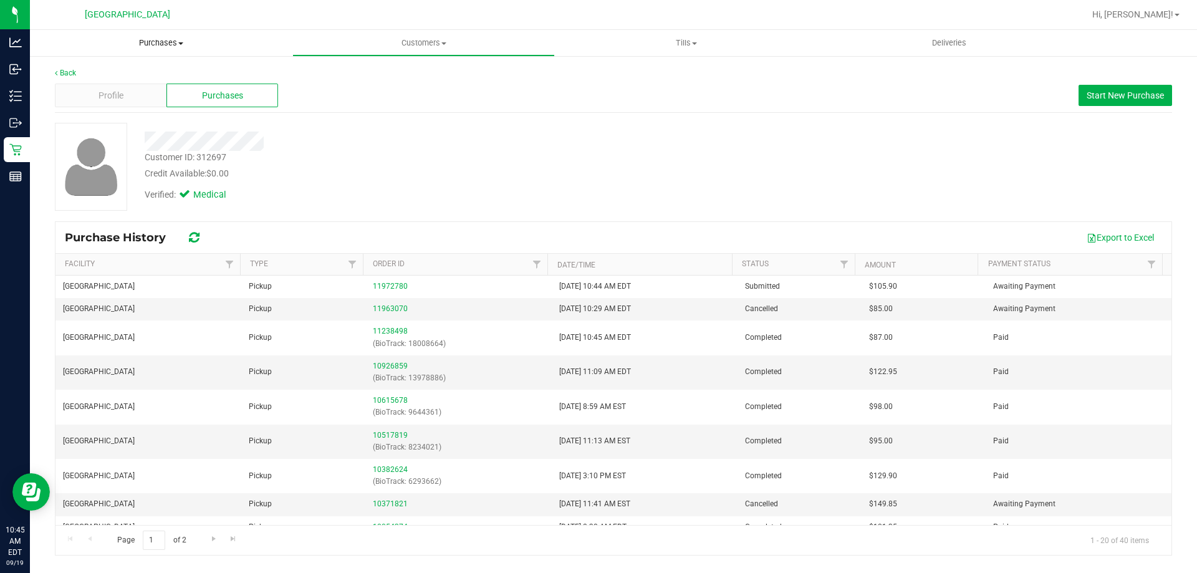
click at [169, 46] on span "Purchases" at bounding box center [161, 42] width 263 height 11
click at [130, 94] on li "Fulfillment" at bounding box center [161, 90] width 263 height 15
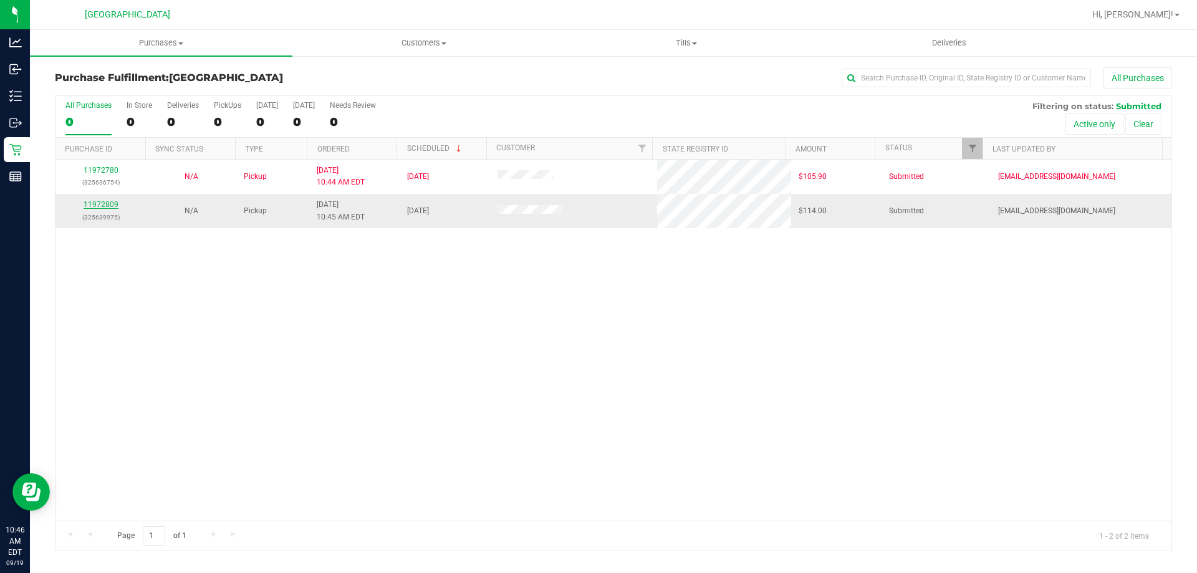
click at [110, 205] on link "11972809" at bounding box center [101, 204] width 35 height 9
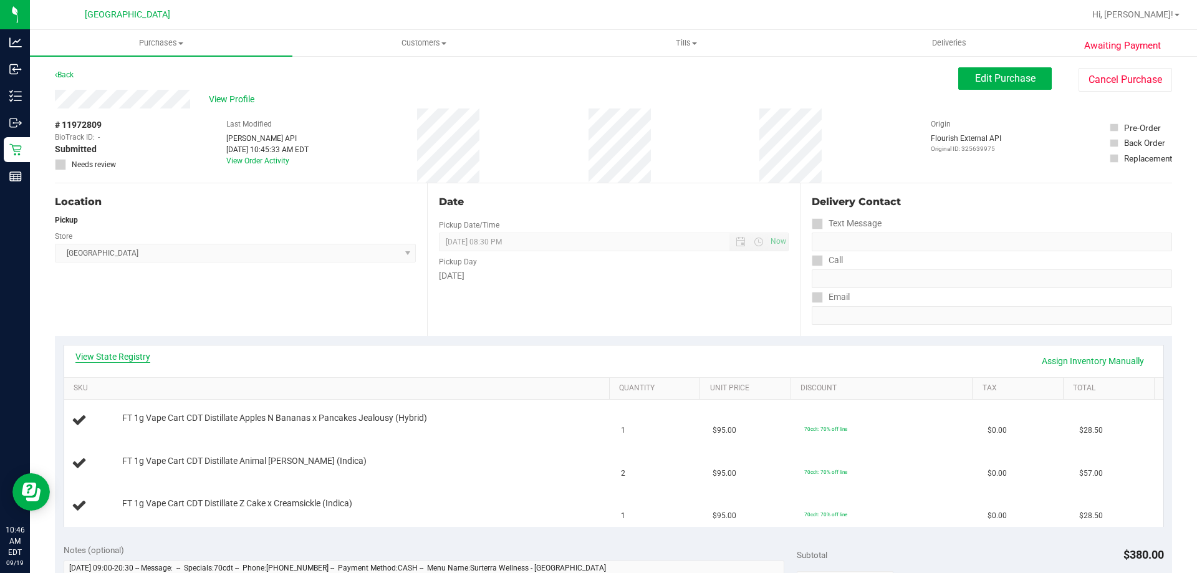
click at [138, 359] on link "View State Registry" at bounding box center [112, 356] width 75 height 12
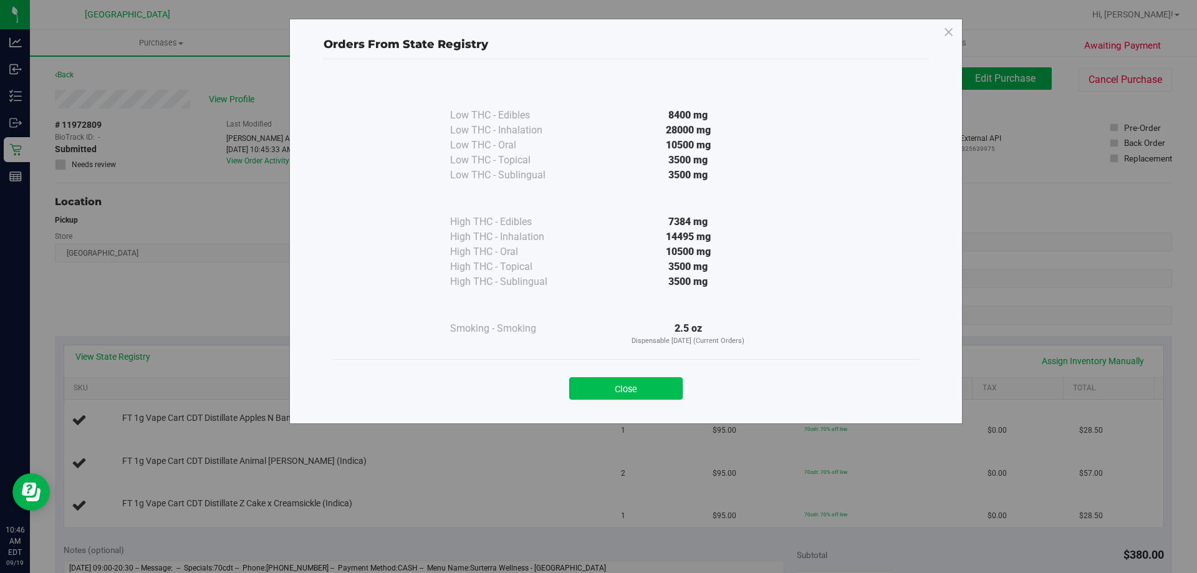
click at [660, 383] on button "Close" at bounding box center [625, 388] width 113 height 22
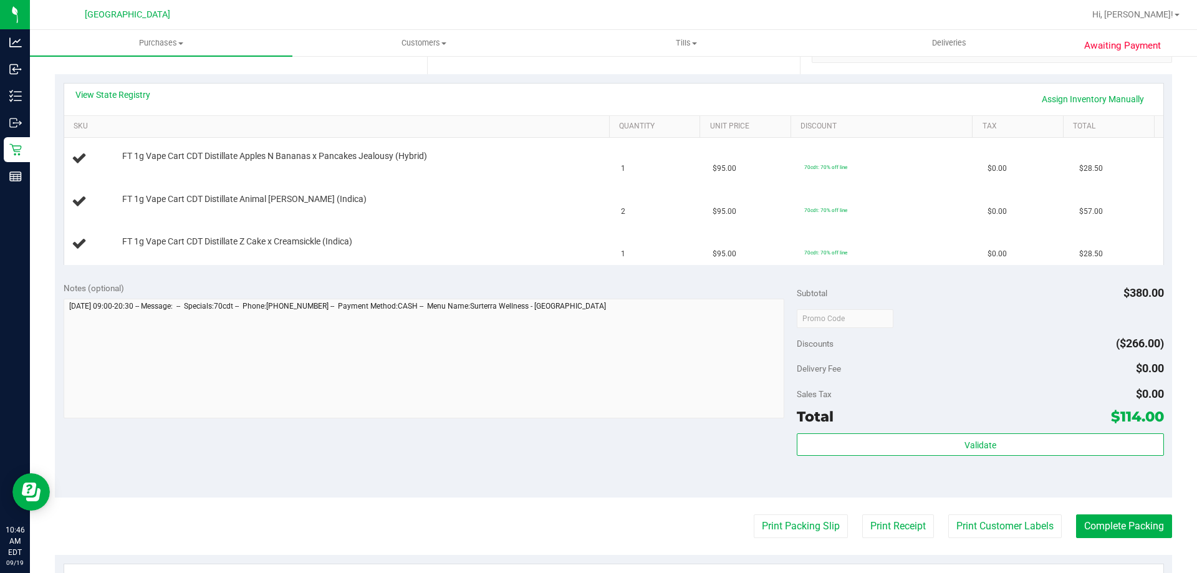
scroll to position [374, 0]
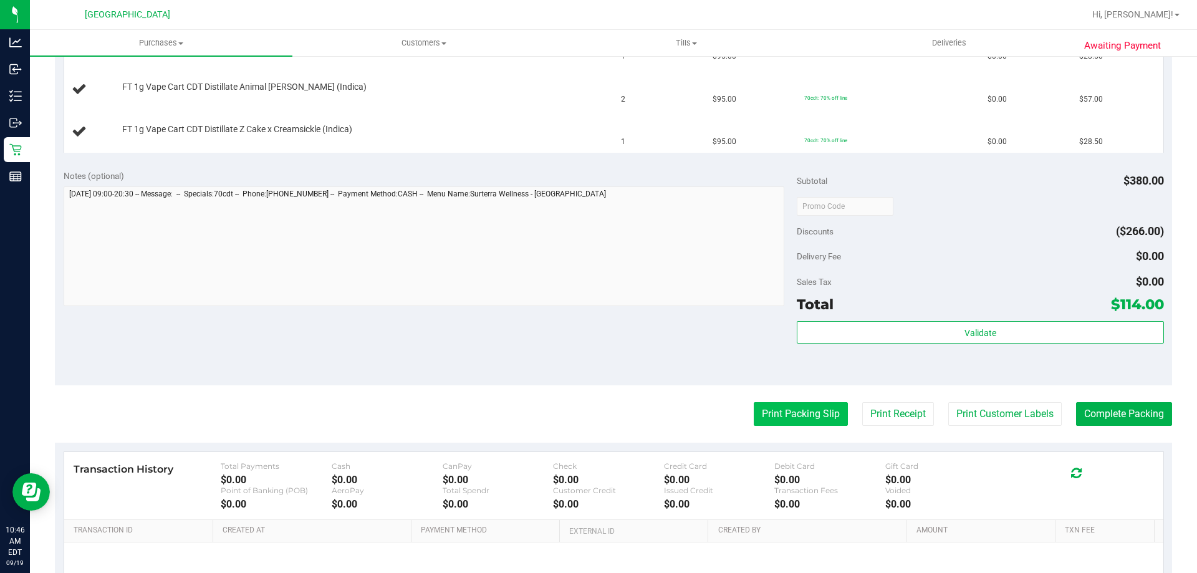
click at [788, 407] on button "Print Packing Slip" at bounding box center [801, 414] width 94 height 24
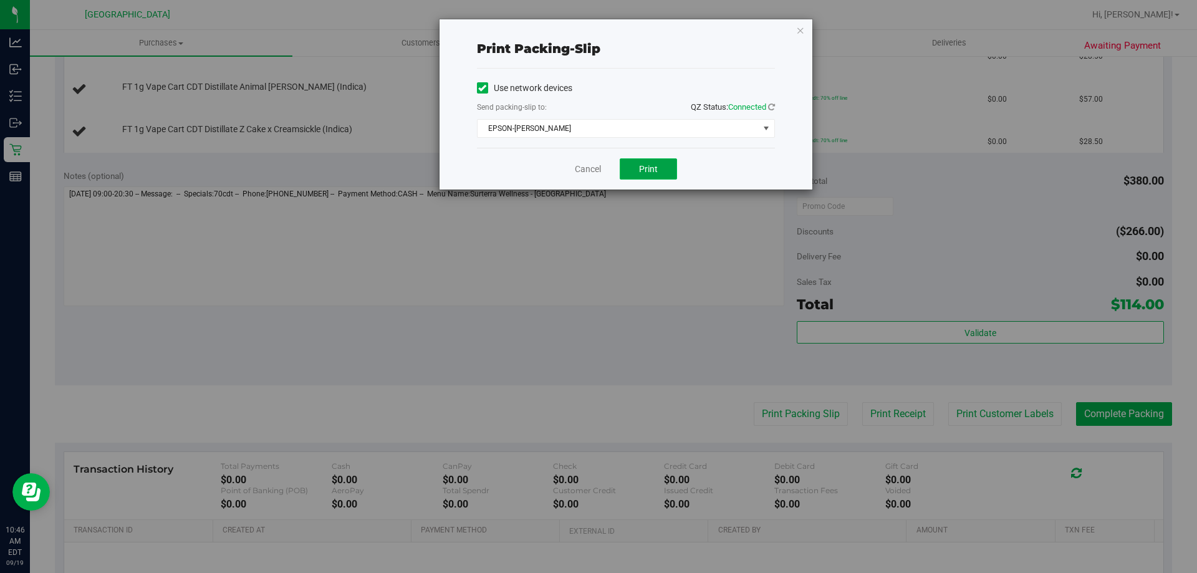
click at [667, 174] on button "Print" at bounding box center [648, 168] width 57 height 21
click at [798, 30] on icon "button" at bounding box center [800, 29] width 9 height 15
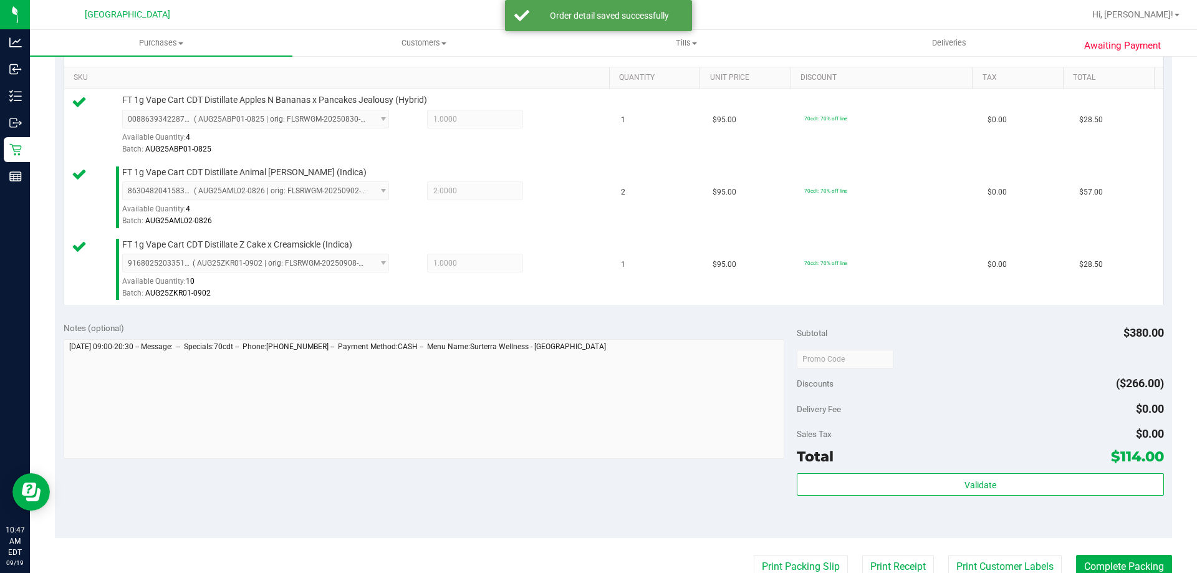
scroll to position [437, 0]
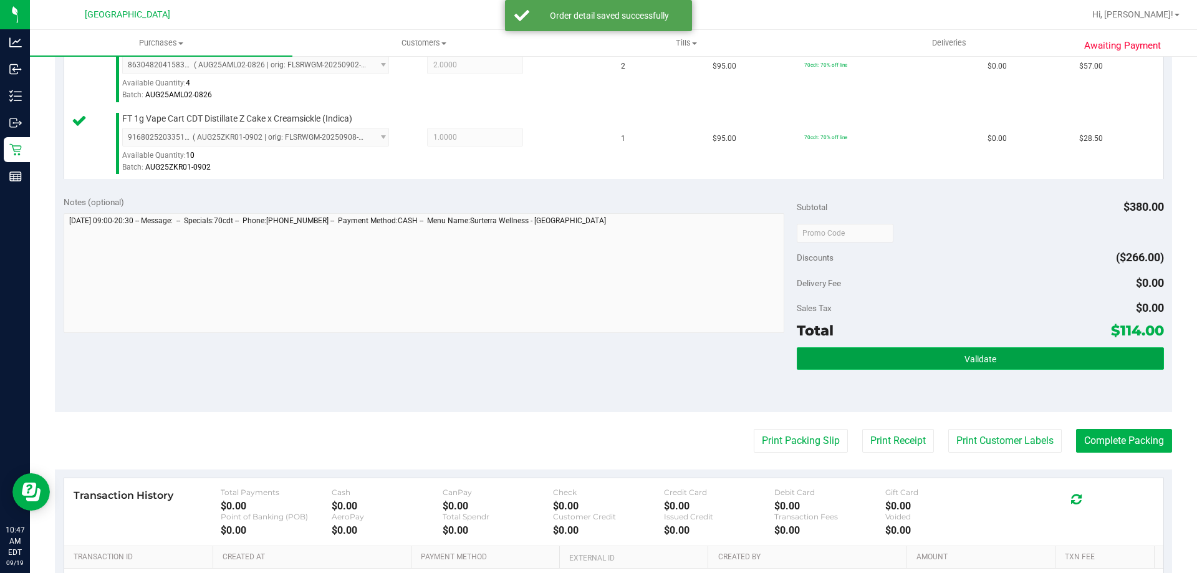
click at [948, 360] on button "Validate" at bounding box center [980, 358] width 367 height 22
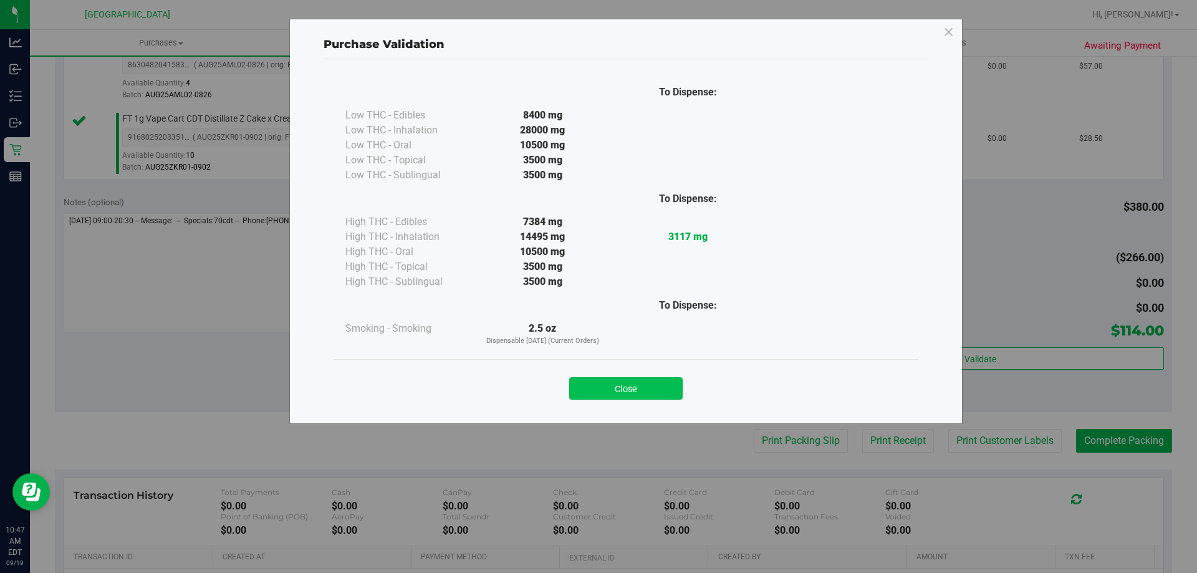
click at [637, 383] on button "Close" at bounding box center [625, 388] width 113 height 22
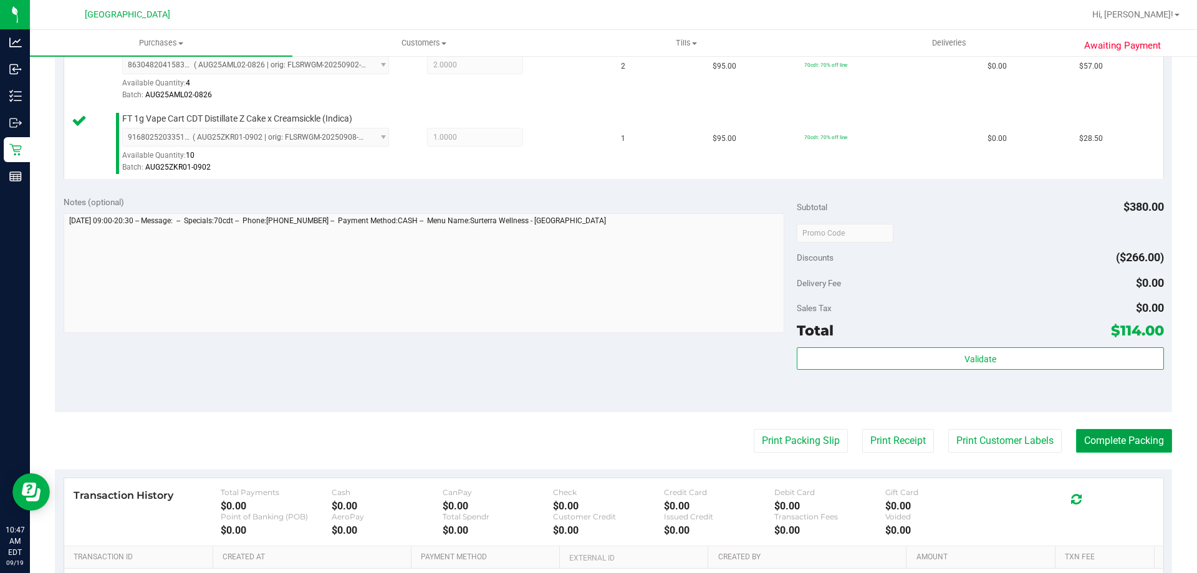
click at [1128, 433] on button "Complete Packing" at bounding box center [1124, 441] width 96 height 24
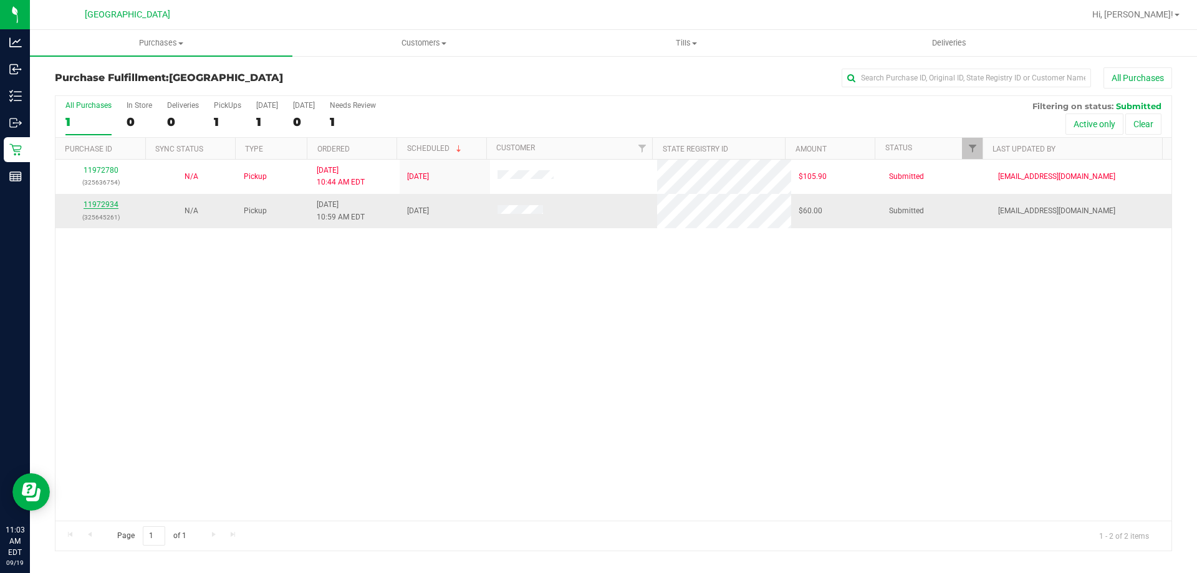
click at [105, 206] on link "11972934" at bounding box center [101, 204] width 35 height 9
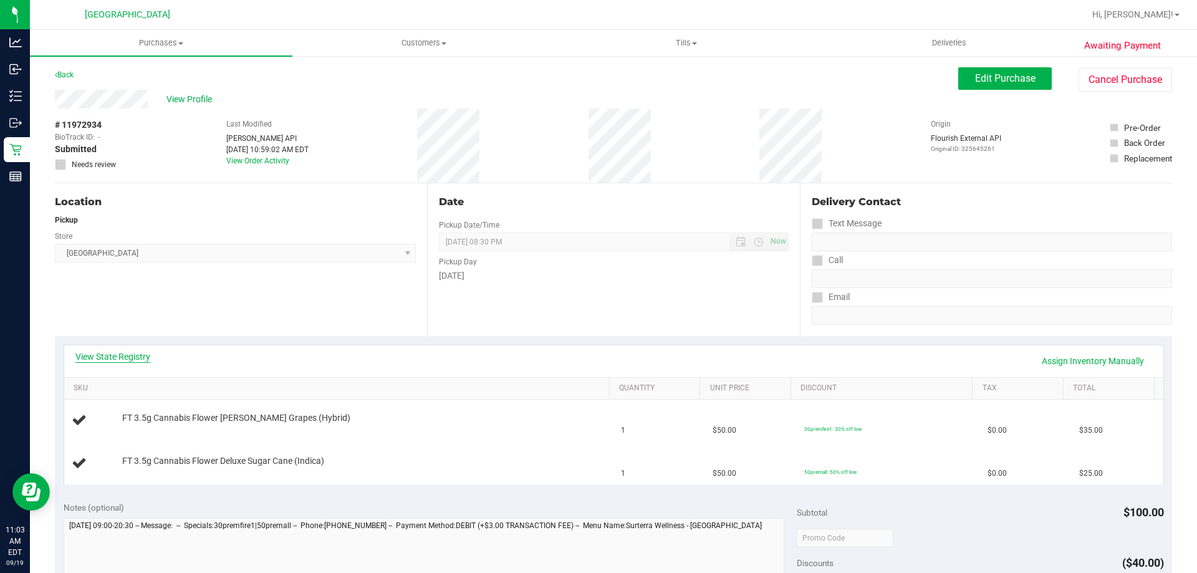
click at [97, 357] on link "View State Registry" at bounding box center [112, 356] width 75 height 12
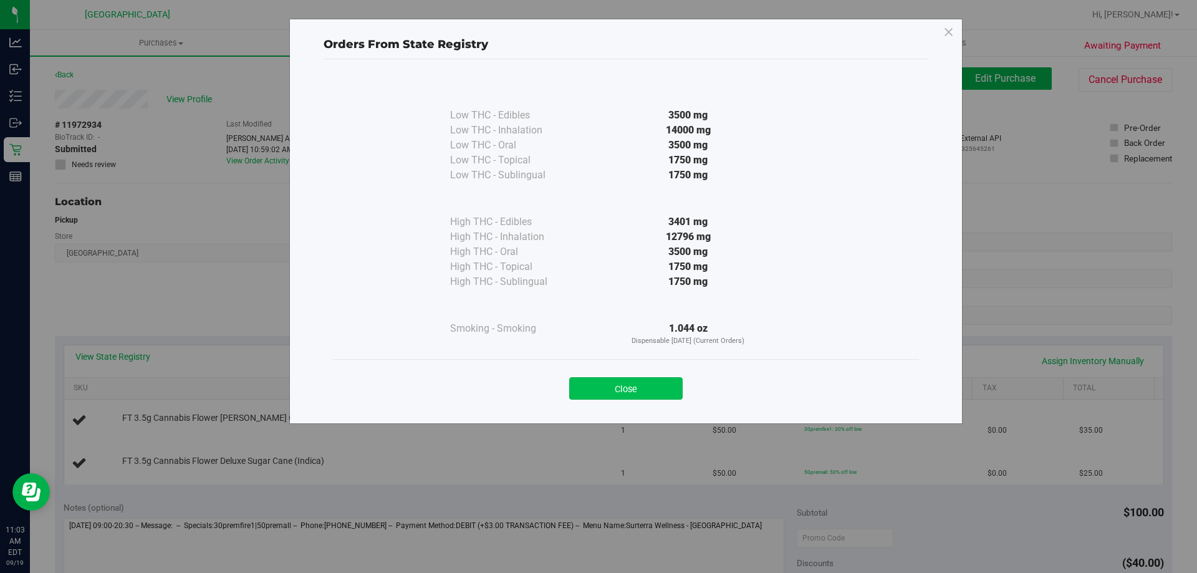
click at [662, 390] on button "Close" at bounding box center [625, 388] width 113 height 22
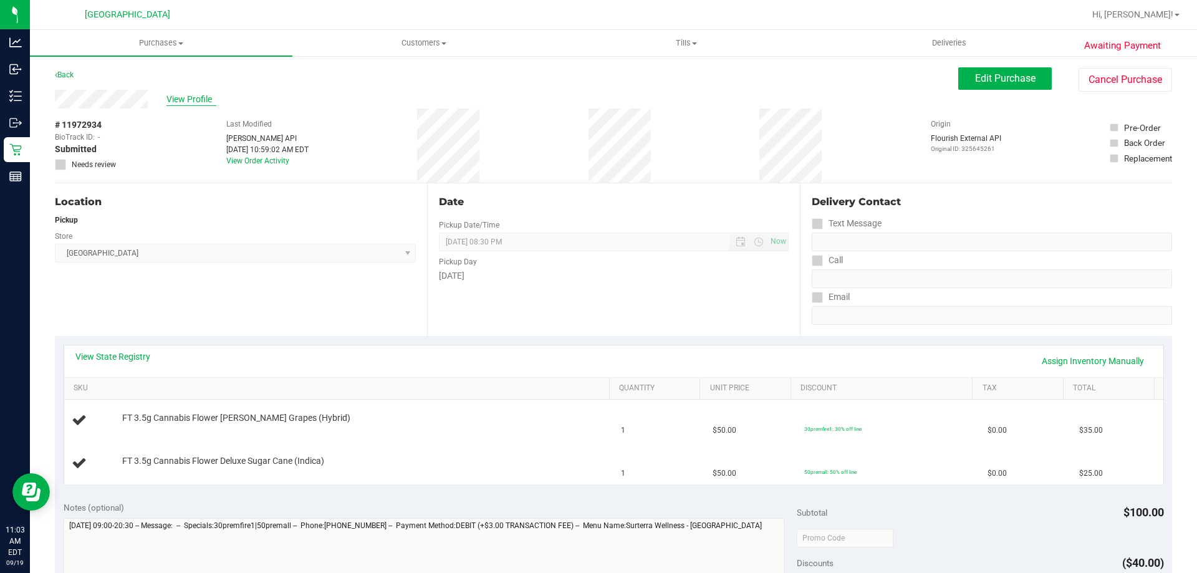
click at [198, 100] on span "View Profile" at bounding box center [191, 99] width 50 height 13
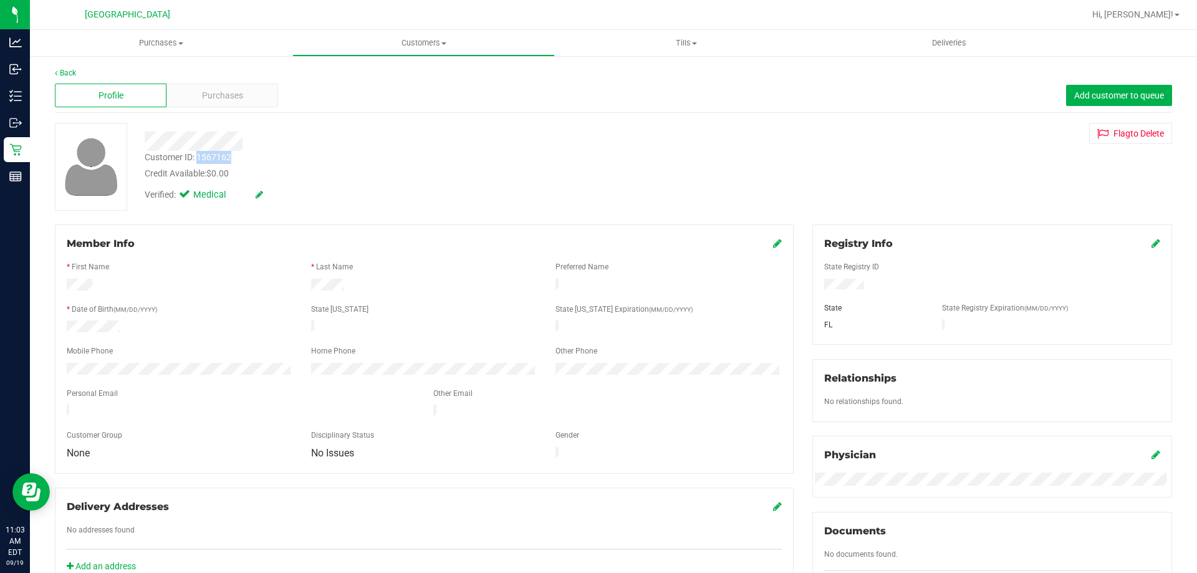
drag, startPoint x: 233, startPoint y: 162, endPoint x: 196, endPoint y: 159, distance: 36.3
click at [196, 159] on div "Customer ID: 1567162 Credit Available: $0.00" at bounding box center [419, 165] width 568 height 29
copy div "1567162"
click at [160, 47] on span "Purchases" at bounding box center [161, 42] width 263 height 11
click at [129, 94] on li "Fulfillment" at bounding box center [161, 90] width 263 height 15
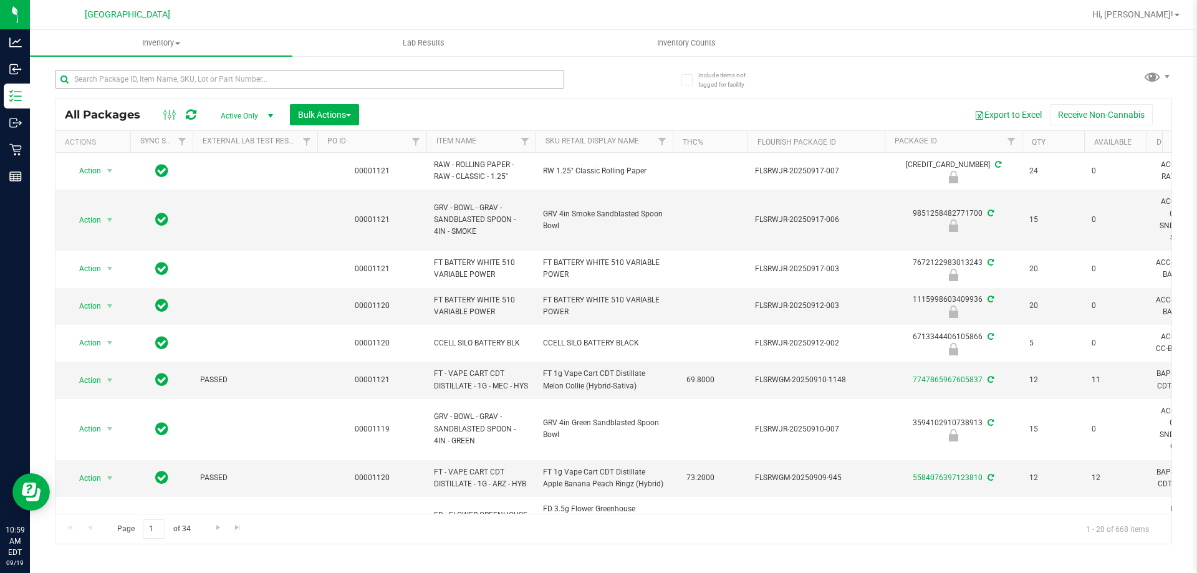
click at [263, 81] on input "text" at bounding box center [309, 79] width 509 height 19
type input "pth"
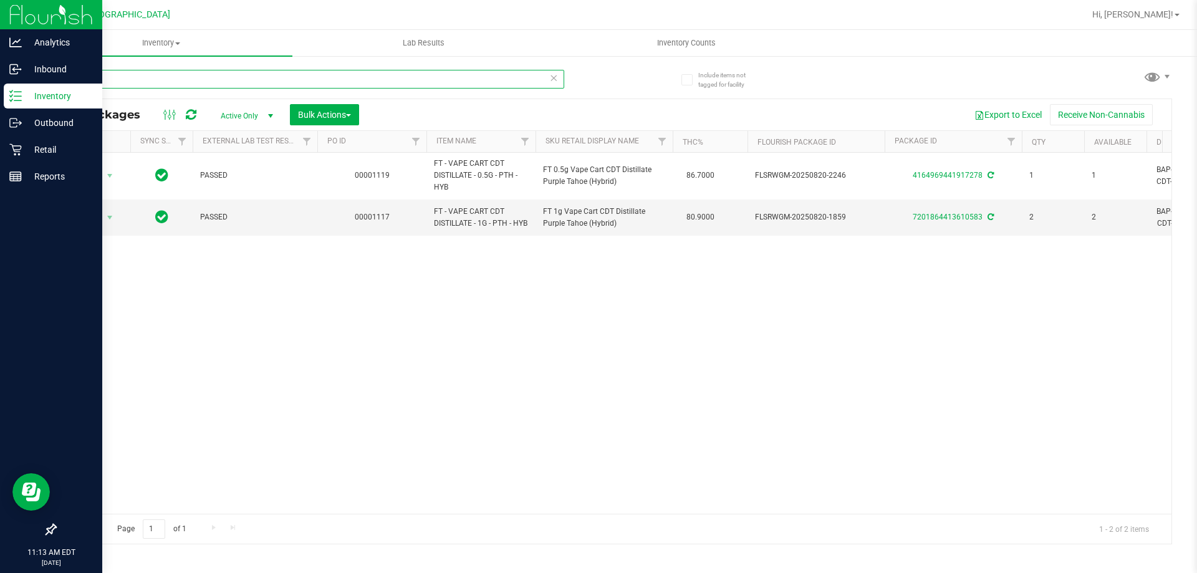
drag, startPoint x: 337, startPoint y: 84, endPoint x: 0, endPoint y: 22, distance: 342.3
click at [0, 22] on div "Analytics Inbound Inventory Outbound Retail Reports 11:13 AM EDT [DATE] 09/19 P…" at bounding box center [598, 286] width 1197 height 573
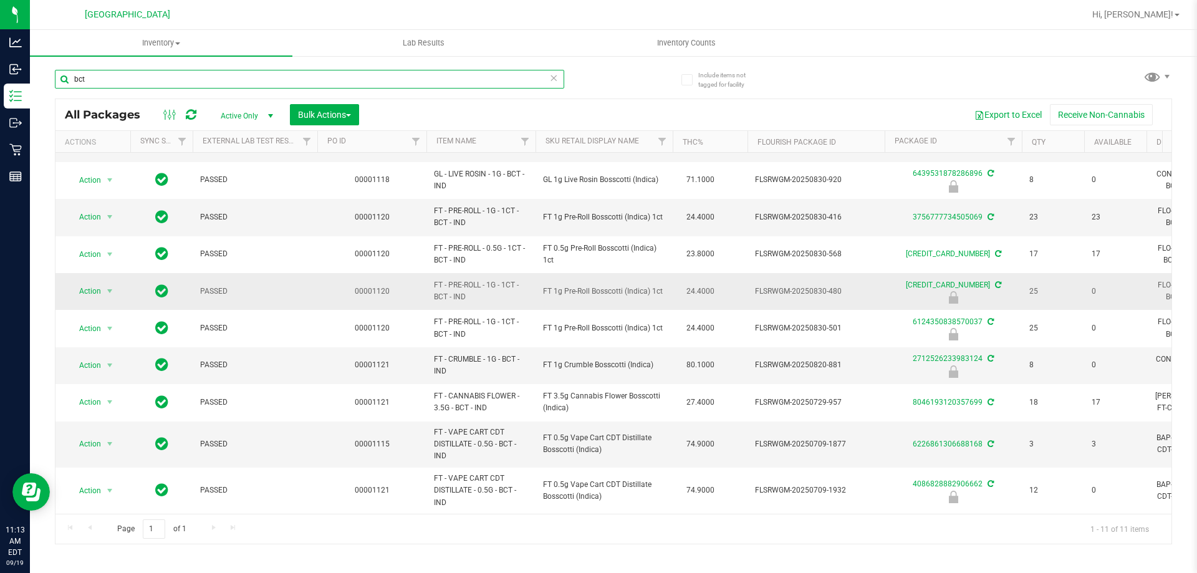
scroll to position [74, 0]
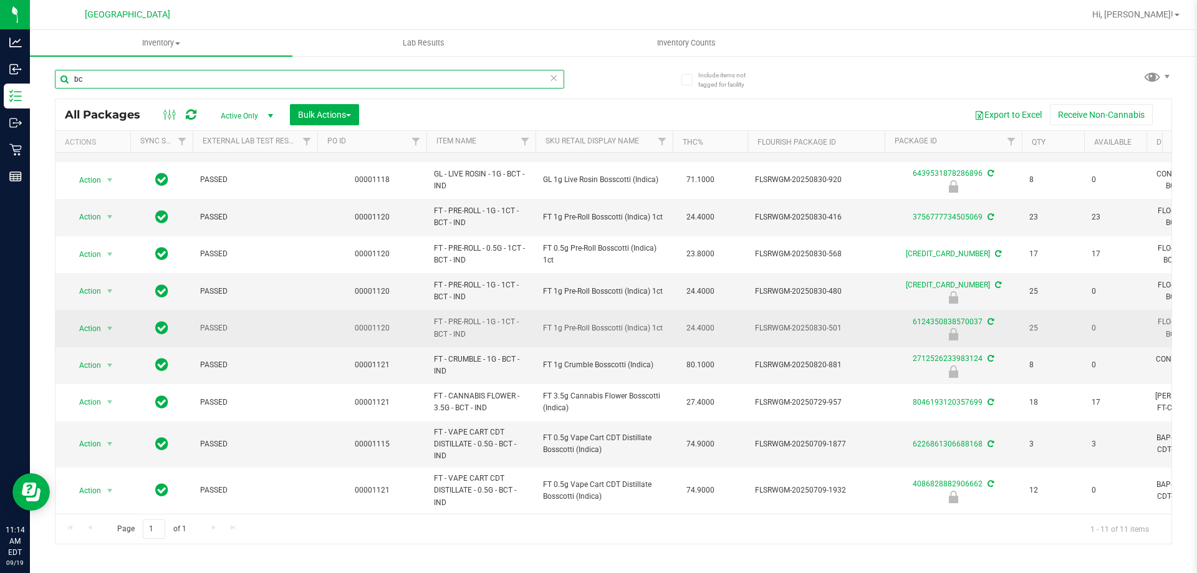
type input "b"
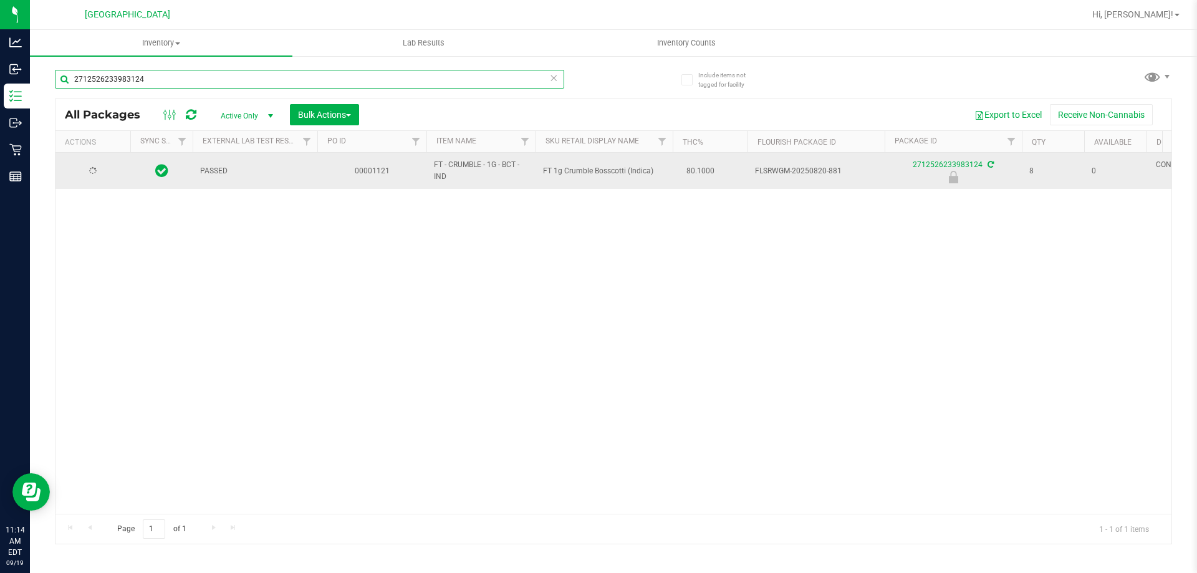
type input "2712526233983124"
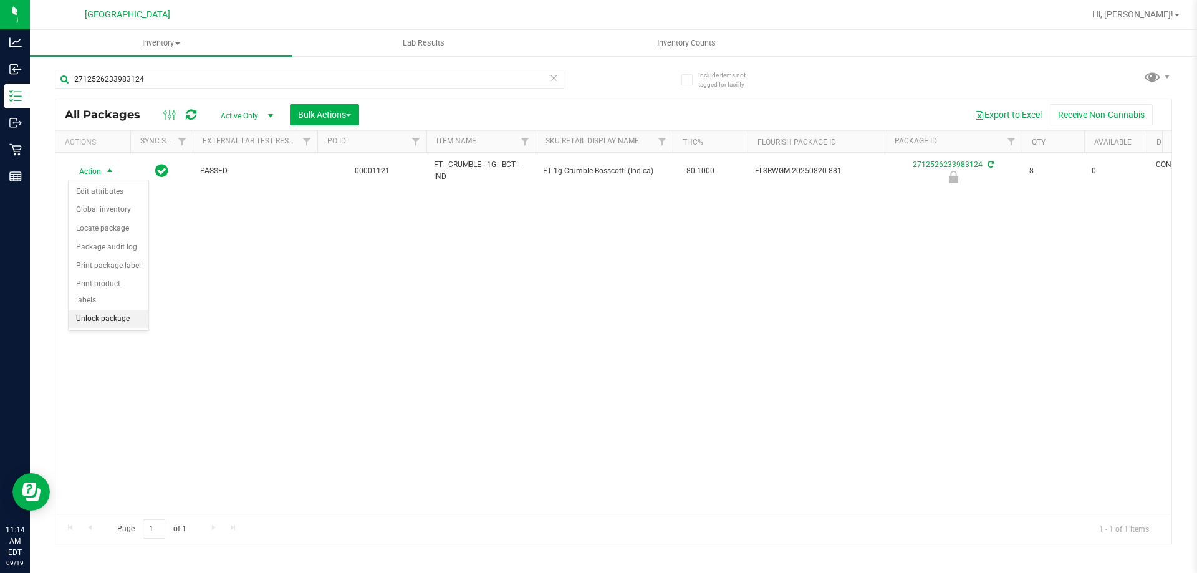
click at [107, 310] on li "Unlock package" at bounding box center [109, 319] width 80 height 19
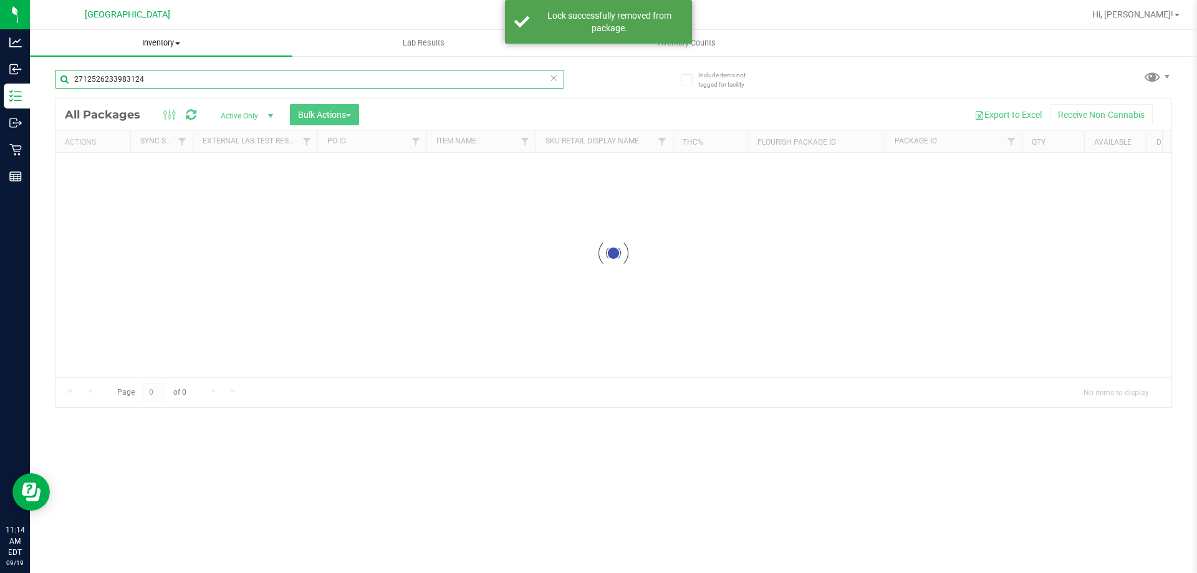
click at [189, 79] on input "2712526233983124" at bounding box center [309, 79] width 509 height 19
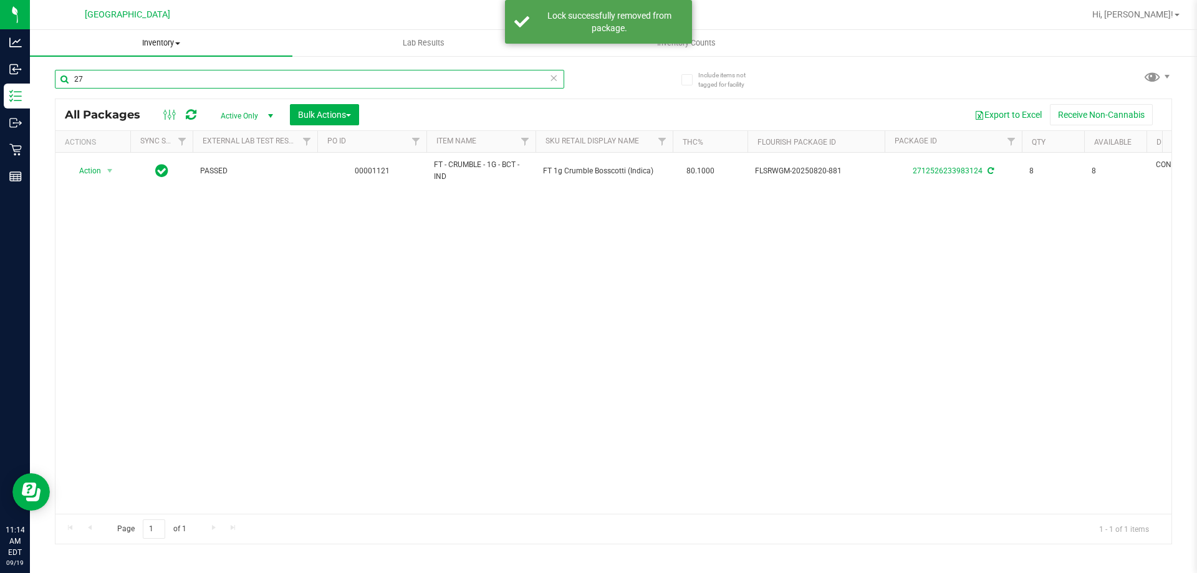
type input "2"
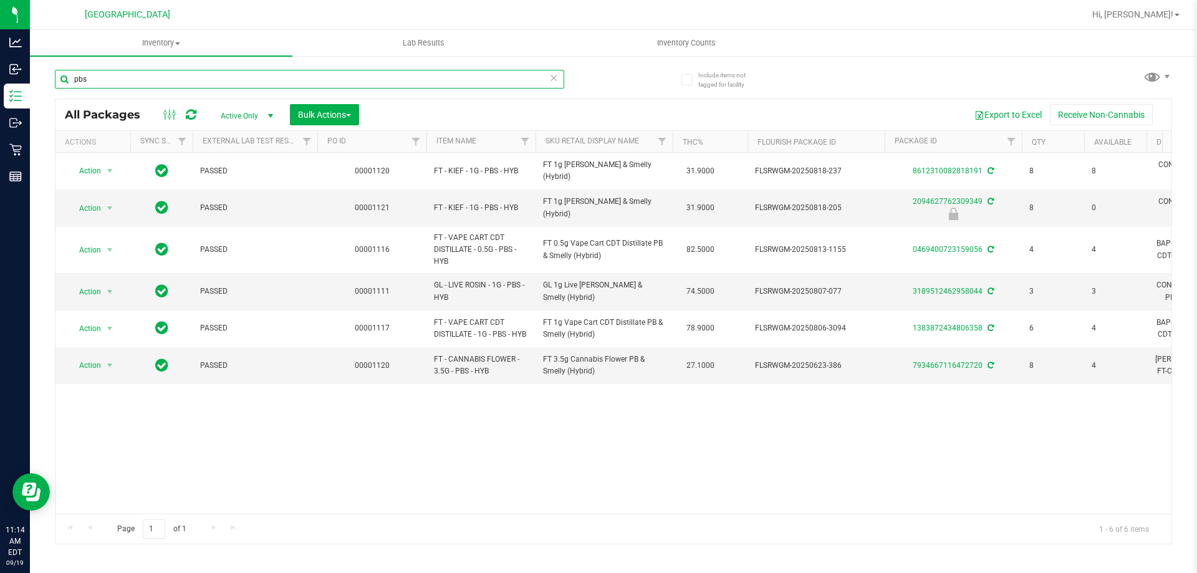
drag, startPoint x: 243, startPoint y: 72, endPoint x: 236, endPoint y: 74, distance: 7.3
click at [243, 72] on input "pbs" at bounding box center [309, 79] width 509 height 19
type input "p"
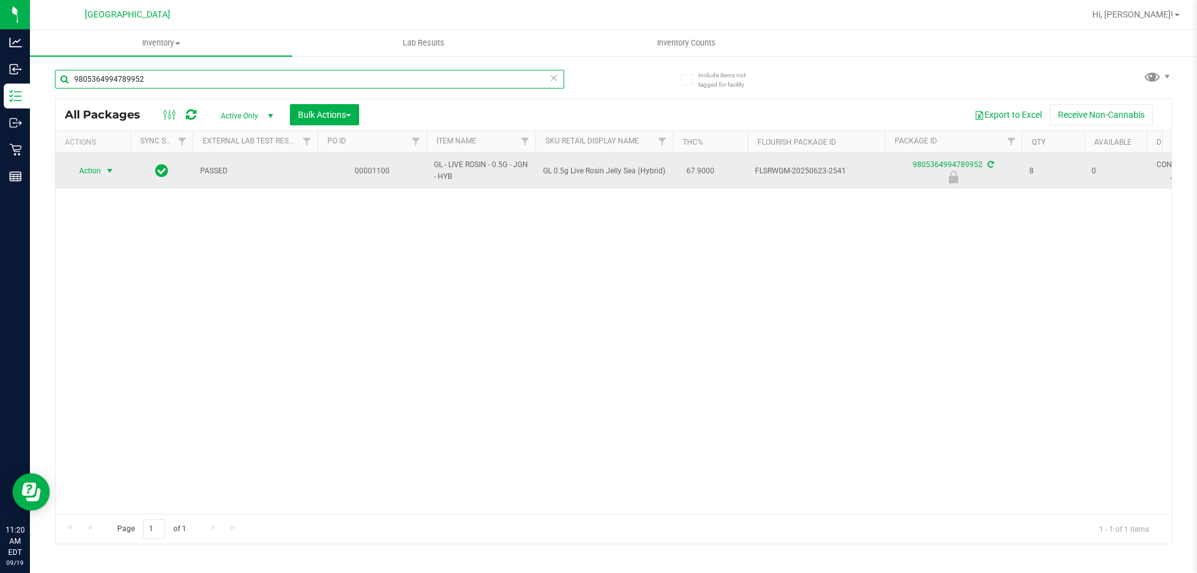
type input "9805364994789952"
click at [104, 167] on span "select" at bounding box center [110, 170] width 16 height 17
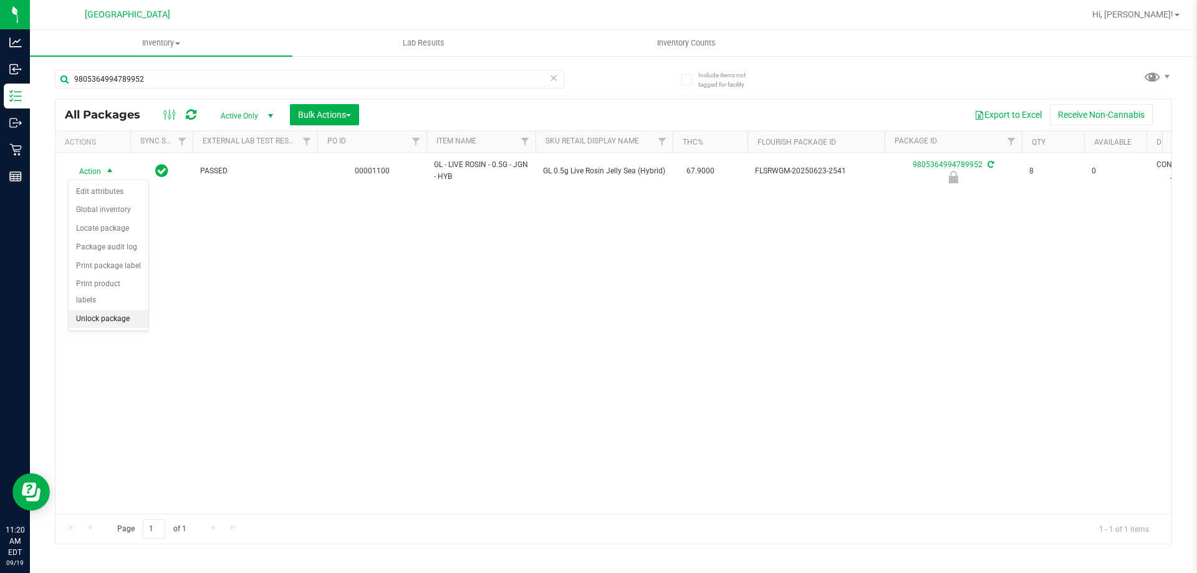
click at [108, 310] on li "Unlock package" at bounding box center [109, 319] width 80 height 19
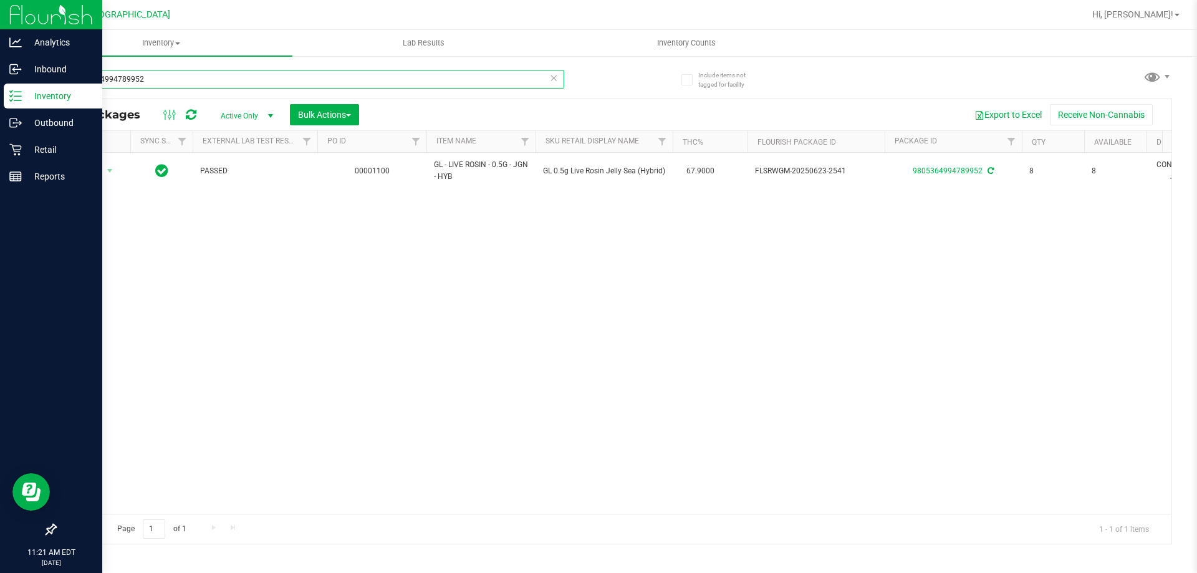
drag, startPoint x: 155, startPoint y: 80, endPoint x: 0, endPoint y: 22, distance: 165.7
click at [0, 88] on div "Analytics Inbound Inventory Outbound Retail Reports 11:21 AM EDT [DATE] 09/19 […" at bounding box center [598, 286] width 1197 height 573
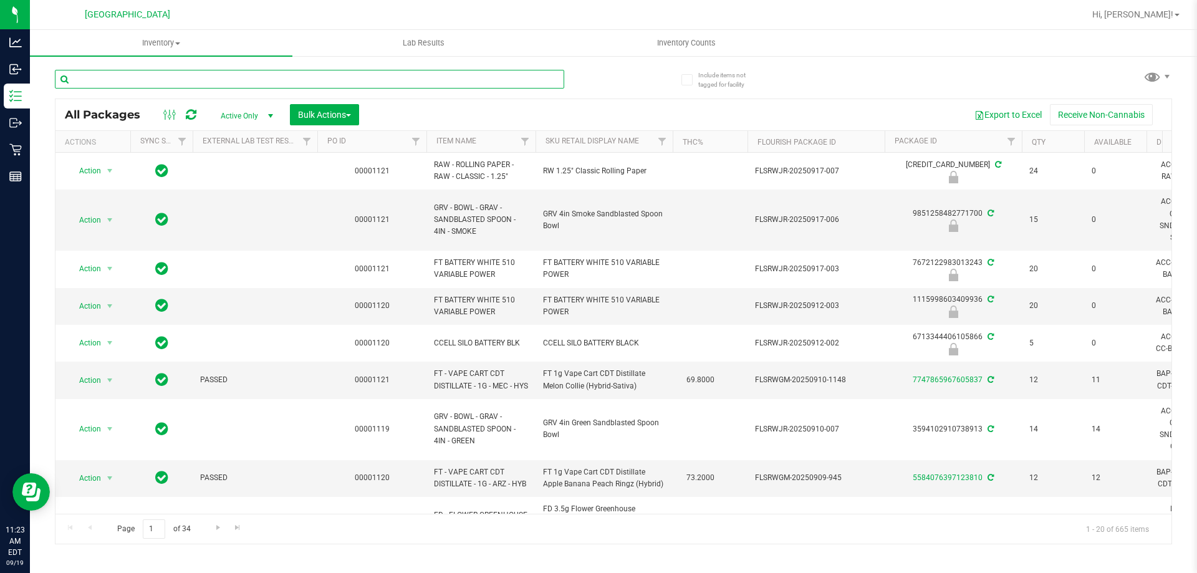
click at [268, 74] on input "text" at bounding box center [309, 79] width 509 height 19
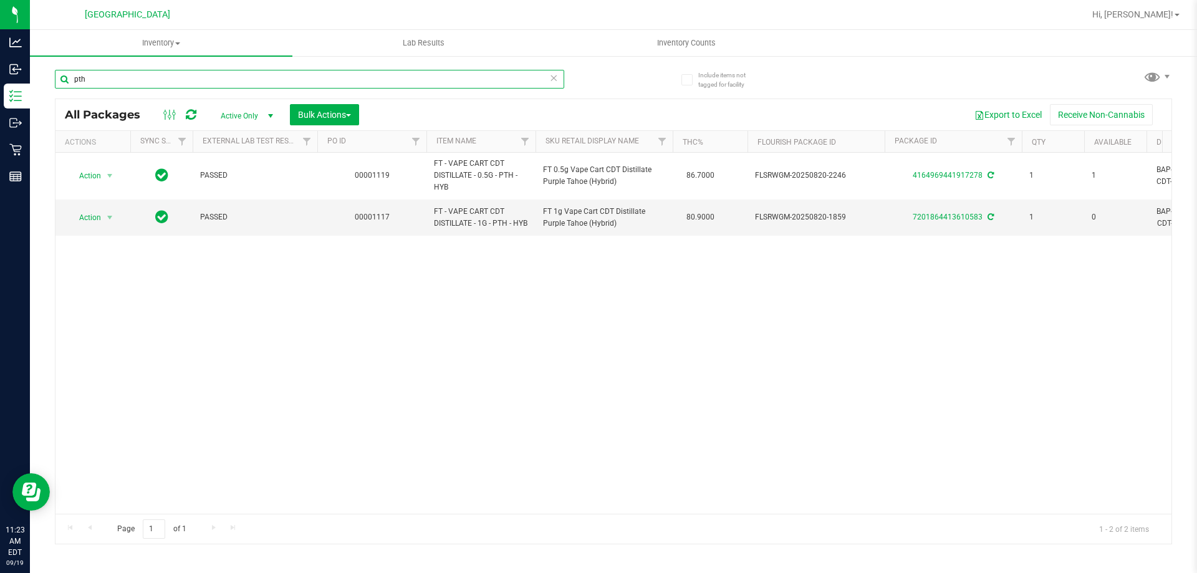
click at [232, 77] on input "pth" at bounding box center [309, 79] width 509 height 19
type input "p"
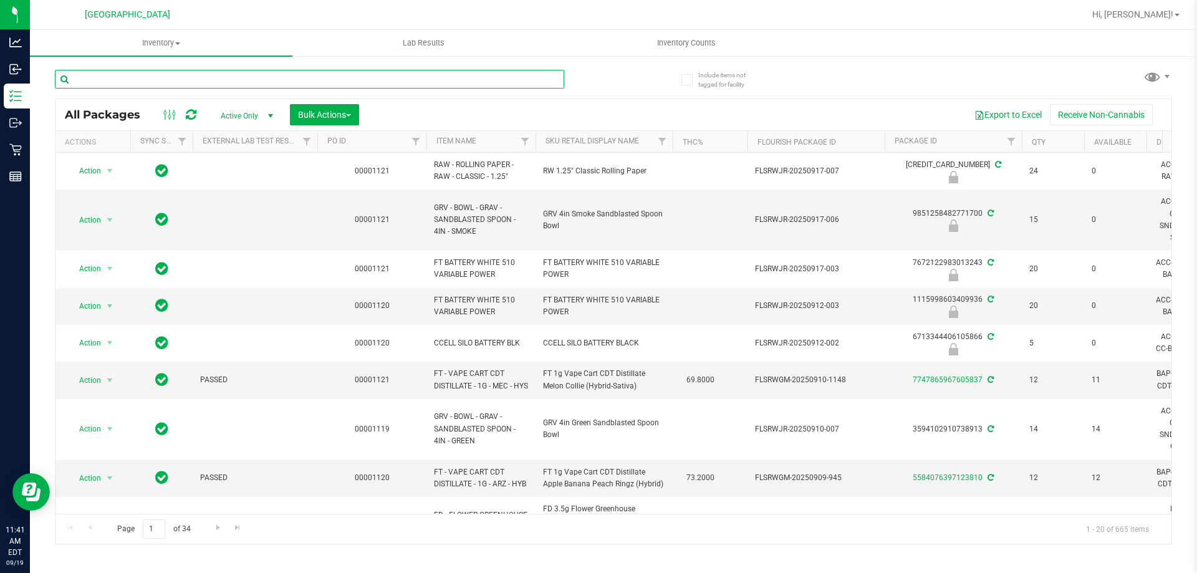
click at [291, 76] on input "text" at bounding box center [309, 79] width 509 height 19
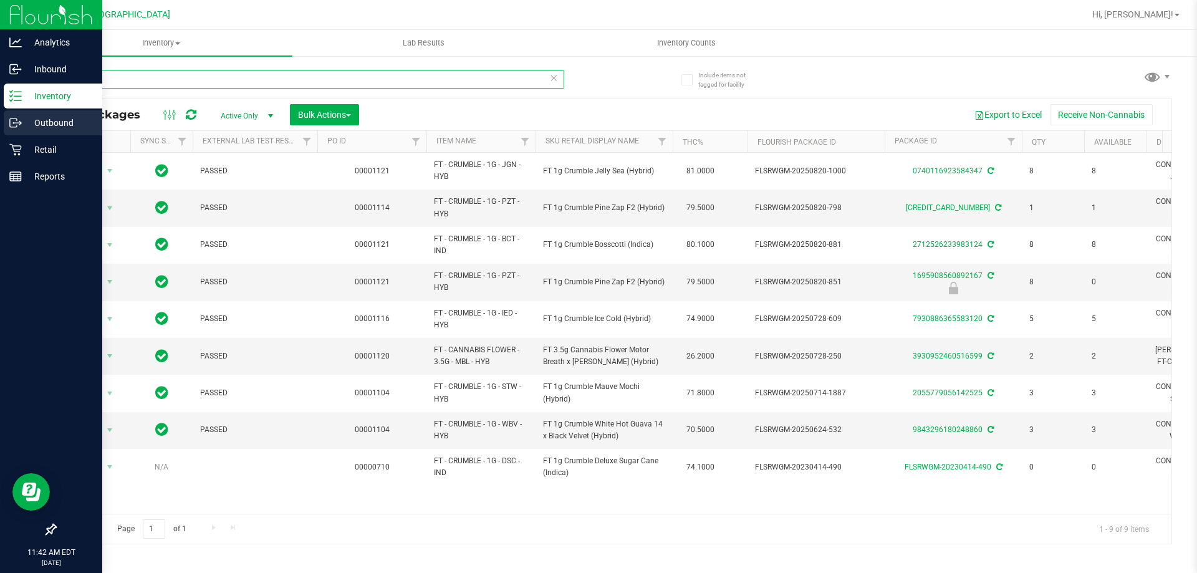
drag, startPoint x: 272, startPoint y: 76, endPoint x: 0, endPoint y: 130, distance: 277.1
click at [0, 130] on div "Analytics Inbound Inventory Outbound Retail Reports 11:42 AM EDT [DATE] 09/19 P…" at bounding box center [598, 286] width 1197 height 573
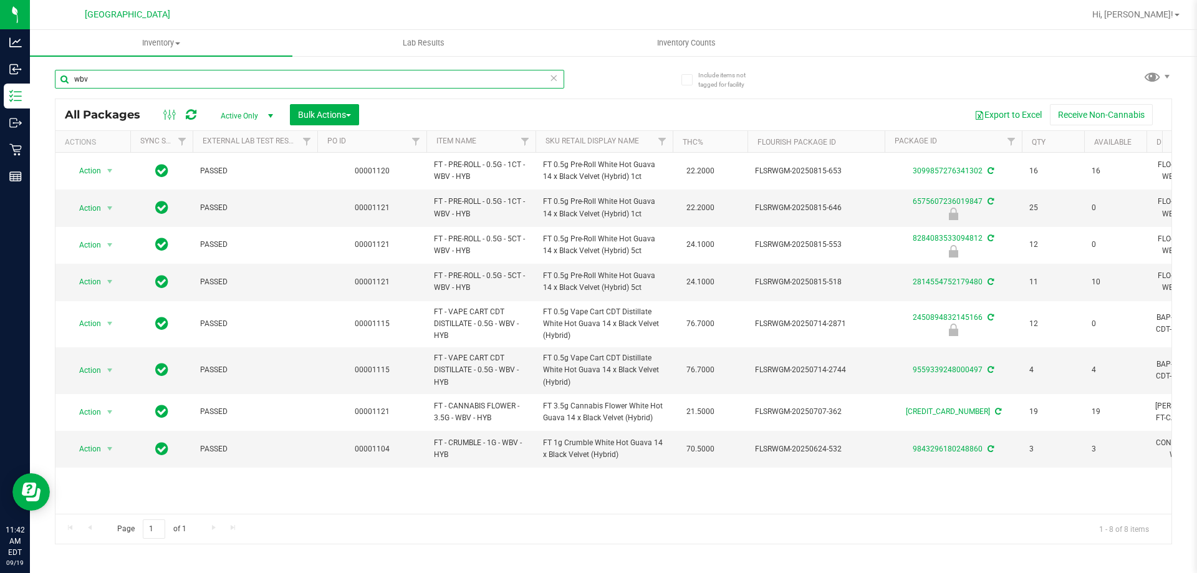
drag, startPoint x: 294, startPoint y: 85, endPoint x: 198, endPoint y: 72, distance: 96.3
click at [292, 85] on input "wbv" at bounding box center [309, 79] width 509 height 19
type input "w"
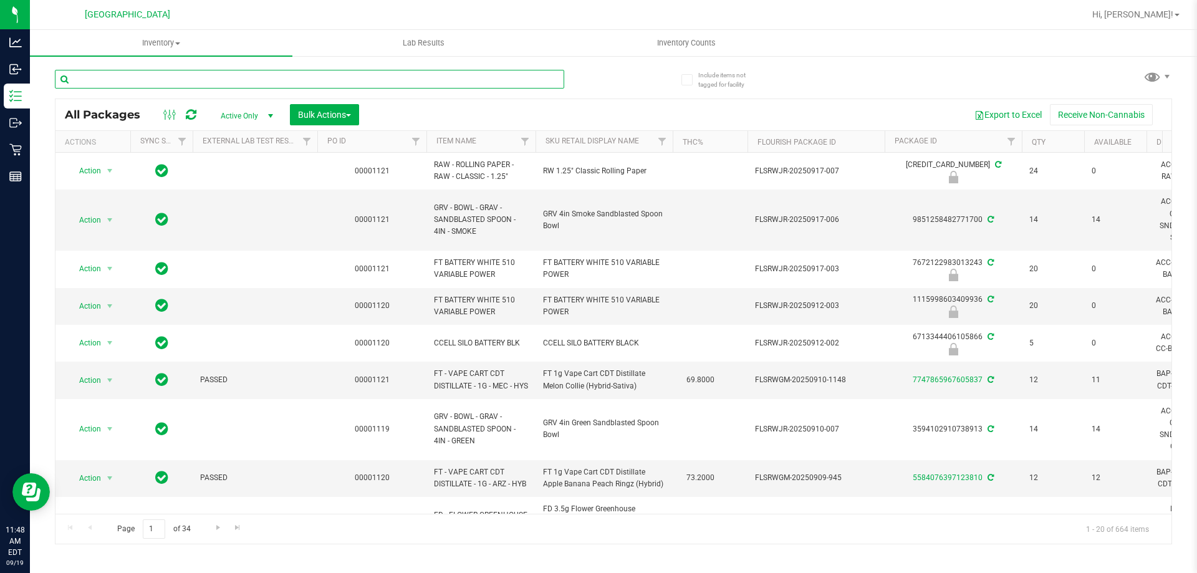
click at [329, 80] on input "text" at bounding box center [309, 79] width 509 height 19
type input "ckz"
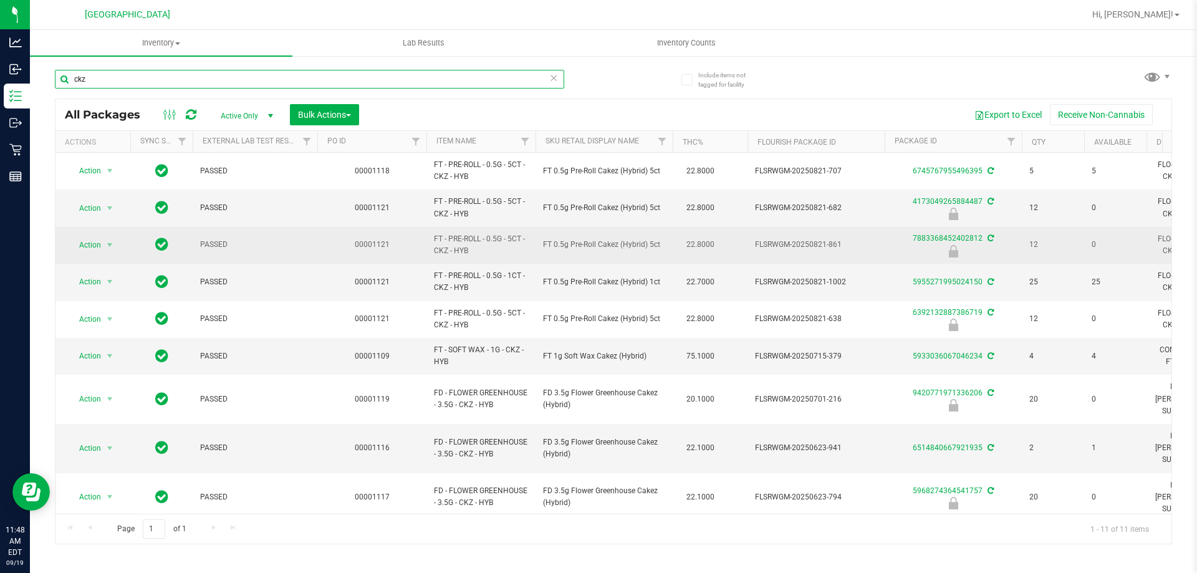
scroll to position [55, 0]
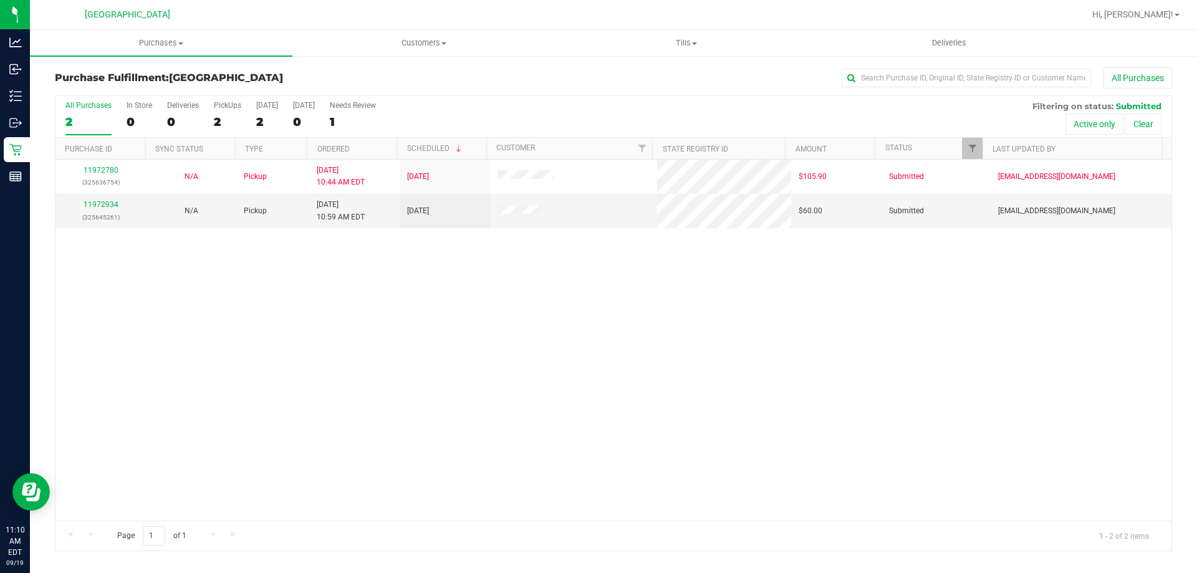
click at [135, 278] on div "11972780 (325636754) N/A Pickup [DATE] 10:44 AM EDT 9/19/2025 $105.90 Submitted…" at bounding box center [613, 340] width 1116 height 361
click at [109, 195] on td "11972934 (325645261)" at bounding box center [100, 211] width 90 height 34
click at [108, 203] on link "11972934" at bounding box center [101, 204] width 35 height 9
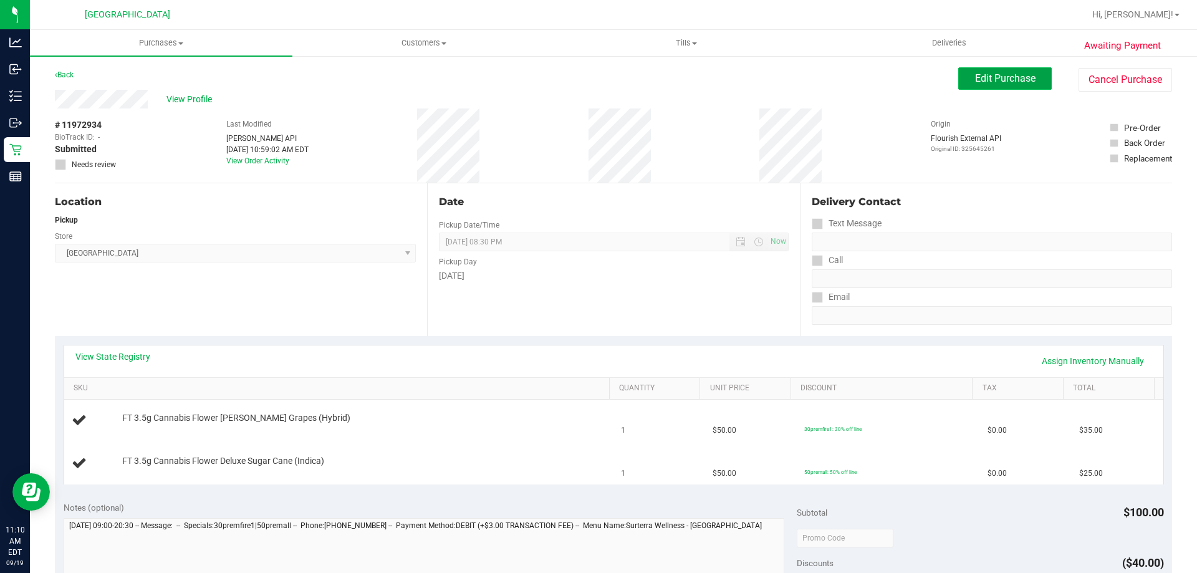
click at [992, 78] on span "Edit Purchase" at bounding box center [1005, 78] width 60 height 12
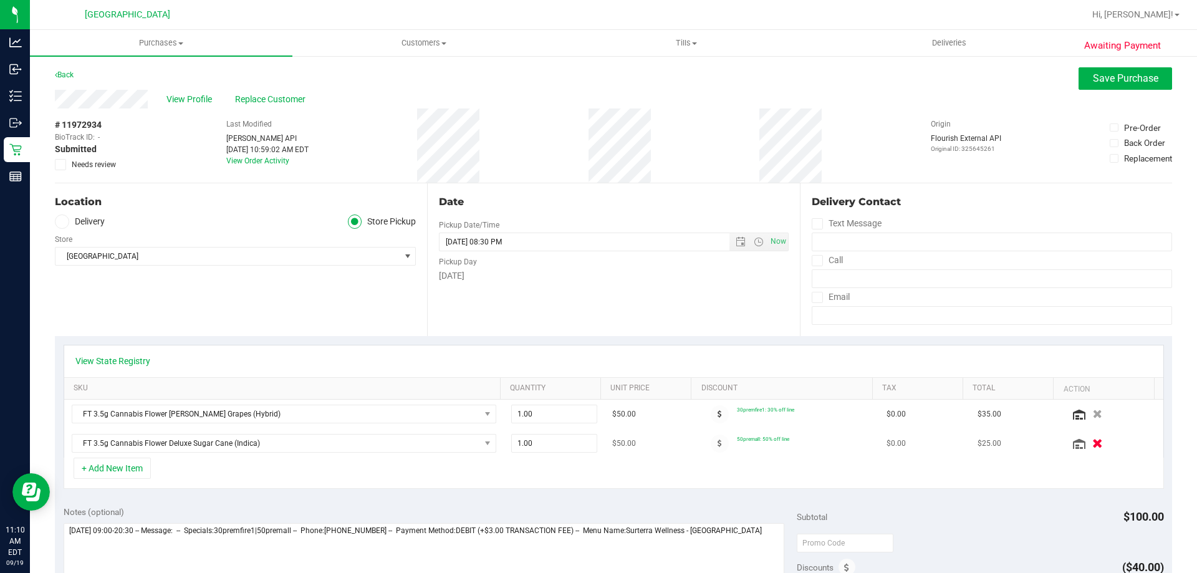
click at [1093, 441] on icon "button" at bounding box center [1098, 443] width 11 height 9
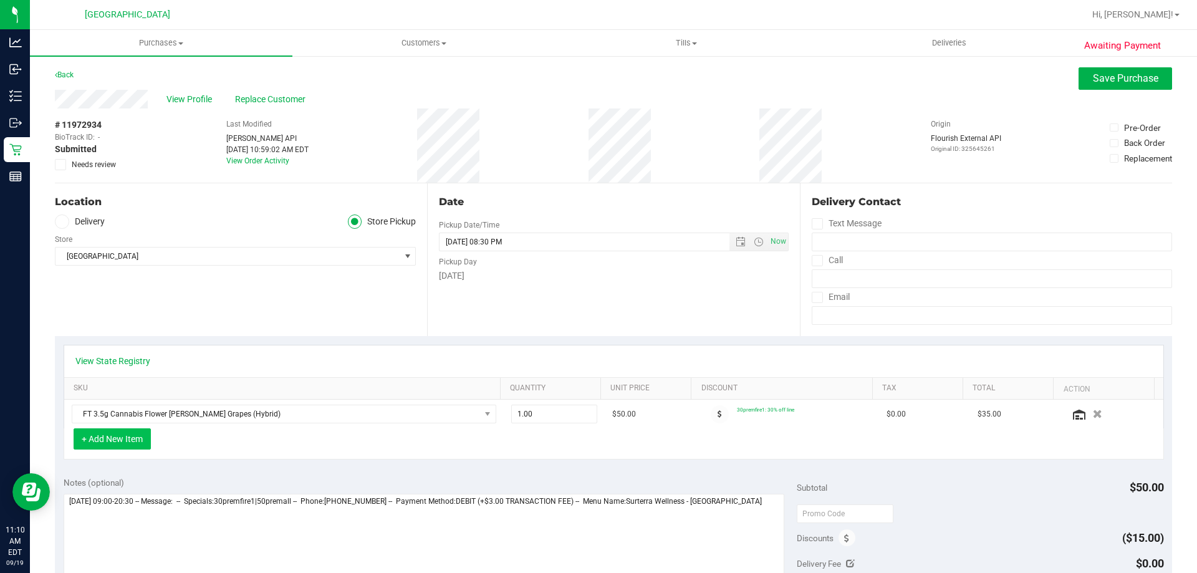
click at [126, 443] on button "+ Add New Item" at bounding box center [112, 438] width 77 height 21
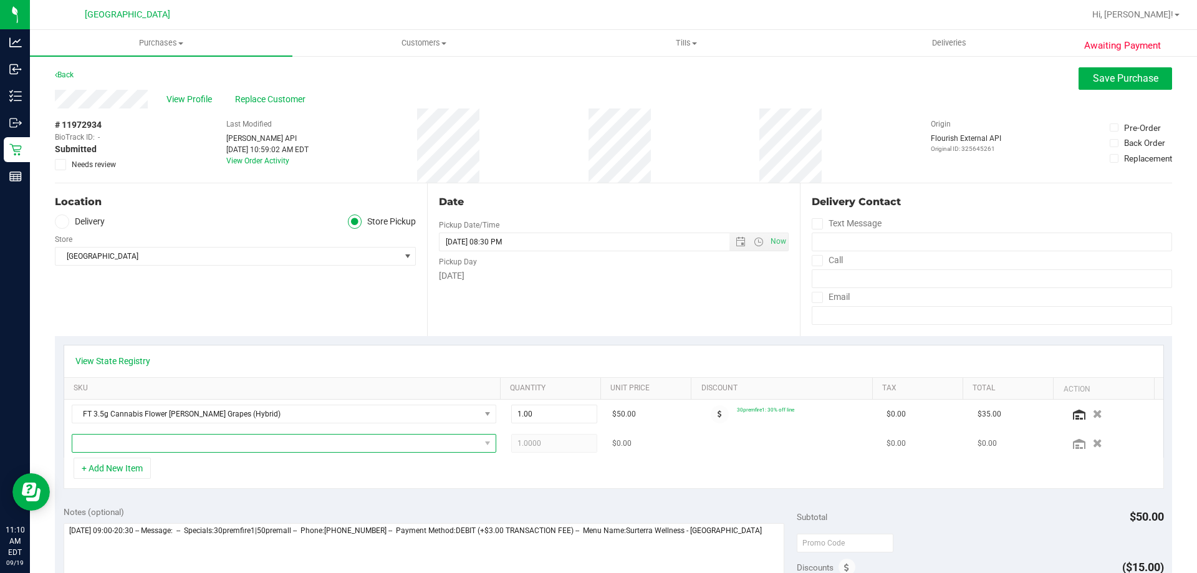
click at [162, 445] on span "NO DATA FOUND" at bounding box center [276, 443] width 408 height 17
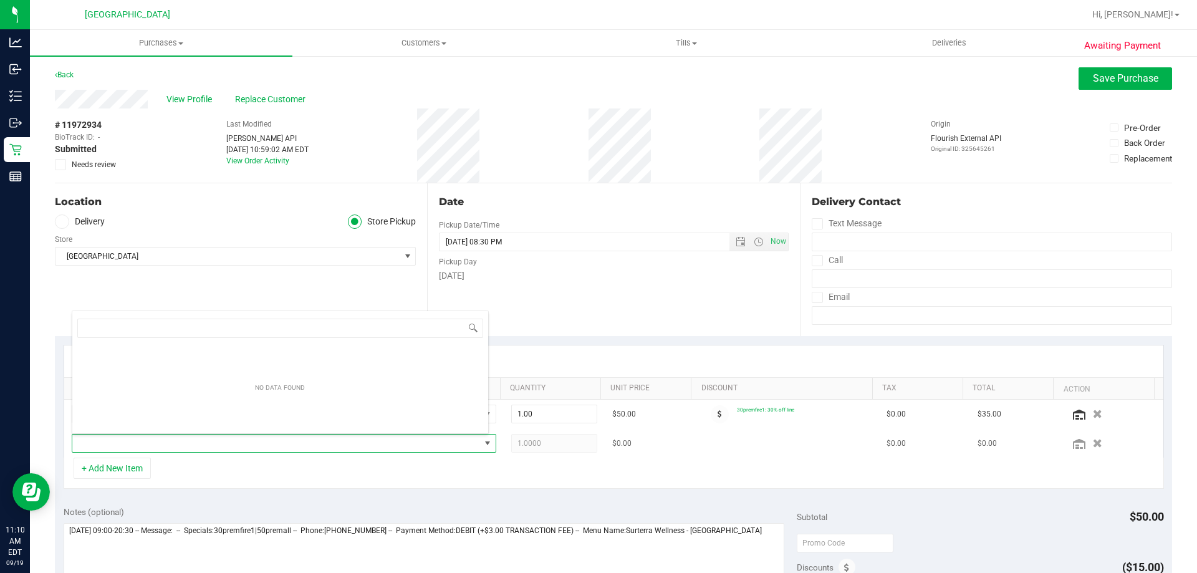
scroll to position [19, 413]
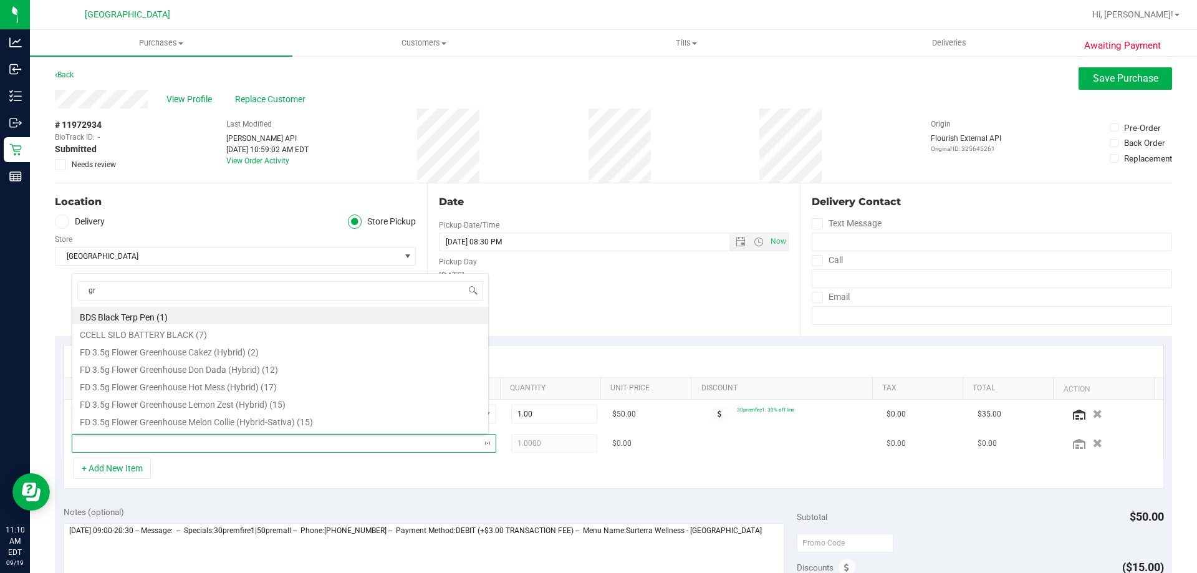
type input "grz"
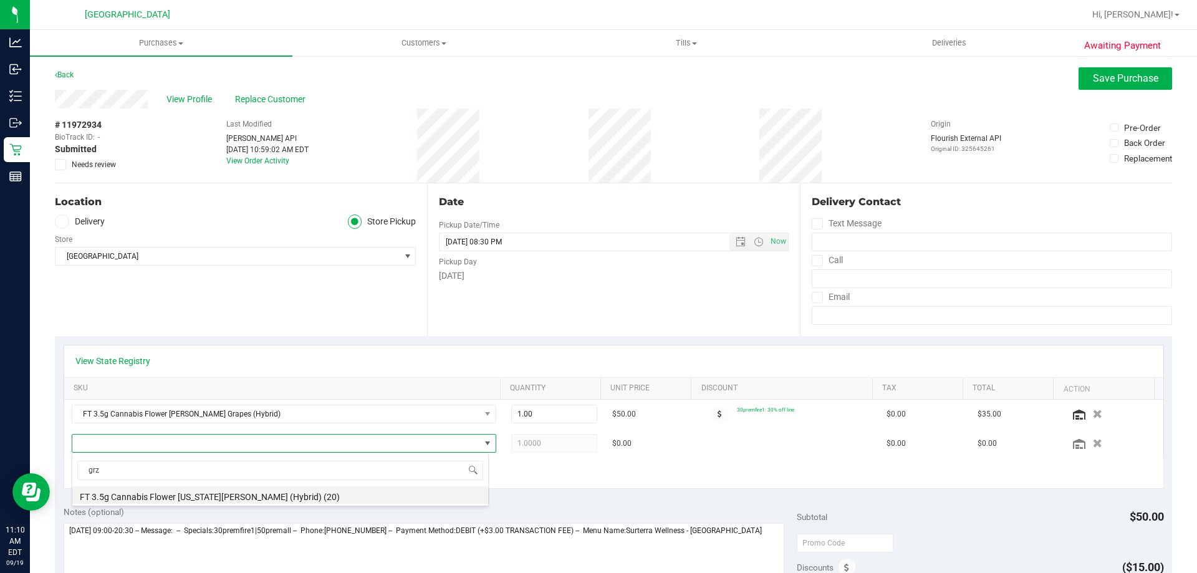
click at [168, 495] on li "FT 3.5g Cannabis Flower Georgia Runtz (Hybrid) (20)" at bounding box center [280, 494] width 416 height 17
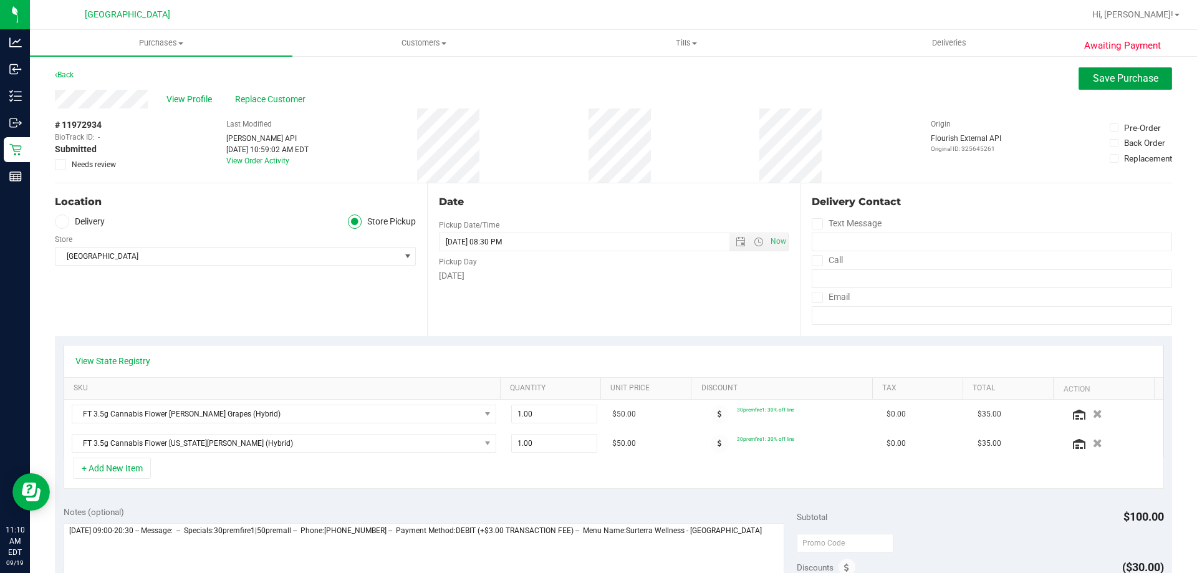
click at [1137, 74] on span "Save Purchase" at bounding box center [1125, 78] width 65 height 12
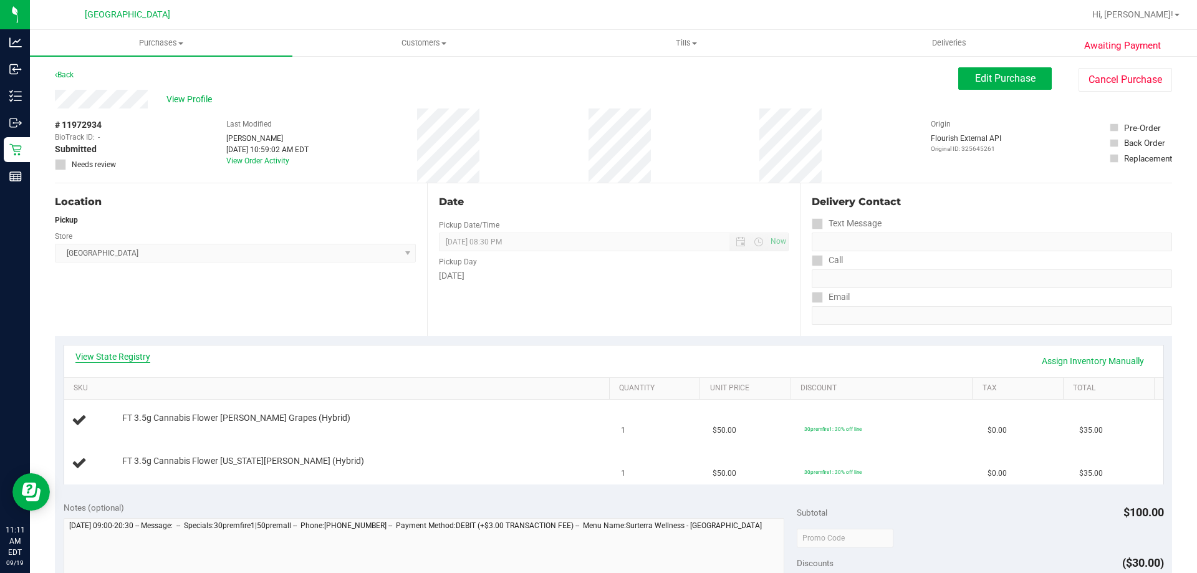
click at [133, 355] on link "View State Registry" at bounding box center [112, 356] width 75 height 12
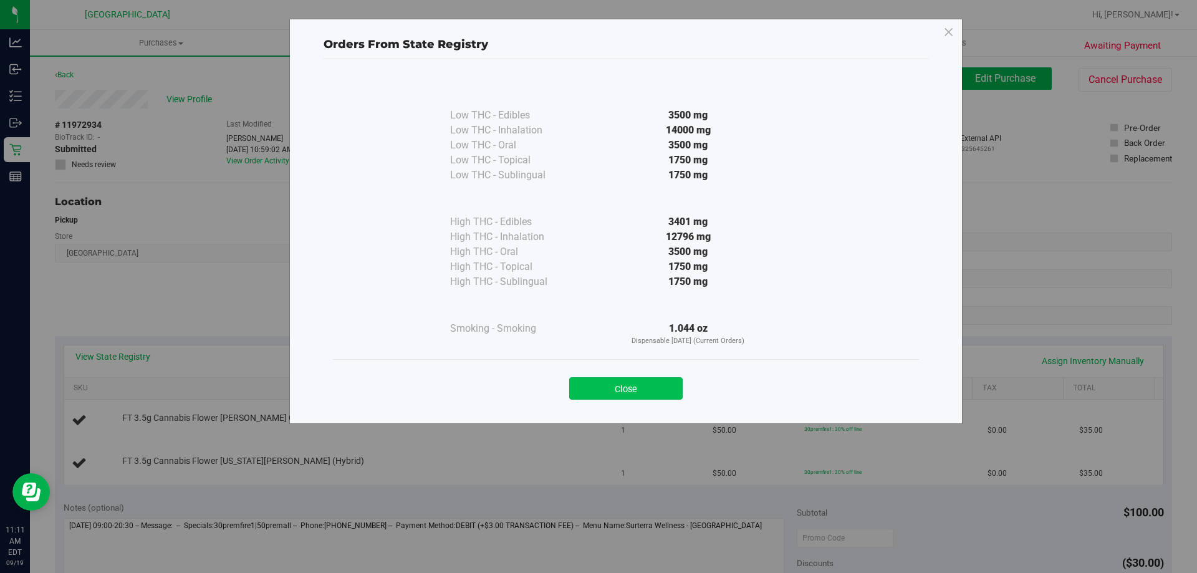
click at [576, 384] on button "Close" at bounding box center [625, 388] width 113 height 22
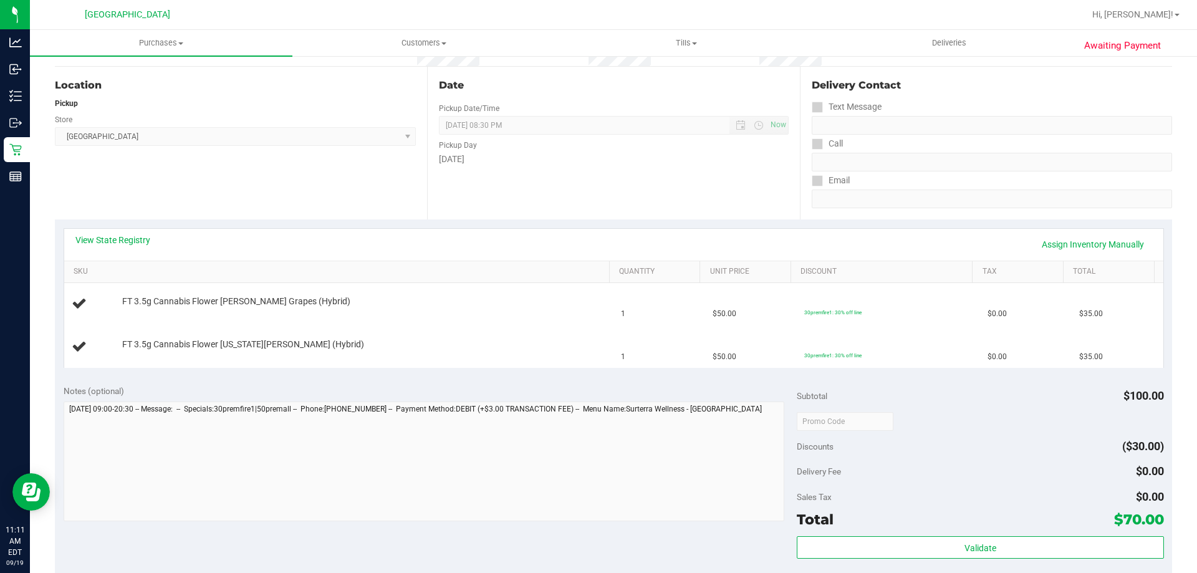
scroll to position [249, 0]
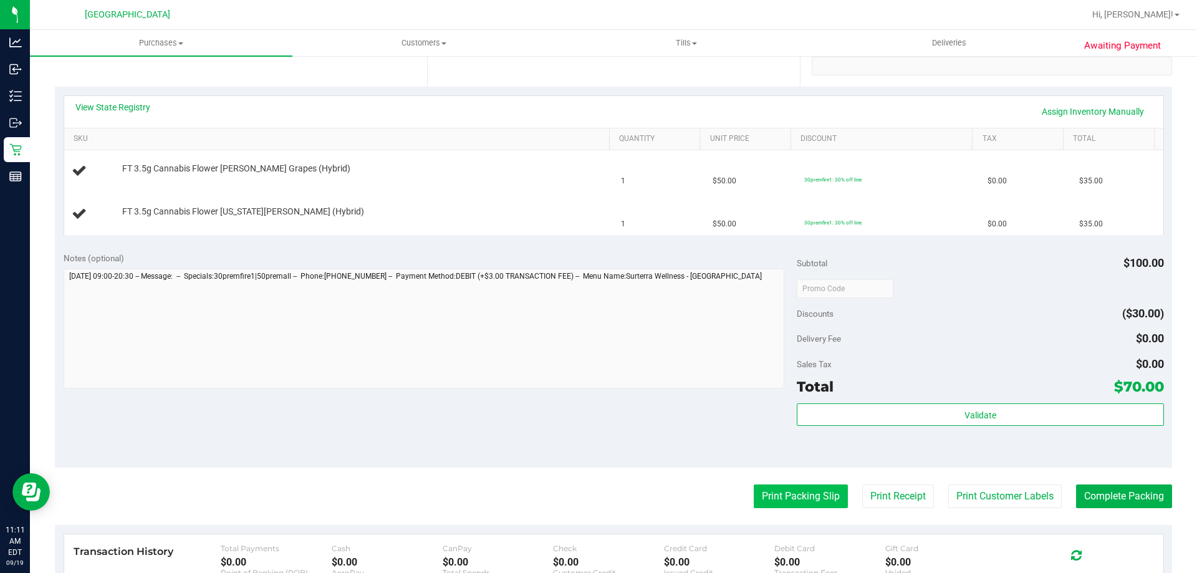
click at [797, 500] on button "Print Packing Slip" at bounding box center [801, 497] width 94 height 24
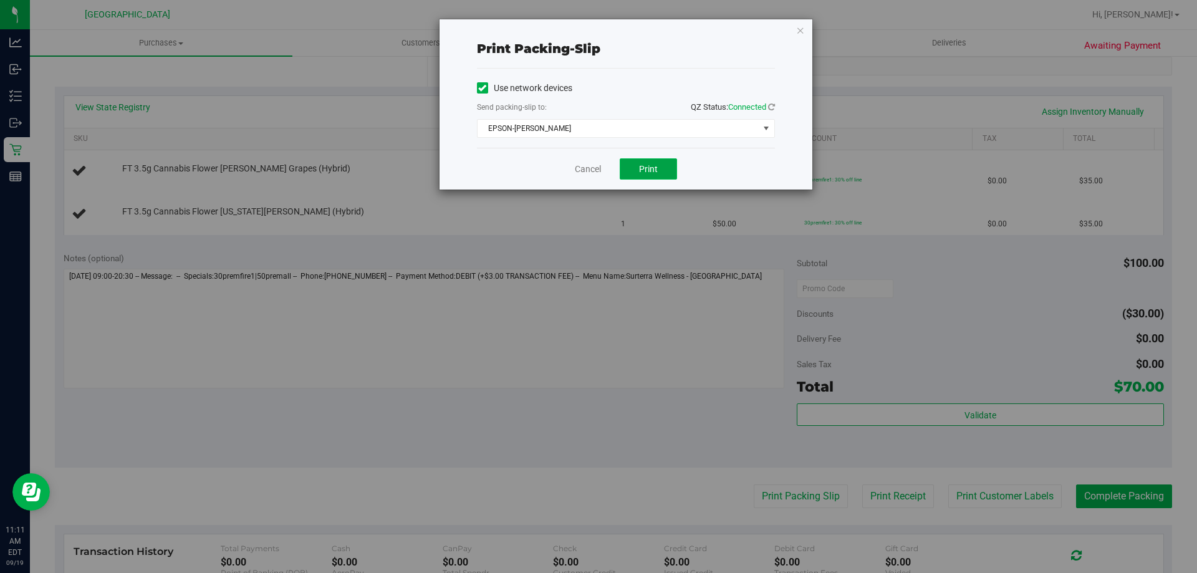
click at [656, 170] on span "Print" at bounding box center [648, 169] width 19 height 10
click at [803, 30] on icon "button" at bounding box center [800, 29] width 9 height 15
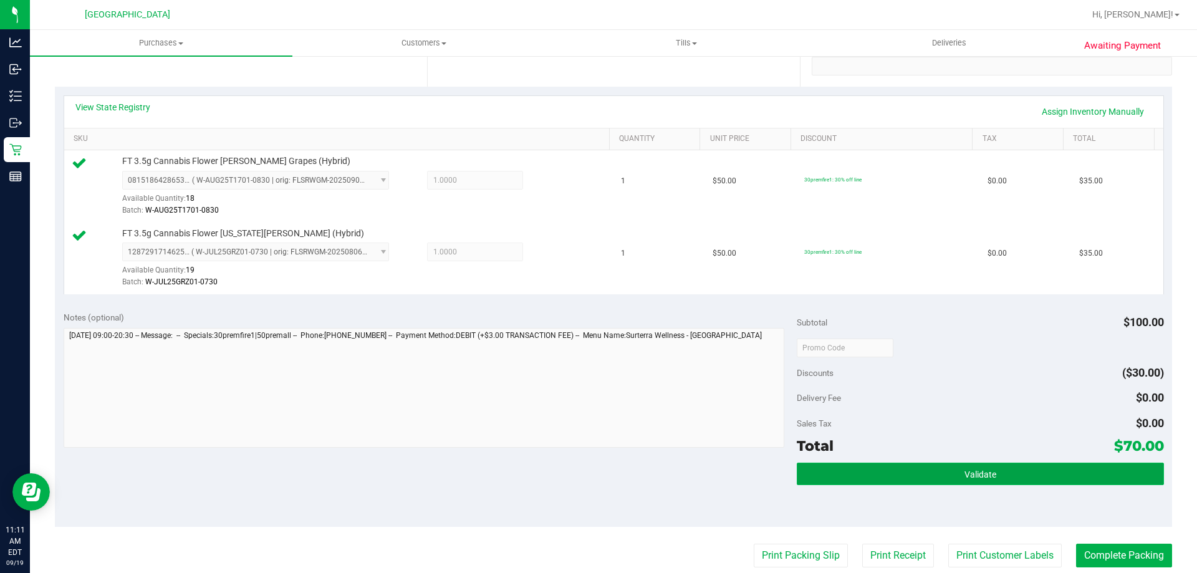
click at [1066, 480] on button "Validate" at bounding box center [980, 474] width 367 height 22
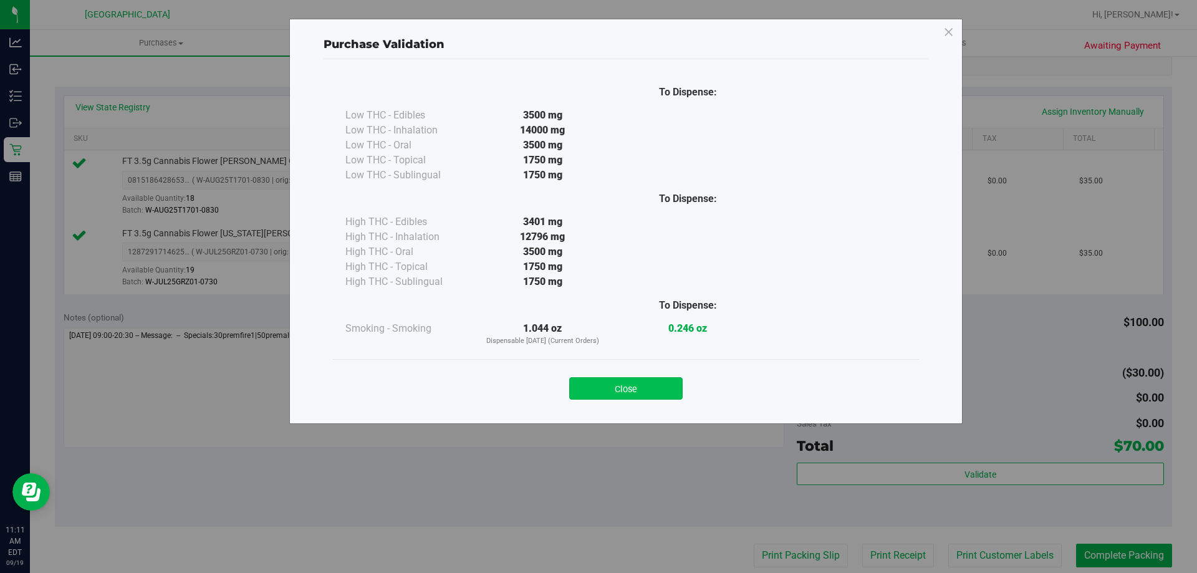
click at [662, 382] on button "Close" at bounding box center [625, 388] width 113 height 22
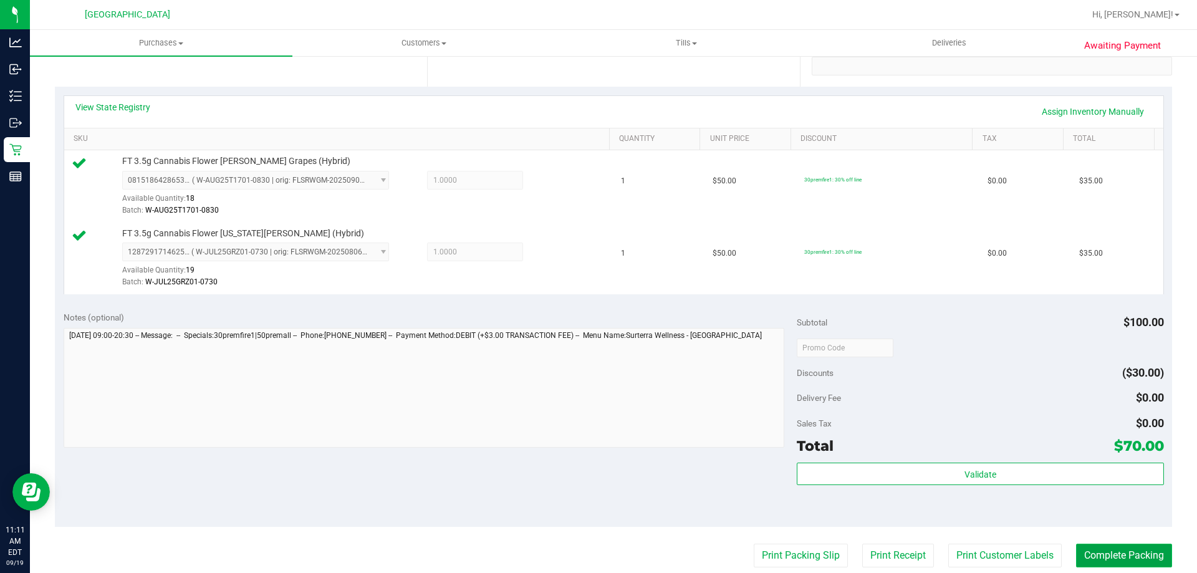
click at [1117, 548] on button "Complete Packing" at bounding box center [1124, 556] width 96 height 24
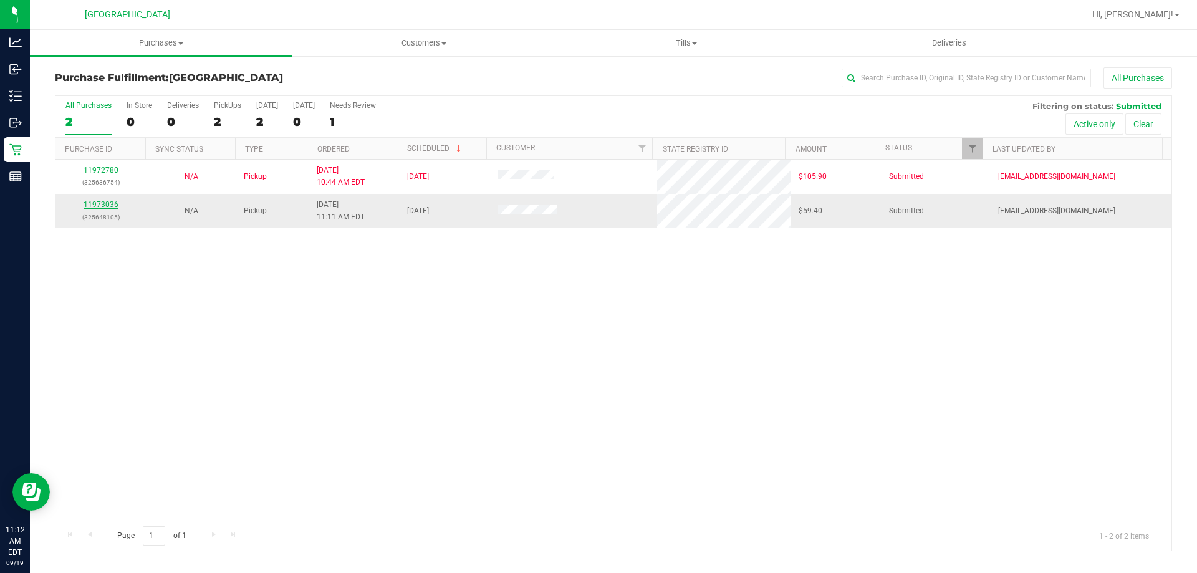
click at [103, 203] on link "11973036" at bounding box center [101, 204] width 35 height 9
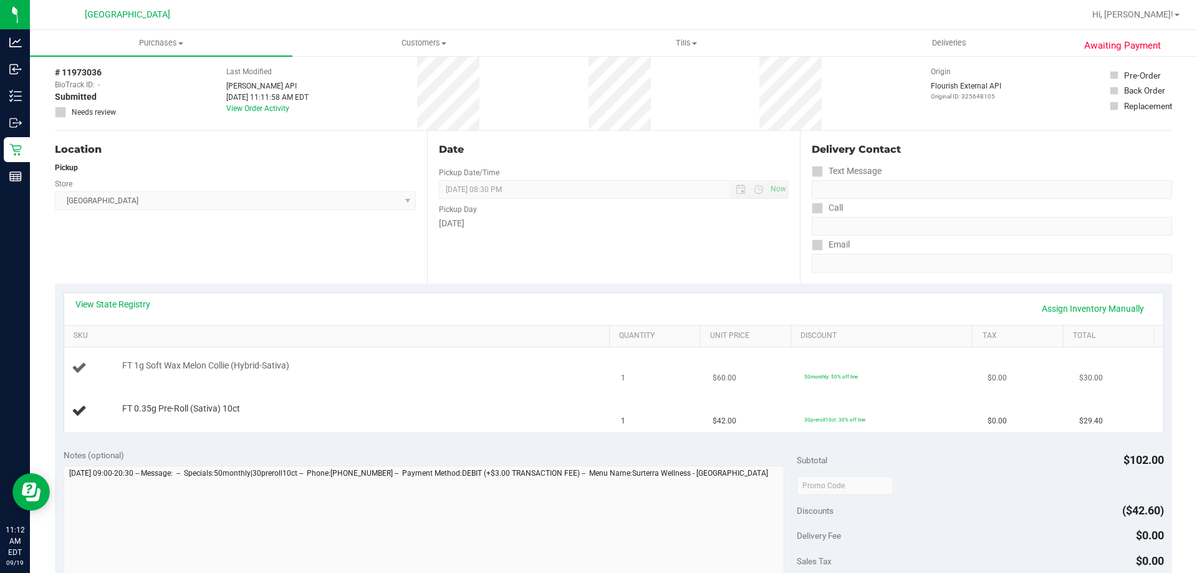
scroll to position [187, 0]
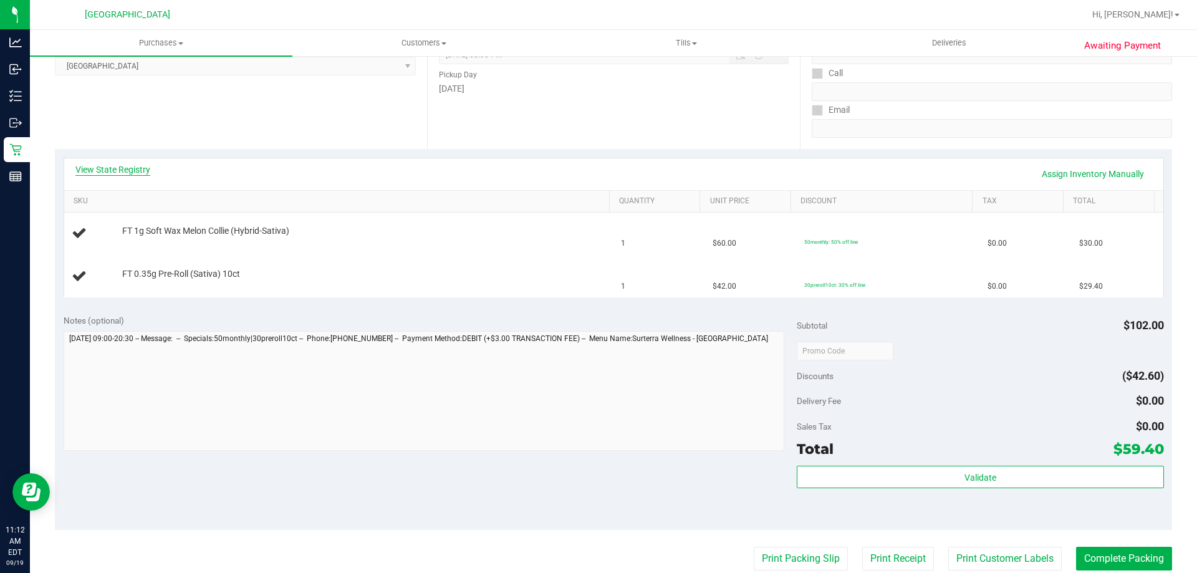
click at [128, 170] on link "View State Registry" at bounding box center [112, 169] width 75 height 12
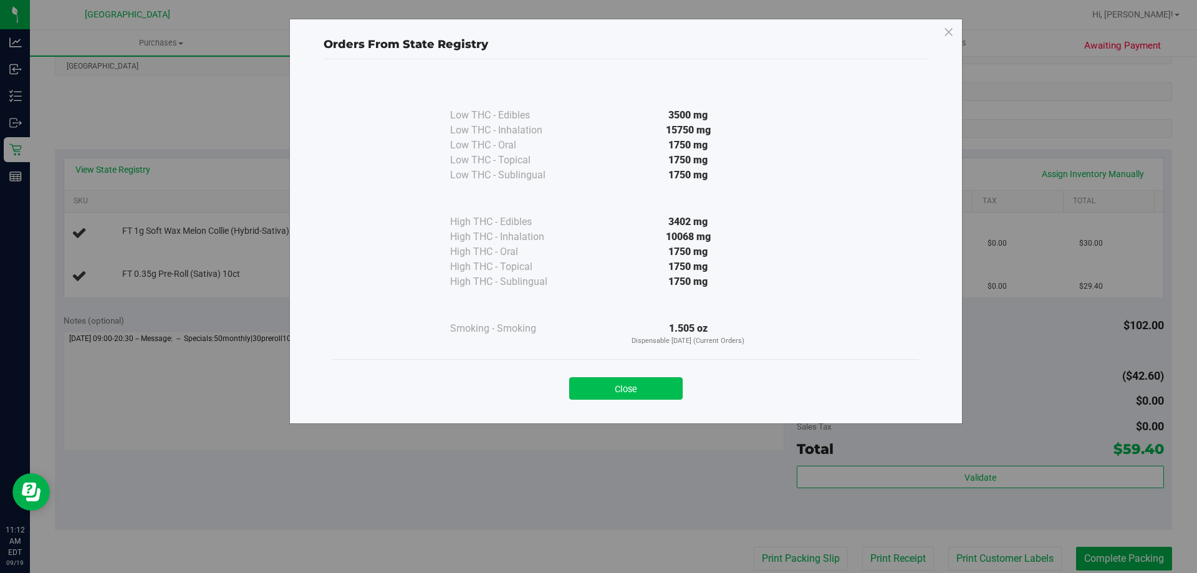
click at [649, 395] on button "Close" at bounding box center [625, 388] width 113 height 22
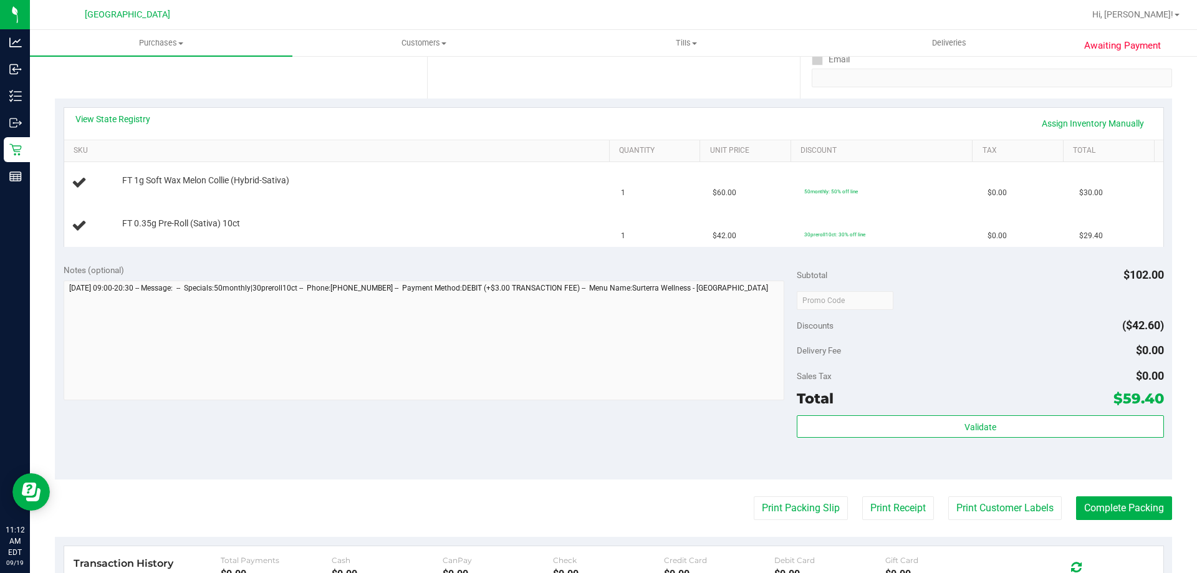
scroll to position [374, 0]
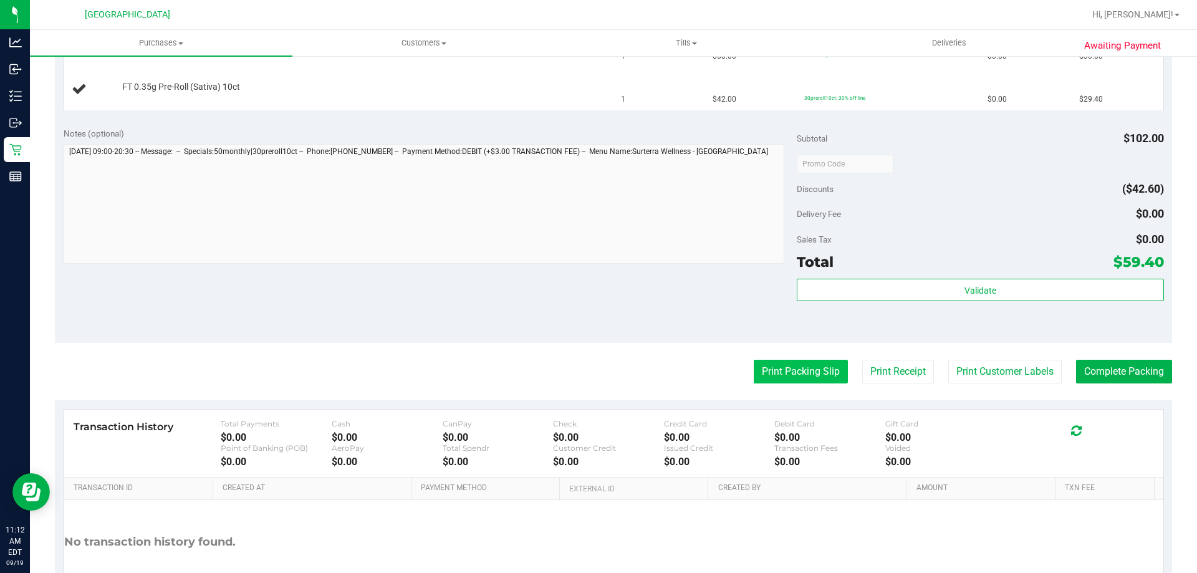
click at [789, 375] on button "Print Packing Slip" at bounding box center [801, 372] width 94 height 24
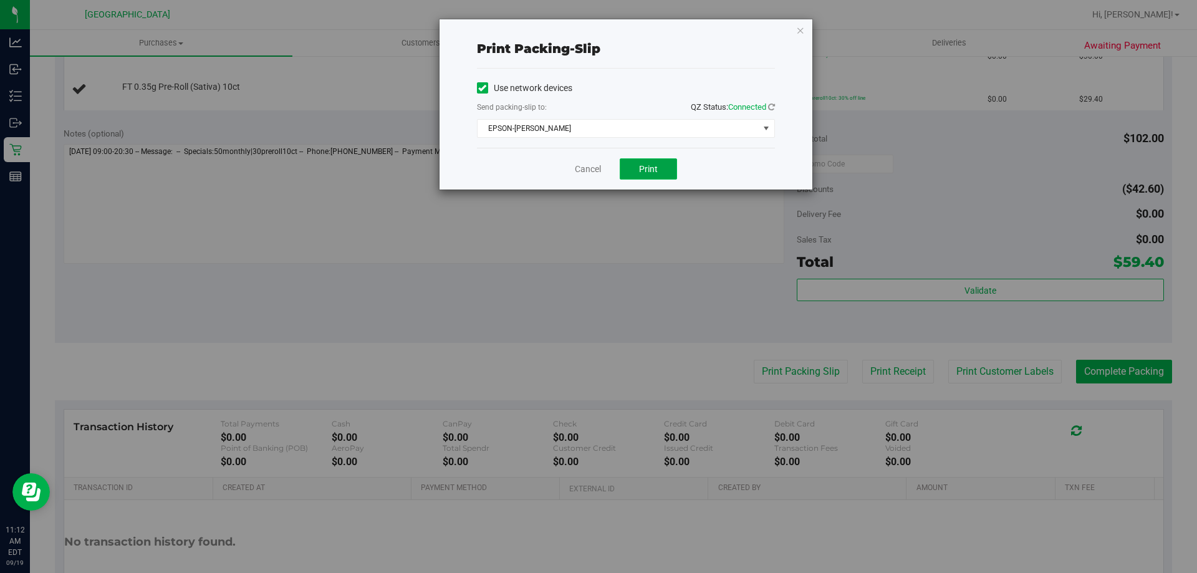
drag, startPoint x: 640, startPoint y: 173, endPoint x: 664, endPoint y: 120, distance: 57.5
click at [642, 171] on span "Print" at bounding box center [648, 169] width 19 height 10
click at [794, 34] on div "Print packing-slip Use network devices Send packing-slip to: QZ Status: Connect…" at bounding box center [626, 104] width 373 height 170
click at [799, 32] on icon "button" at bounding box center [800, 29] width 9 height 15
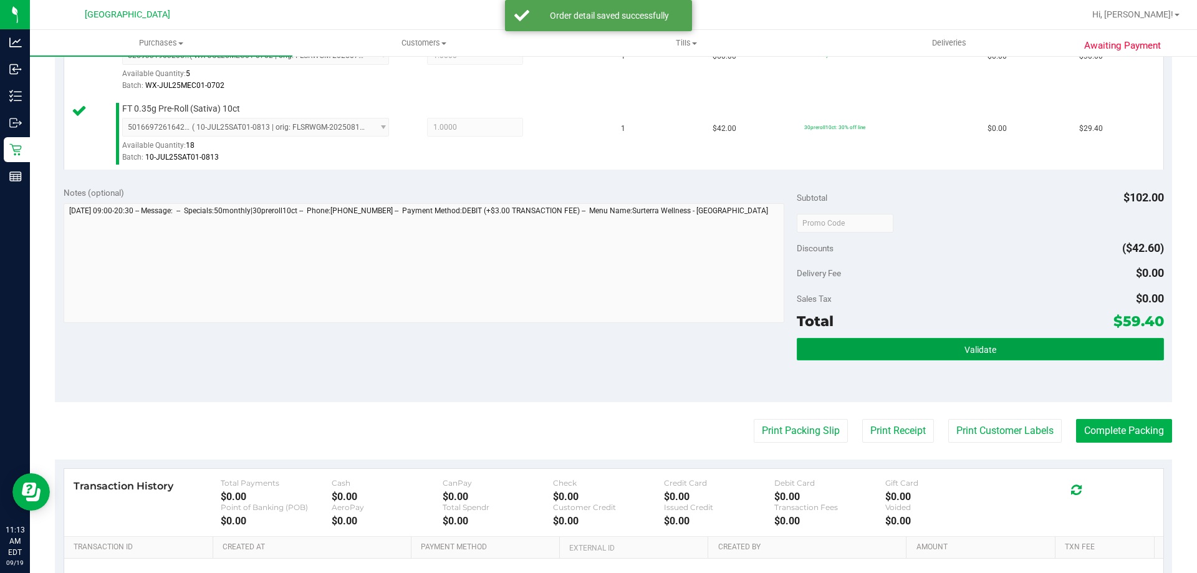
click at [1076, 344] on button "Validate" at bounding box center [980, 349] width 367 height 22
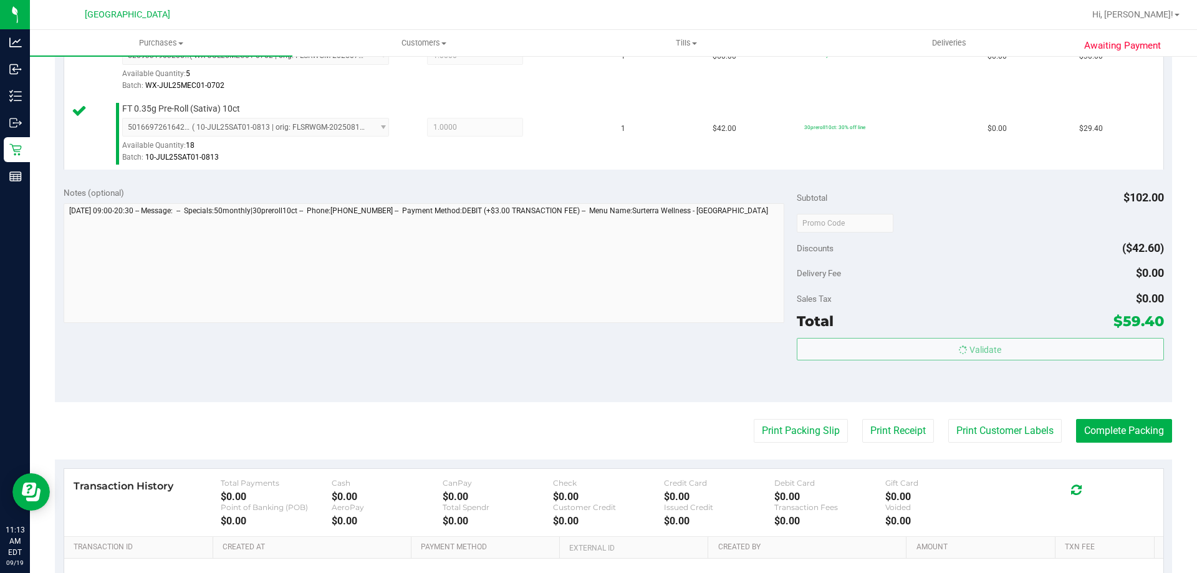
scroll to position [187, 0]
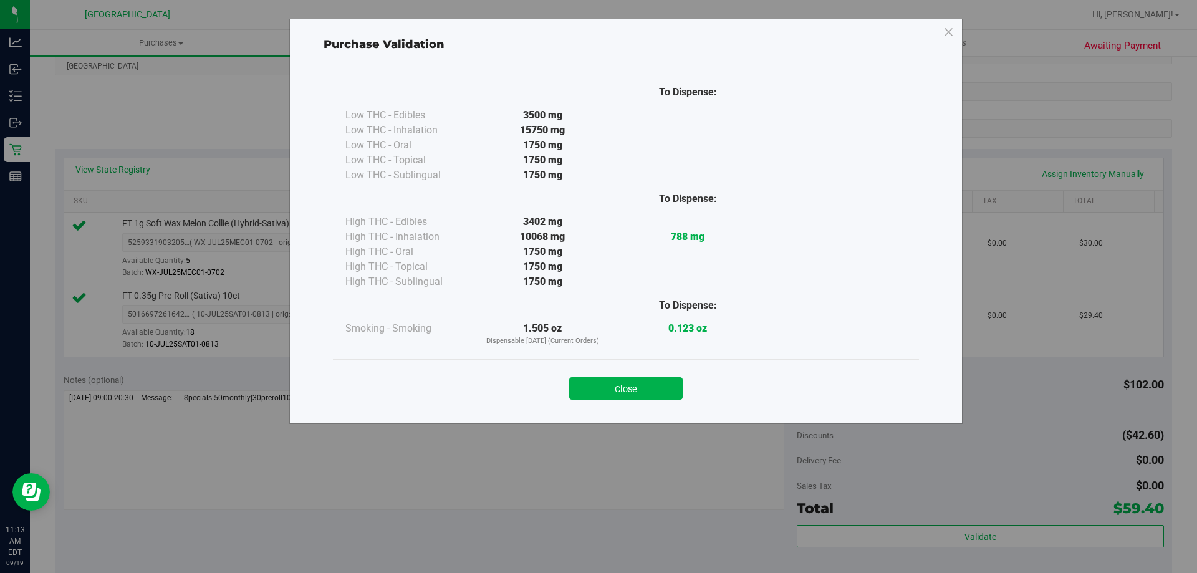
click at [649, 374] on div "Close" at bounding box center [625, 384] width 567 height 31
drag, startPoint x: 647, startPoint y: 383, endPoint x: 659, endPoint y: 382, distance: 11.9
click at [646, 383] on button "Close" at bounding box center [625, 388] width 113 height 22
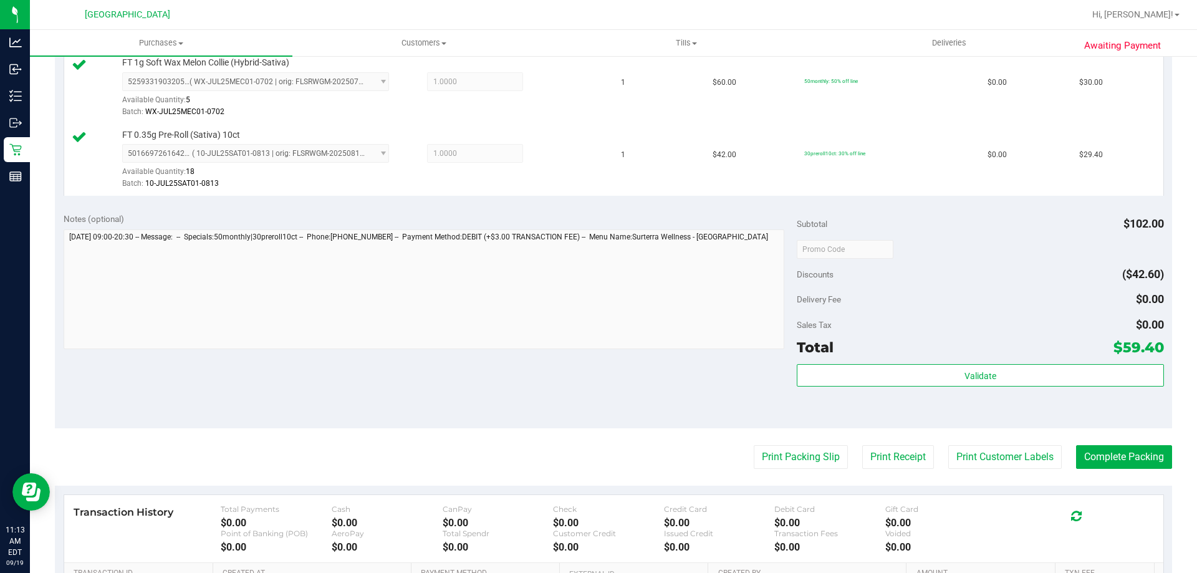
scroll to position [499, 0]
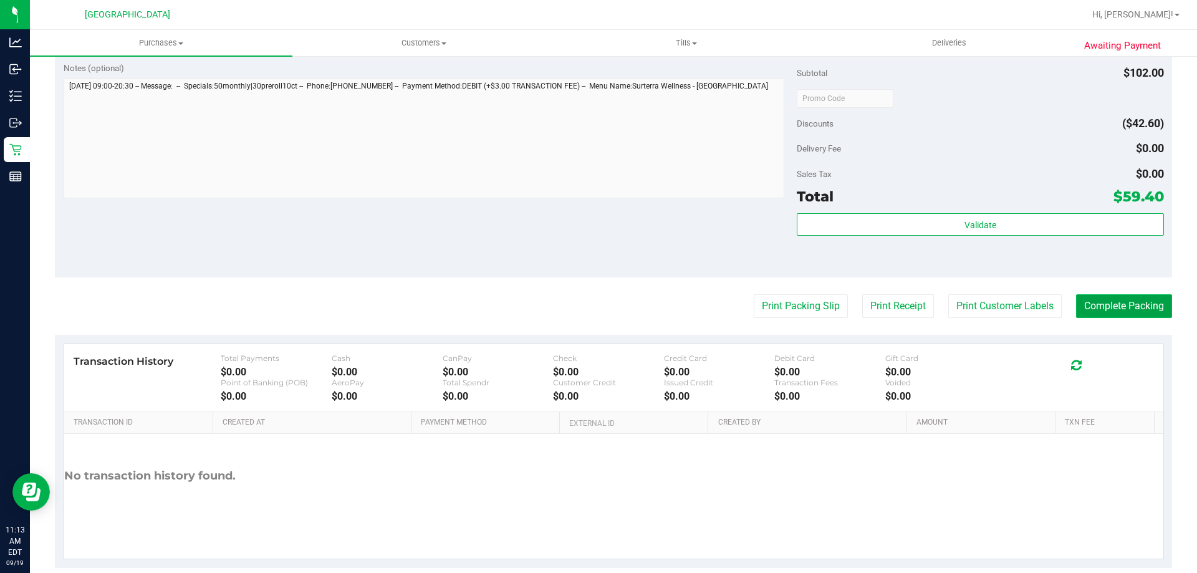
click at [1127, 310] on button "Complete Packing" at bounding box center [1124, 306] width 96 height 24
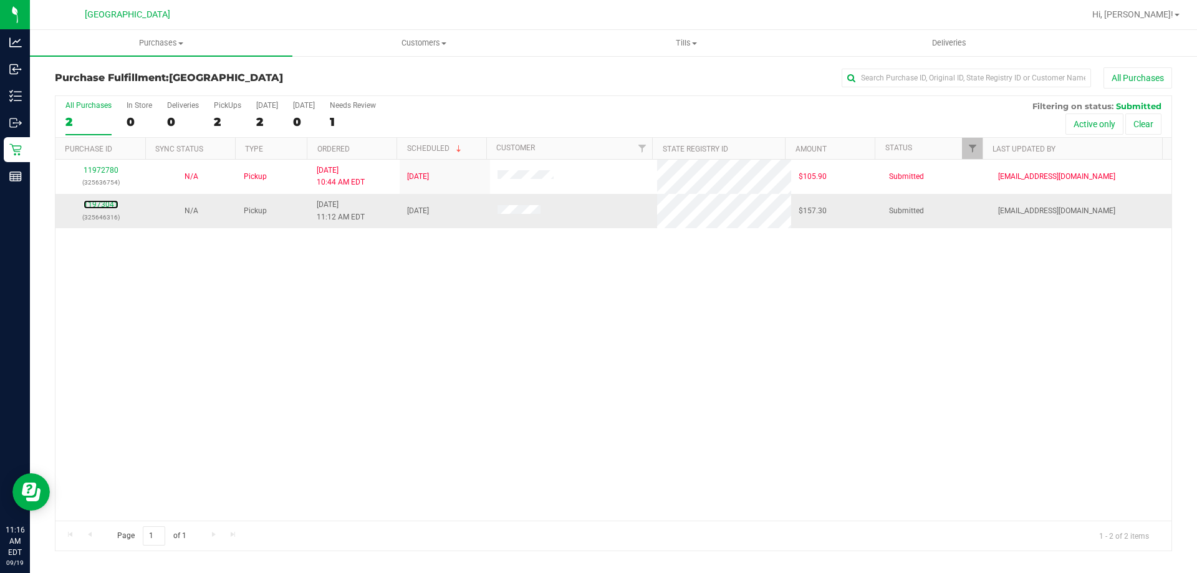
click at [105, 200] on div "11973041 (325646316)" at bounding box center [100, 211] width 75 height 24
click at [105, 198] on td "11973041 (325646316)" at bounding box center [100, 211] width 90 height 34
click at [97, 203] on link "11973041" at bounding box center [101, 204] width 35 height 9
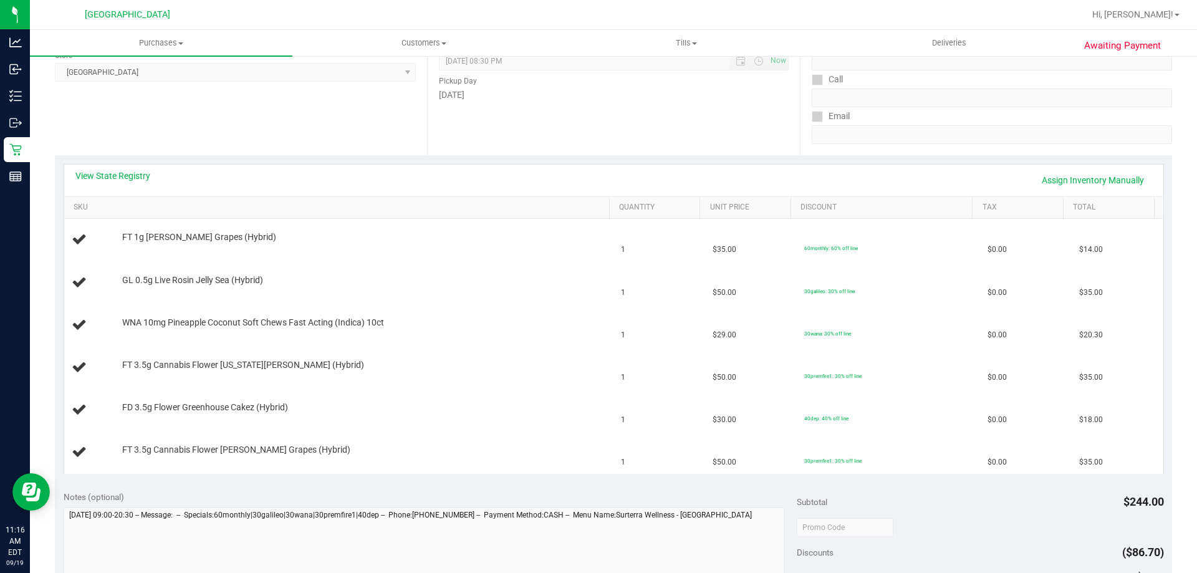
scroll to position [187, 0]
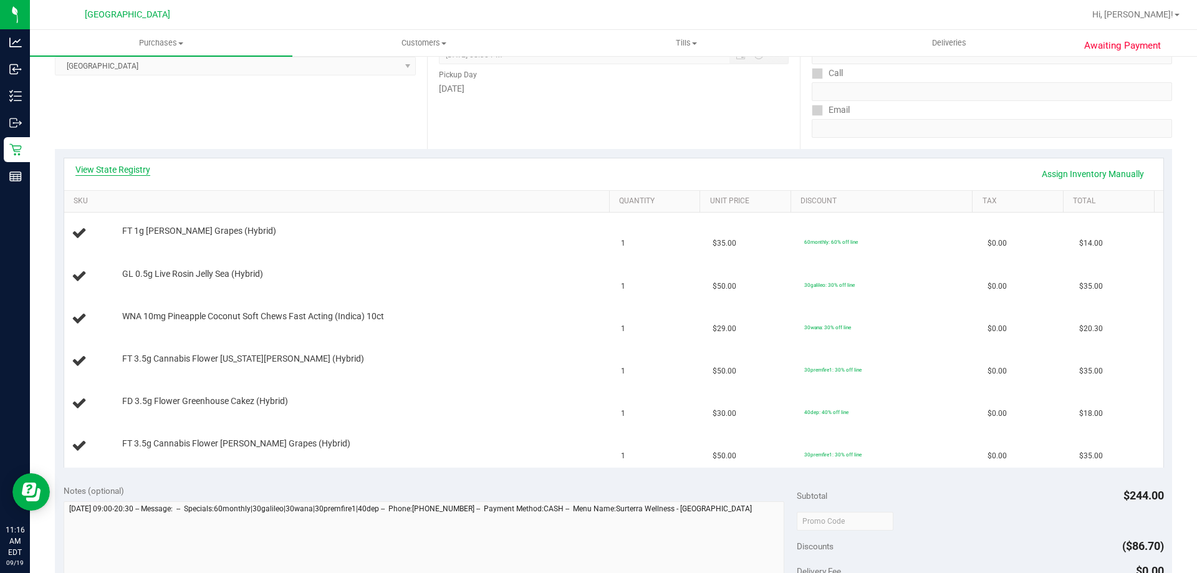
click at [137, 171] on link "View State Registry" at bounding box center [112, 169] width 75 height 12
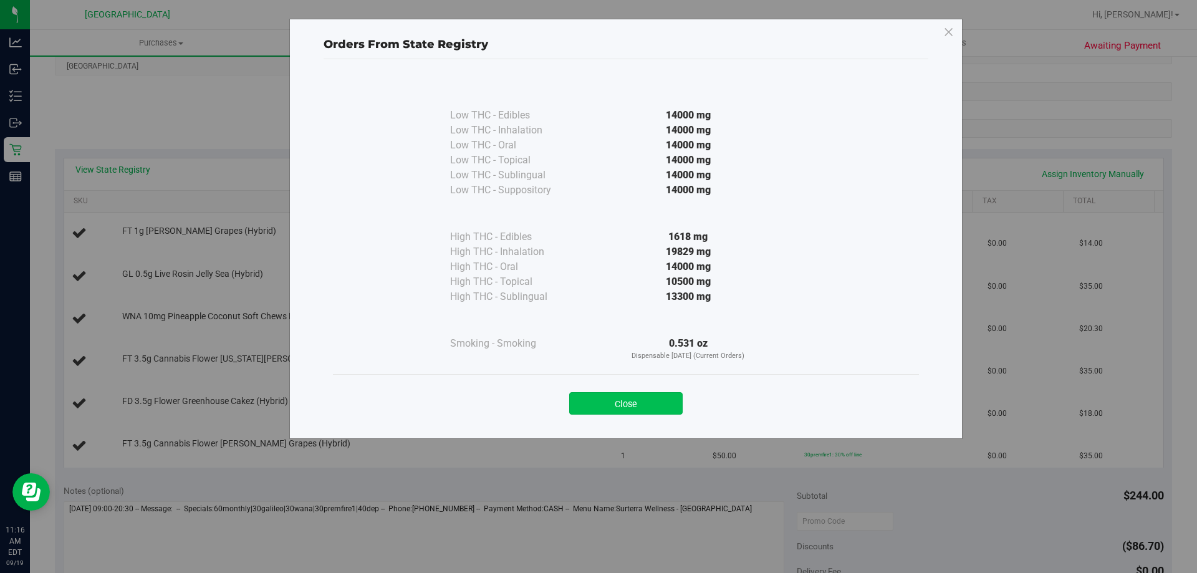
click at [612, 400] on button "Close" at bounding box center [625, 403] width 113 height 22
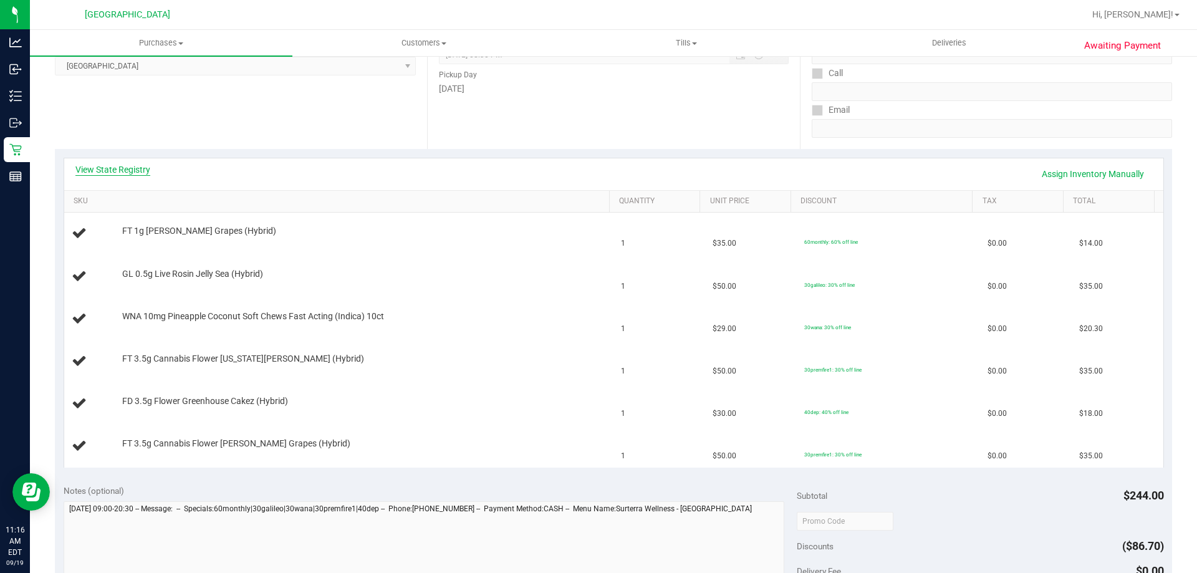
click at [132, 165] on link "View State Registry" at bounding box center [112, 169] width 75 height 12
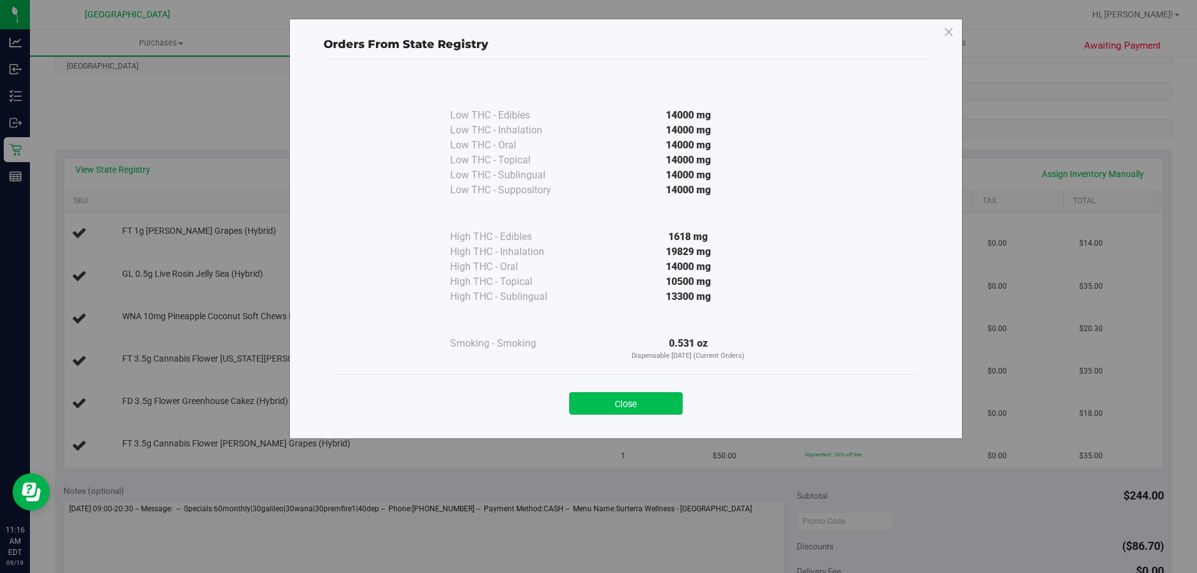
click at [629, 407] on button "Close" at bounding box center [625, 403] width 113 height 22
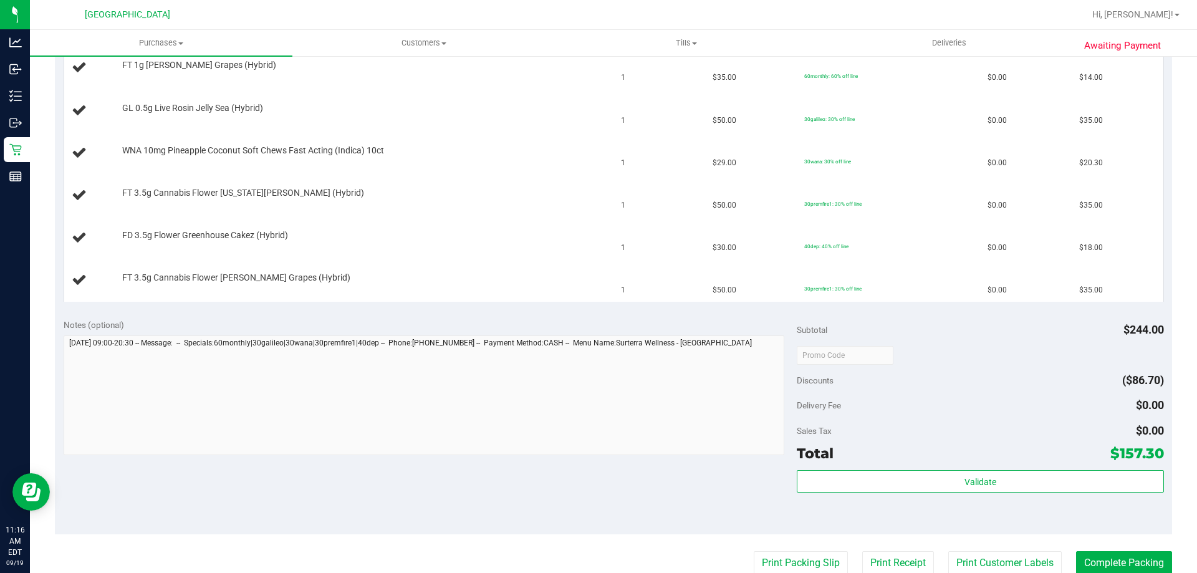
scroll to position [437, 0]
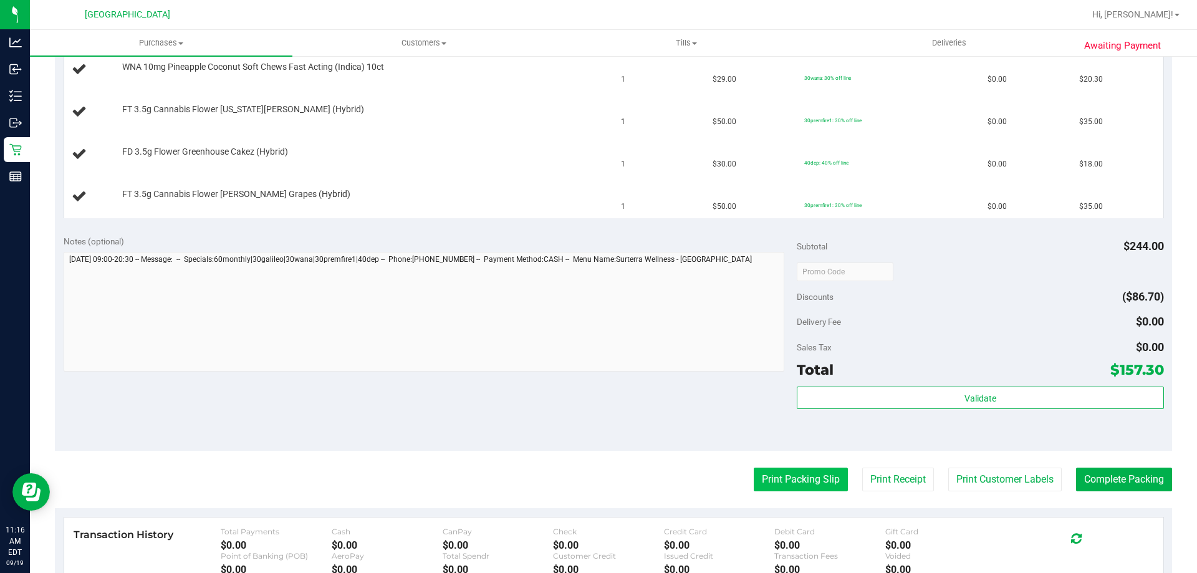
click at [768, 470] on button "Print Packing Slip" at bounding box center [801, 480] width 94 height 24
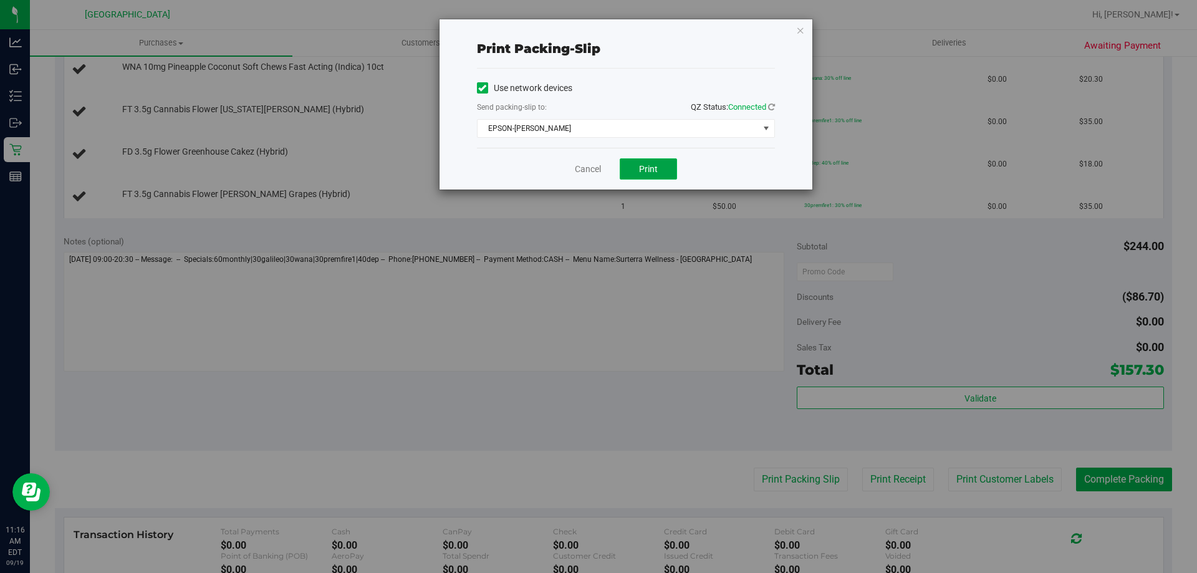
click at [654, 162] on button "Print" at bounding box center [648, 168] width 57 height 21
click at [800, 25] on icon "button" at bounding box center [800, 29] width 9 height 15
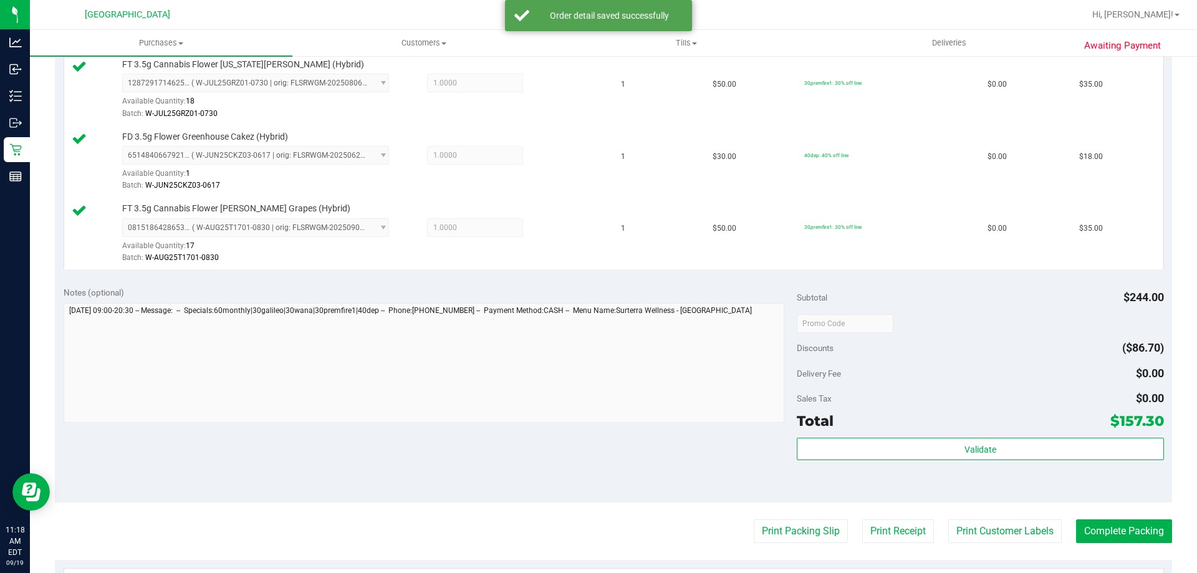
scroll to position [624, 0]
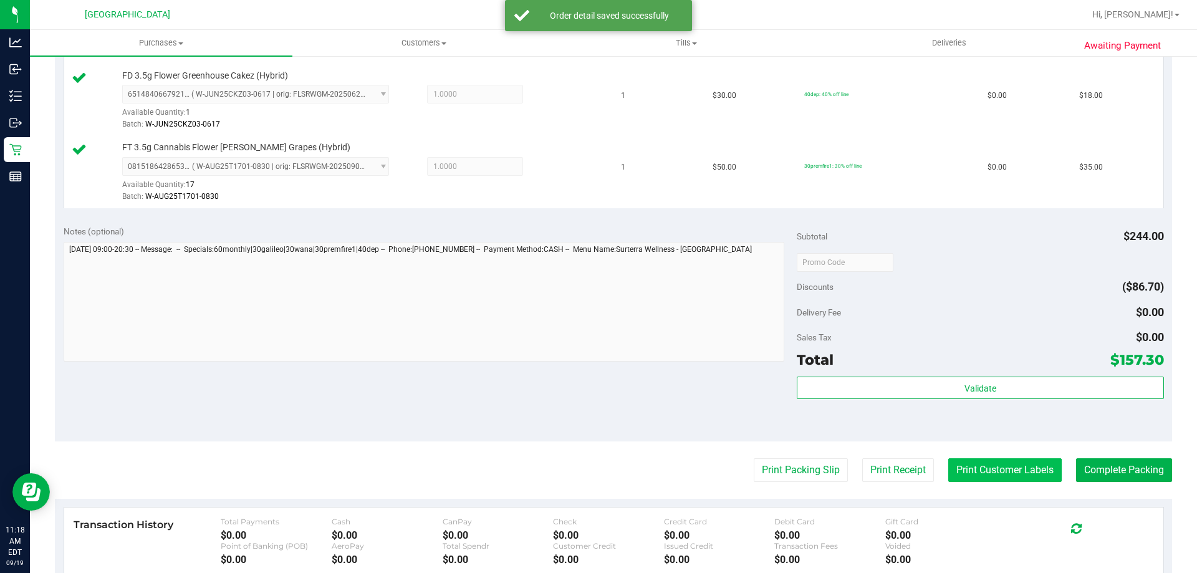
click at [983, 470] on button "Print Customer Labels" at bounding box center [1004, 470] width 113 height 24
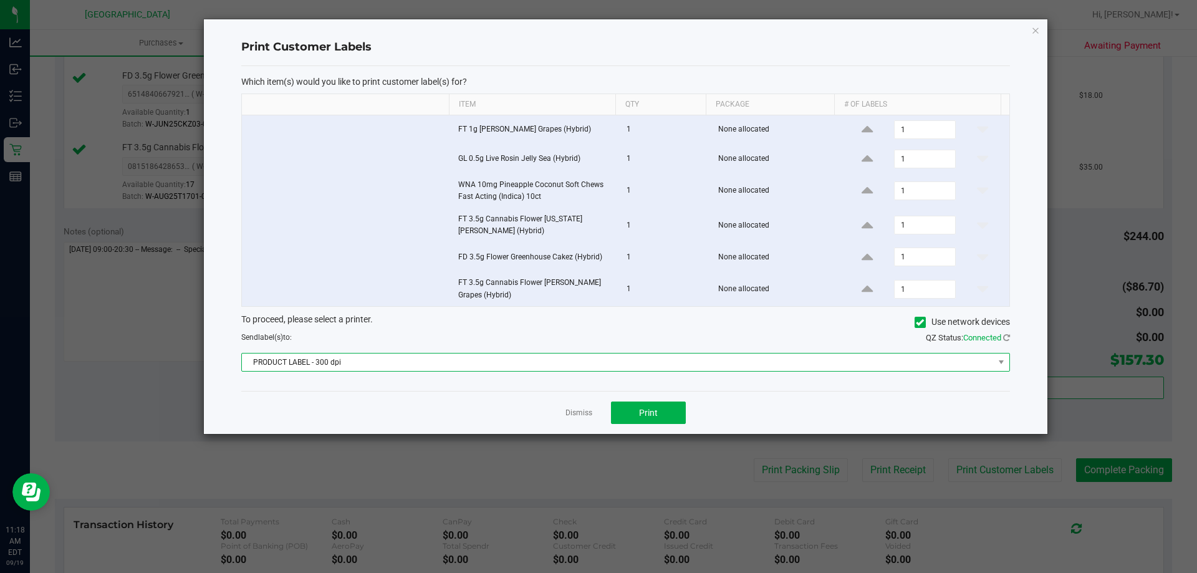
click at [665, 359] on span "PRODUCT LABEL - 300 dpi" at bounding box center [618, 362] width 752 height 17
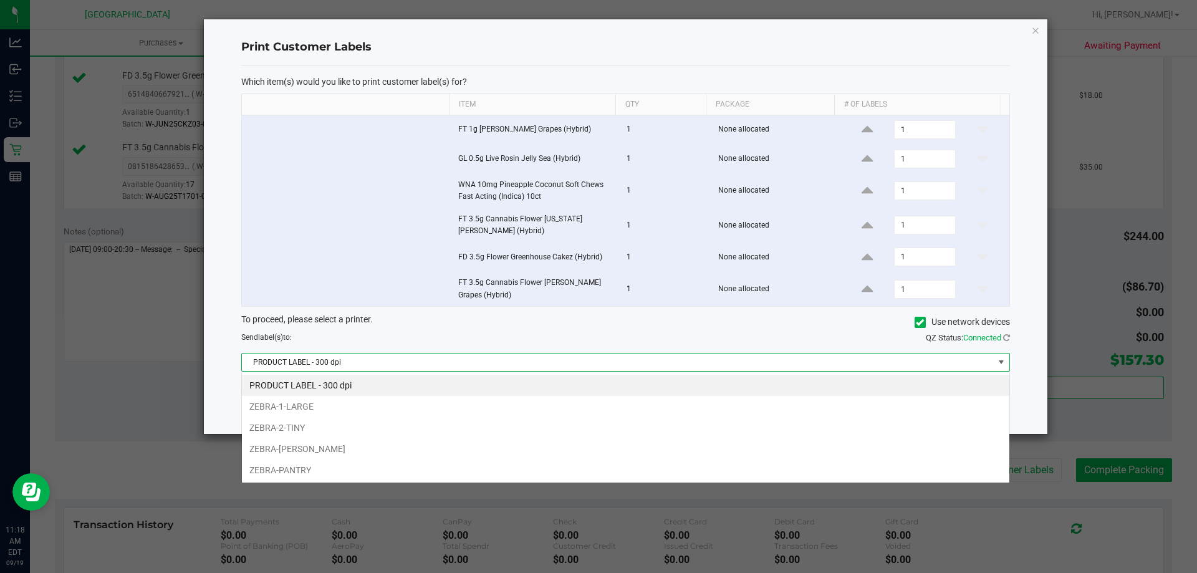
scroll to position [19, 768]
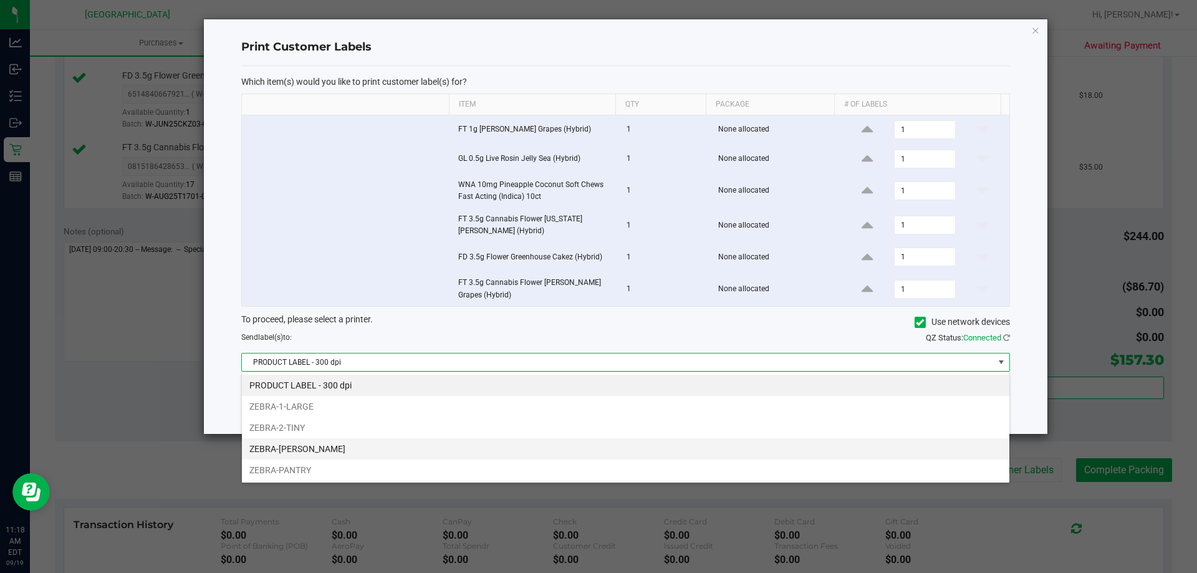
click at [524, 443] on li "ZEBRA-CELIA" at bounding box center [626, 448] width 768 height 21
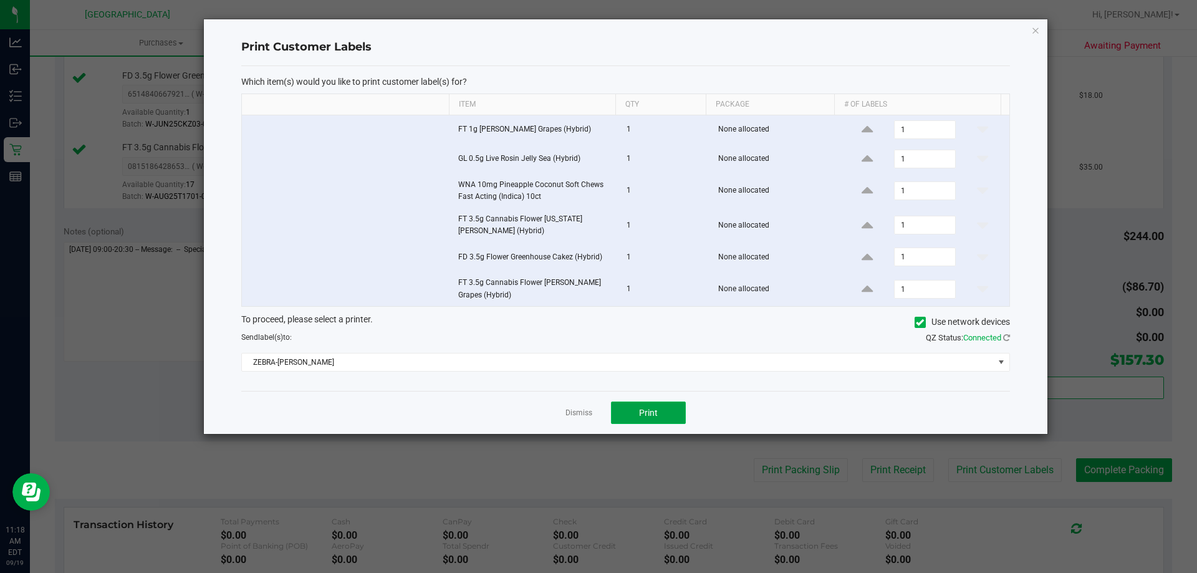
click at [661, 407] on button "Print" at bounding box center [648, 413] width 75 height 22
click at [1039, 31] on icon "button" at bounding box center [1035, 29] width 9 height 15
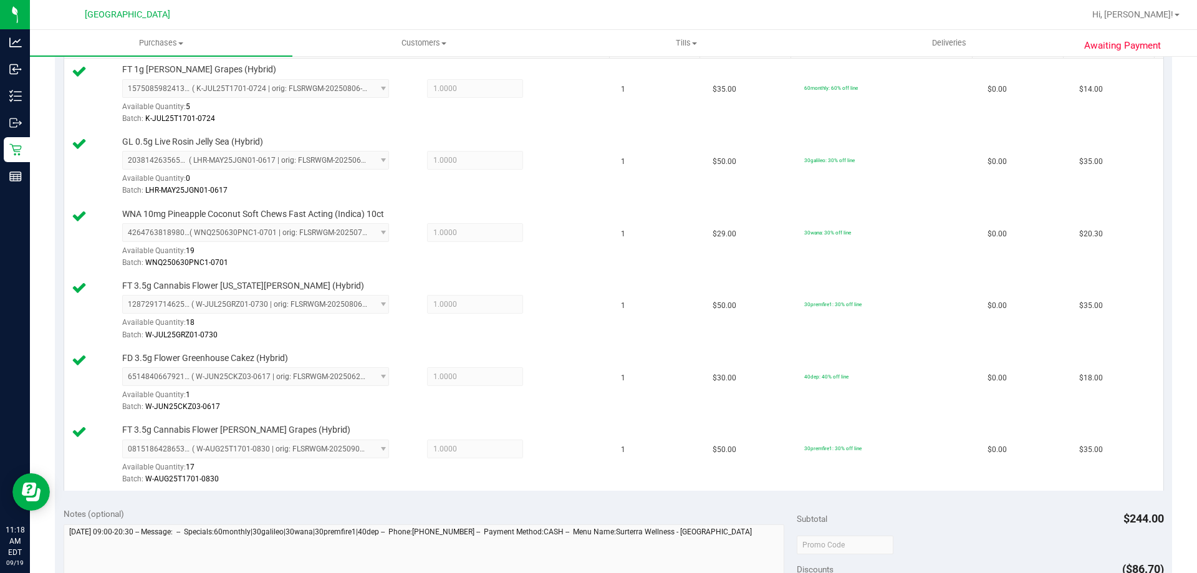
scroll to position [499, 0]
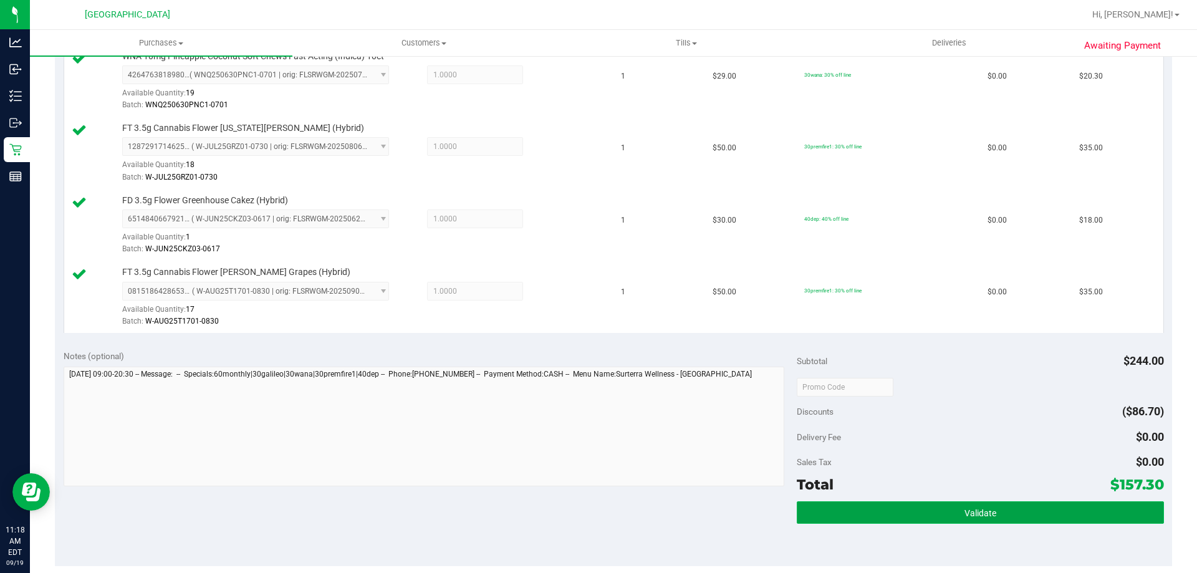
click at [1068, 508] on button "Validate" at bounding box center [980, 512] width 367 height 22
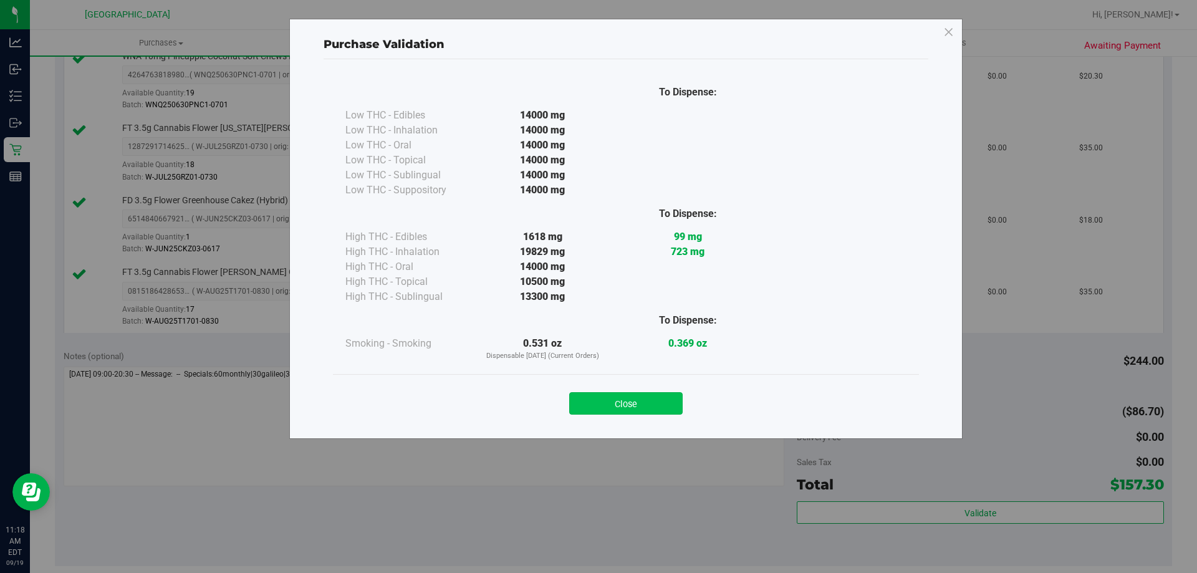
click at [639, 395] on button "Close" at bounding box center [625, 403] width 113 height 22
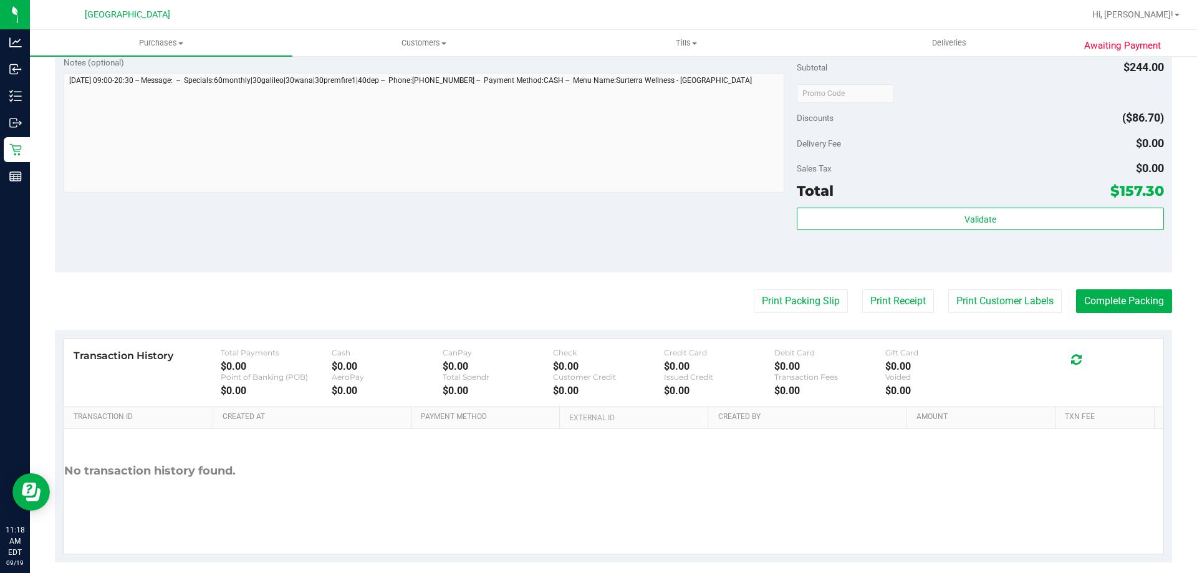
scroll to position [807, 0]
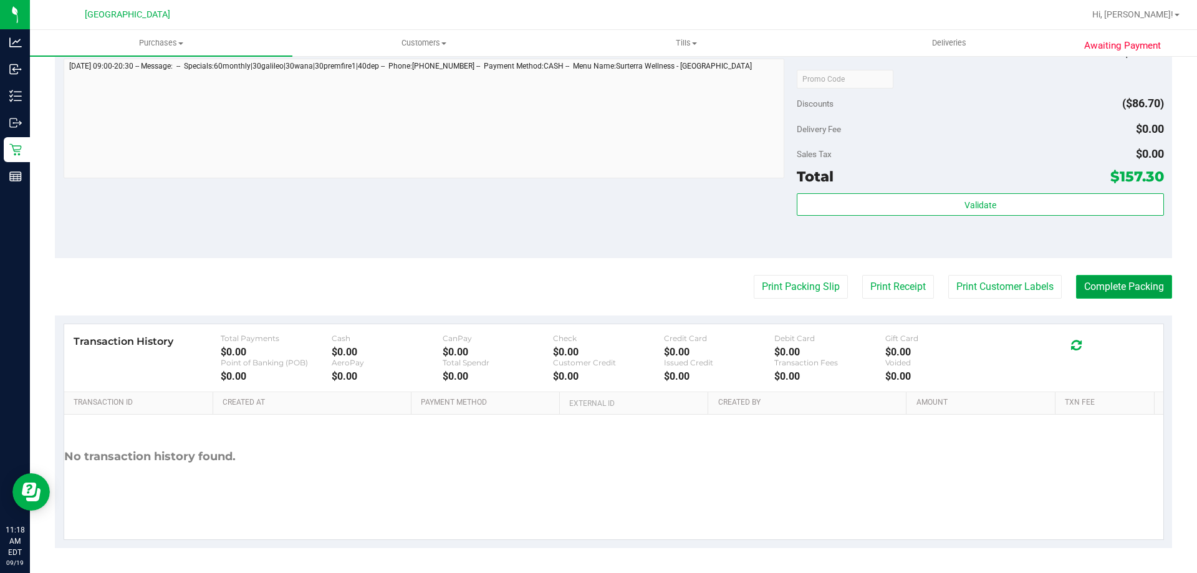
click at [1122, 284] on button "Complete Packing" at bounding box center [1124, 287] width 96 height 24
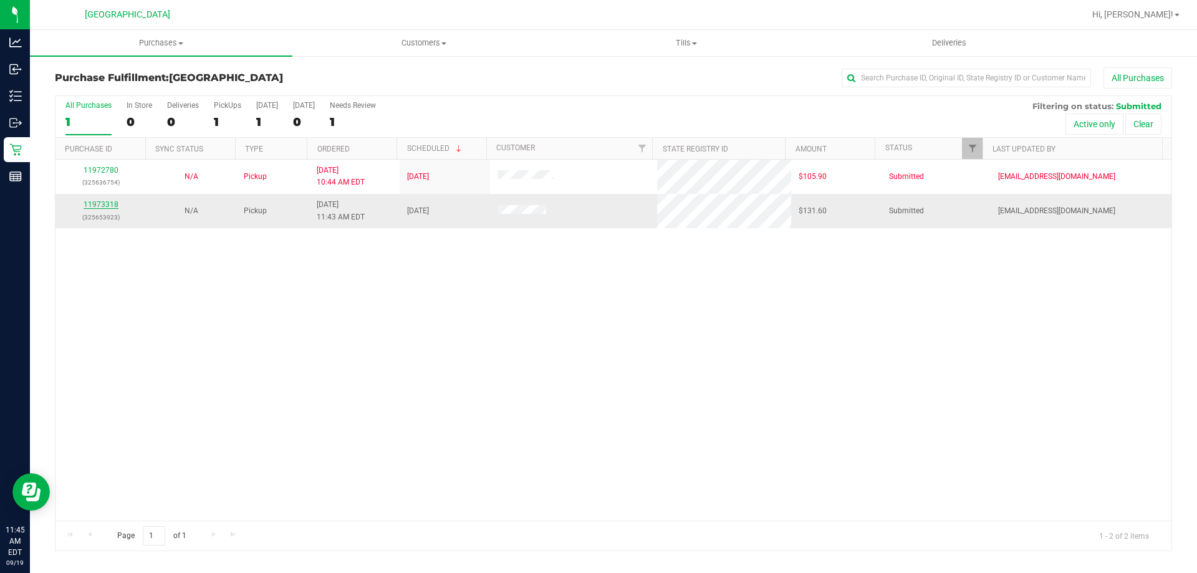
click at [99, 202] on link "11973318" at bounding box center [101, 204] width 35 height 9
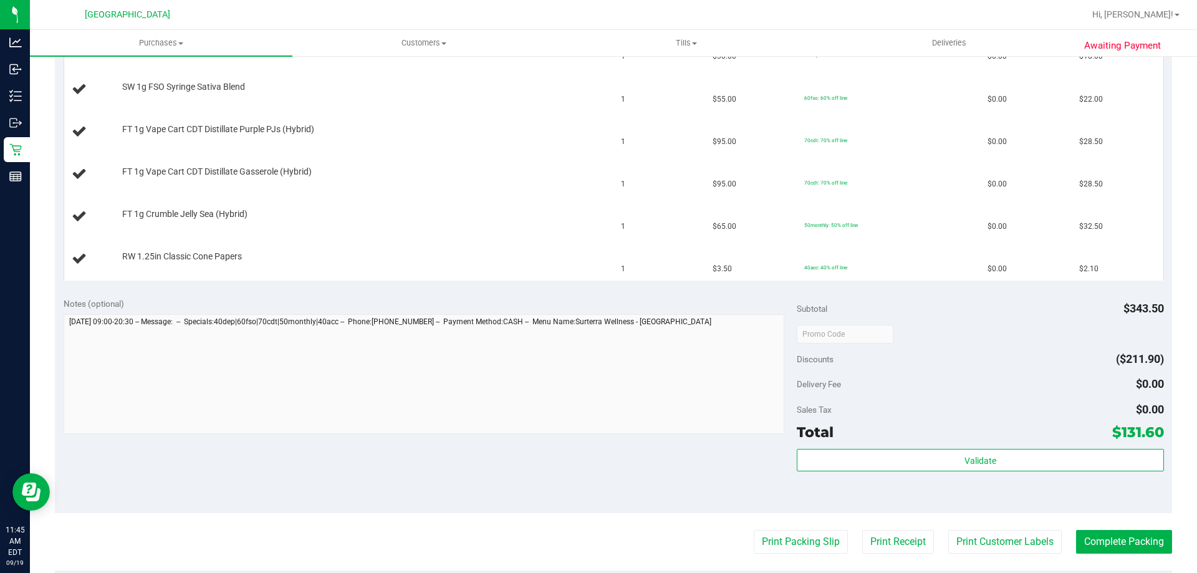
scroll to position [249, 0]
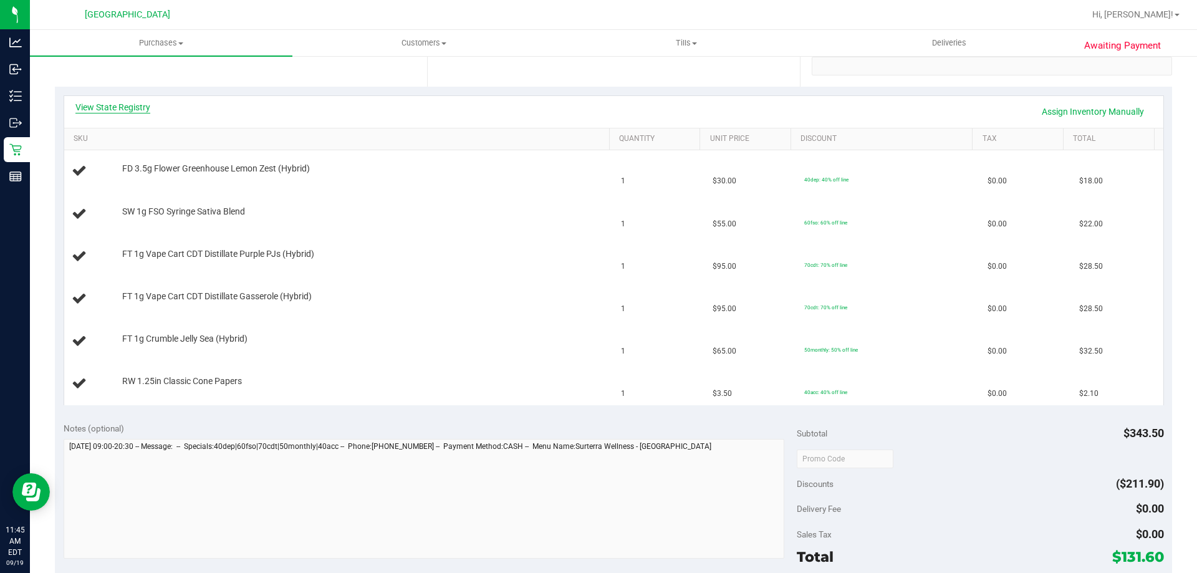
click at [129, 103] on link "View State Registry" at bounding box center [112, 107] width 75 height 12
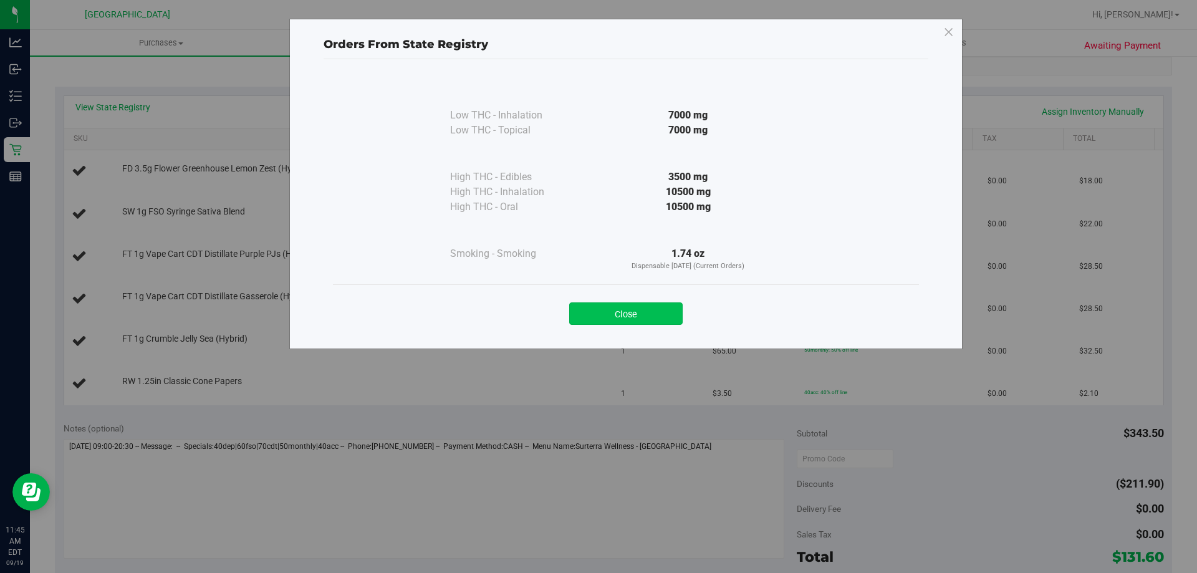
click at [653, 318] on button "Close" at bounding box center [625, 313] width 113 height 22
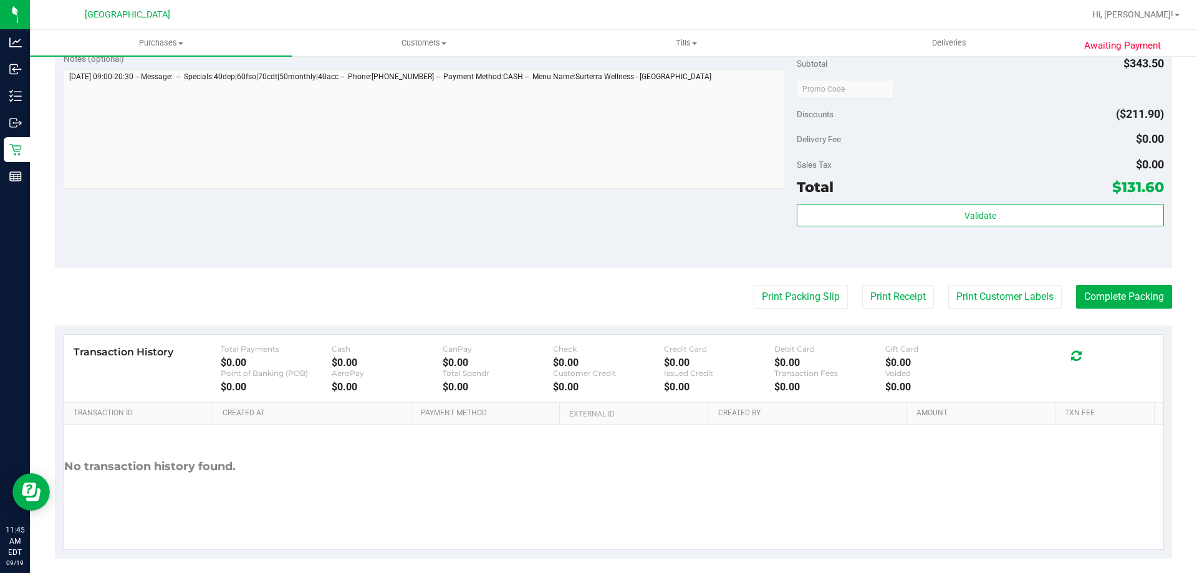
scroll to position [624, 0]
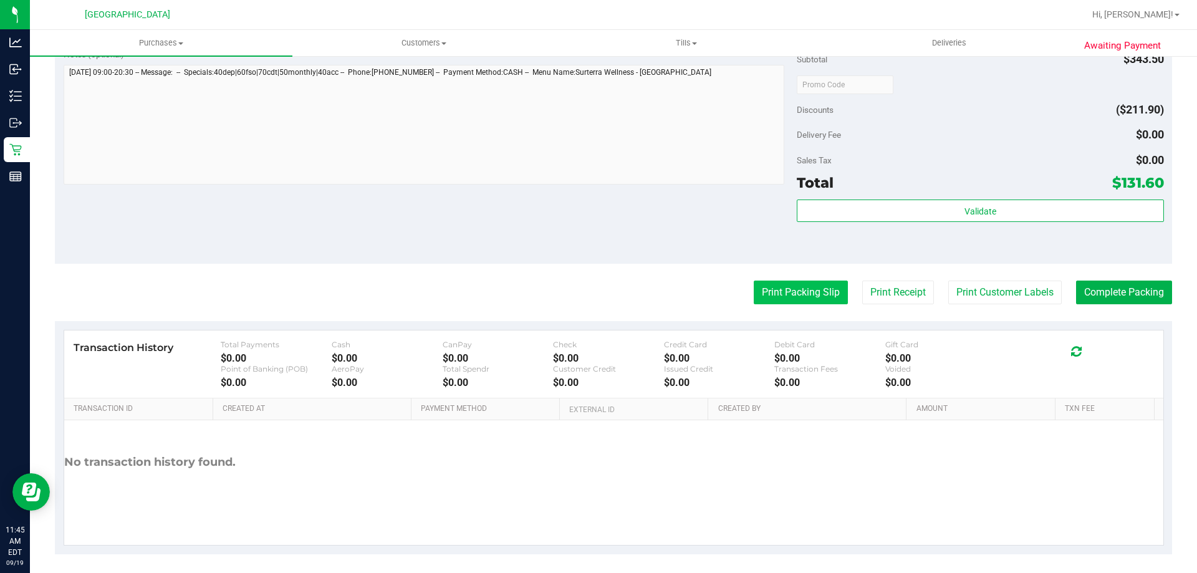
click at [776, 293] on button "Print Packing Slip" at bounding box center [801, 293] width 94 height 24
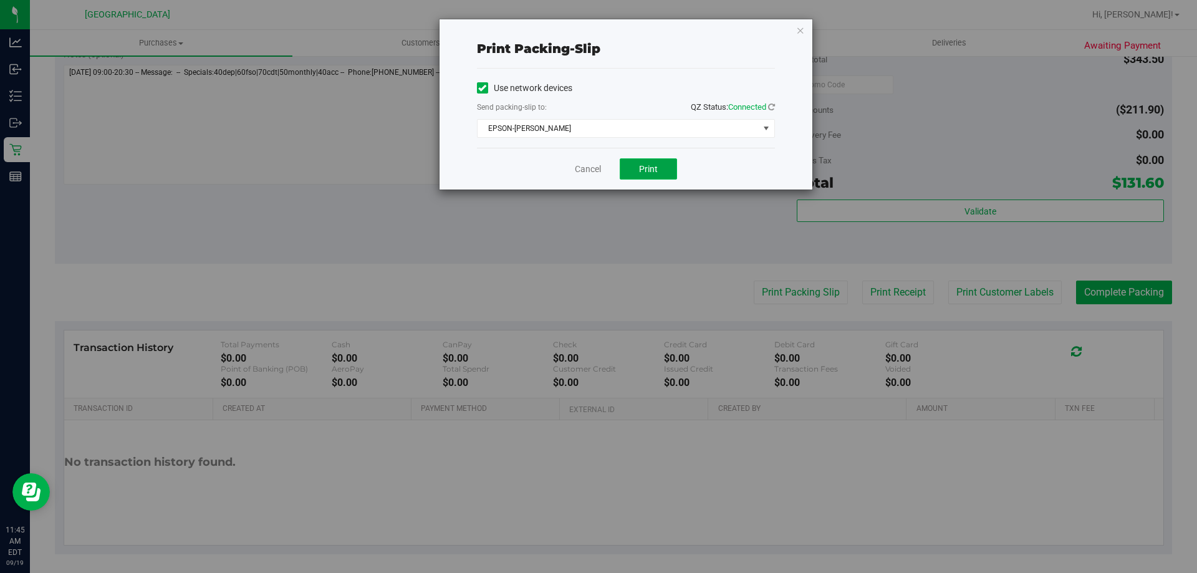
click at [670, 169] on button "Print" at bounding box center [648, 168] width 57 height 21
click at [801, 32] on icon "button" at bounding box center [800, 29] width 9 height 15
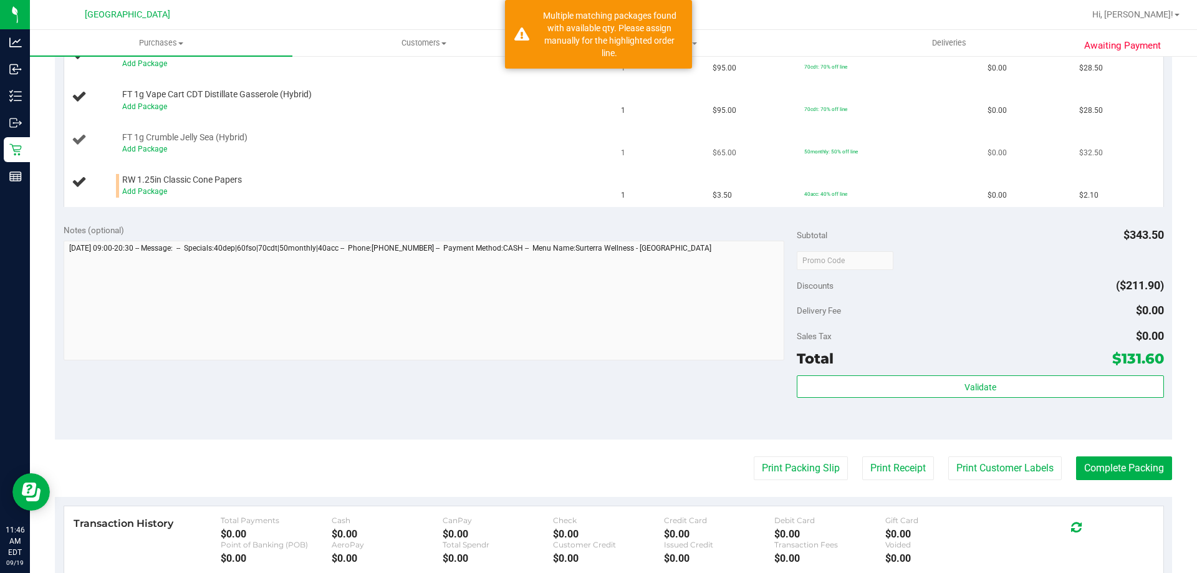
scroll to position [374, 0]
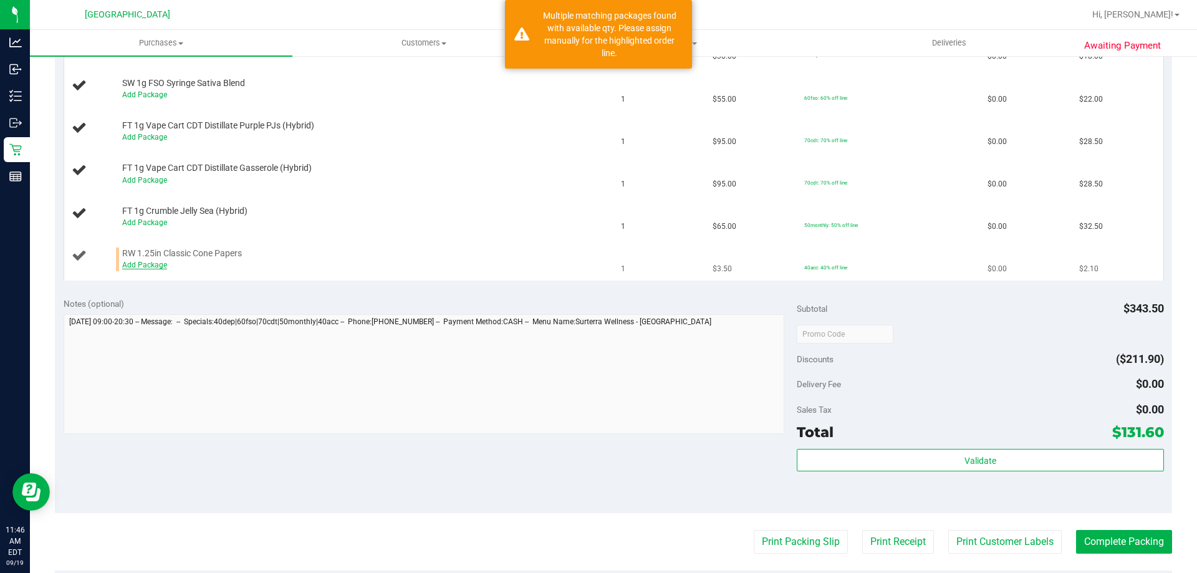
click at [156, 267] on link "Add Package" at bounding box center [144, 265] width 45 height 9
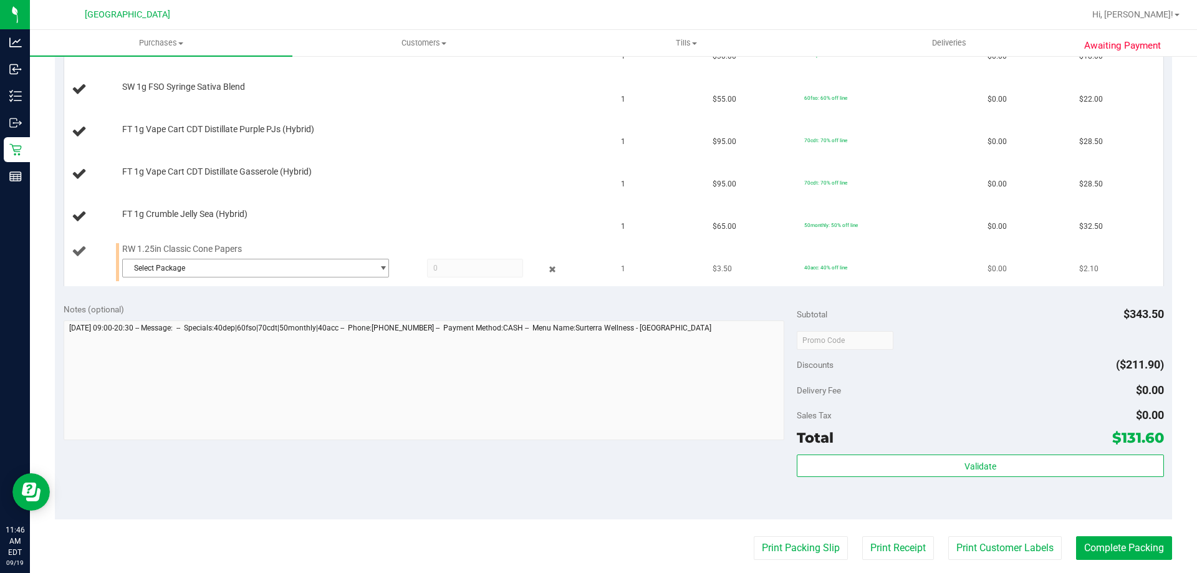
click at [272, 273] on span "Select Package" at bounding box center [248, 267] width 250 height 17
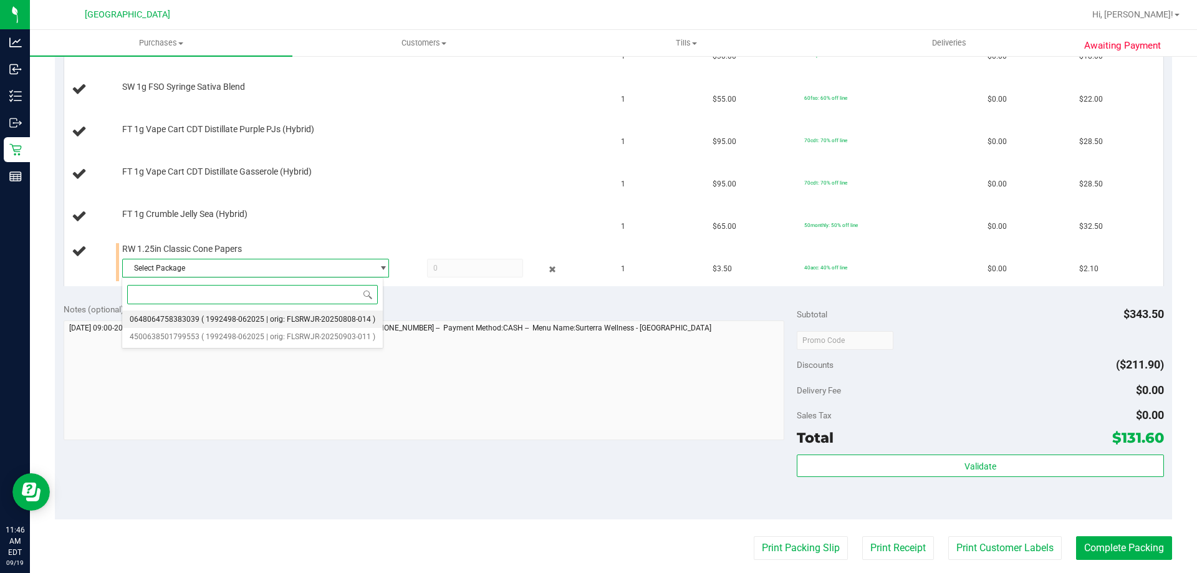
click at [277, 325] on li "0648064758383039 ( 1992498-062025 | orig: FLSRWJR-20250808-014 )" at bounding box center [252, 319] width 261 height 17
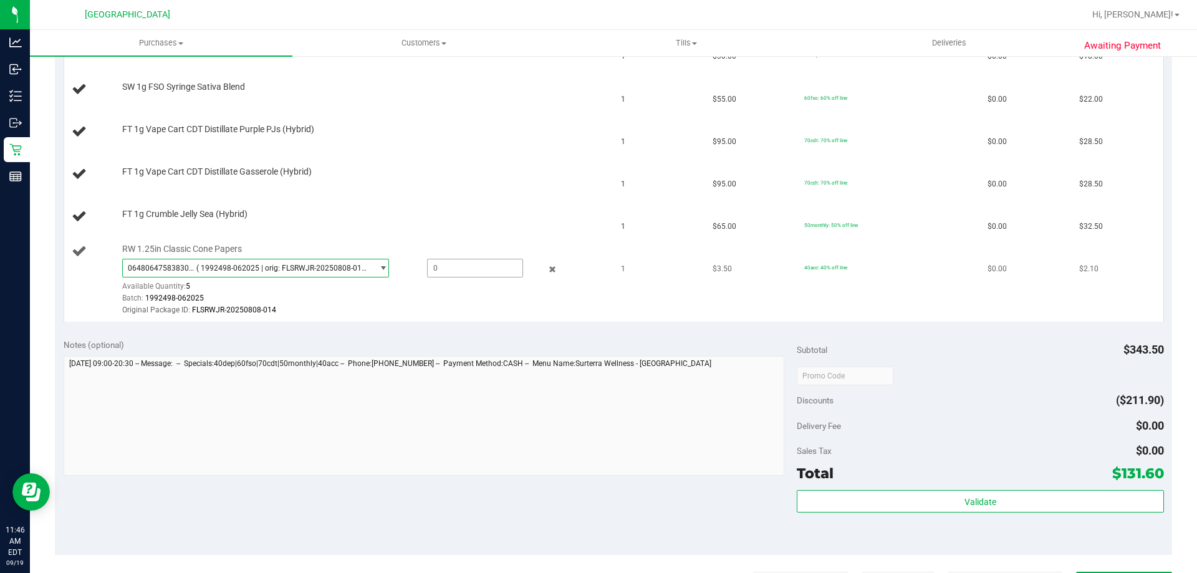
click at [452, 268] on span at bounding box center [475, 268] width 96 height 19
type input "1"
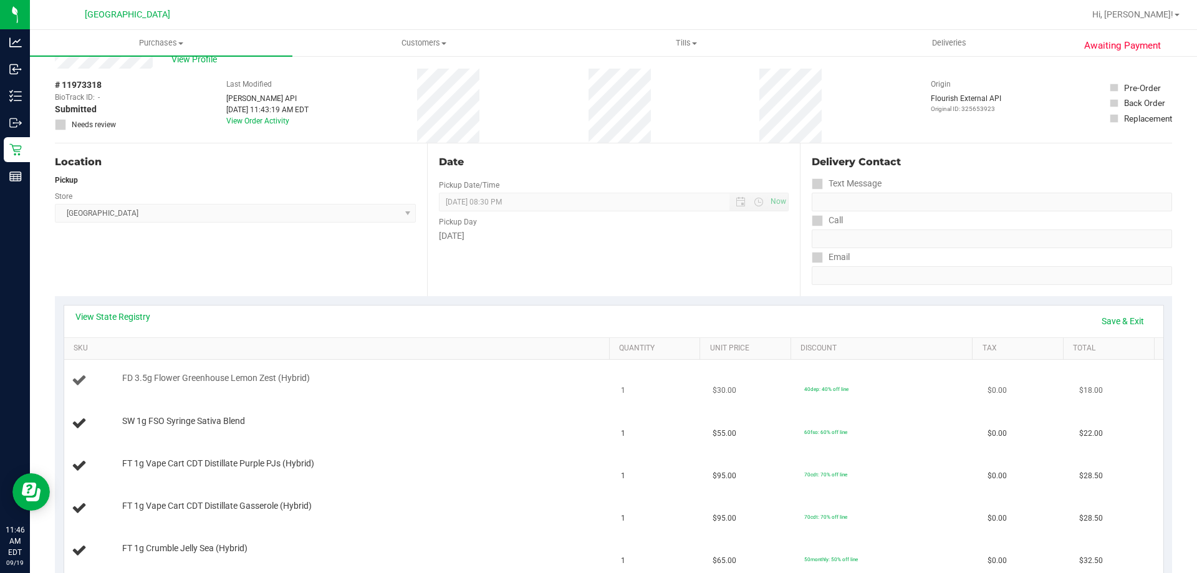
scroll to position [62, 0]
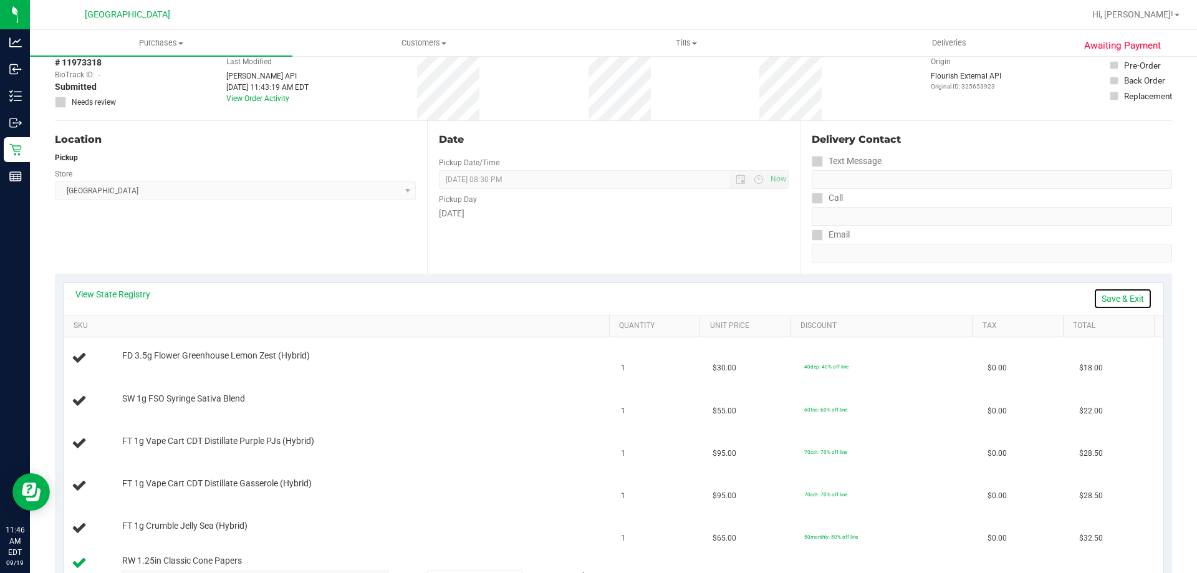
type input "1.0000"
click at [1119, 290] on link "Save & Exit" at bounding box center [1123, 298] width 59 height 21
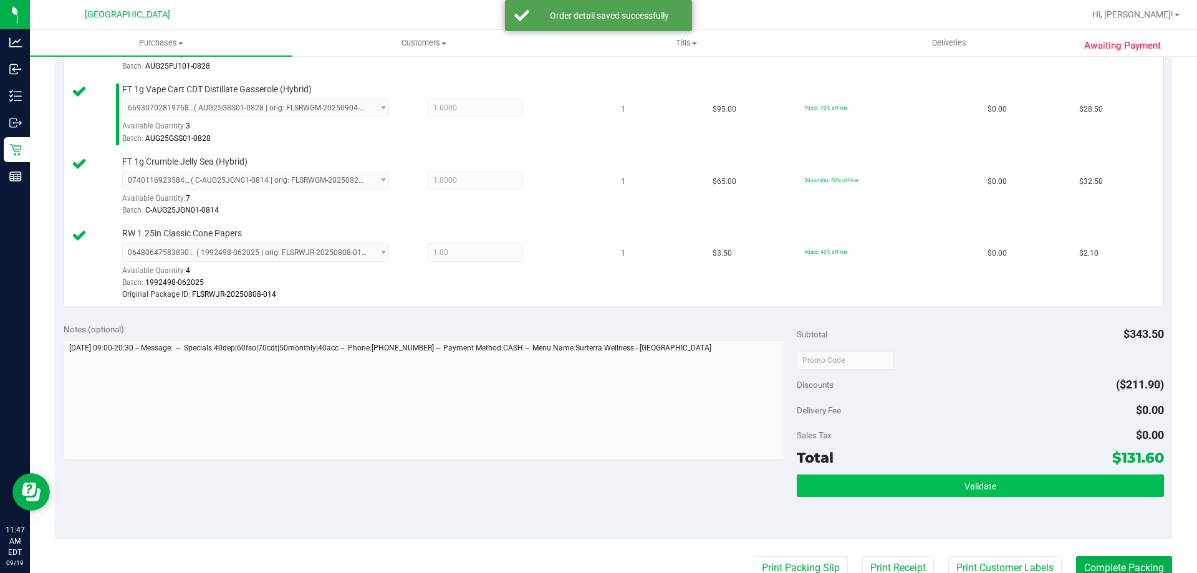
scroll to position [561, 0]
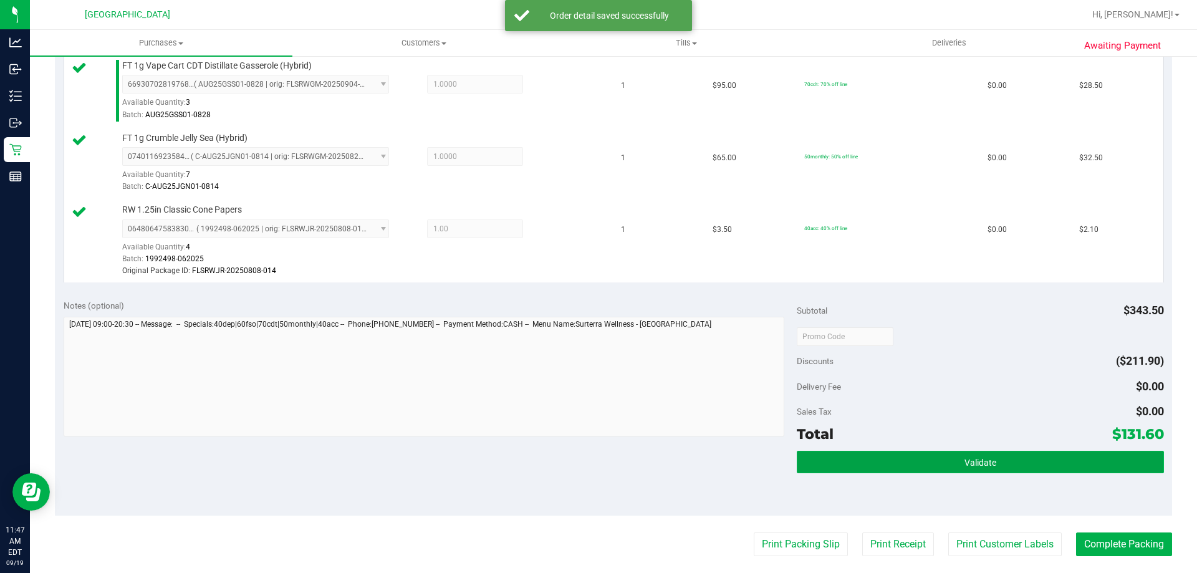
click at [1063, 455] on button "Validate" at bounding box center [980, 462] width 367 height 22
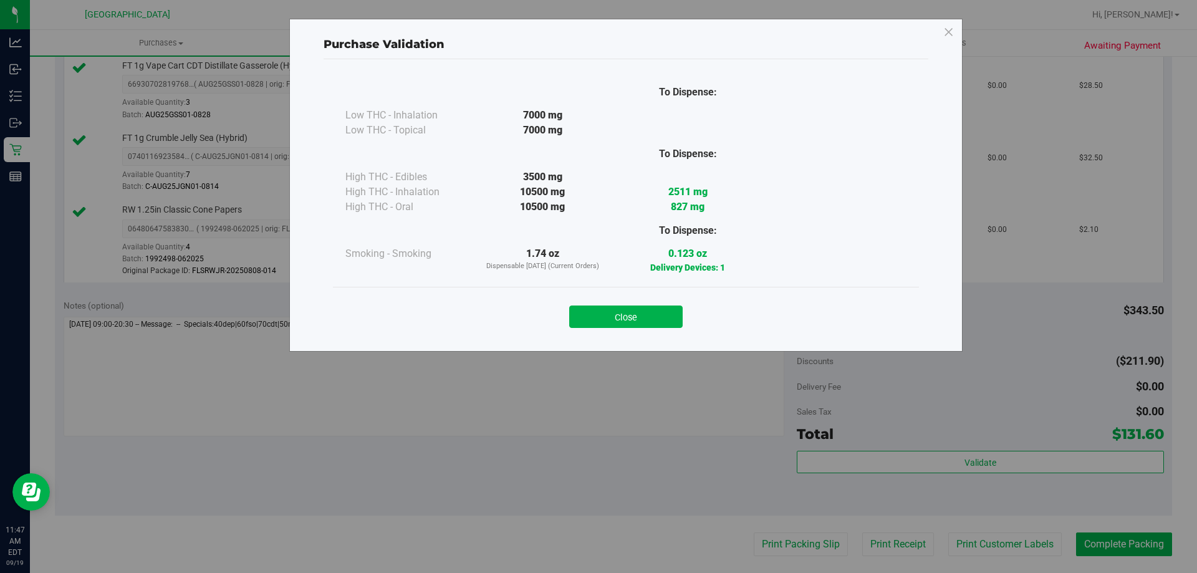
click at [630, 326] on button "Close" at bounding box center [625, 317] width 113 height 22
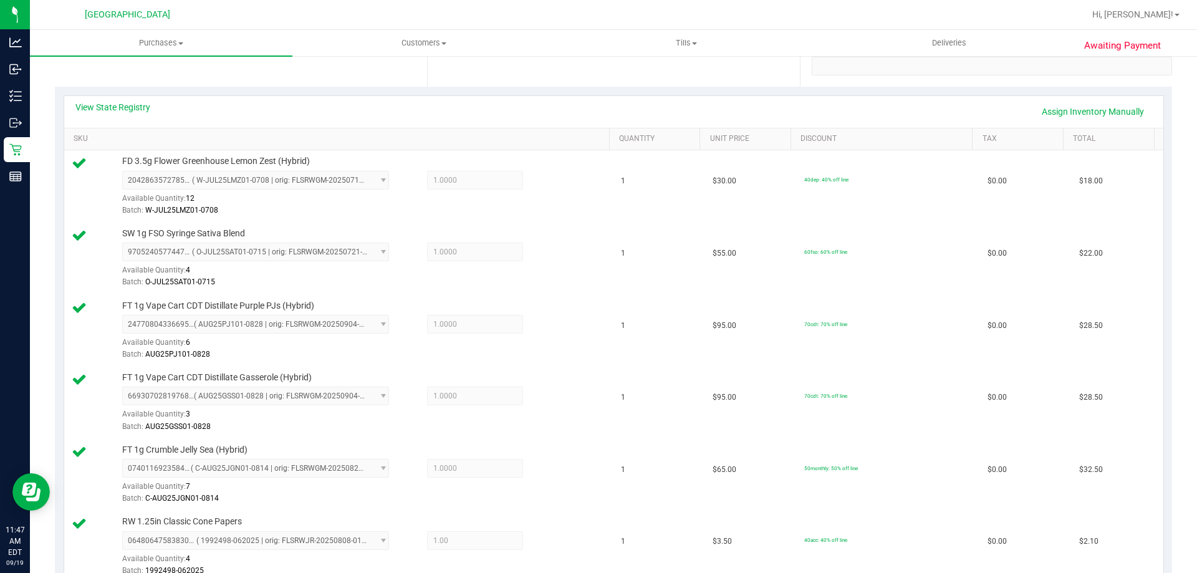
scroll to position [624, 0]
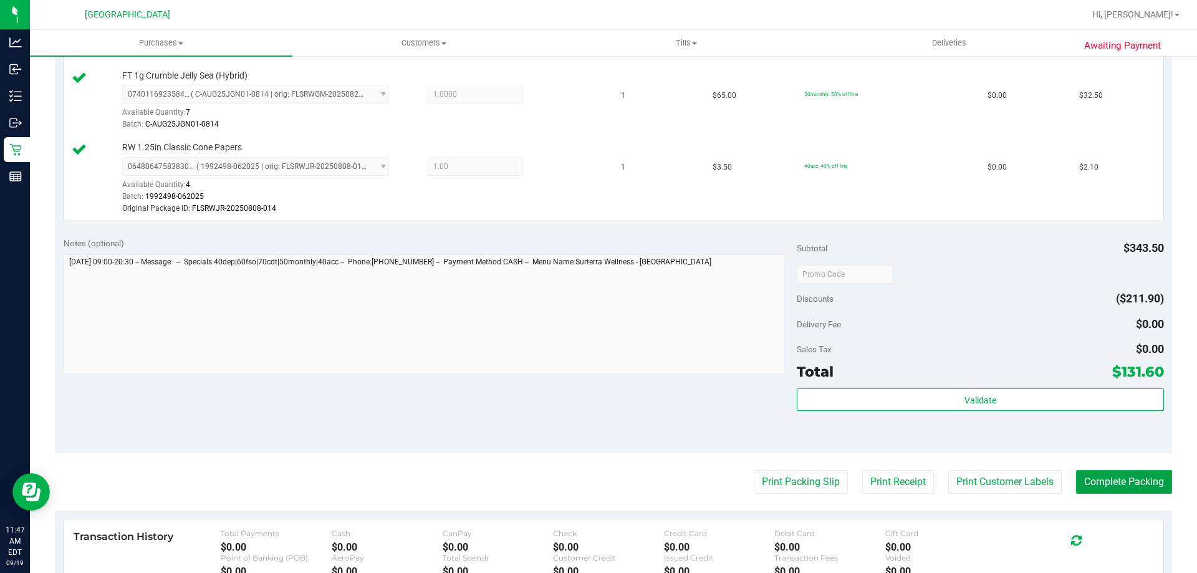
click at [1130, 475] on button "Complete Packing" at bounding box center [1124, 482] width 96 height 24
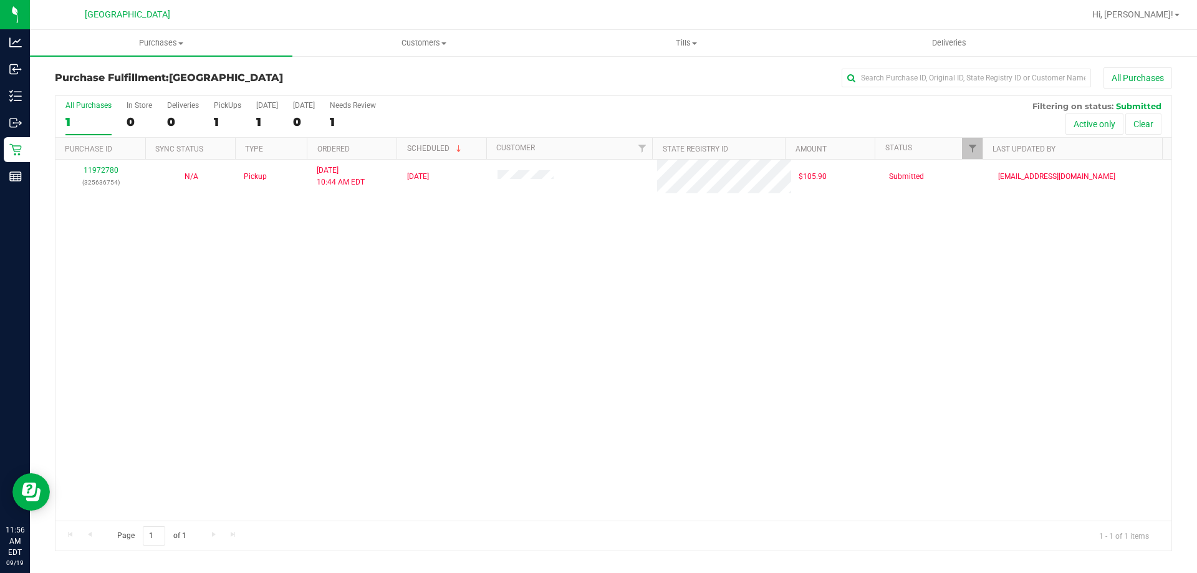
click at [220, 270] on div "11972780 (325636754) N/A Pickup [DATE] 10:44 AM EDT 9/19/2025 $105.90 Submitted…" at bounding box center [613, 340] width 1116 height 361
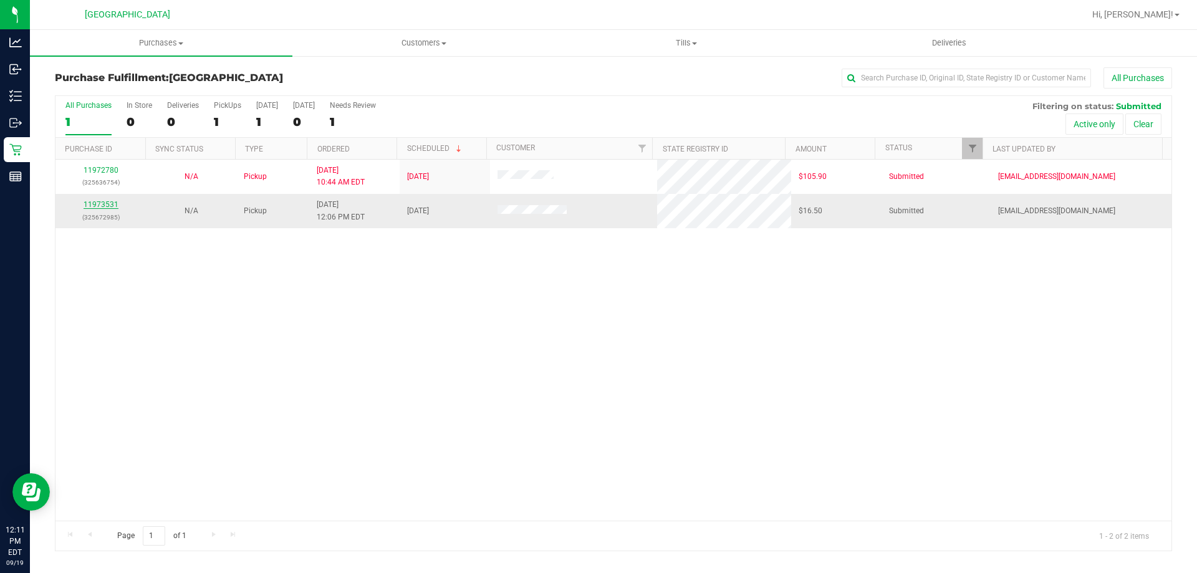
click at [93, 201] on link "11973531" at bounding box center [101, 204] width 35 height 9
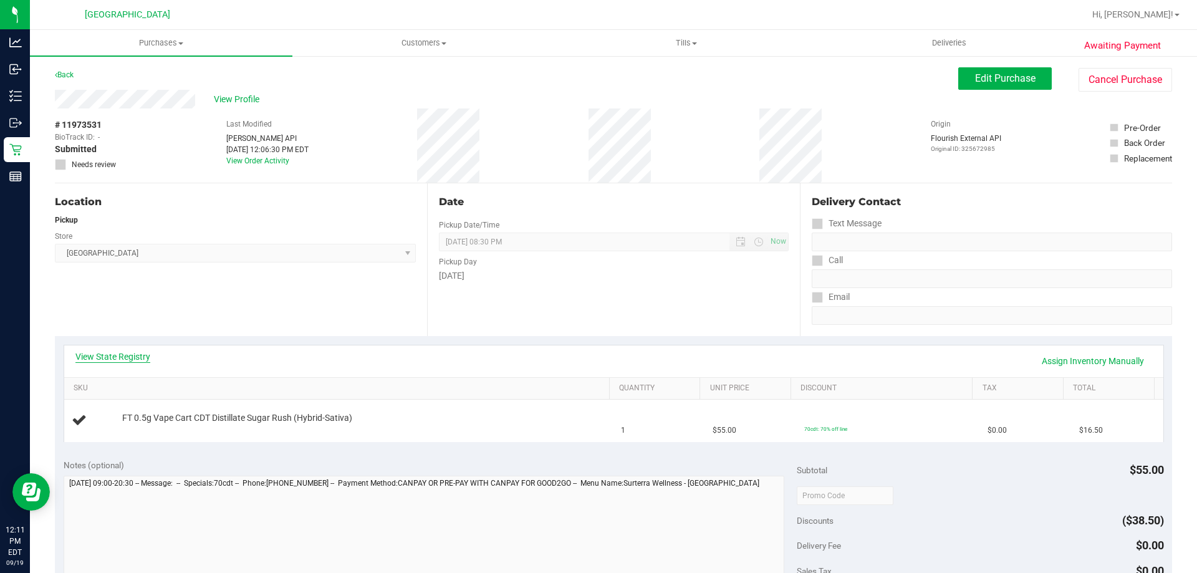
click at [123, 357] on link "View State Registry" at bounding box center [112, 356] width 75 height 12
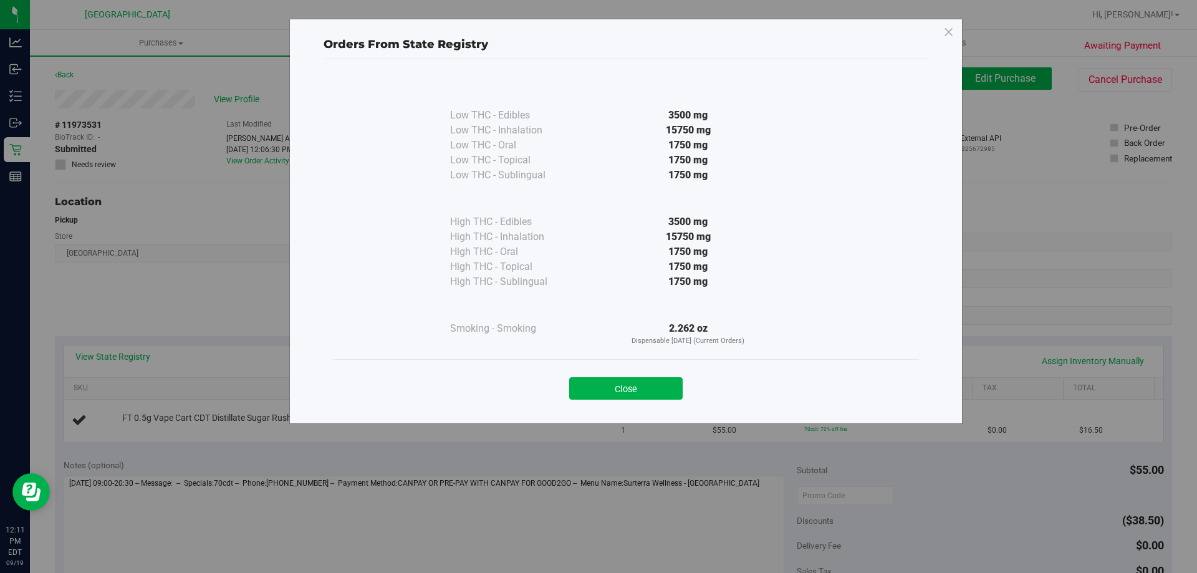
click at [648, 390] on button "Close" at bounding box center [625, 388] width 113 height 22
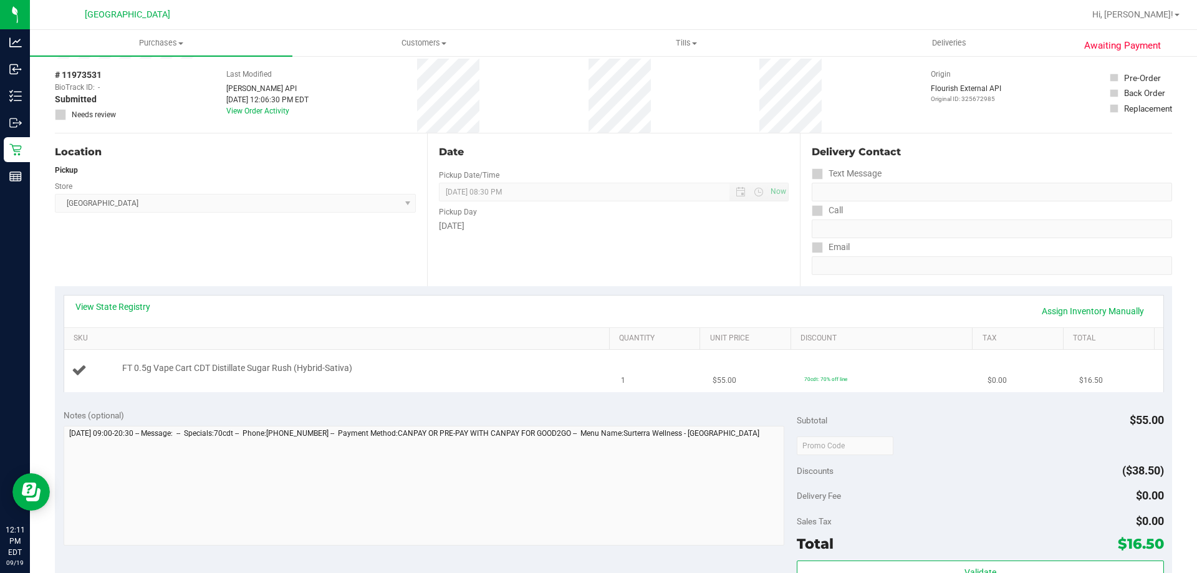
scroll to position [187, 0]
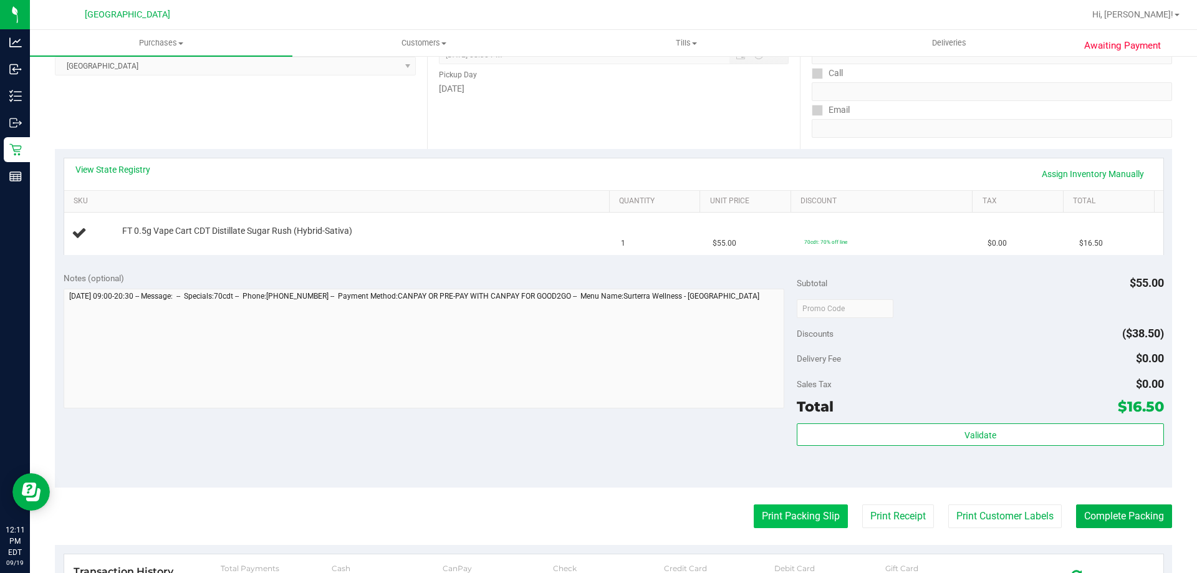
click at [773, 514] on button "Print Packing Slip" at bounding box center [801, 516] width 94 height 24
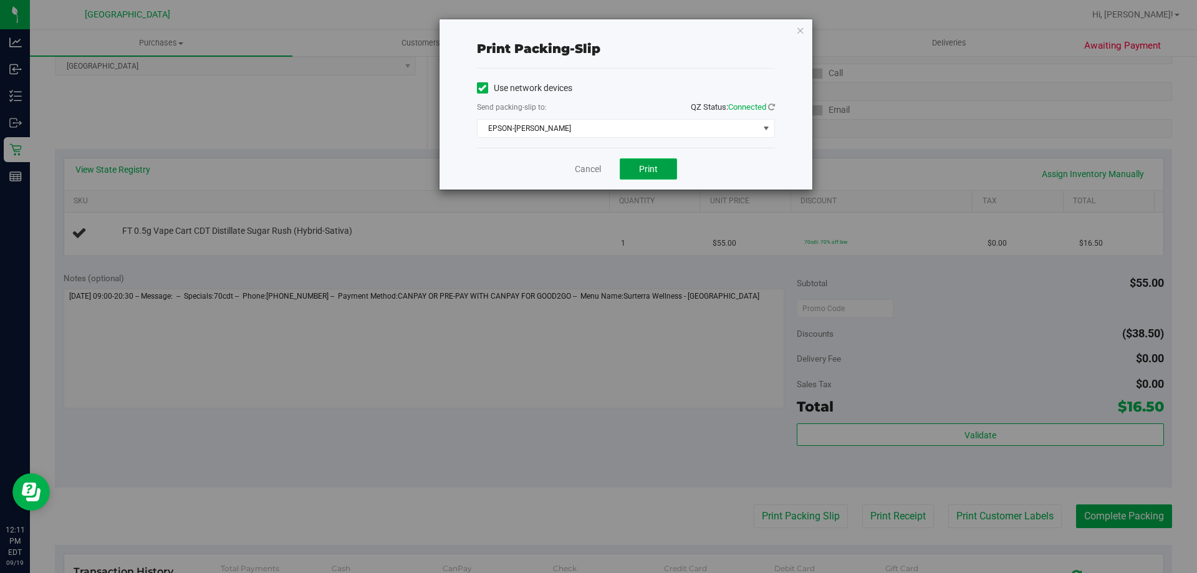
click at [662, 172] on button "Print" at bounding box center [648, 168] width 57 height 21
click at [798, 31] on icon "button" at bounding box center [800, 29] width 9 height 15
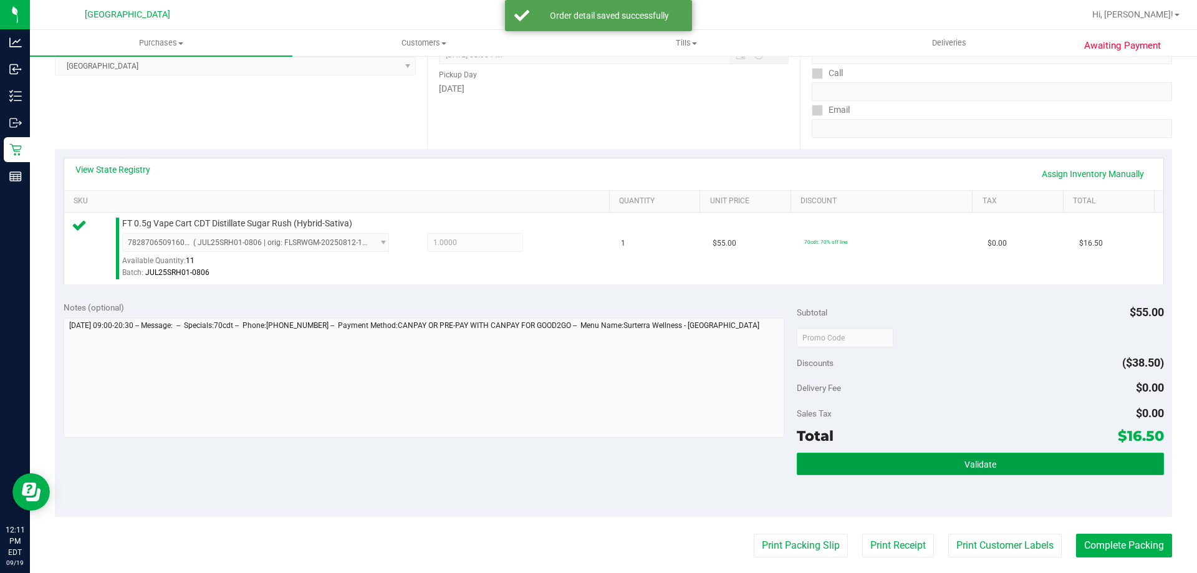
click at [1054, 460] on button "Validate" at bounding box center [980, 464] width 367 height 22
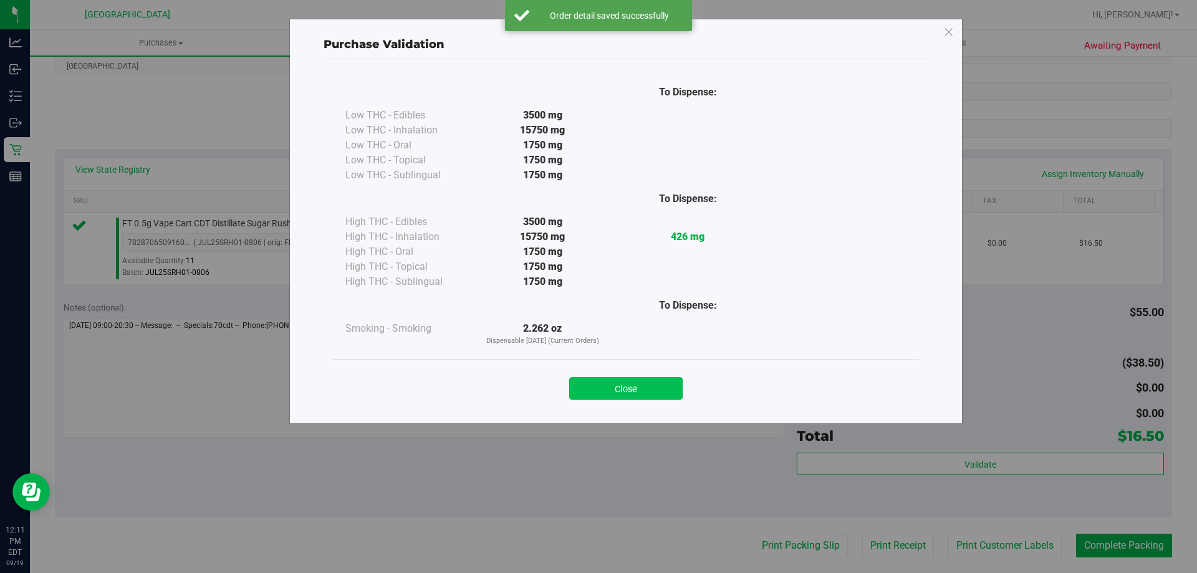
click at [614, 385] on button "Close" at bounding box center [625, 388] width 113 height 22
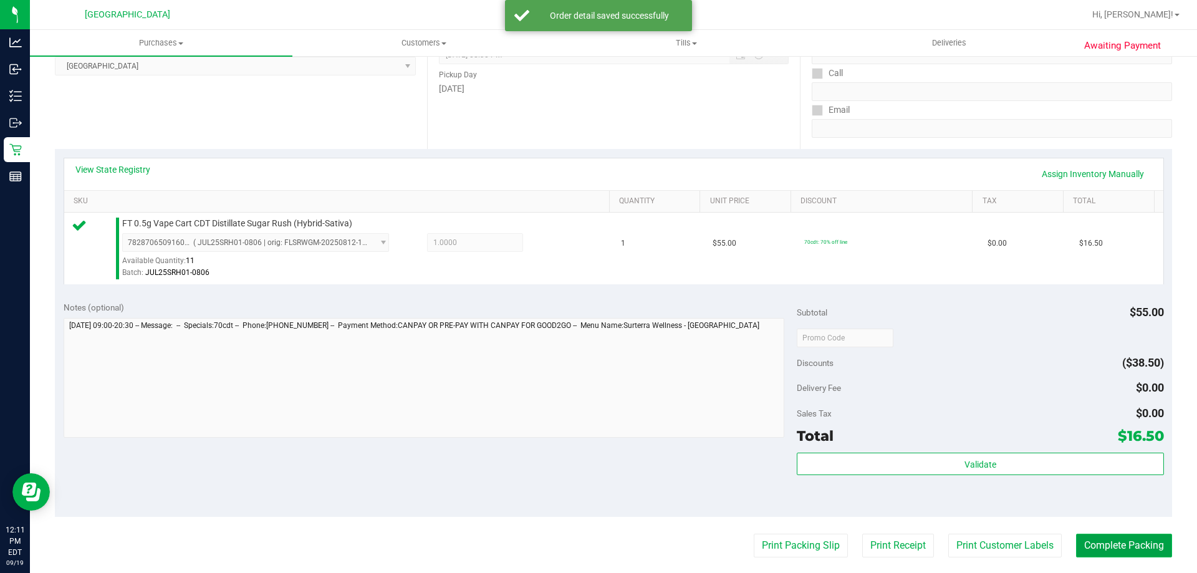
click at [1150, 551] on button "Complete Packing" at bounding box center [1124, 546] width 96 height 24
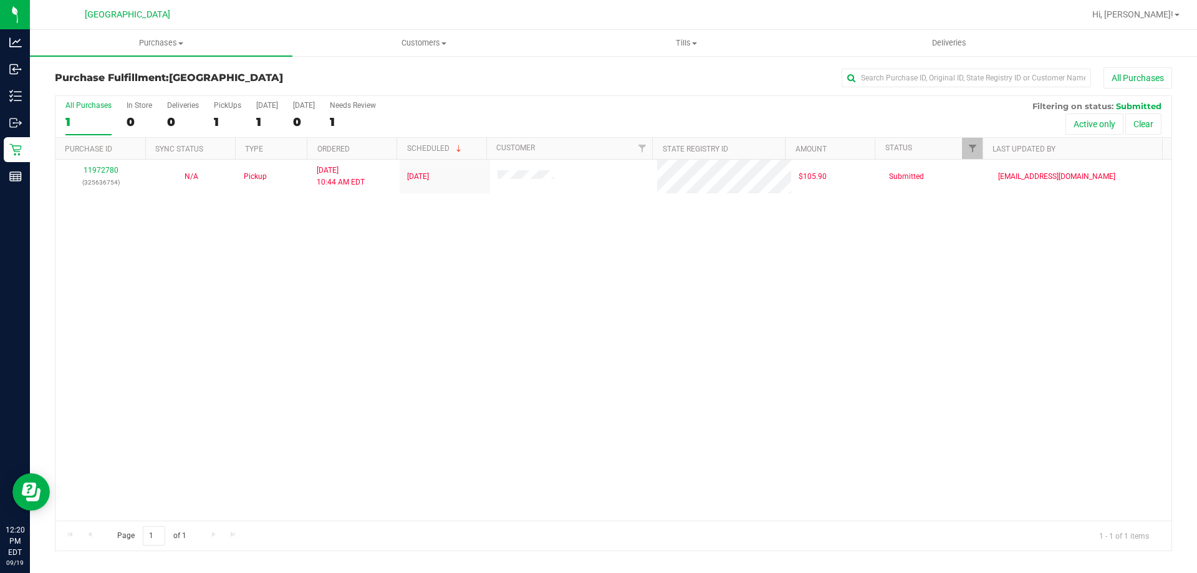
click at [154, 303] on div "11972780 (325636754) N/A Pickup [DATE] 10:44 AM EDT 9/19/2025 $105.90 Submitted…" at bounding box center [613, 340] width 1116 height 361
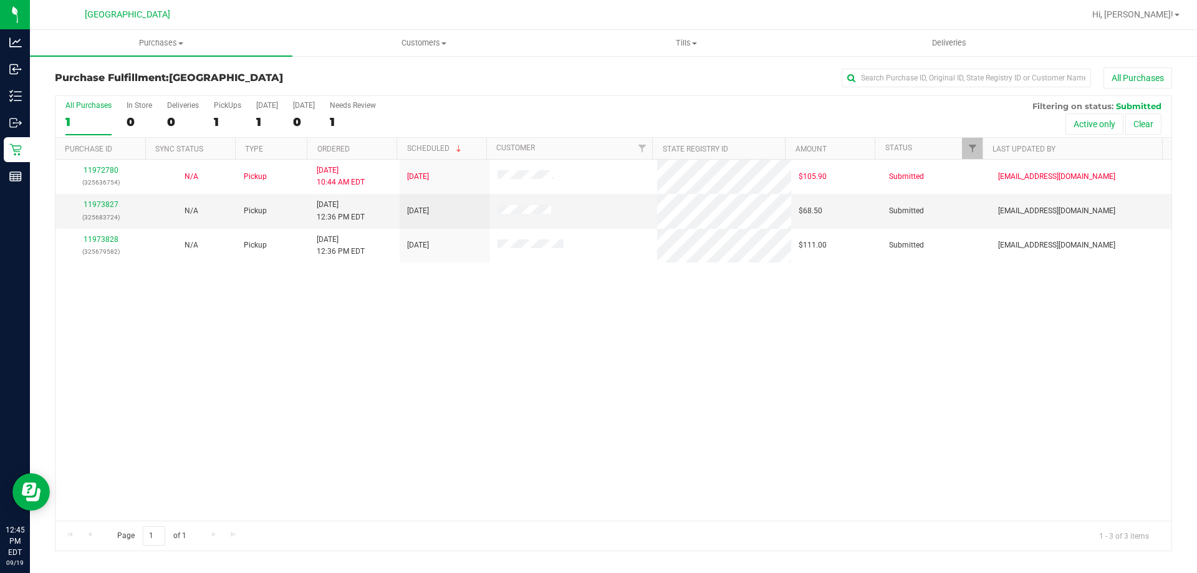
click at [130, 350] on div "11972780 (325636754) N/A Pickup [DATE] 10:44 AM EDT 9/19/2025 $105.90 Submitted…" at bounding box center [613, 340] width 1116 height 361
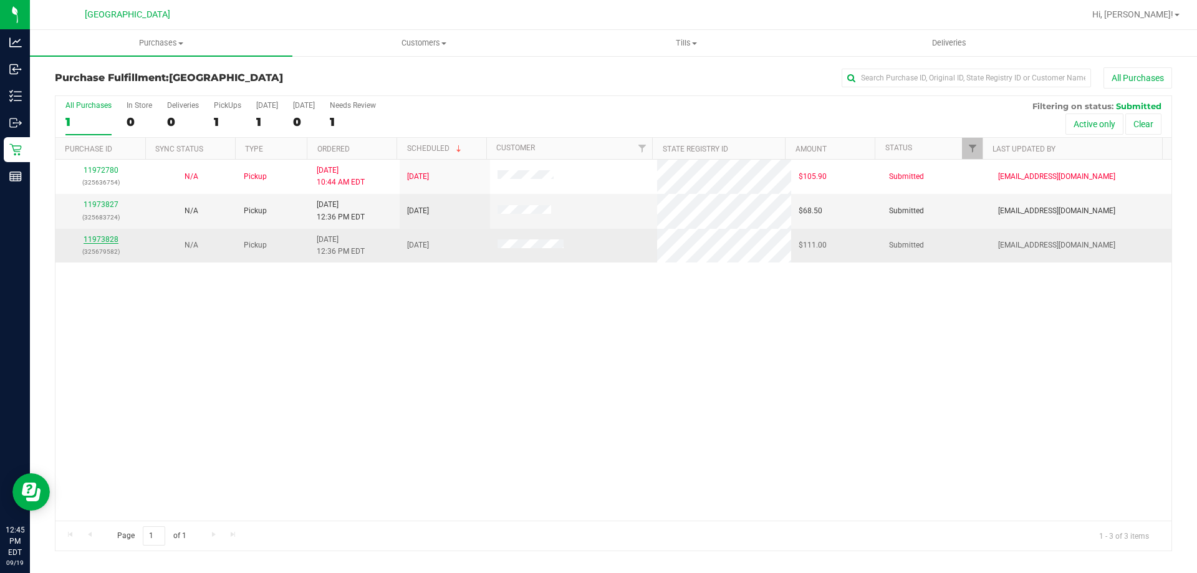
click at [107, 238] on link "11973828" at bounding box center [101, 239] width 35 height 9
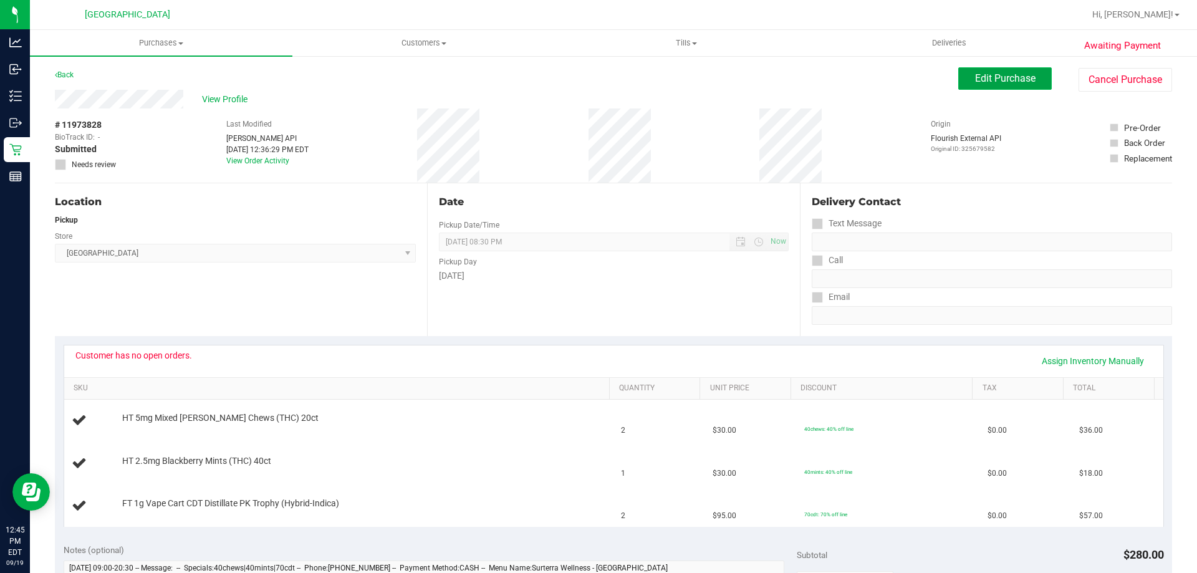
click at [975, 79] on span "Edit Purchase" at bounding box center [1005, 78] width 60 height 12
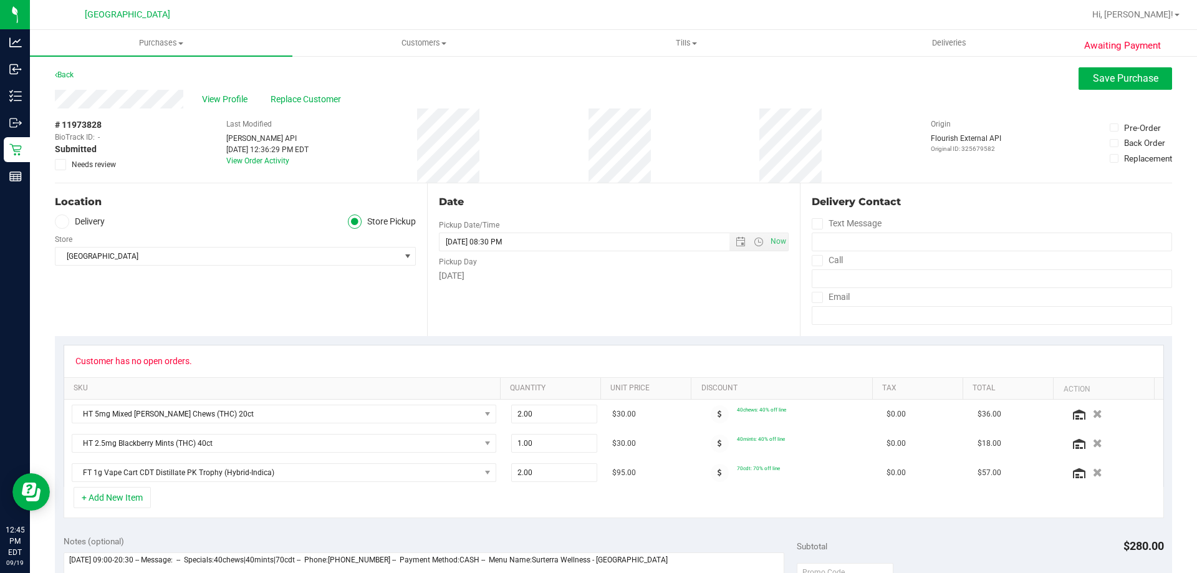
click at [62, 165] on icon at bounding box center [61, 165] width 8 height 0
click at [0, 0] on input "Needs review" at bounding box center [0, 0] width 0 height 0
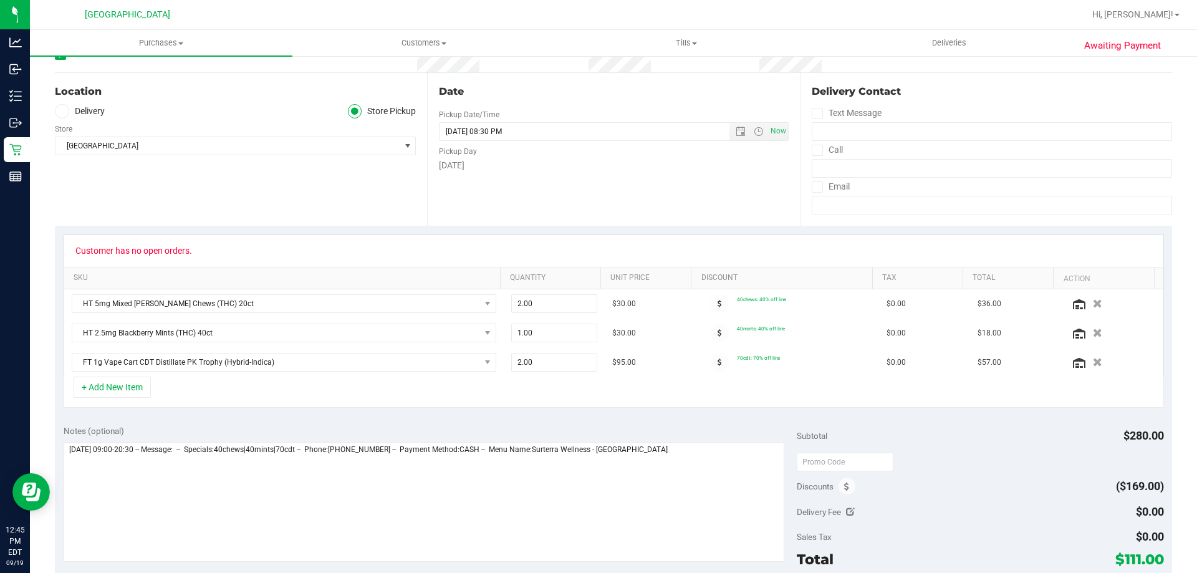
scroll to position [249, 0]
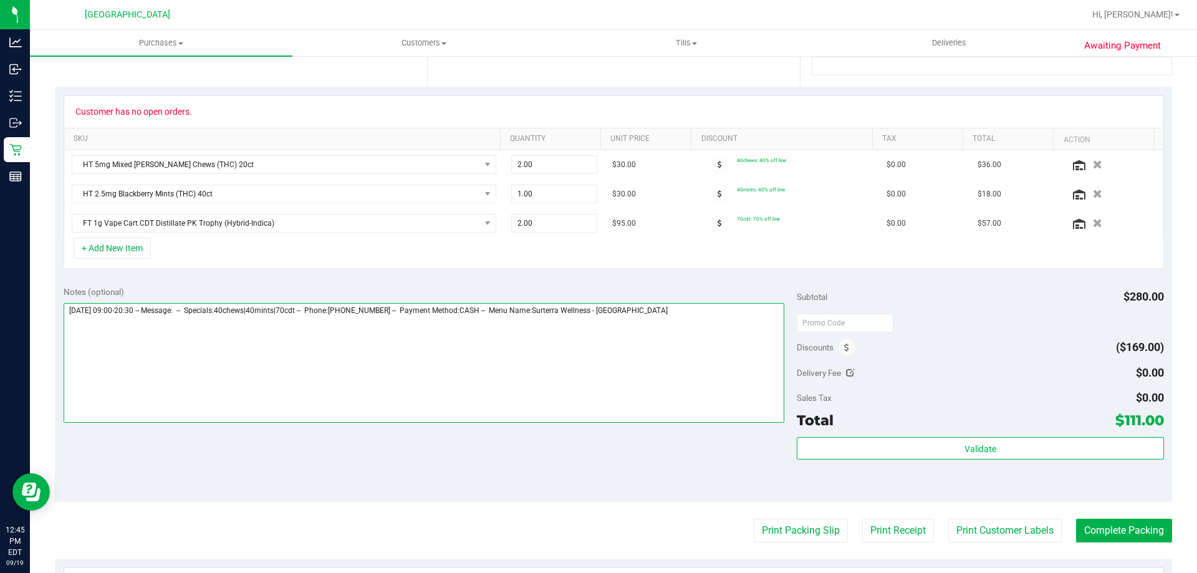
click at [702, 320] on textarea at bounding box center [424, 363] width 721 height 120
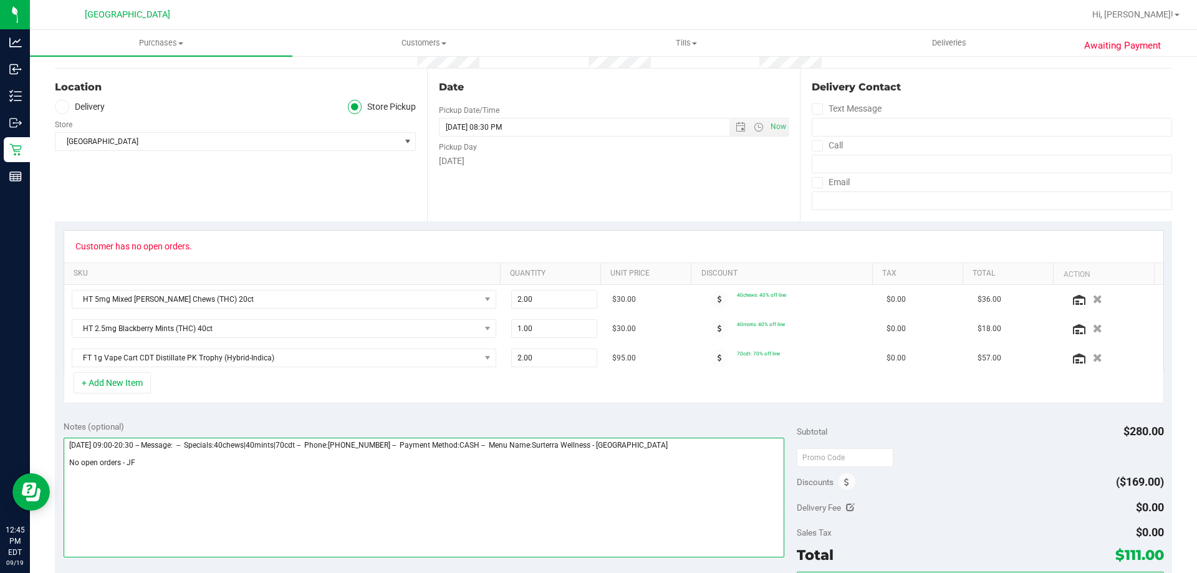
scroll to position [0, 0]
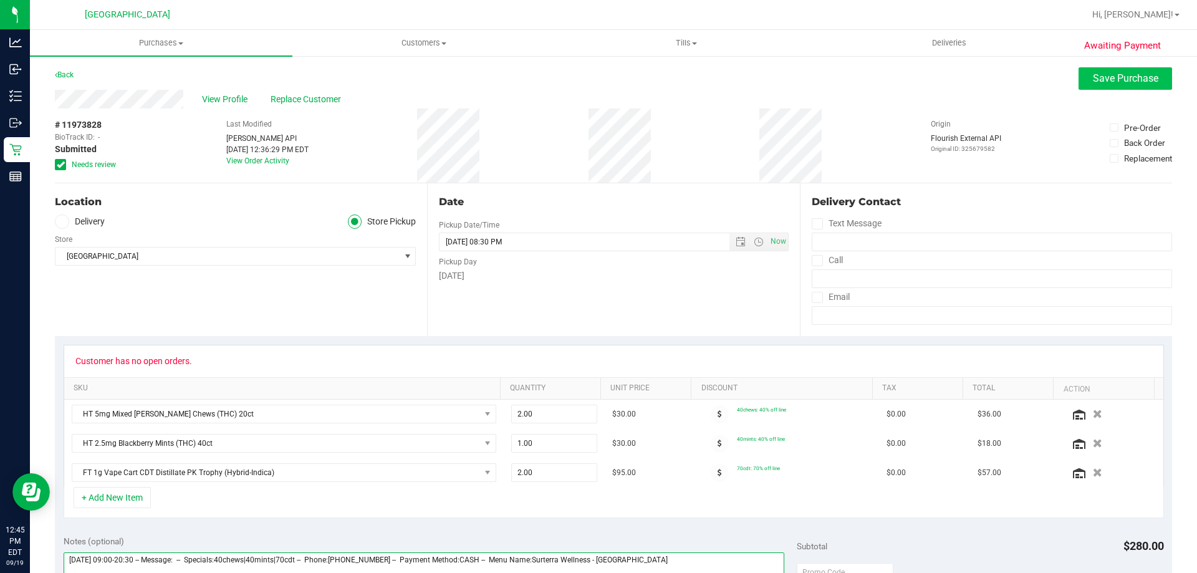
type textarea "Friday 09/19/2025 09:00-20:30 -- Message: -- Specials:40chews|40mints|70cdt -- …"
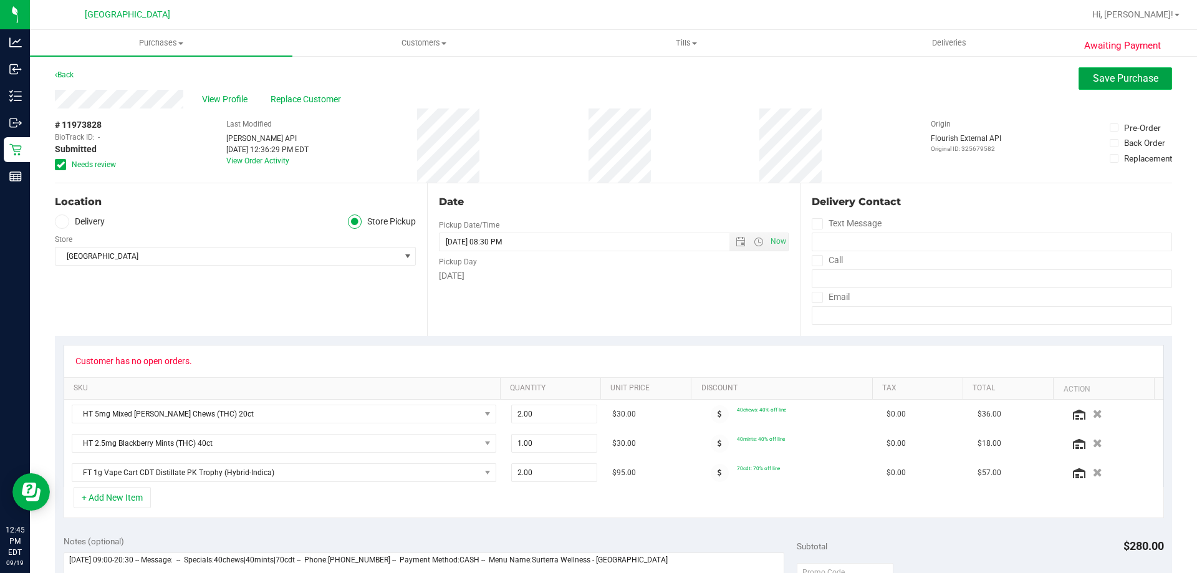
click at [1090, 69] on button "Save Purchase" at bounding box center [1126, 78] width 94 height 22
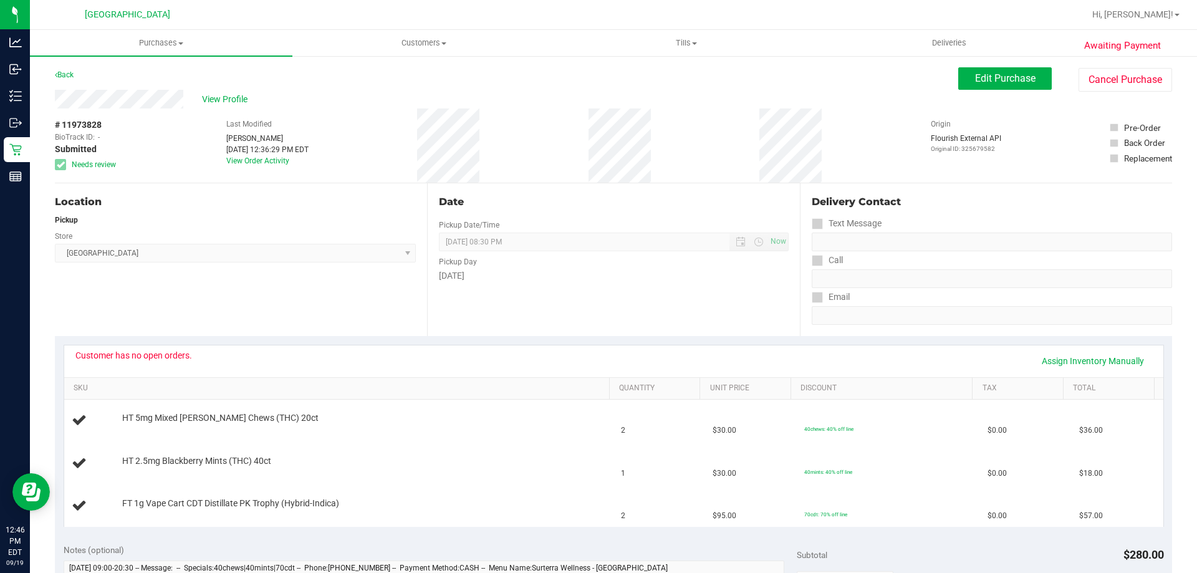
click at [233, 104] on span "View Profile" at bounding box center [227, 99] width 50 height 13
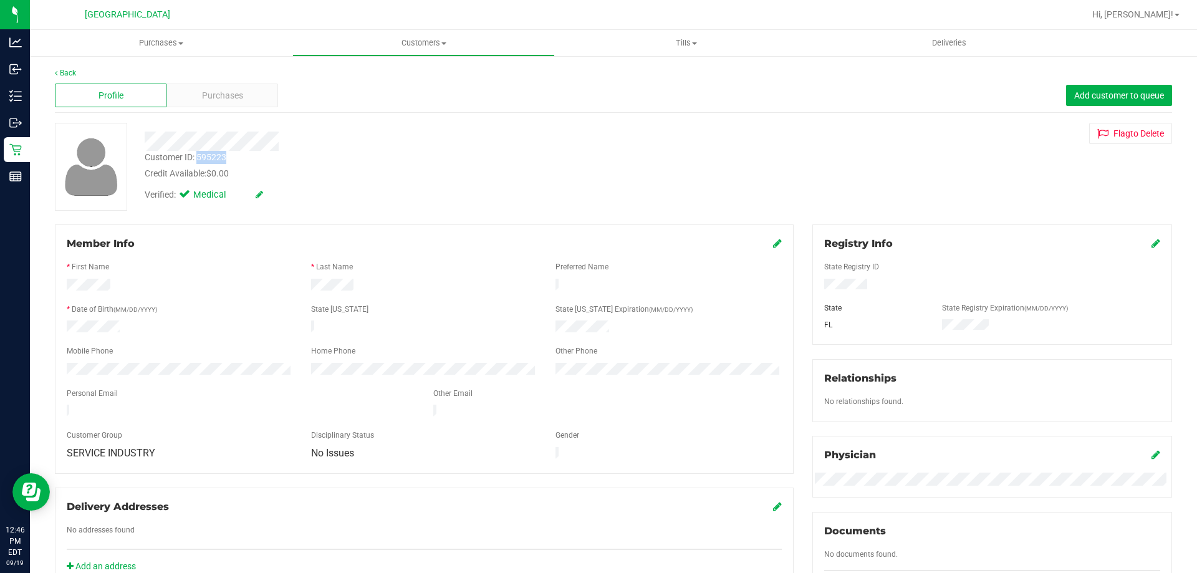
drag, startPoint x: 224, startPoint y: 151, endPoint x: 198, endPoint y: 160, distance: 27.6
click at [198, 160] on div "Customer ID: 595223" at bounding box center [186, 157] width 82 height 13
copy div "595223"
click at [62, 69] on link "Back" at bounding box center [65, 73] width 21 height 9
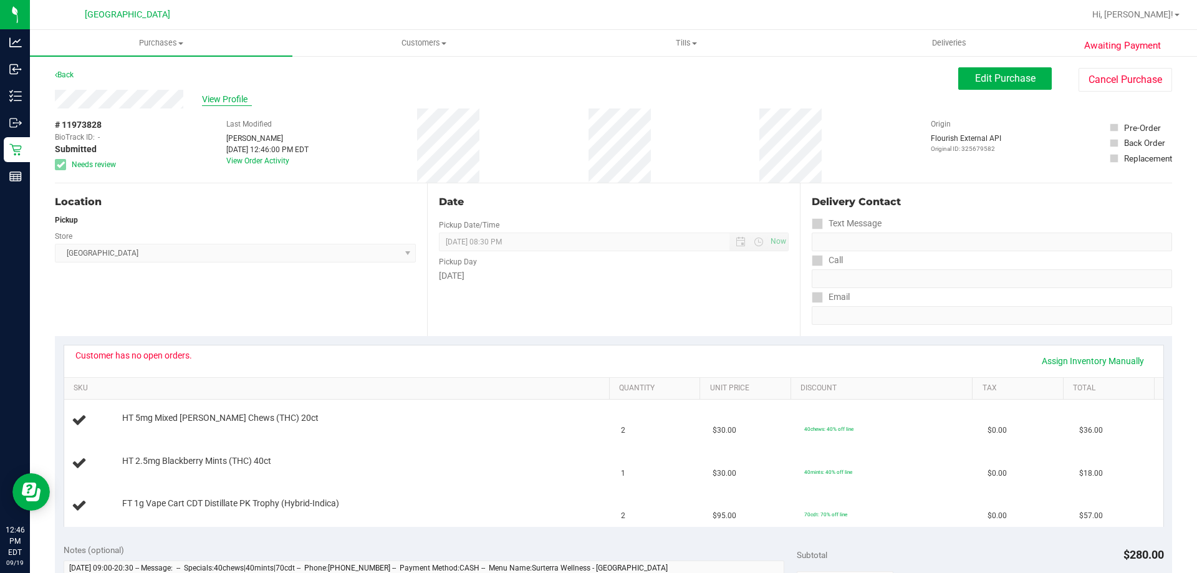
click at [224, 100] on span "View Profile" at bounding box center [227, 99] width 50 height 13
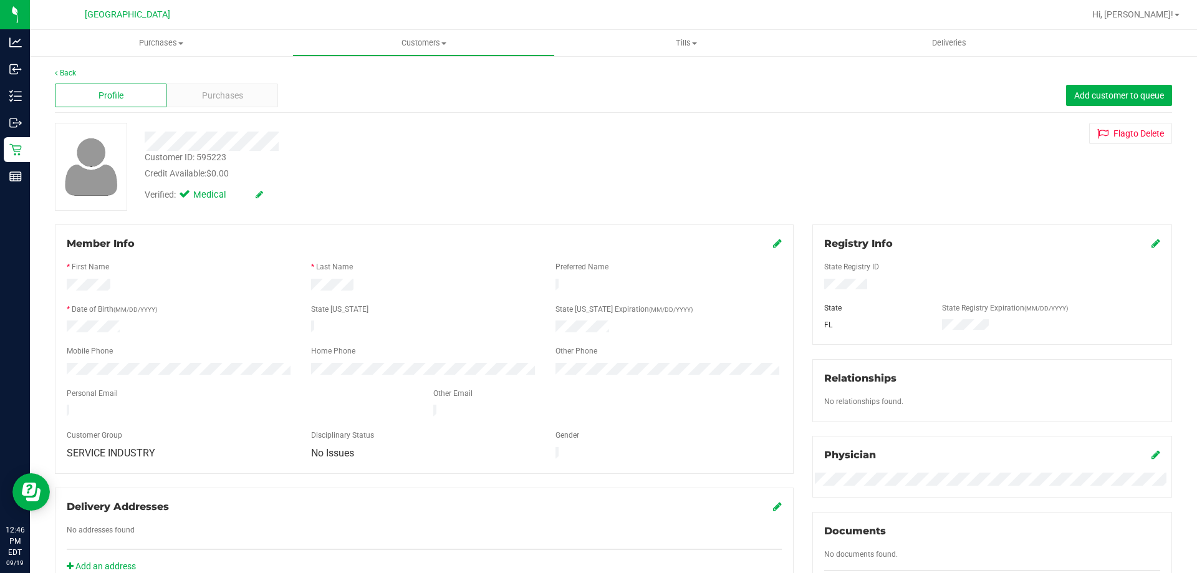
click at [819, 286] on div at bounding box center [992, 286] width 355 height 14
click at [170, 39] on span "Purchases" at bounding box center [161, 42] width 263 height 11
click at [140, 94] on li "Fulfillment" at bounding box center [161, 90] width 263 height 15
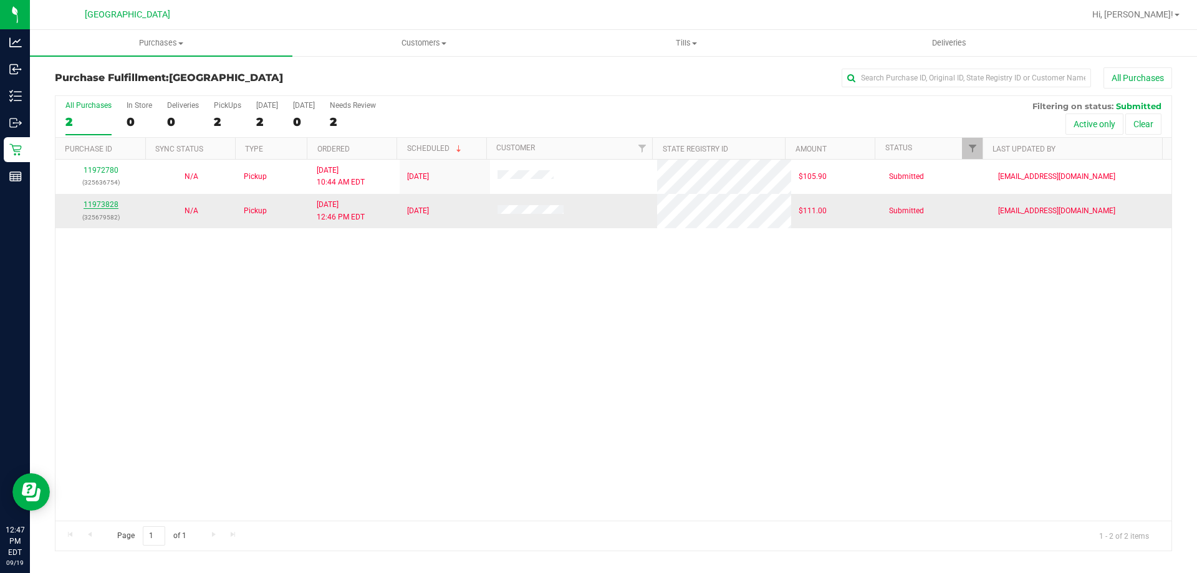
click at [110, 201] on link "11973828" at bounding box center [101, 204] width 35 height 9
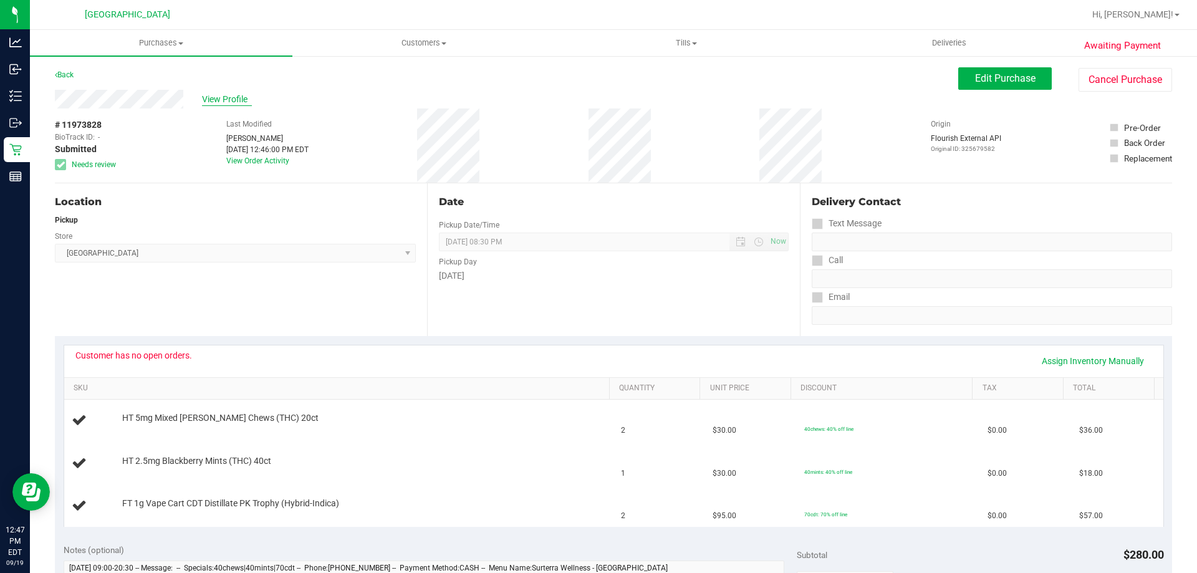
click at [232, 99] on span "View Profile" at bounding box center [227, 99] width 50 height 13
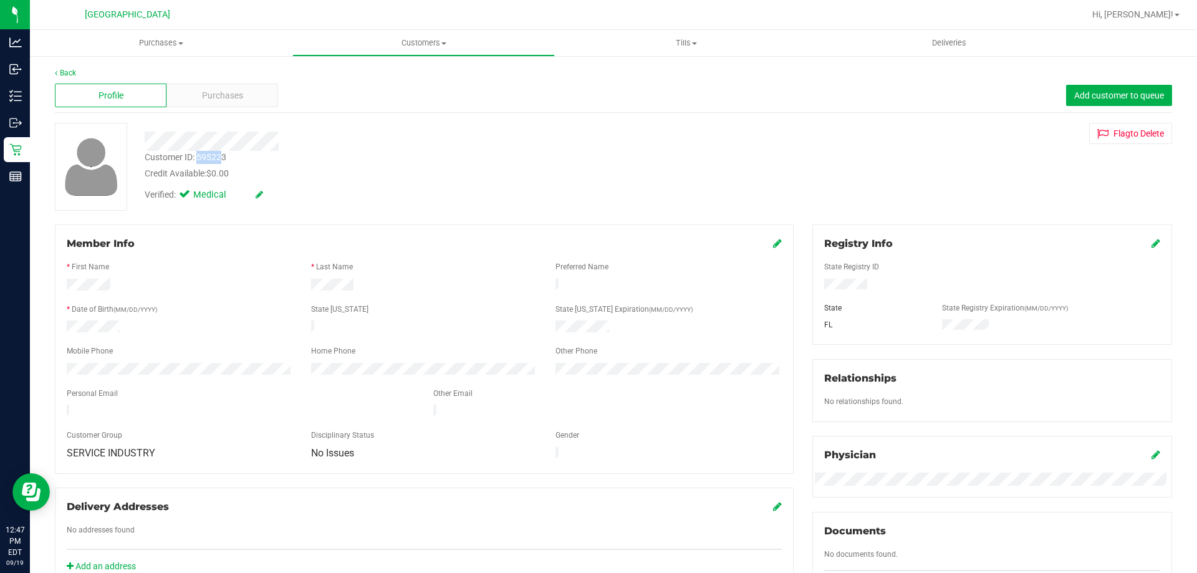
drag, startPoint x: 224, startPoint y: 158, endPoint x: 198, endPoint y: 162, distance: 26.5
click at [198, 162] on div "Customer ID: 595223" at bounding box center [186, 157] width 82 height 13
click at [243, 162] on div "Customer ID: 595223 Credit Available: $0.00" at bounding box center [419, 165] width 568 height 29
drag, startPoint x: 232, startPoint y: 160, endPoint x: 197, endPoint y: 162, distance: 34.9
click at [197, 162] on div "Customer ID: 595223 Credit Available: $0.00" at bounding box center [419, 165] width 568 height 29
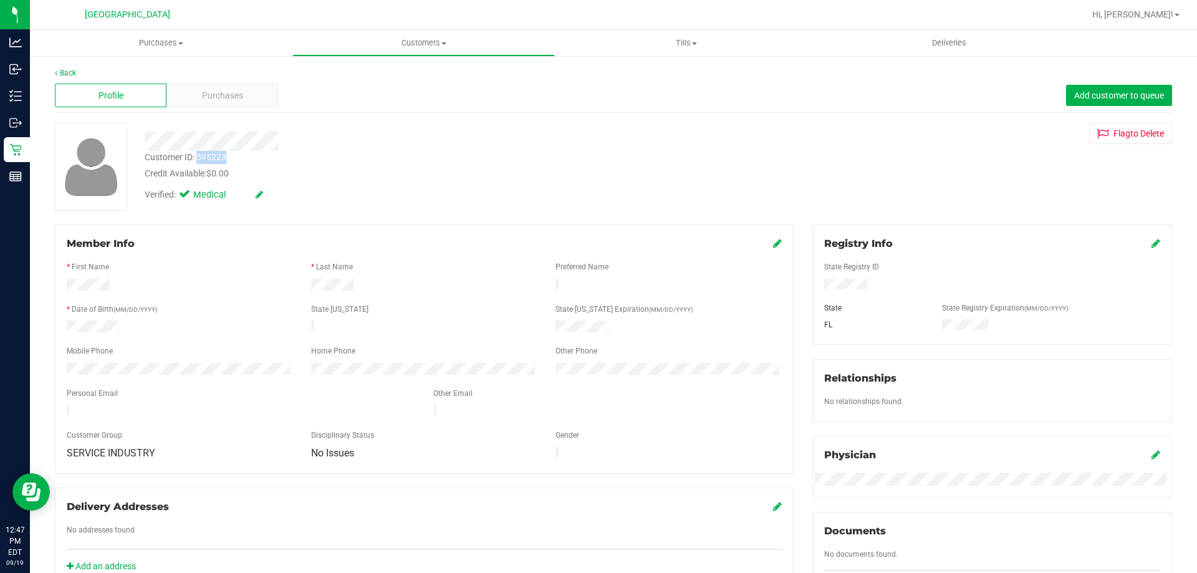
copy div "595223"
drag, startPoint x: 220, startPoint y: 284, endPoint x: 218, endPoint y: 275, distance: 8.8
click at [220, 284] on div at bounding box center [179, 286] width 244 height 15
click at [166, 41] on span "Purchases" at bounding box center [161, 42] width 263 height 11
click at [166, 94] on li "Fulfillment" at bounding box center [161, 90] width 263 height 15
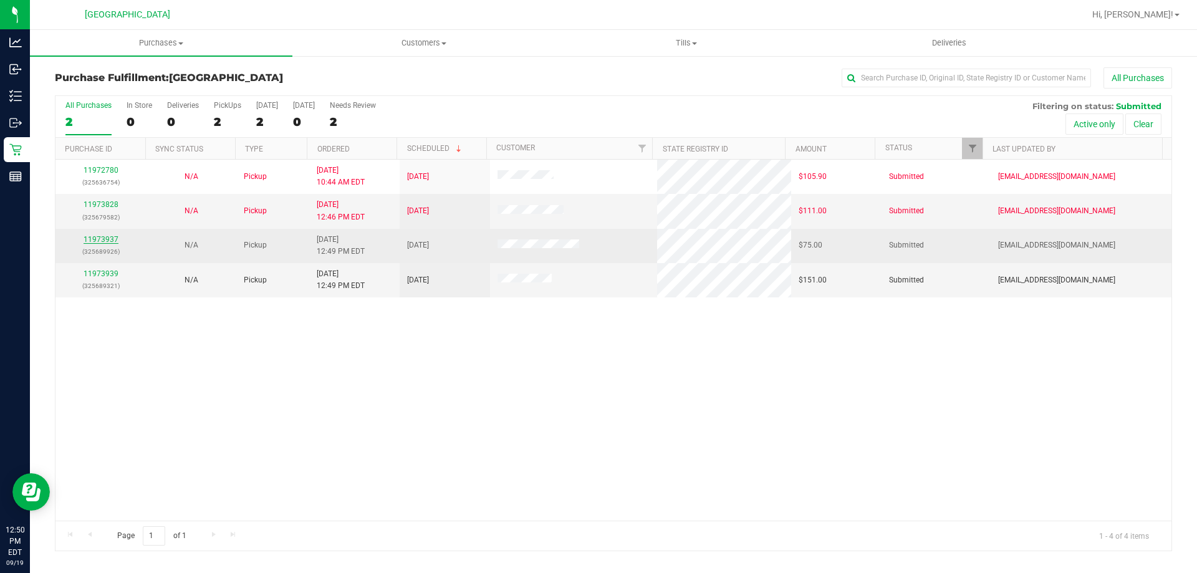
click at [106, 239] on link "11973937" at bounding box center [101, 239] width 35 height 9
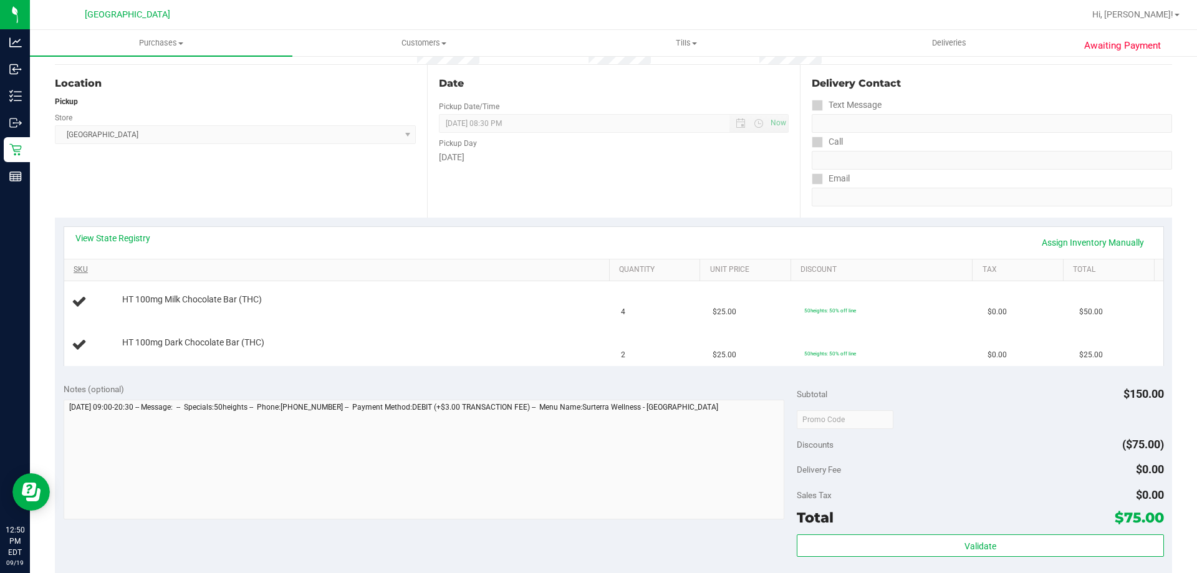
scroll to position [125, 0]
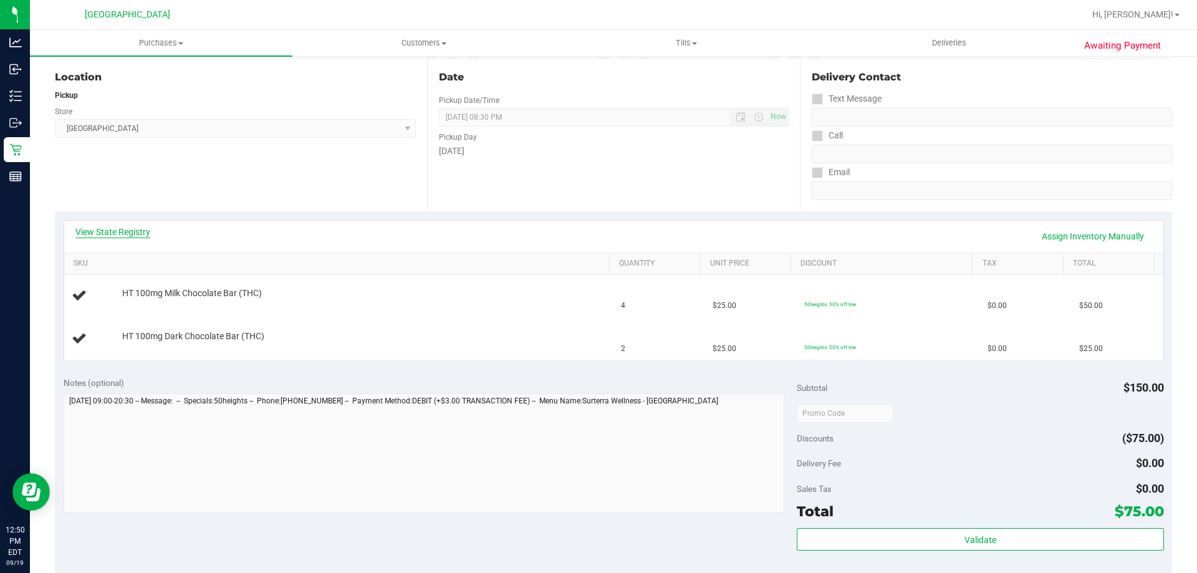
click at [127, 237] on link "View State Registry" at bounding box center [112, 232] width 75 height 12
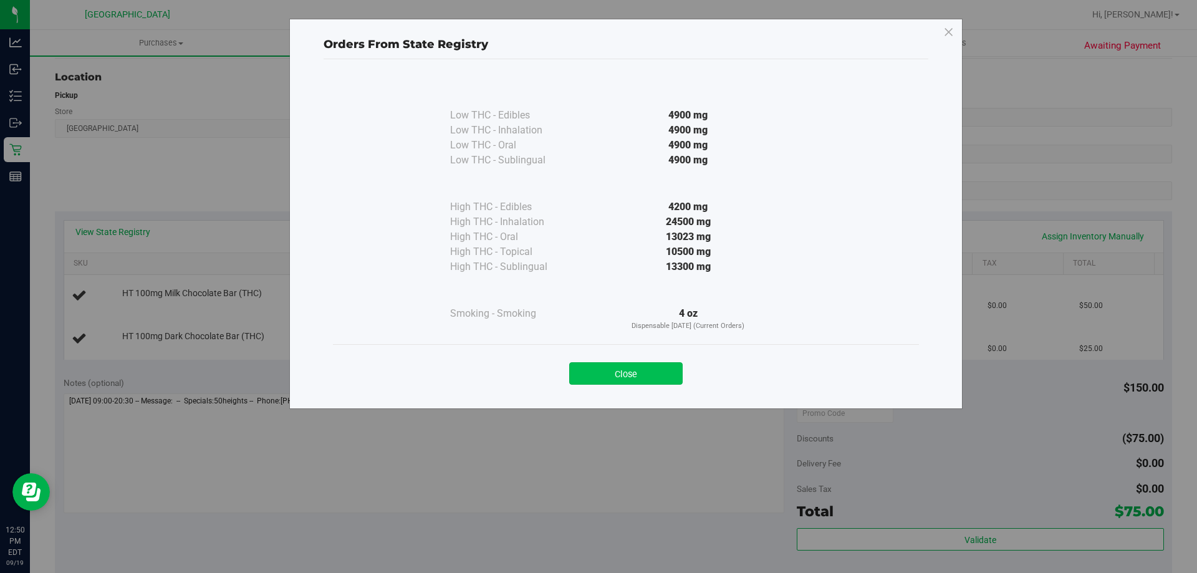
click at [625, 370] on button "Close" at bounding box center [625, 373] width 113 height 22
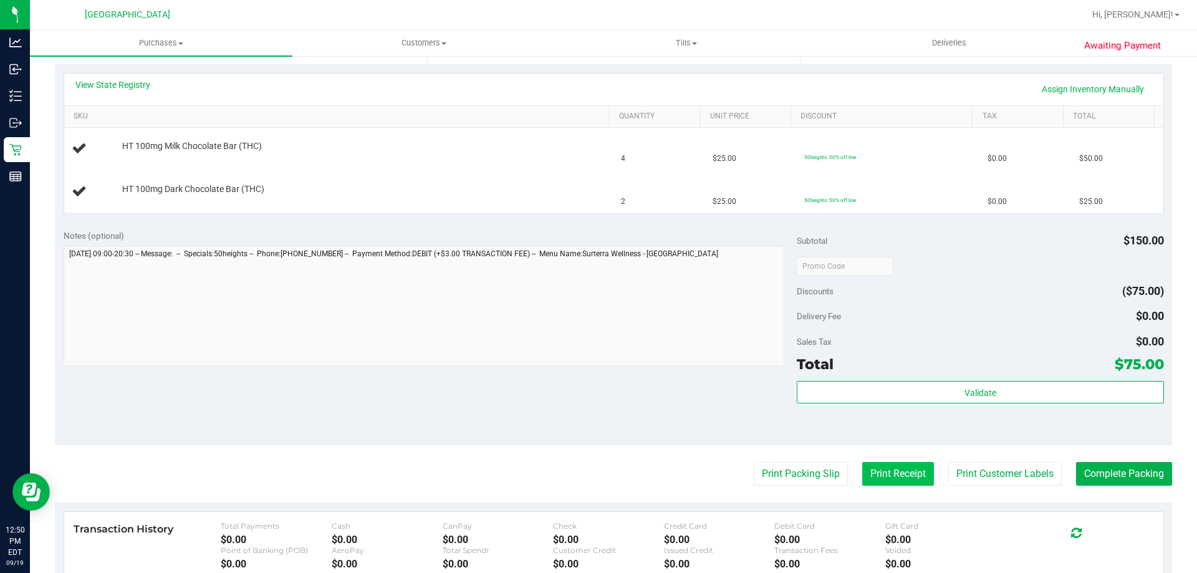
scroll to position [312, 0]
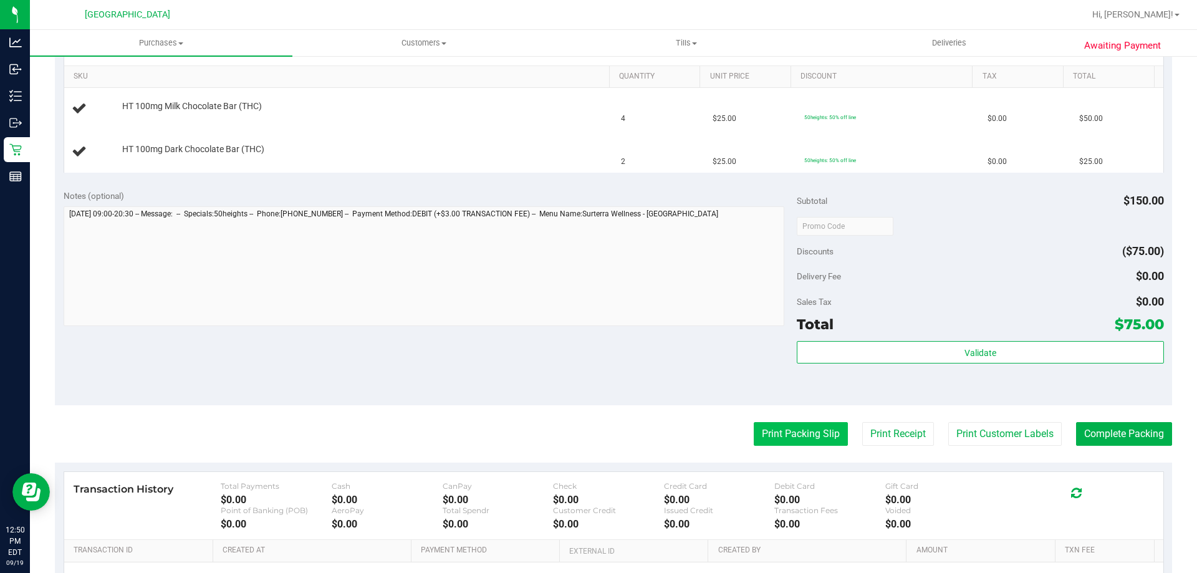
click at [817, 440] on button "Print Packing Slip" at bounding box center [801, 434] width 94 height 24
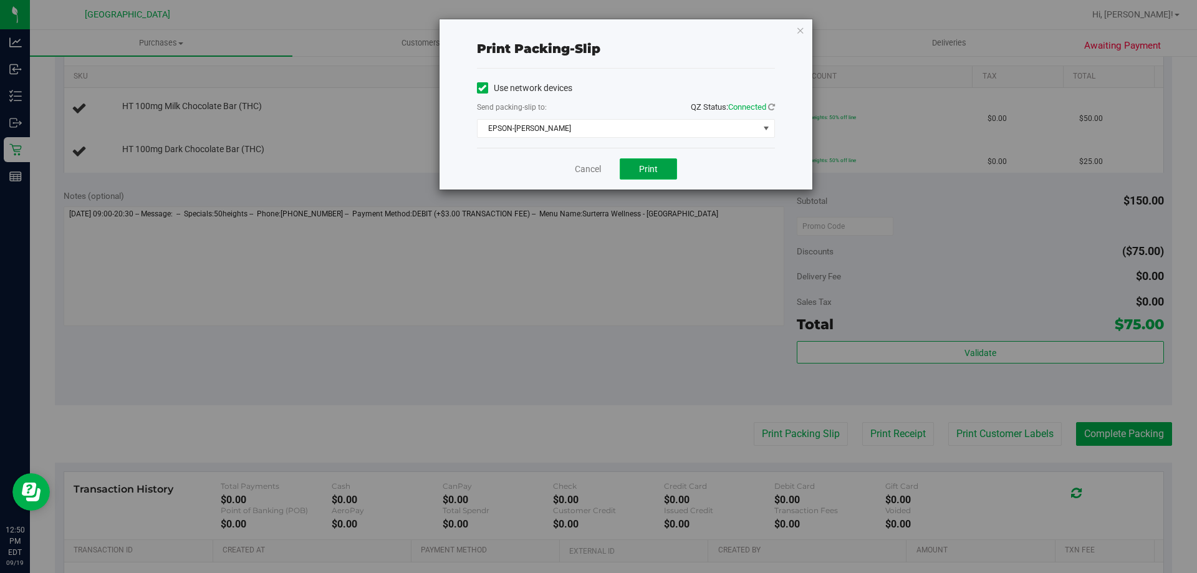
click at [660, 160] on button "Print" at bounding box center [648, 168] width 57 height 21
click at [804, 34] on icon "button" at bounding box center [800, 29] width 9 height 15
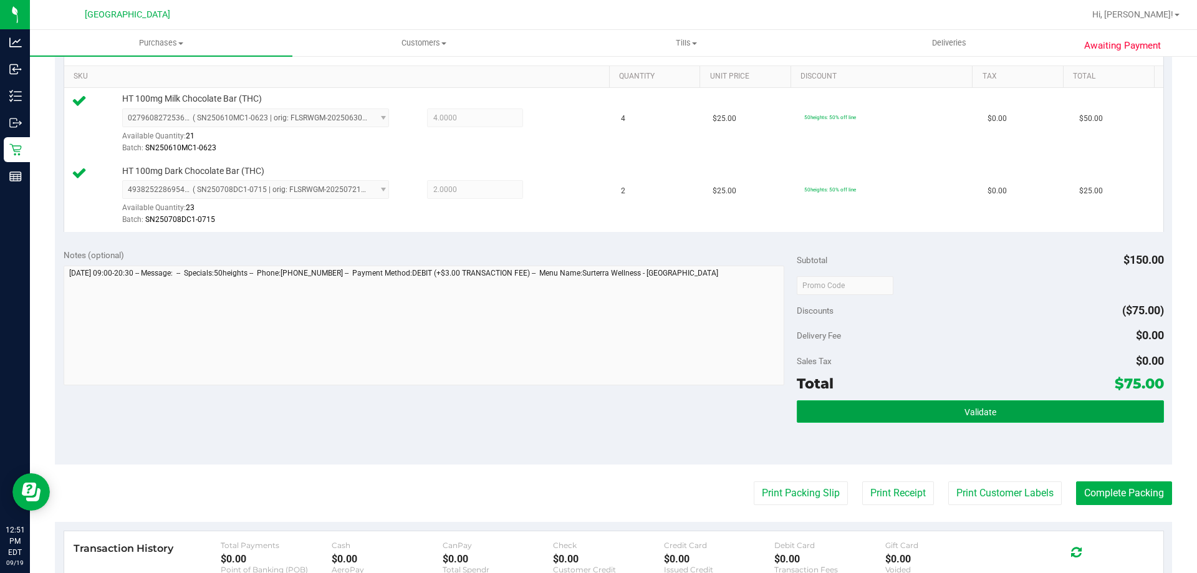
click at [928, 414] on button "Validate" at bounding box center [980, 411] width 367 height 22
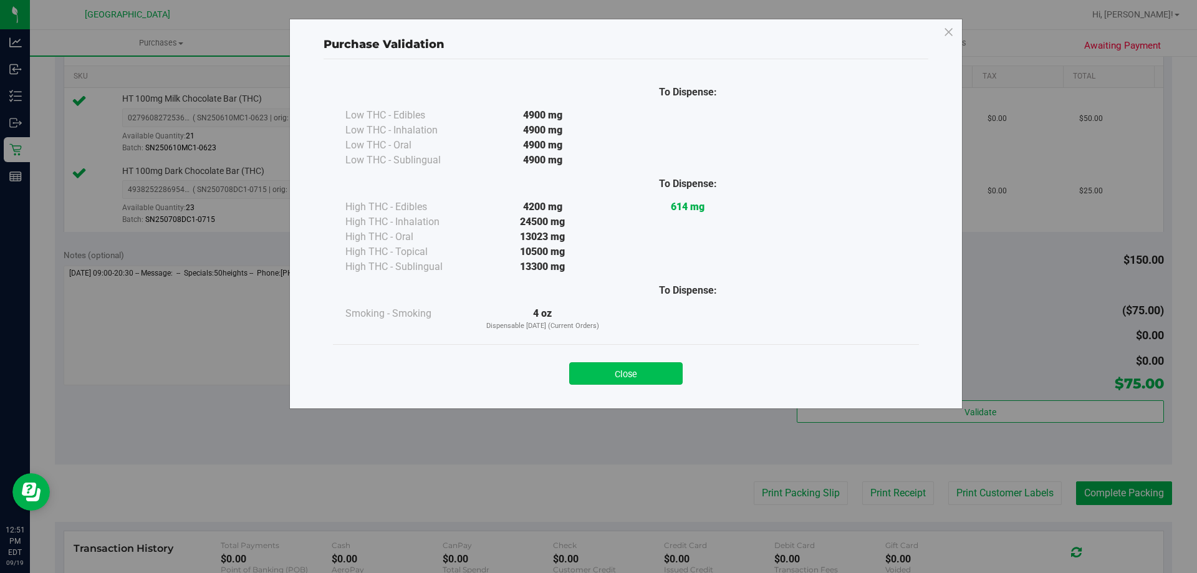
click at [647, 367] on button "Close" at bounding box center [625, 373] width 113 height 22
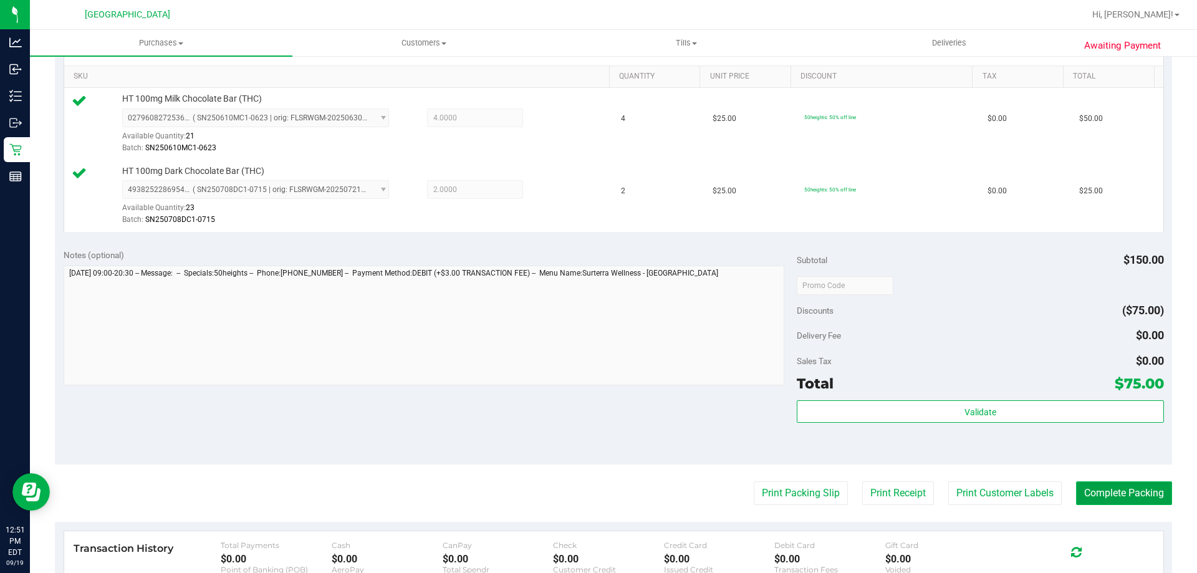
click at [1089, 485] on button "Complete Packing" at bounding box center [1124, 493] width 96 height 24
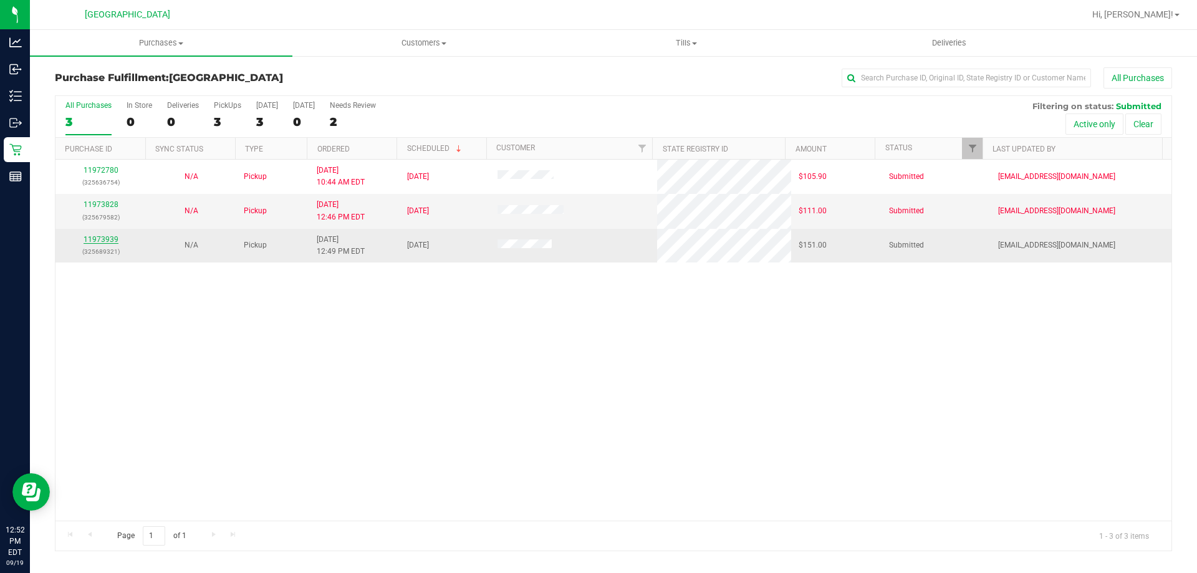
click at [109, 240] on link "11973939" at bounding box center [101, 239] width 35 height 9
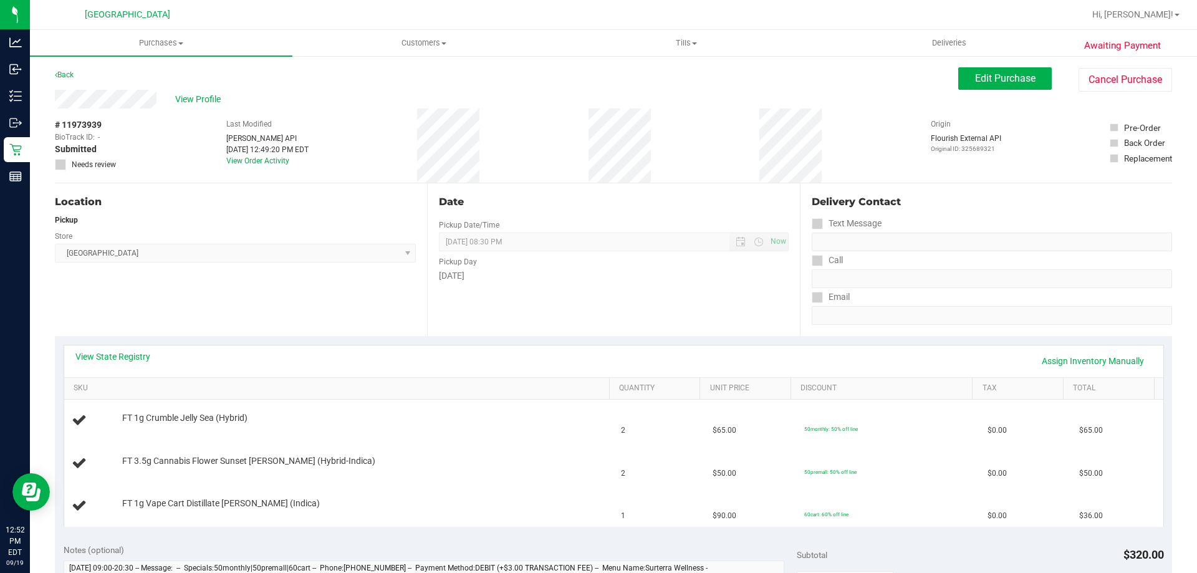
click at [178, 302] on div "Location Pickup Store Palm Bay WC Select Store Bonita Springs WC Boynton Beach …" at bounding box center [241, 259] width 372 height 153
click at [138, 355] on link "View State Registry" at bounding box center [112, 356] width 75 height 12
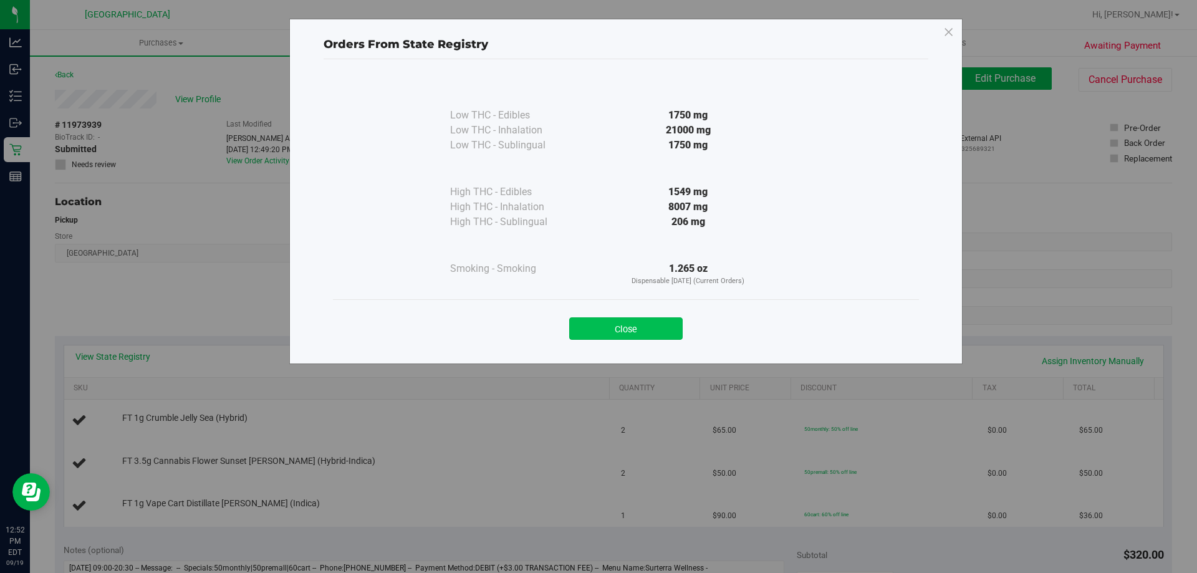
click at [601, 325] on button "Close" at bounding box center [625, 328] width 113 height 22
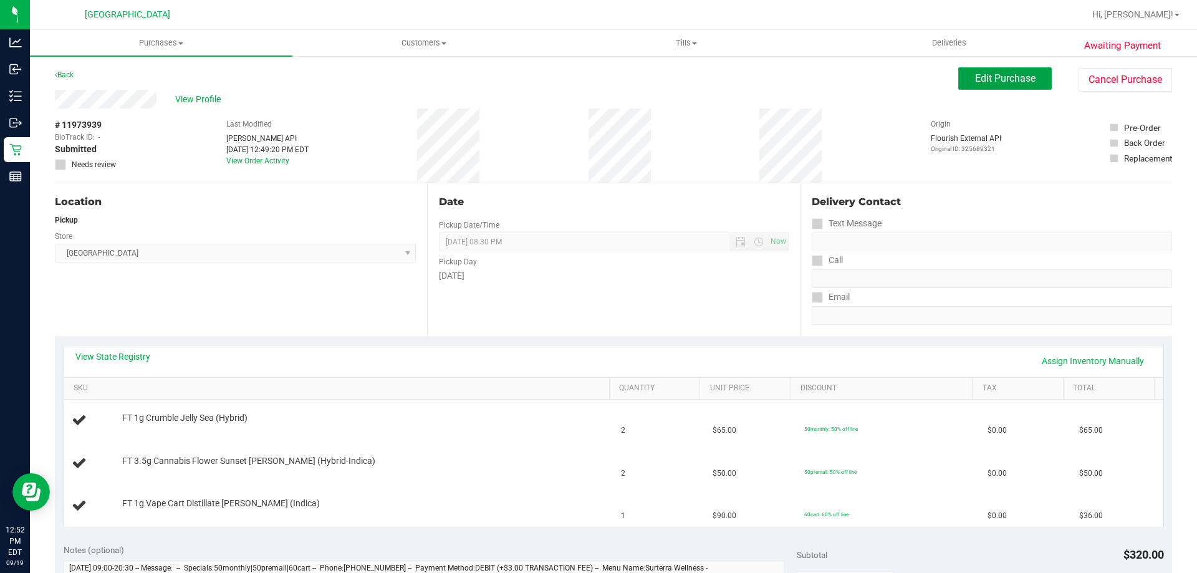
click at [975, 78] on span "Edit Purchase" at bounding box center [1005, 78] width 60 height 12
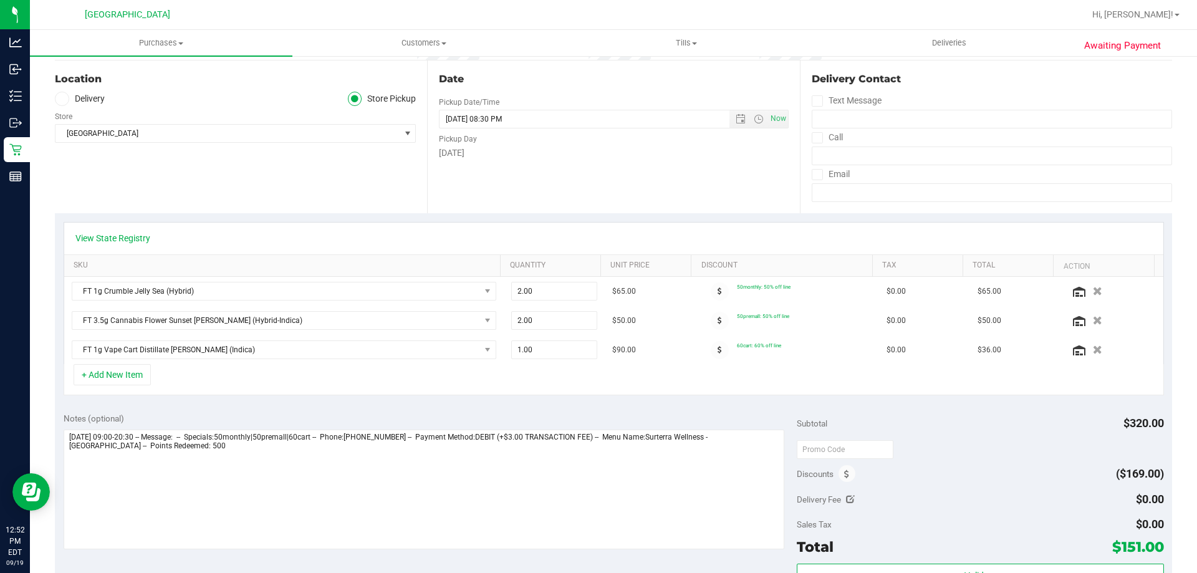
scroll to position [374, 0]
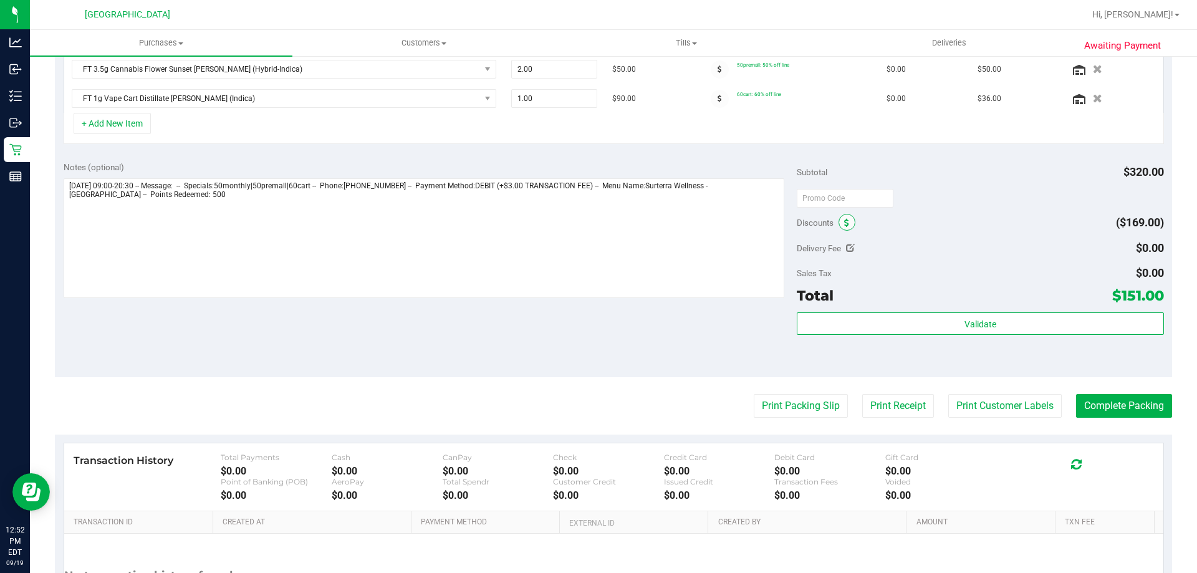
click at [844, 223] on icon at bounding box center [846, 223] width 5 height 9
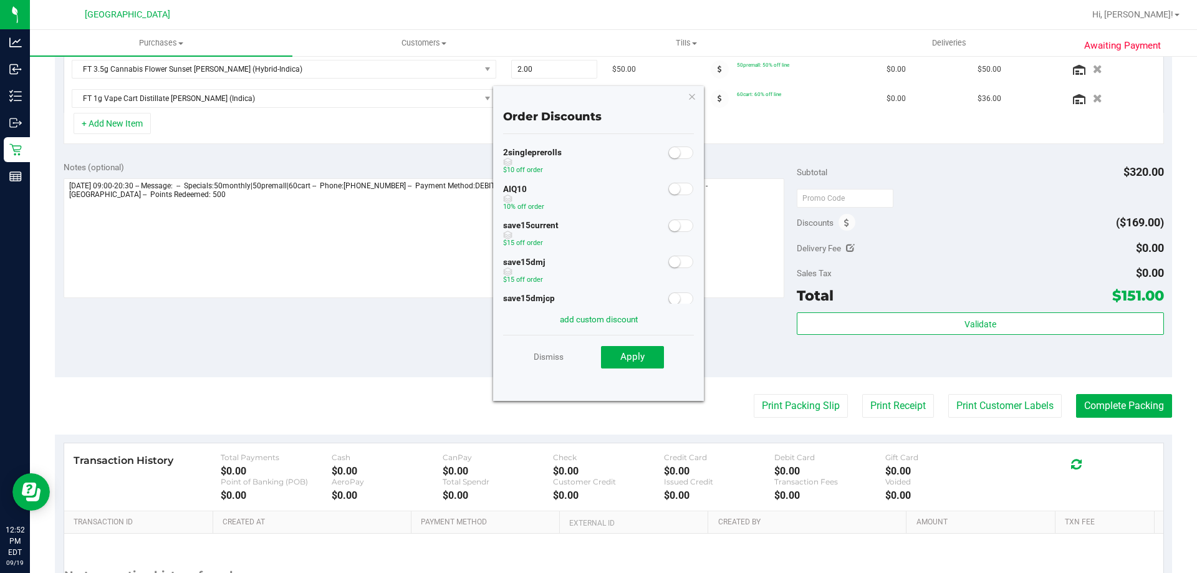
click at [669, 186] on small at bounding box center [674, 188] width 11 height 11
click at [641, 364] on button "Apply" at bounding box center [632, 357] width 63 height 22
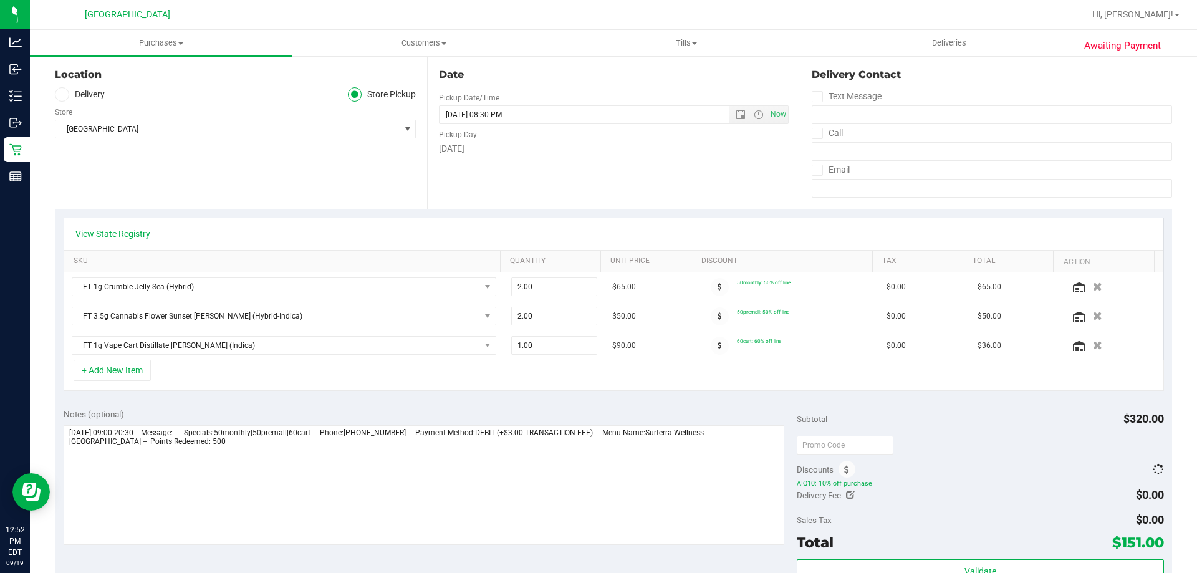
scroll to position [0, 0]
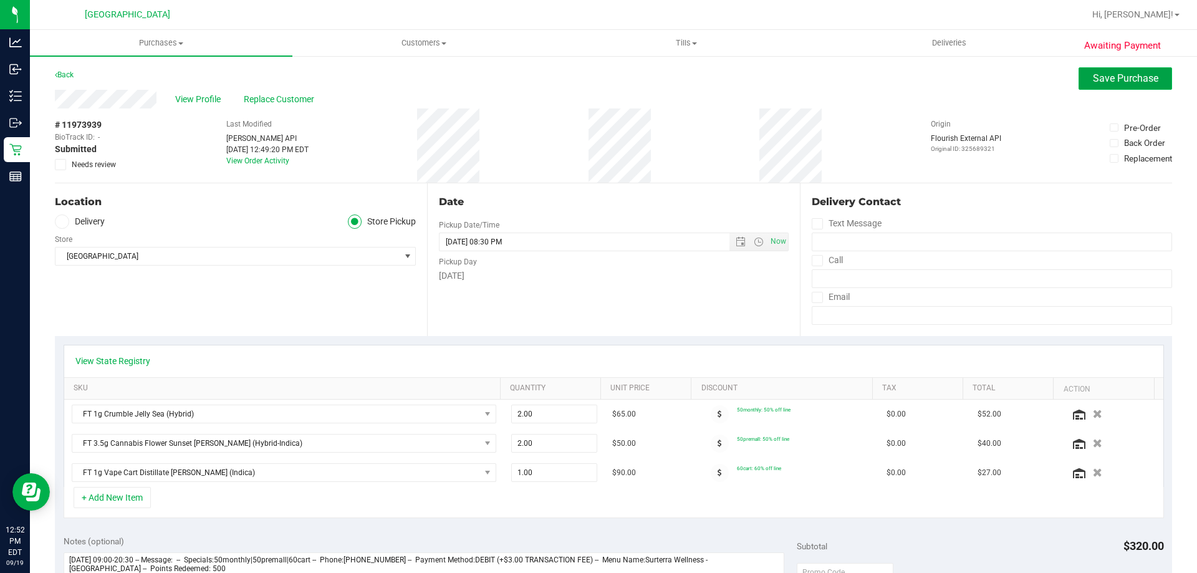
click at [1133, 70] on button "Save Purchase" at bounding box center [1126, 78] width 94 height 22
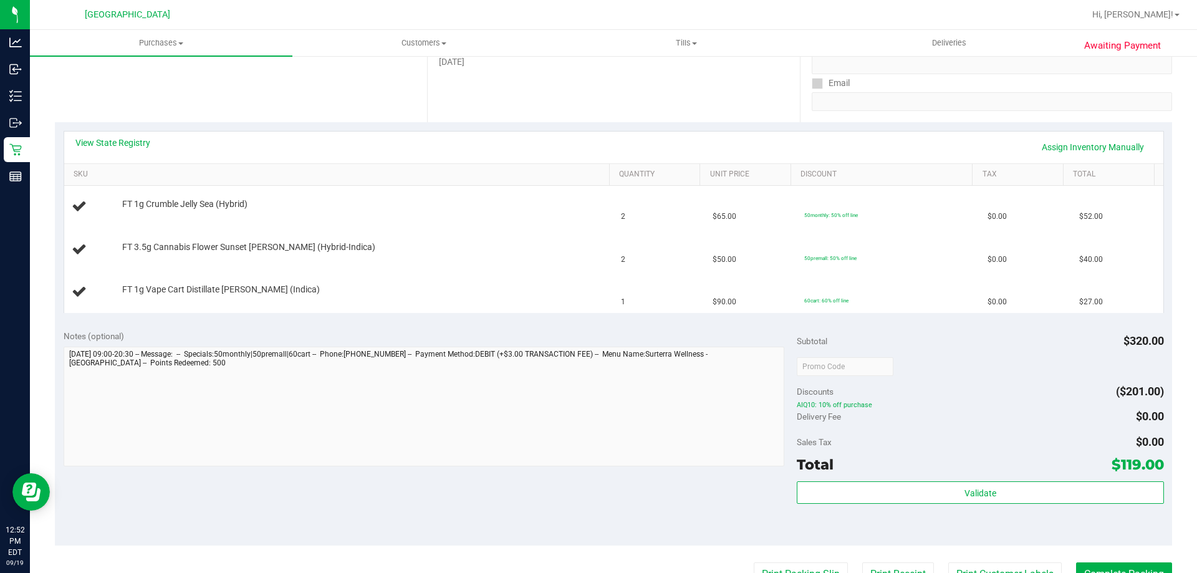
scroll to position [249, 0]
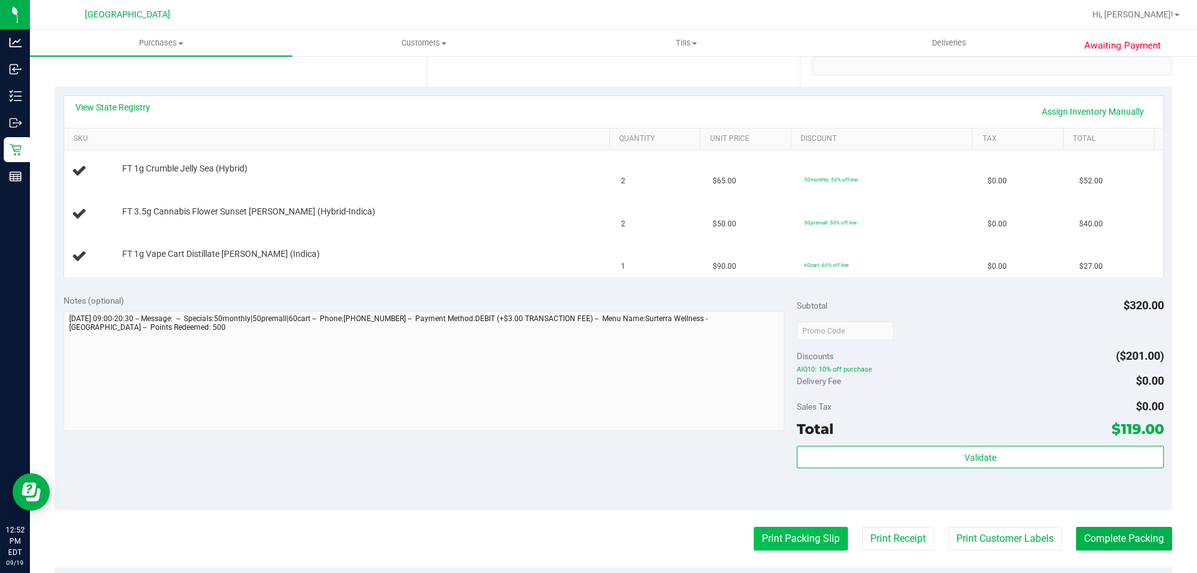
click at [791, 547] on button "Print Packing Slip" at bounding box center [801, 539] width 94 height 24
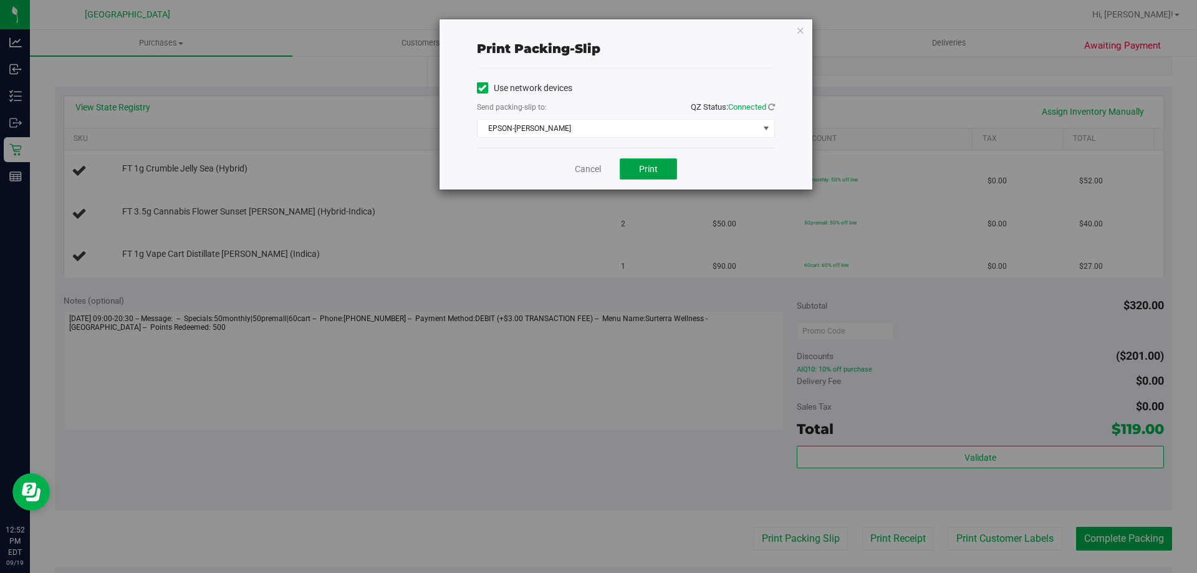
click at [652, 161] on button "Print" at bounding box center [648, 168] width 57 height 21
click at [803, 31] on icon "button" at bounding box center [800, 29] width 9 height 15
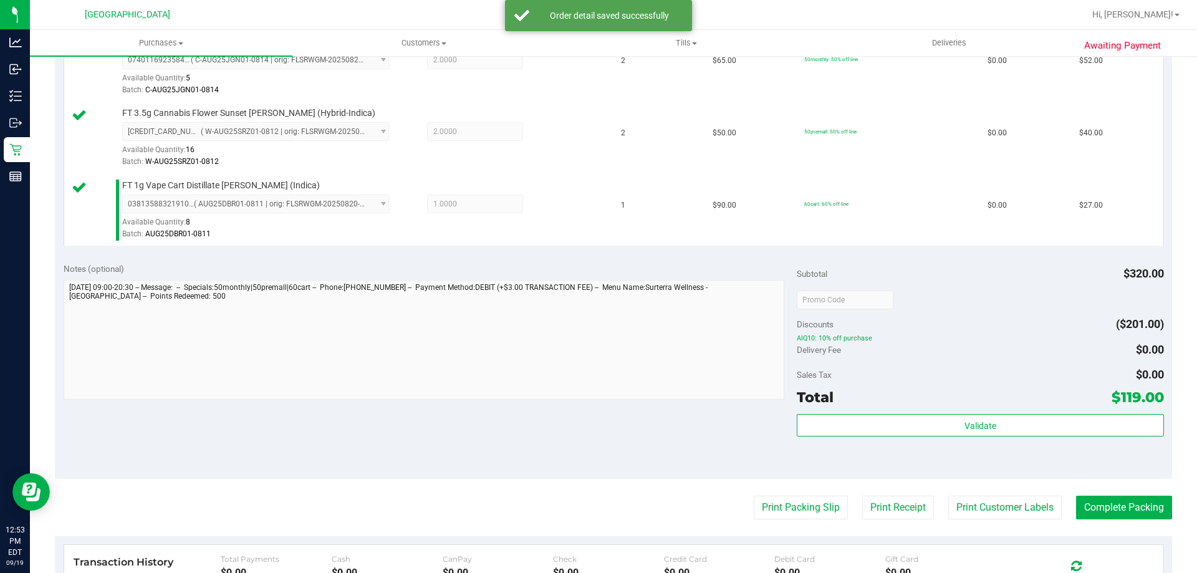
scroll to position [561, 0]
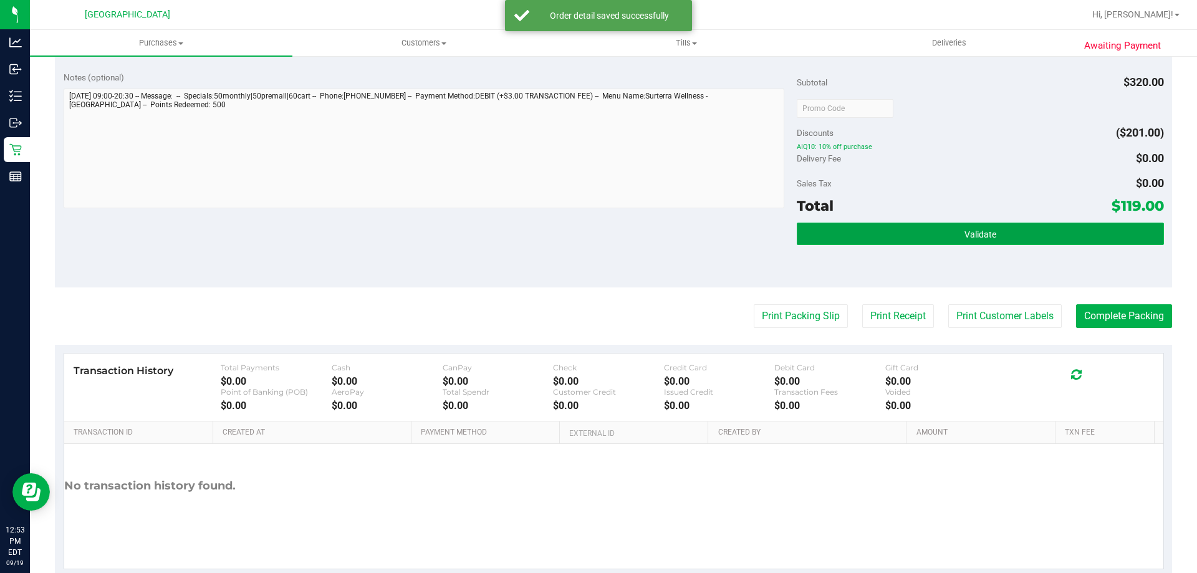
click at [965, 223] on button "Validate" at bounding box center [980, 234] width 367 height 22
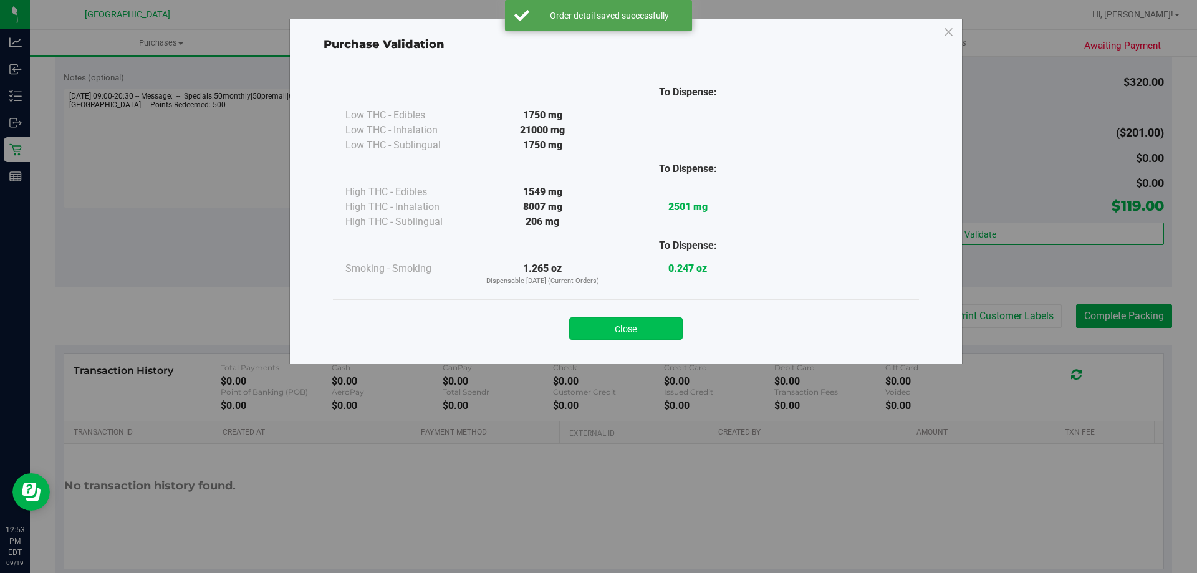
click at [612, 339] on button "Close" at bounding box center [625, 328] width 113 height 22
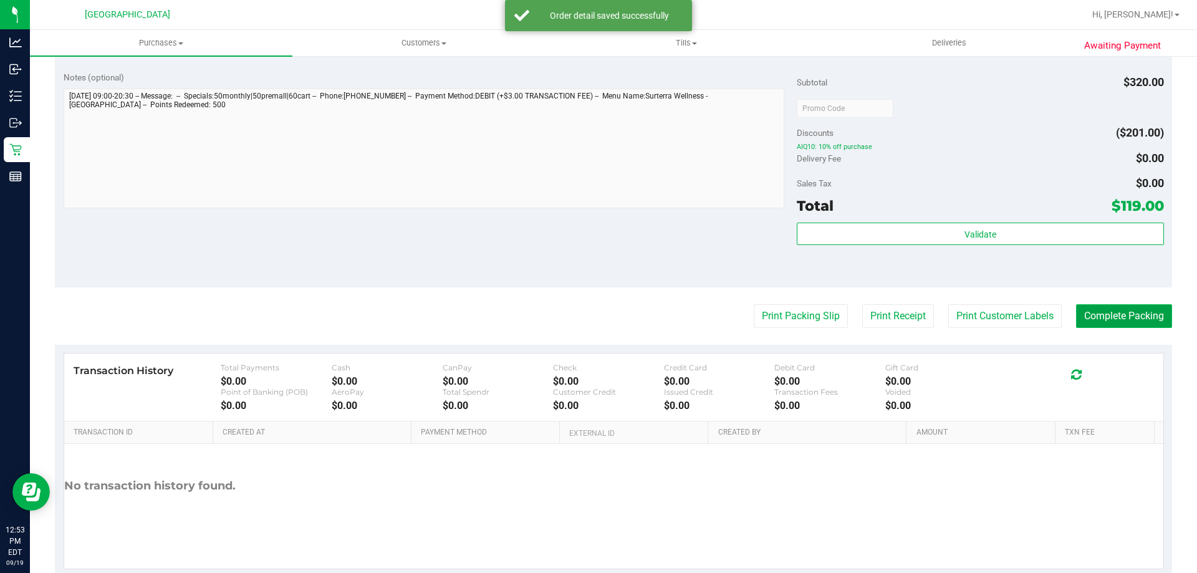
click at [1132, 311] on button "Complete Packing" at bounding box center [1124, 316] width 96 height 24
